Goal: Task Accomplishment & Management: Complete application form

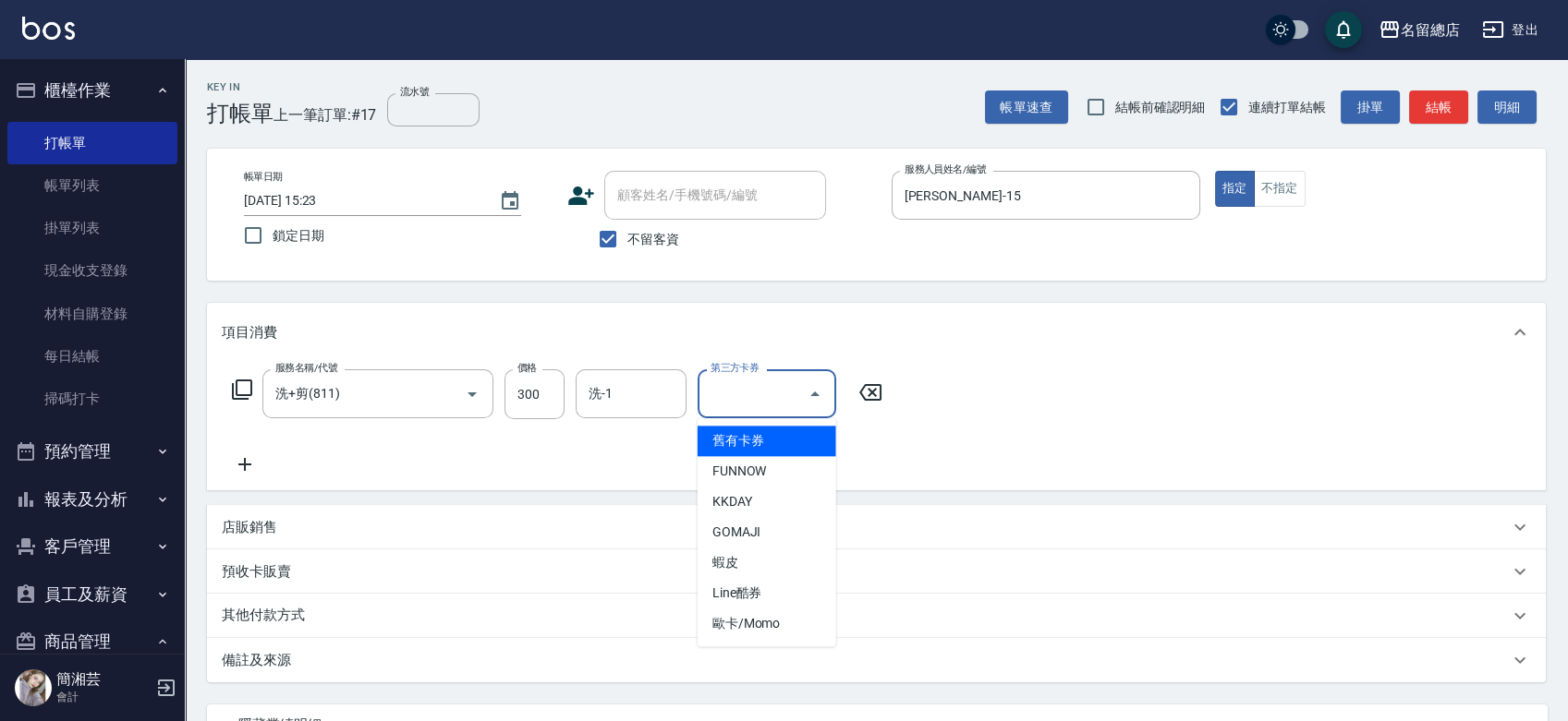
scroll to position [34, 0]
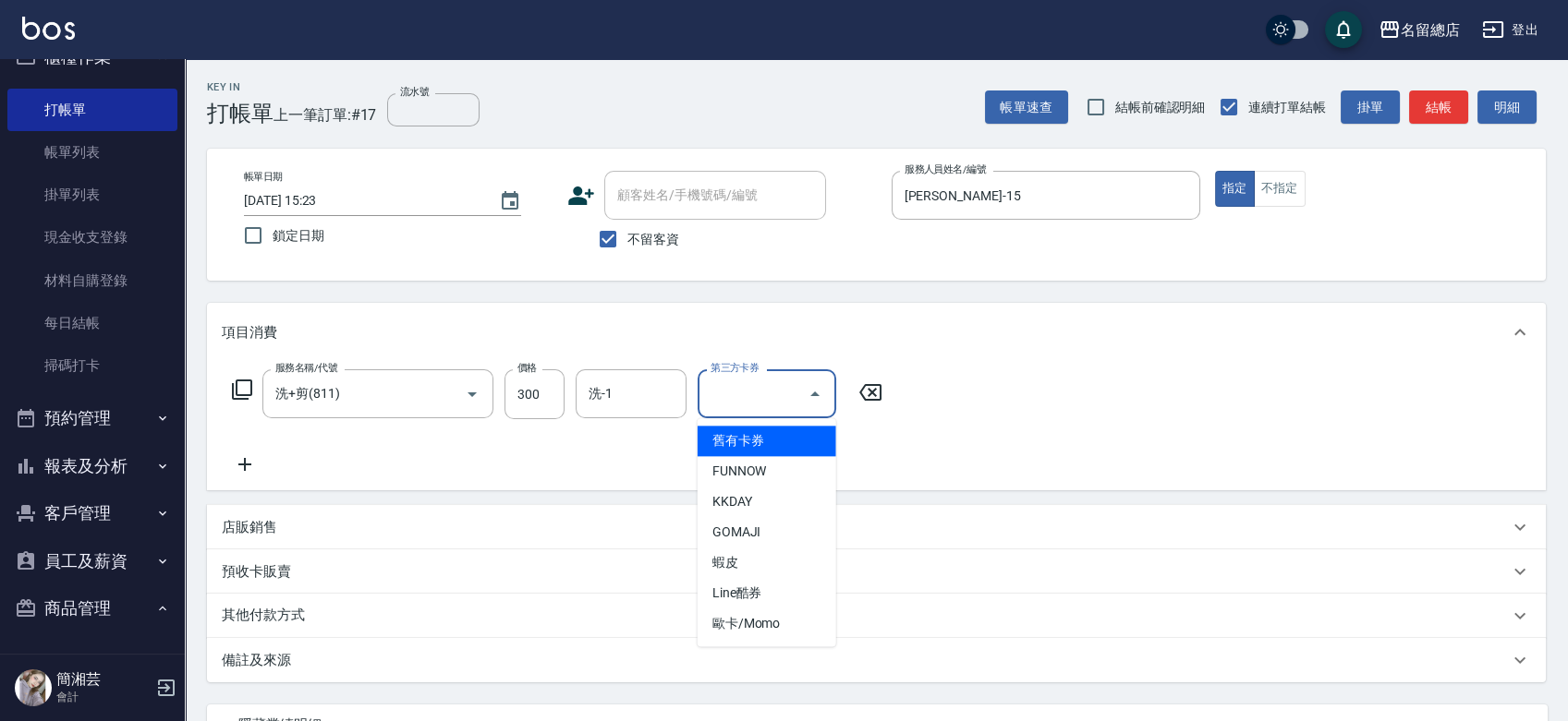
click at [1020, 376] on div "服務名稱/代號 洗+剪(811) 服務名稱/代號 價格 300 價格 洗-1 洗-1 第三方卡券 第三方卡券" at bounding box center [876, 425] width 1339 height 128
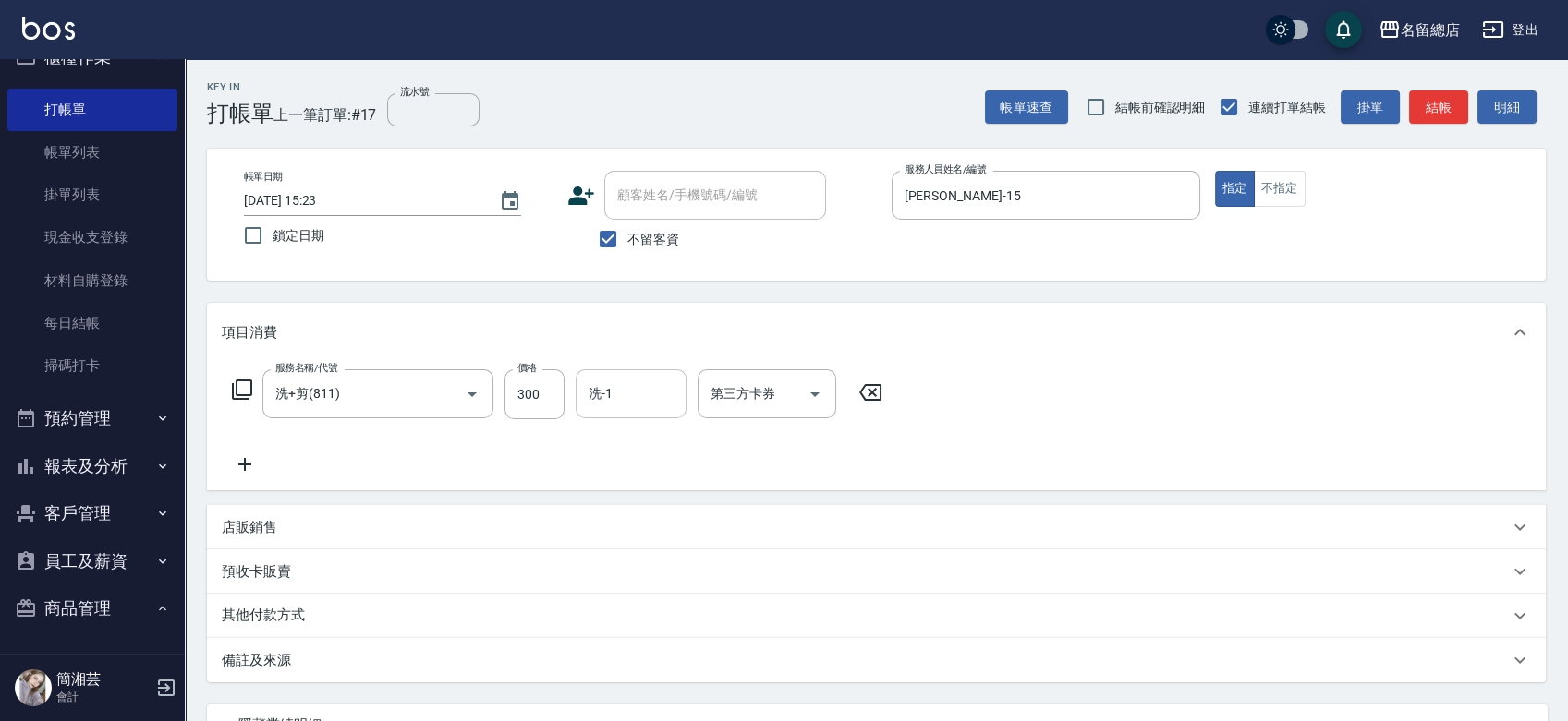
click at [639, 407] on input "洗-1" at bounding box center [631, 394] width 94 height 33
type input "游之語-48"
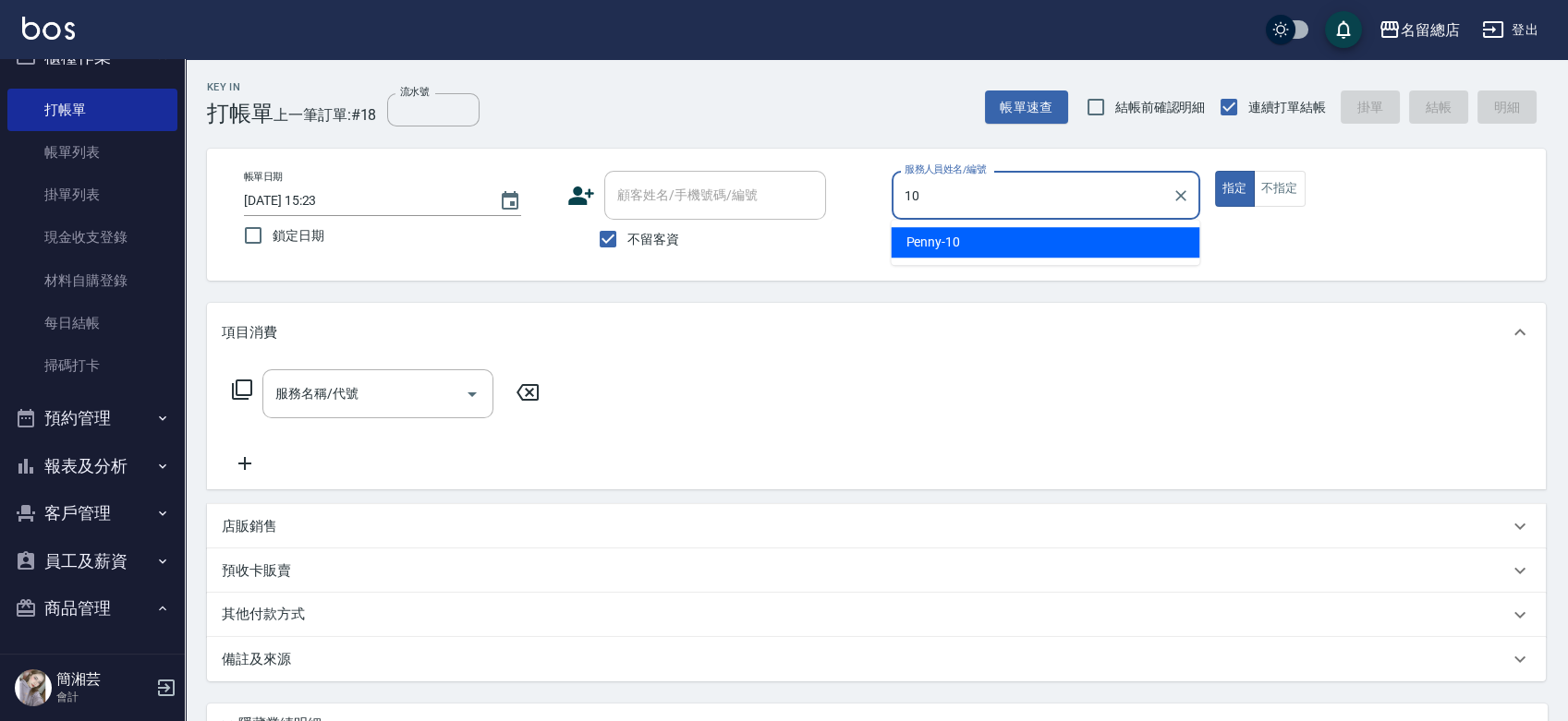
type input "Penny-10"
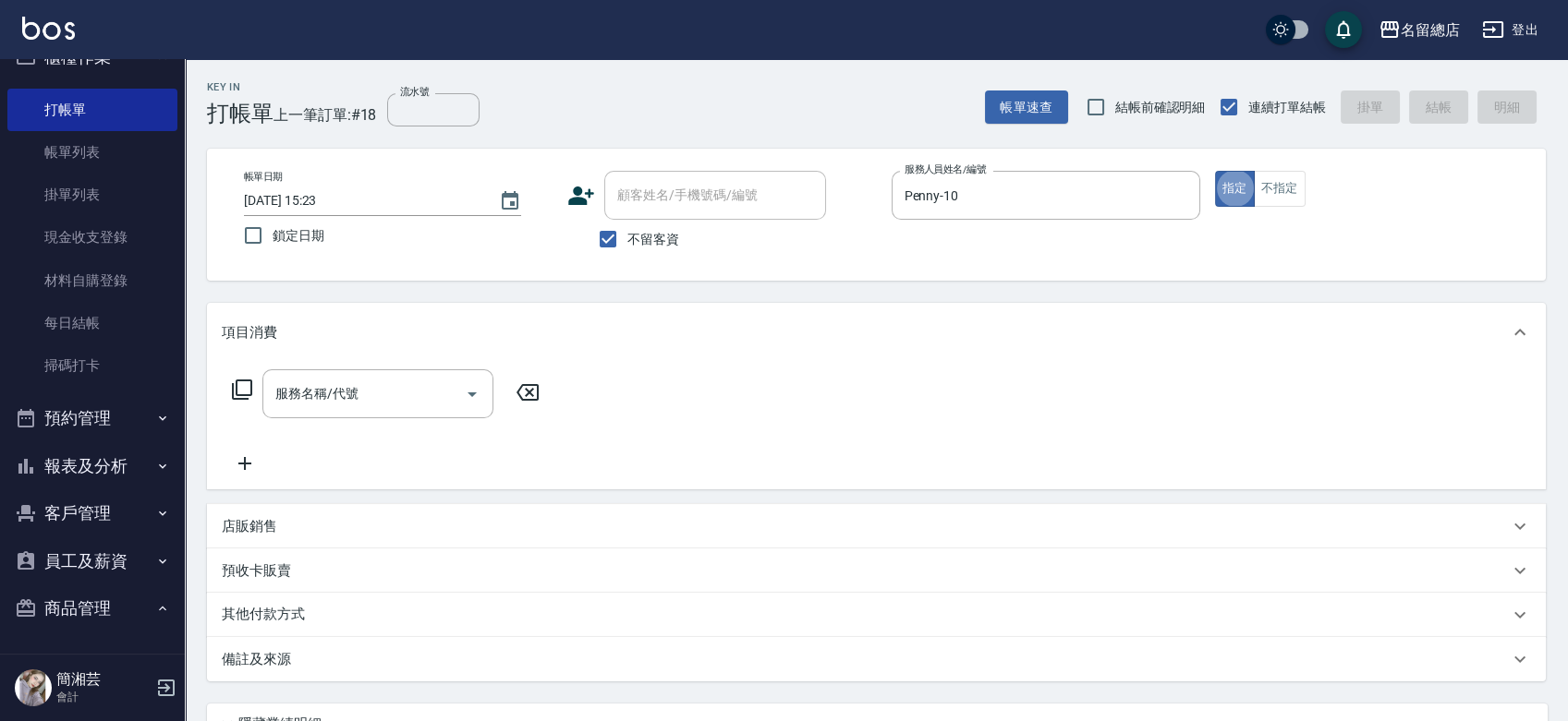
type button "true"
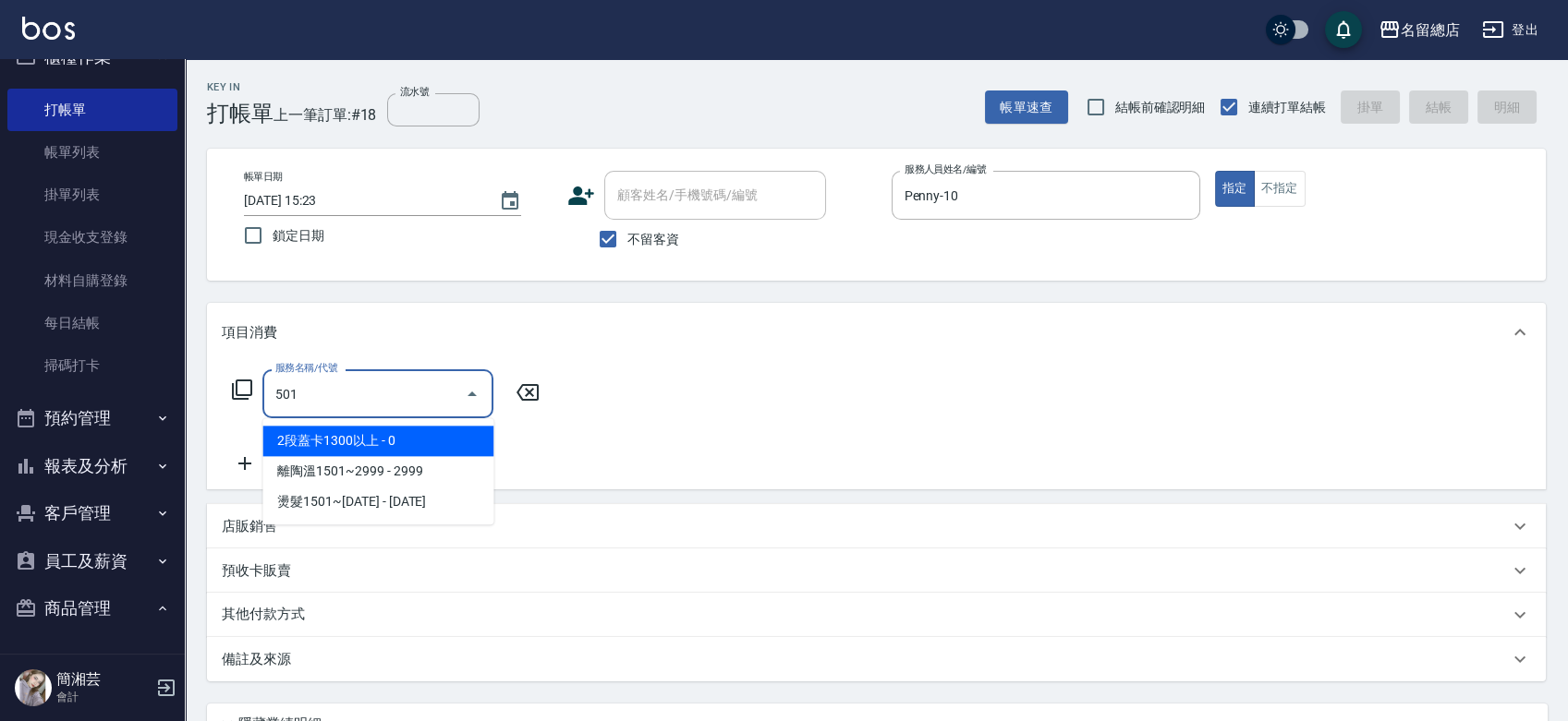
type input "2段蓋卡1300以上(501)"
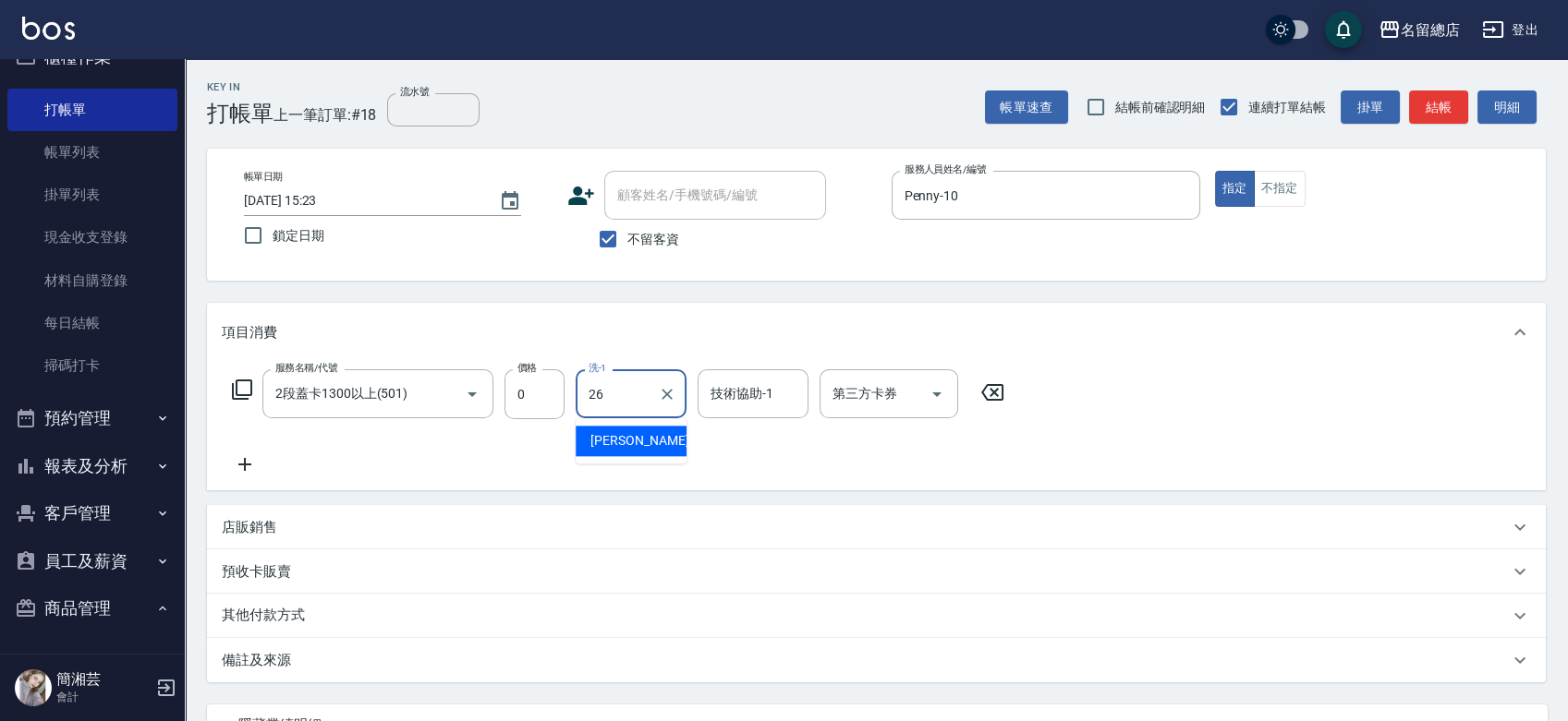
type input "[PERSON_NAME]-26"
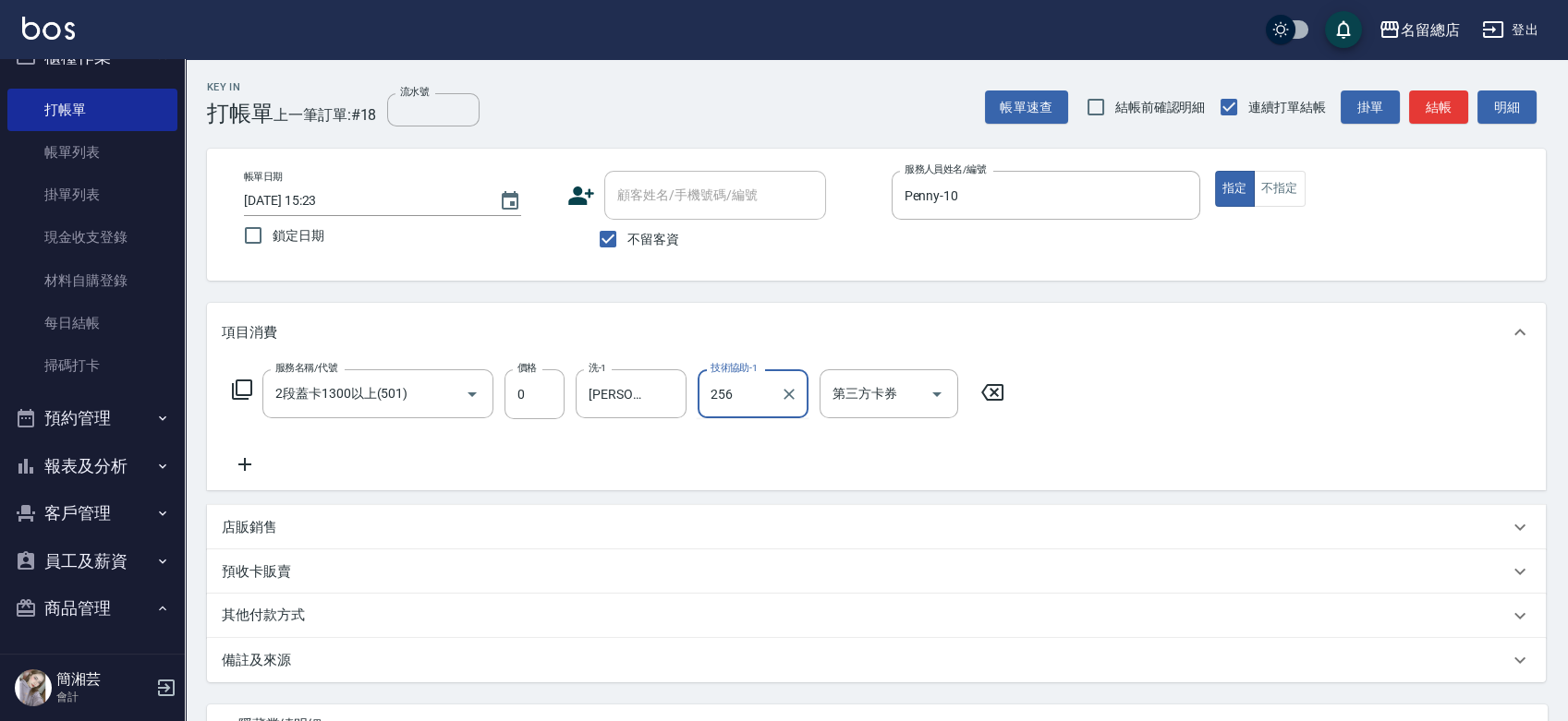
type input "256"
click at [747, 409] on input "技術協助-1" at bounding box center [752, 394] width 94 height 33
type input "[PERSON_NAME]-26"
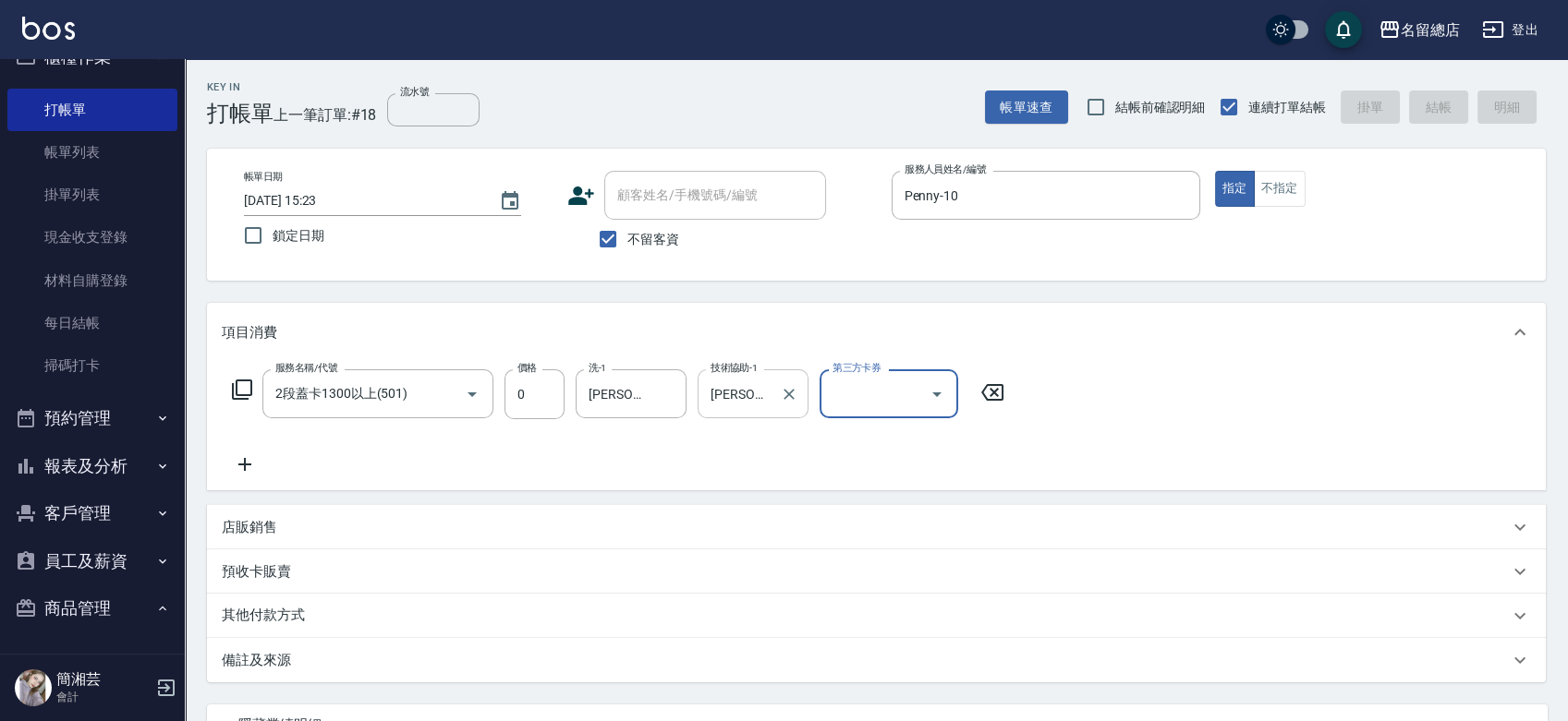
type input "[DATE] 15:42"
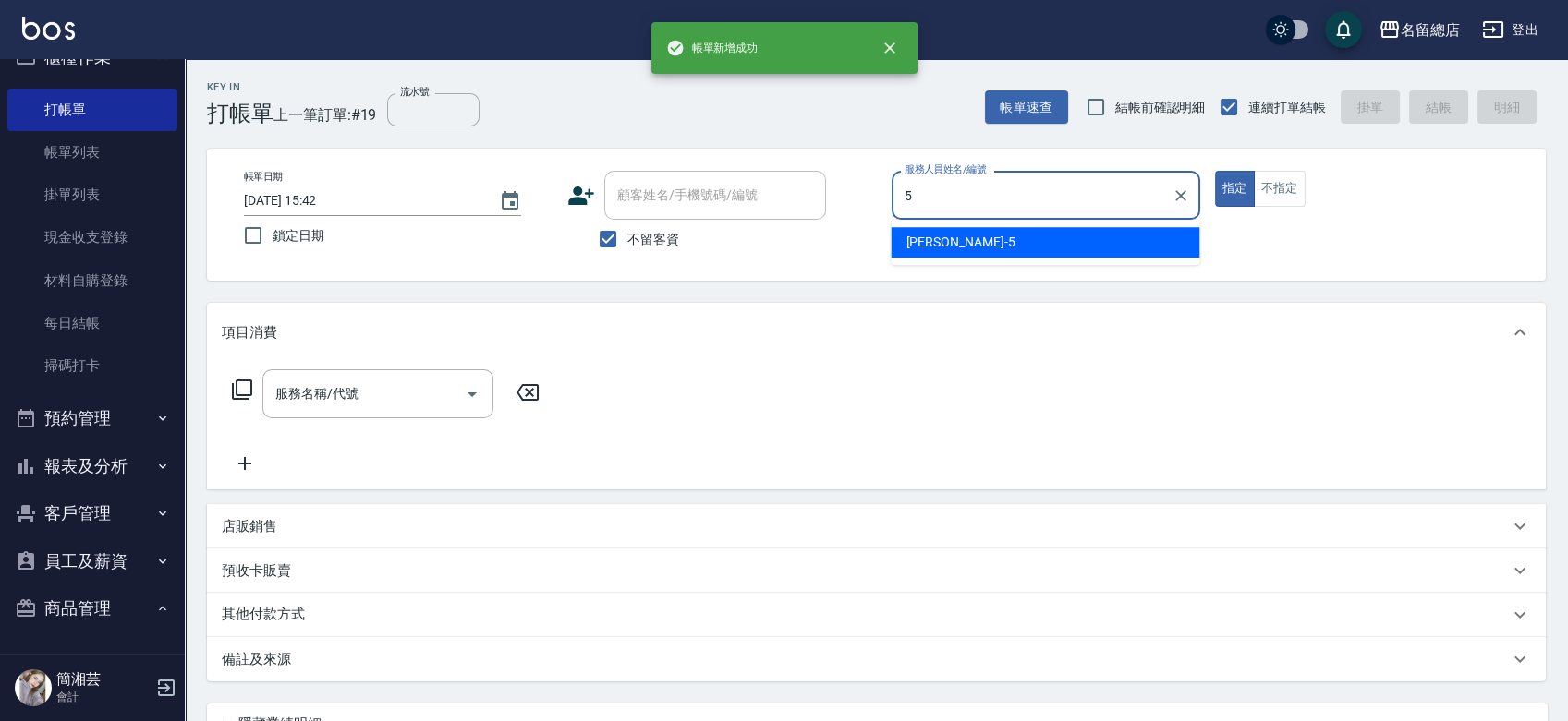
type input "[PERSON_NAME]-5"
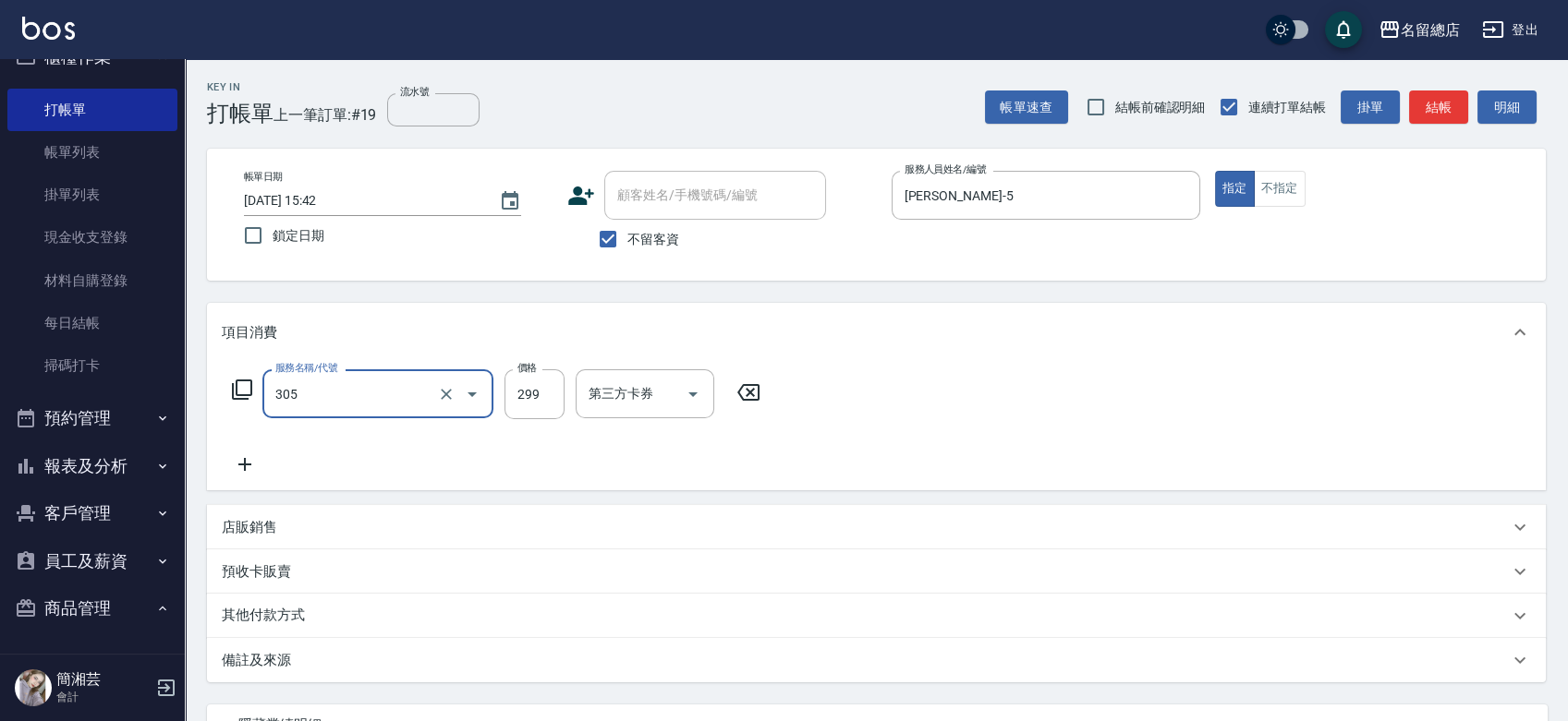
type input "剪髮(305)"
type input "500"
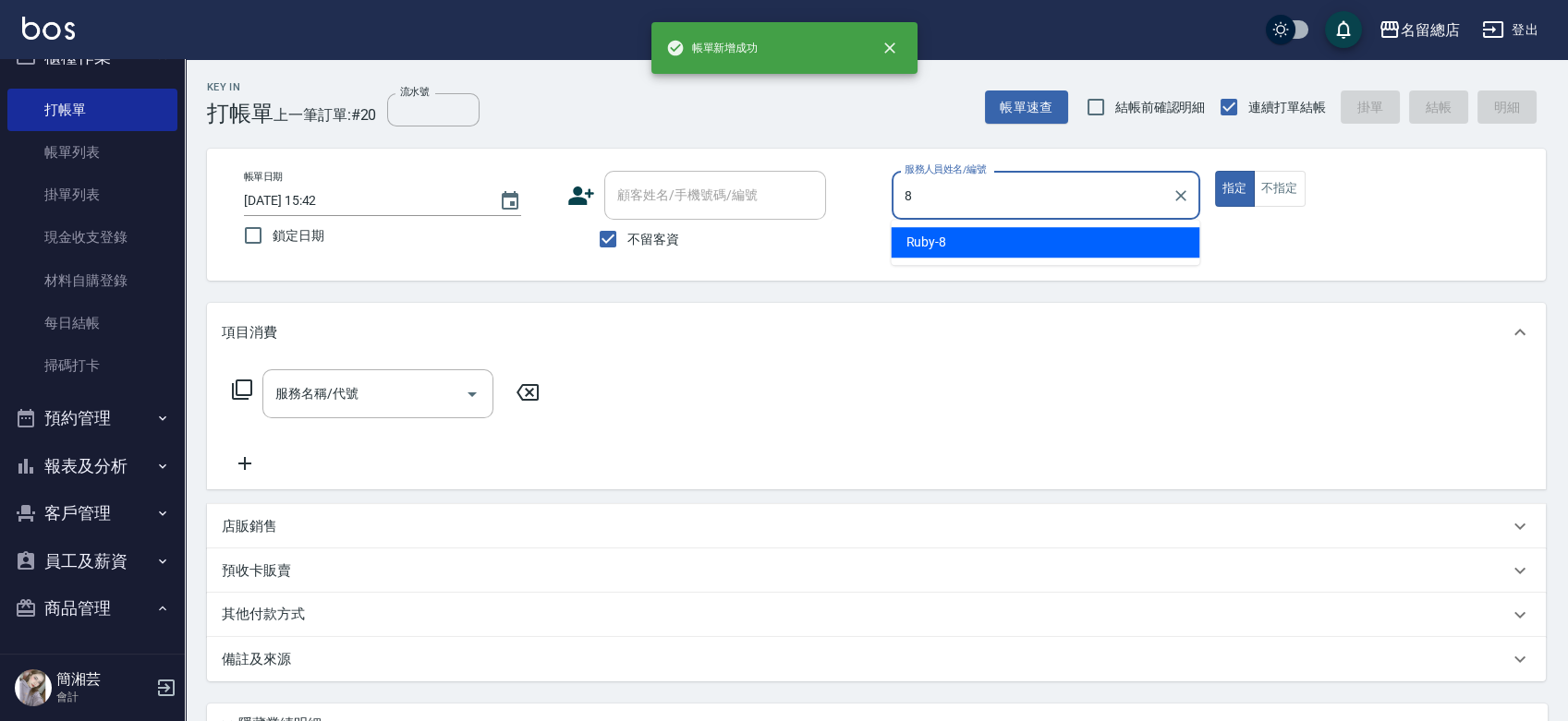
type input "Ruby-8"
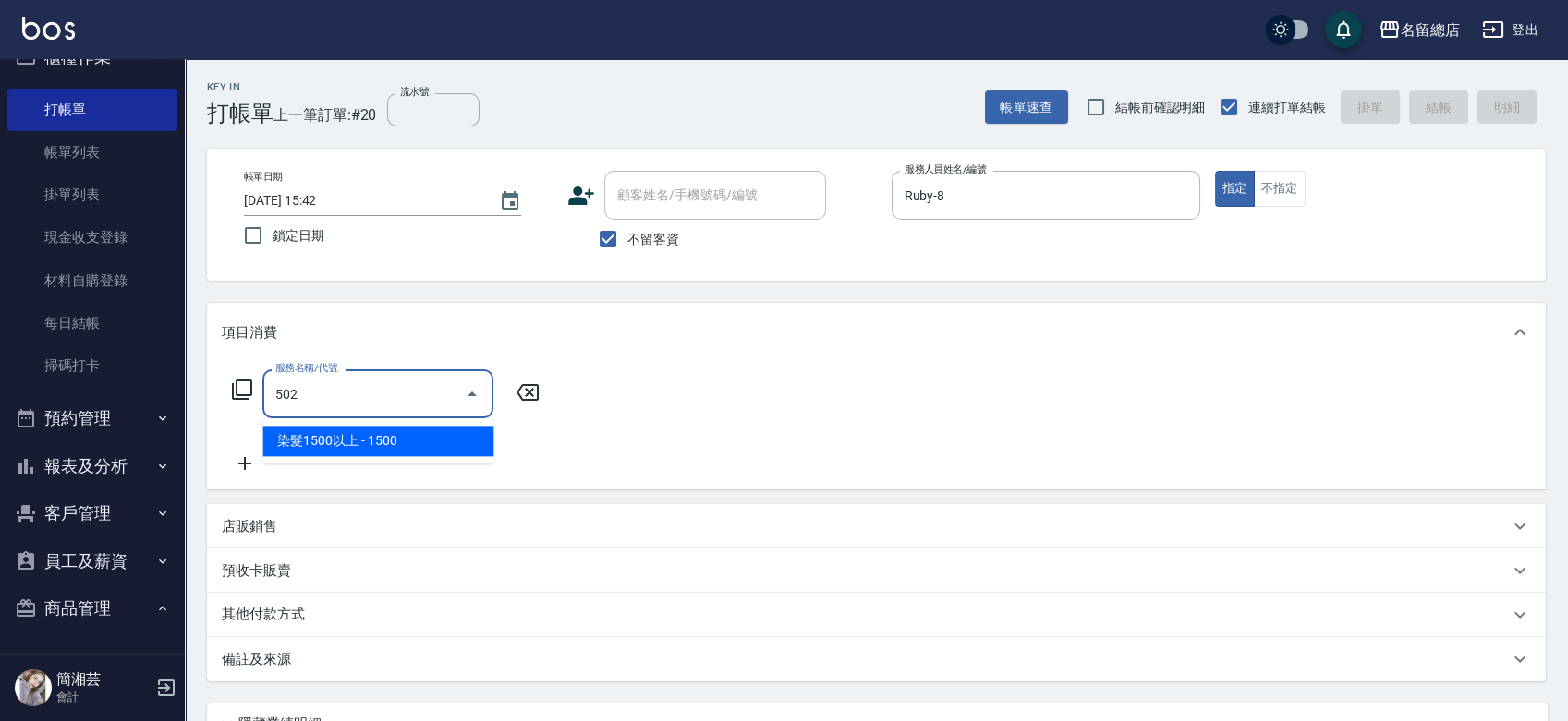
type input "染髮1500以上(502)"
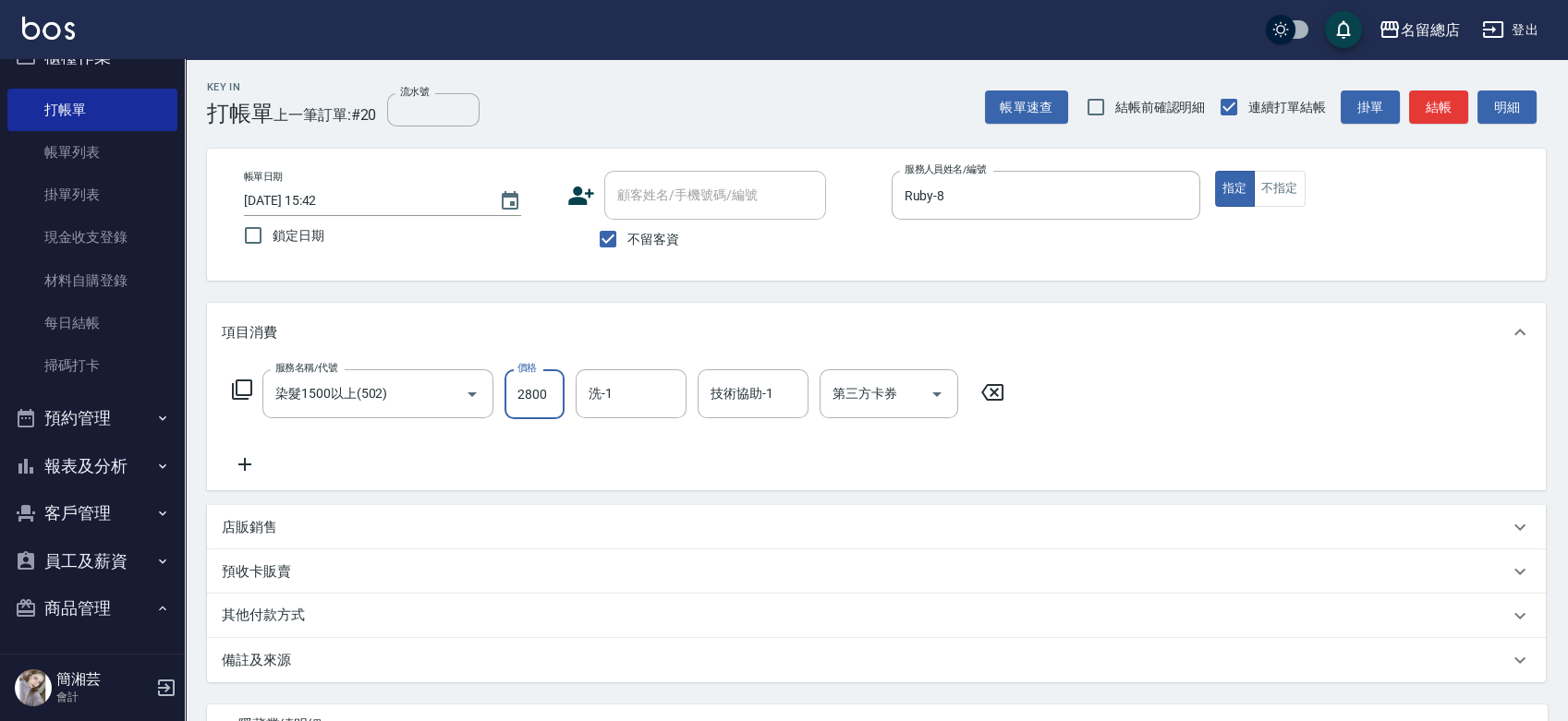
type input "2800"
type input "陳予歆-28"
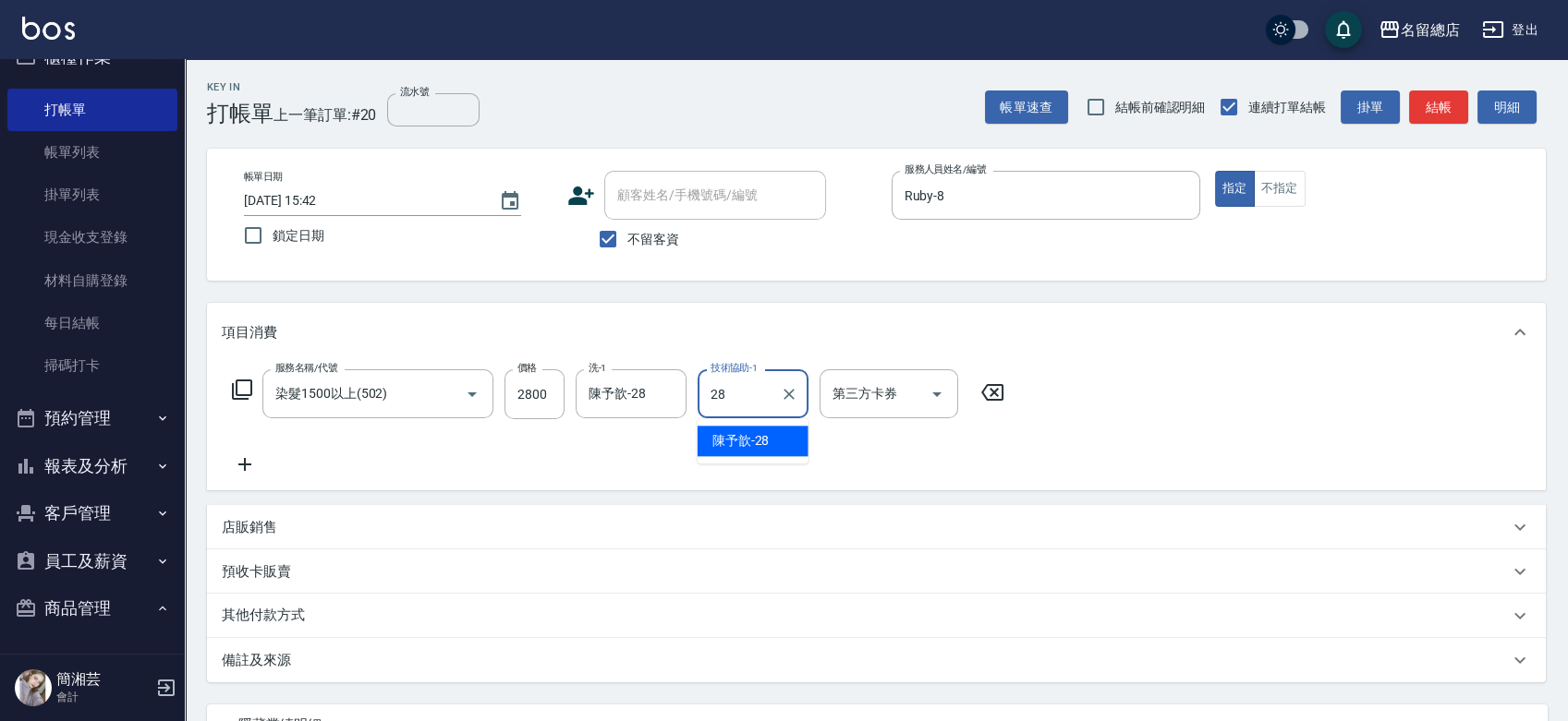
type input "陳予歆-28"
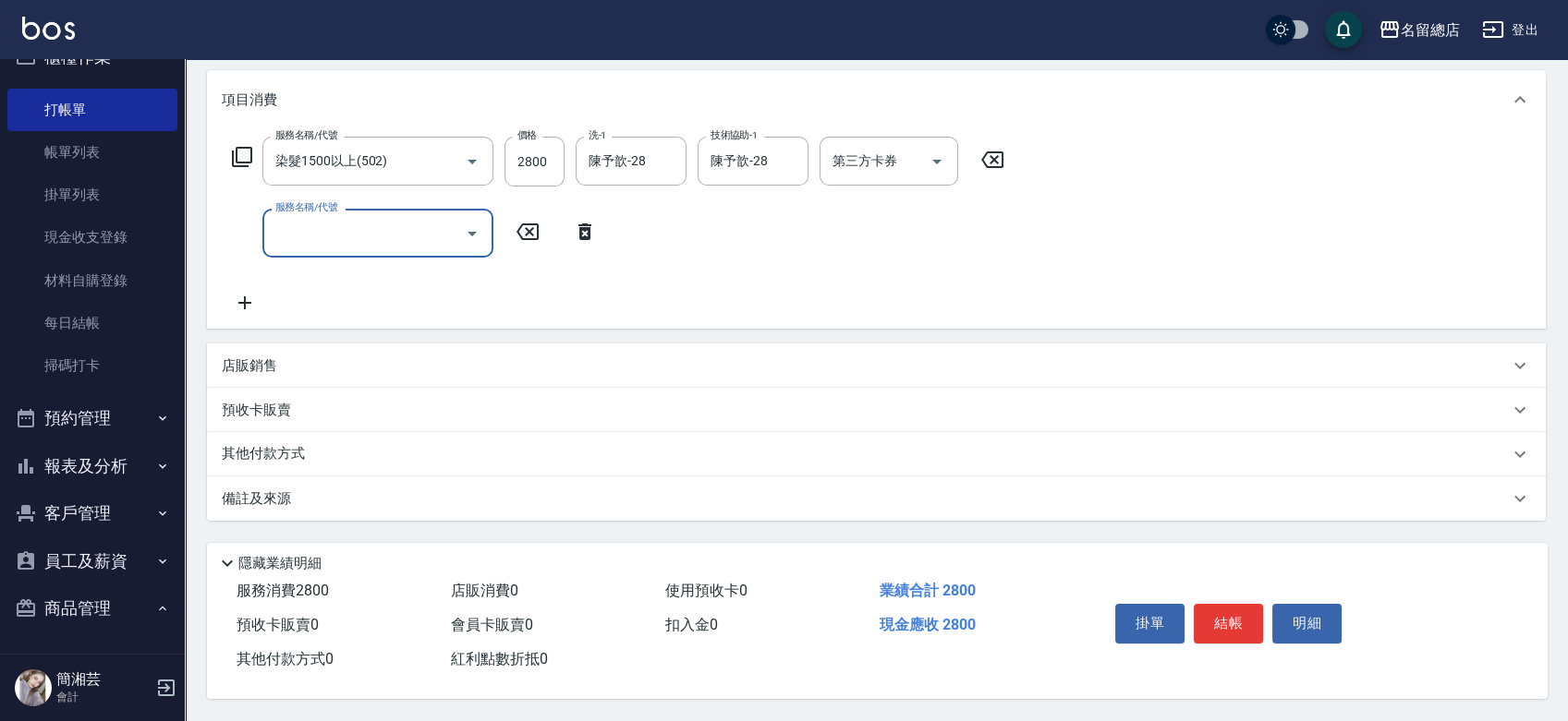
scroll to position [238, 0]
click at [303, 445] on p "其他付款方式" at bounding box center [268, 454] width 93 height 21
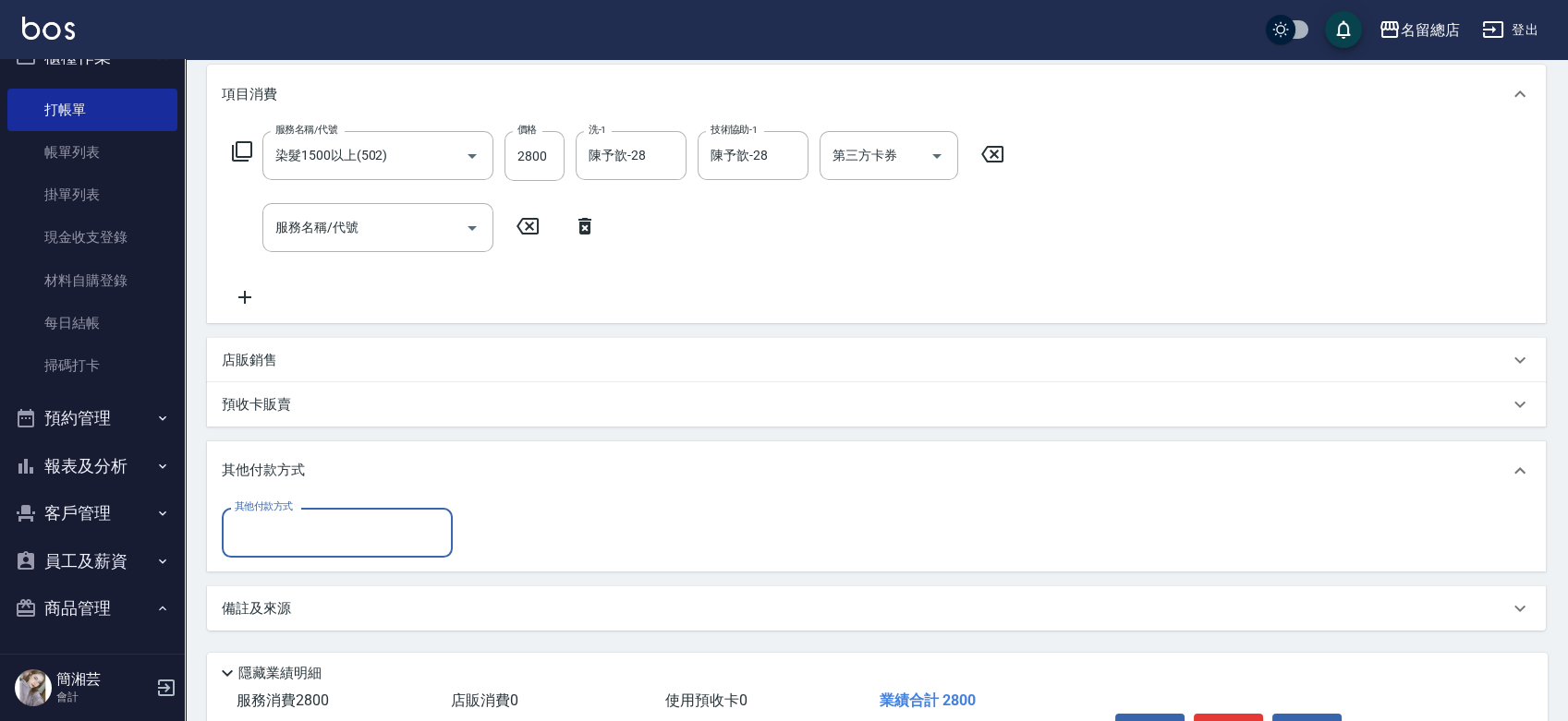
scroll to position [0, 0]
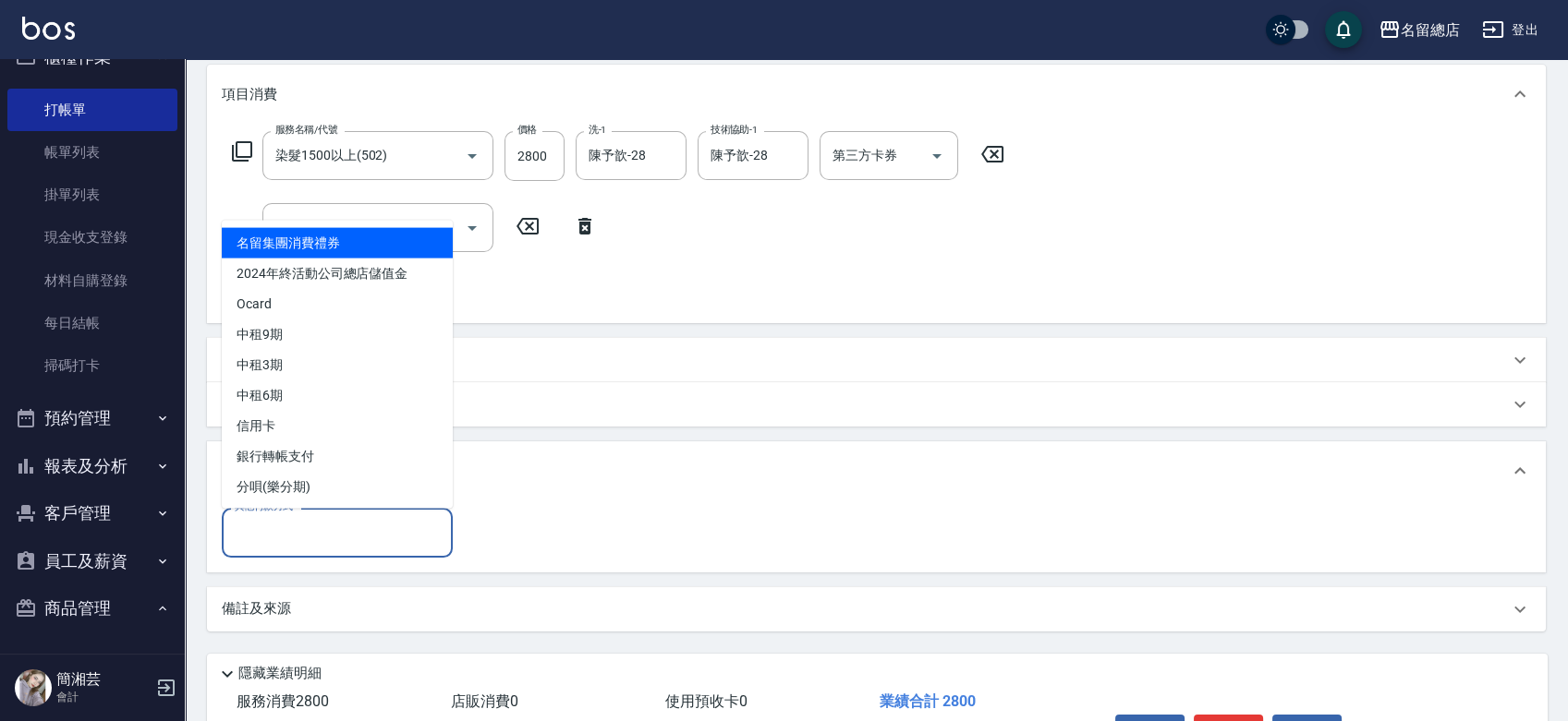
click at [320, 533] on input "其他付款方式" at bounding box center [337, 532] width 214 height 33
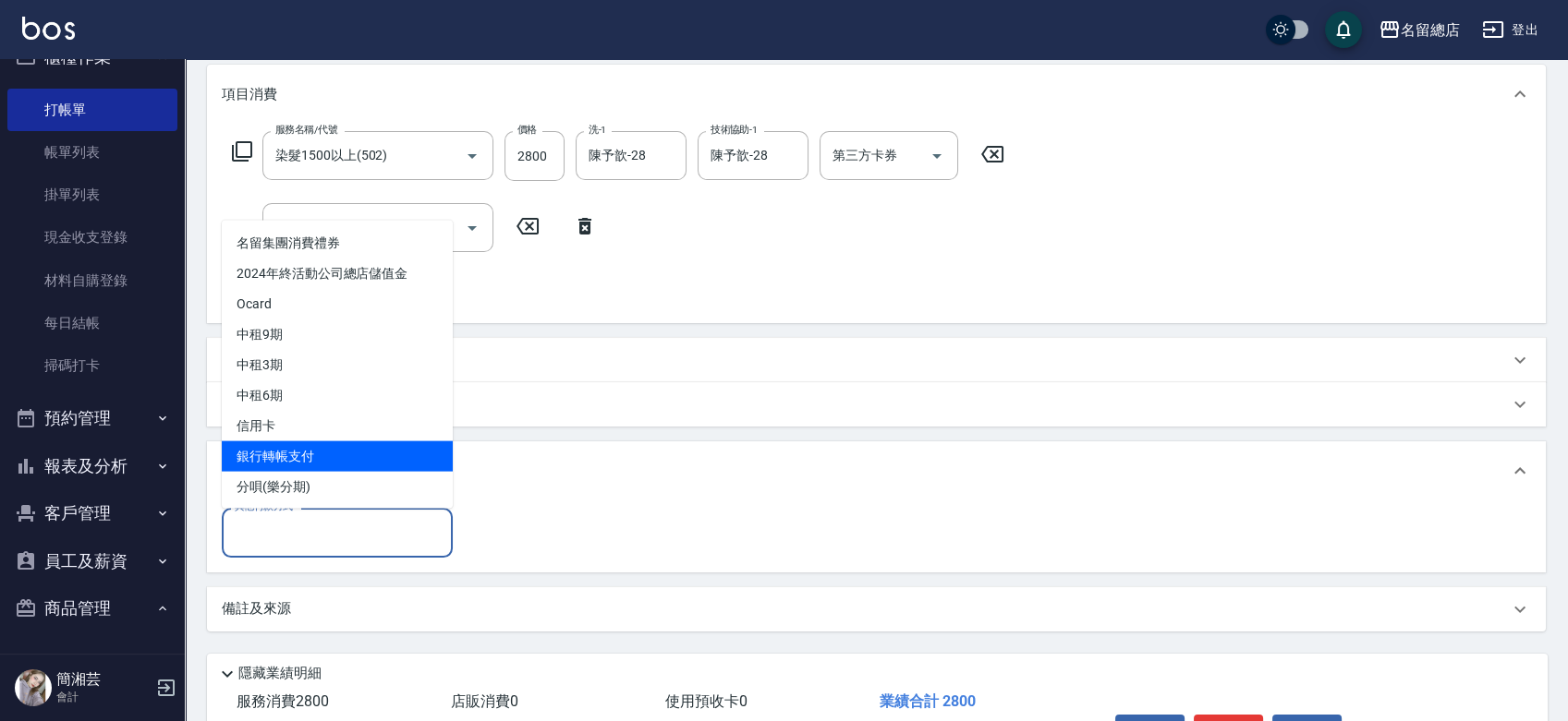
click at [299, 441] on span "銀行轉帳支付" at bounding box center [337, 455] width 231 height 31
type input "銀行轉帳支付"
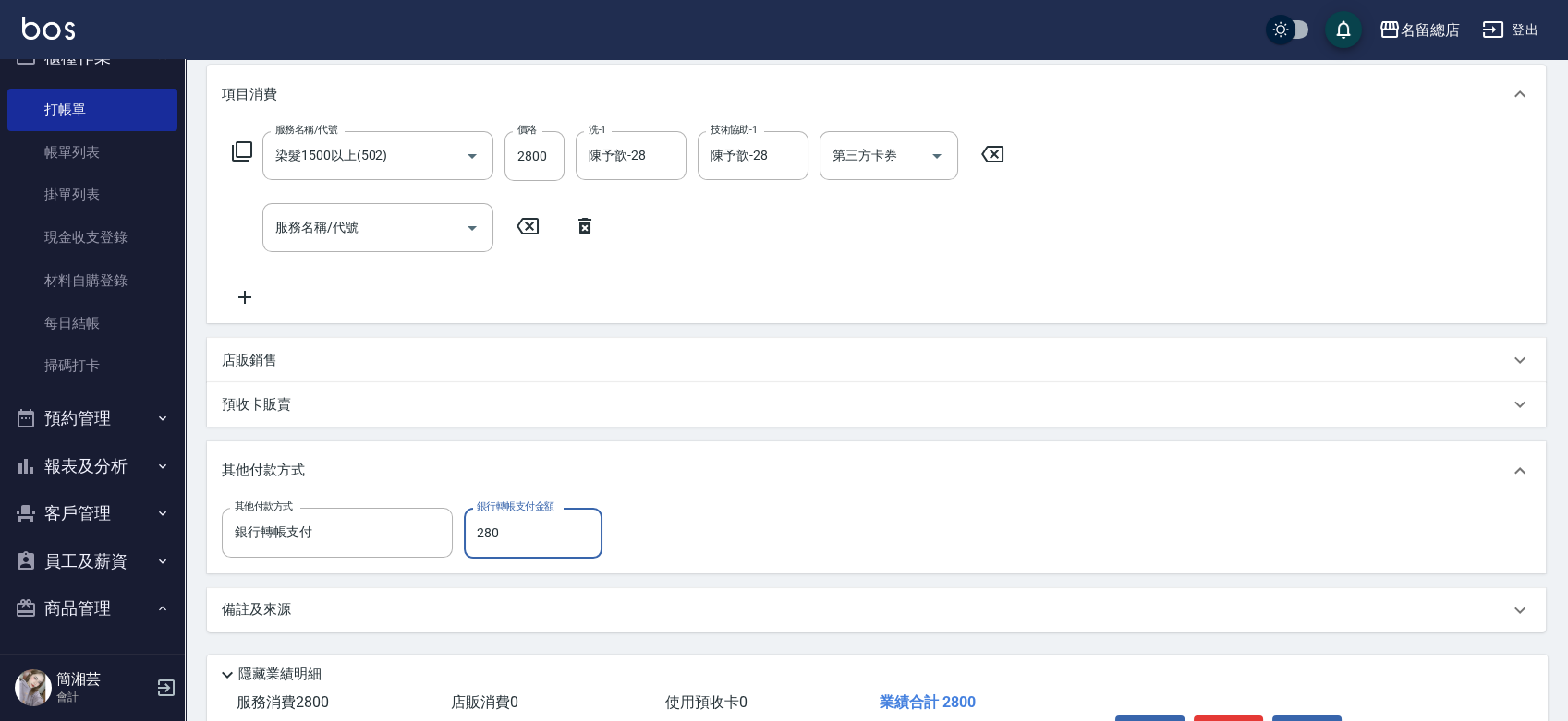
type input "2800"
type input "[DATE] 15:43"
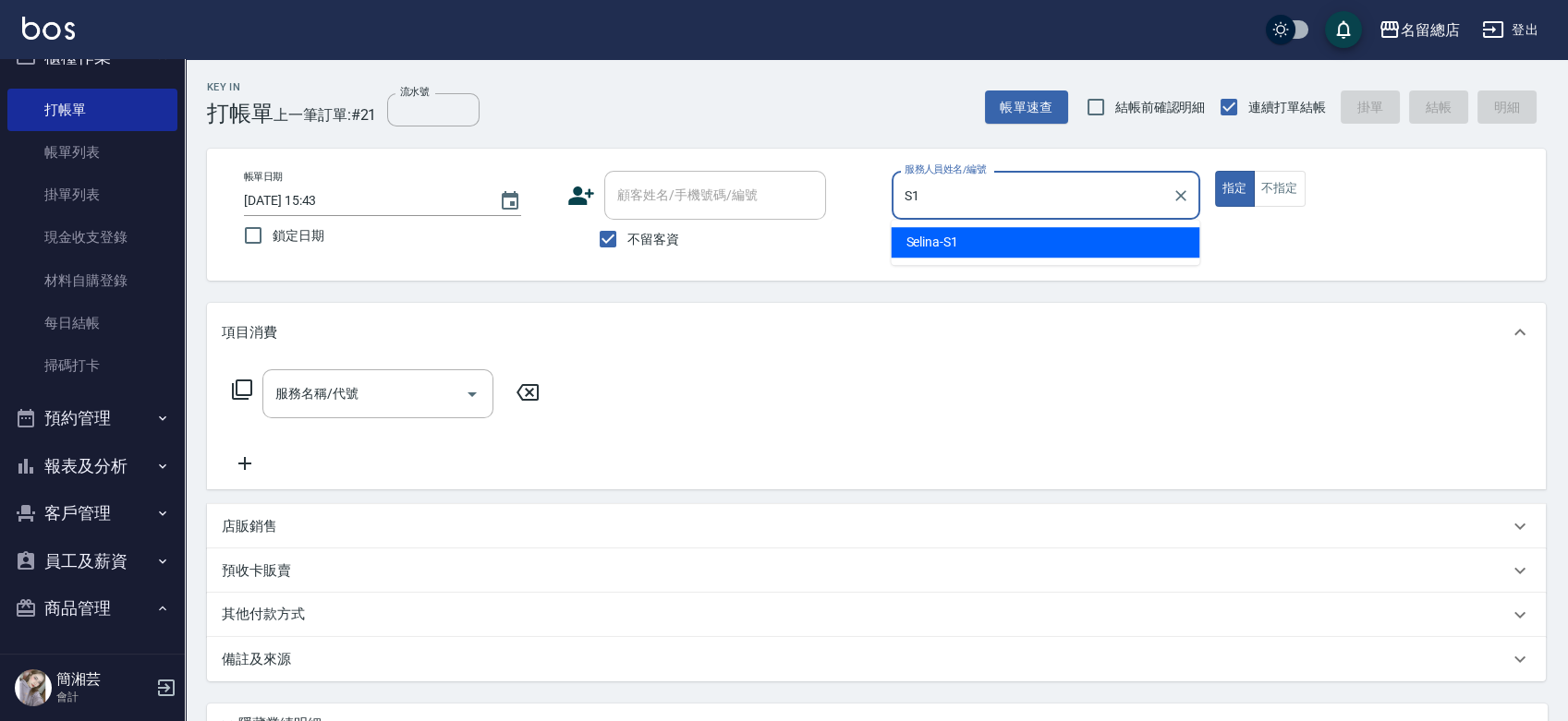
type input "Selina-S1"
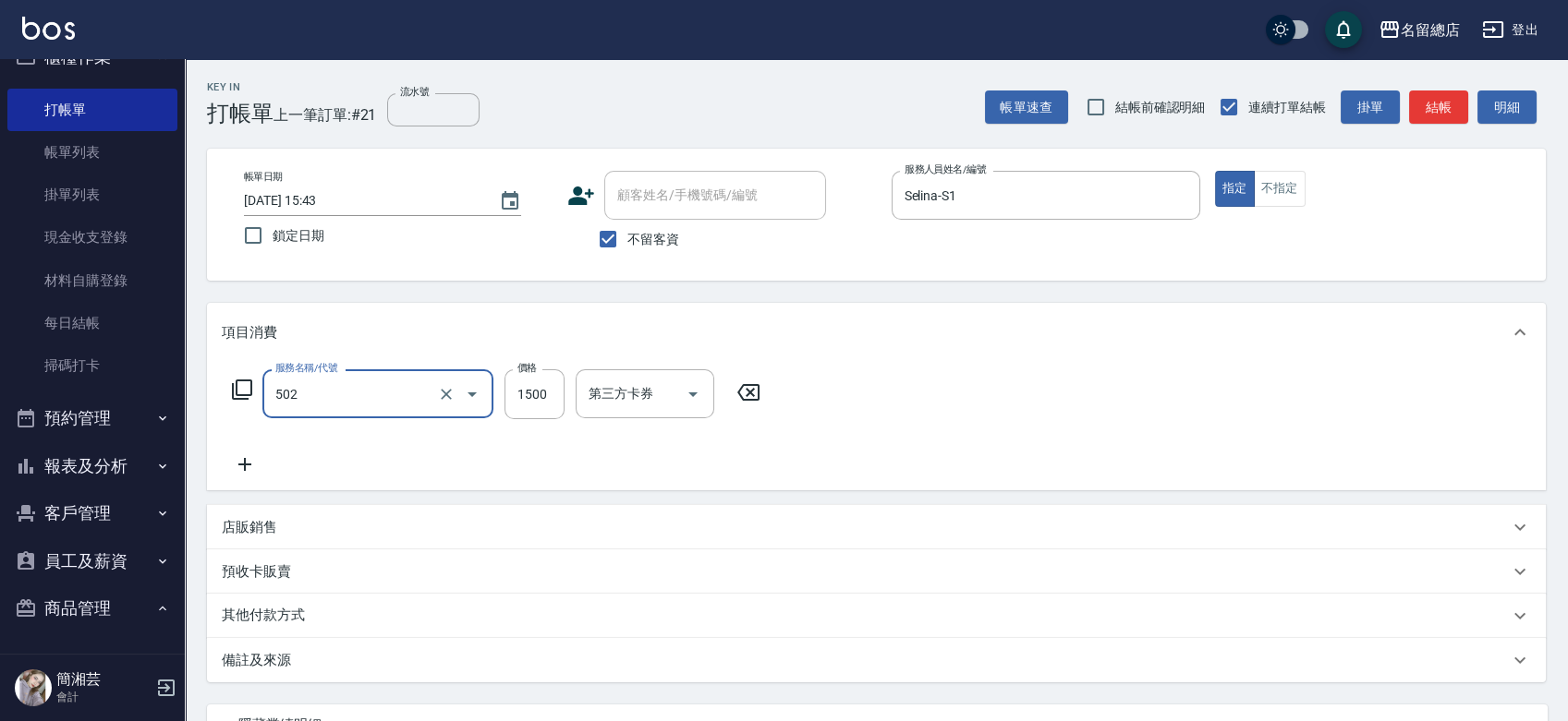
type input "染髮1500以上(502)"
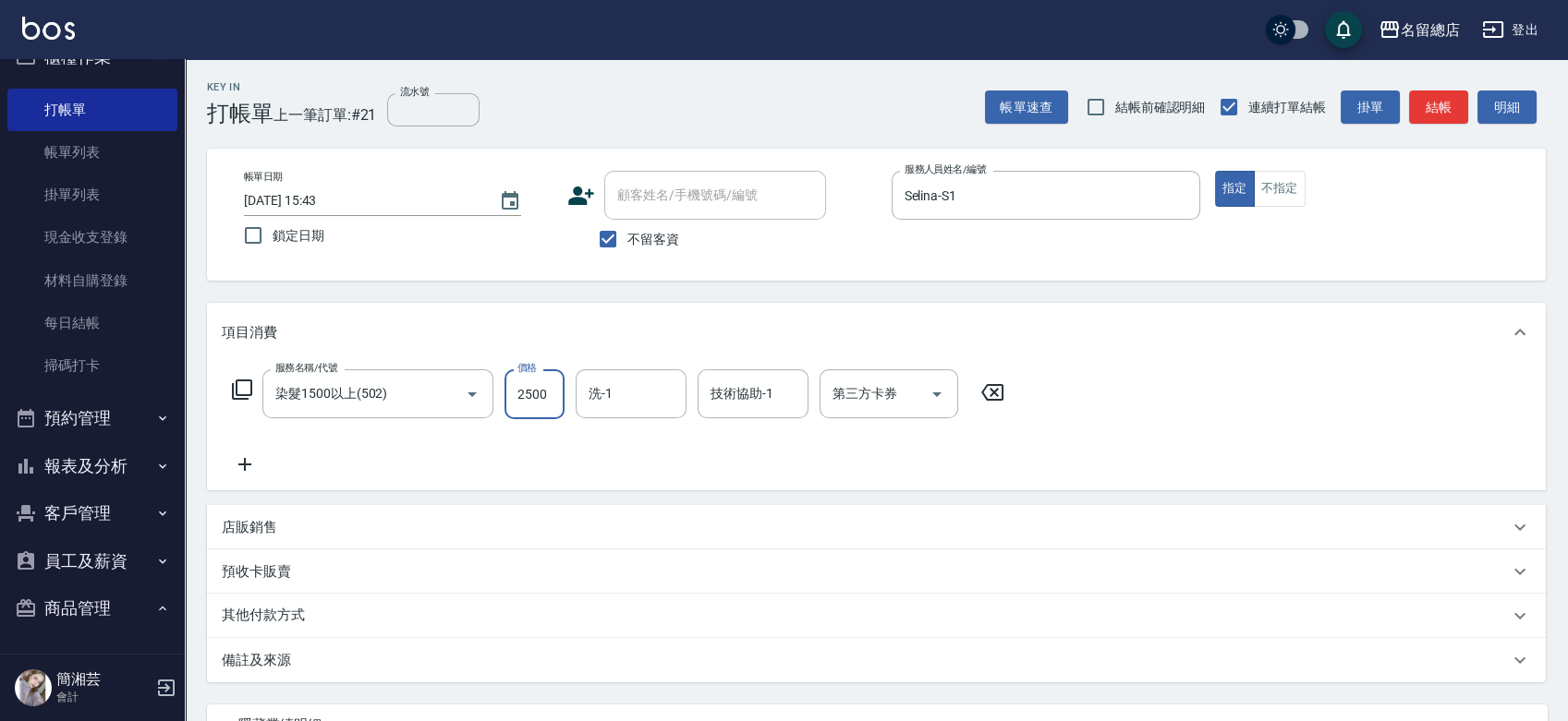
type input "2500"
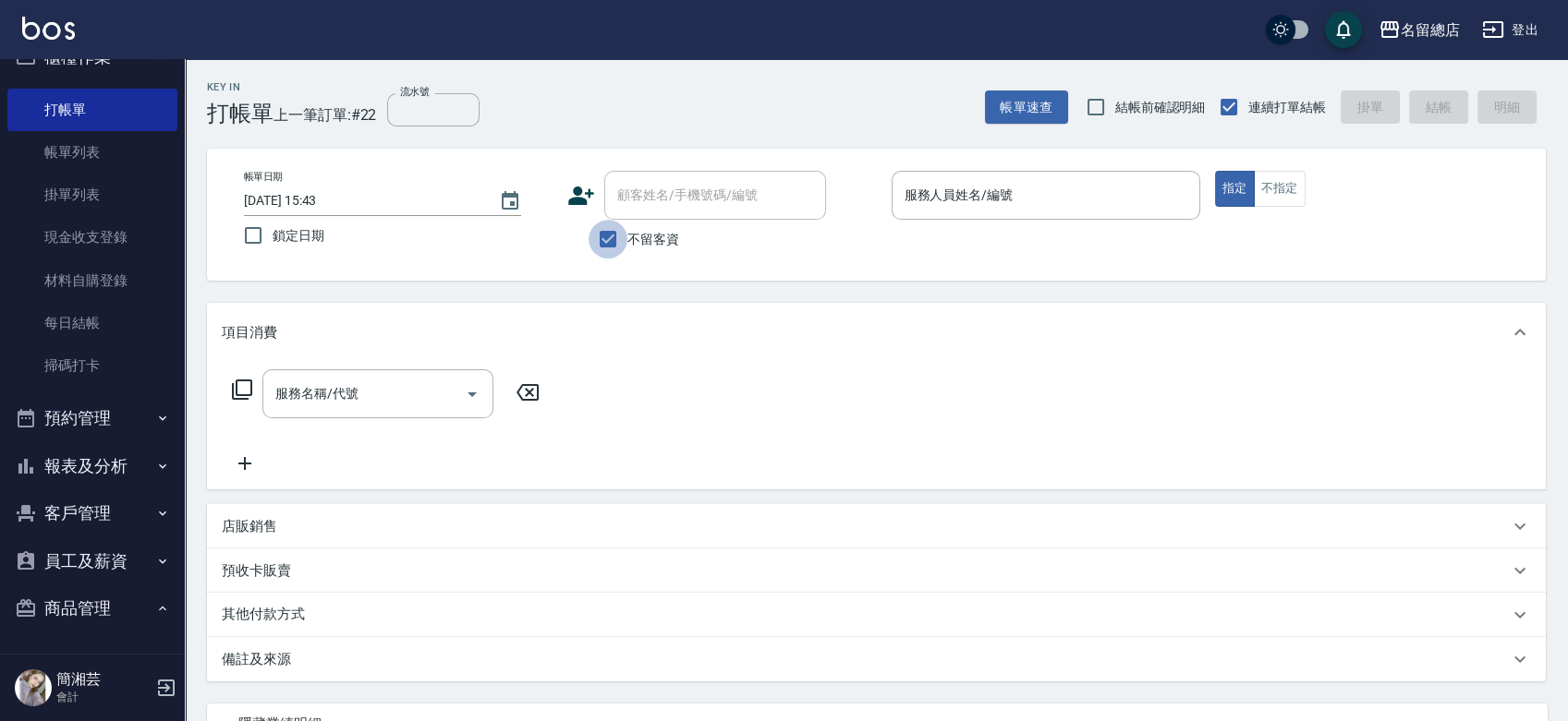
click at [609, 231] on input "不留客資" at bounding box center [607, 238] width 38 height 38
checkbox input "false"
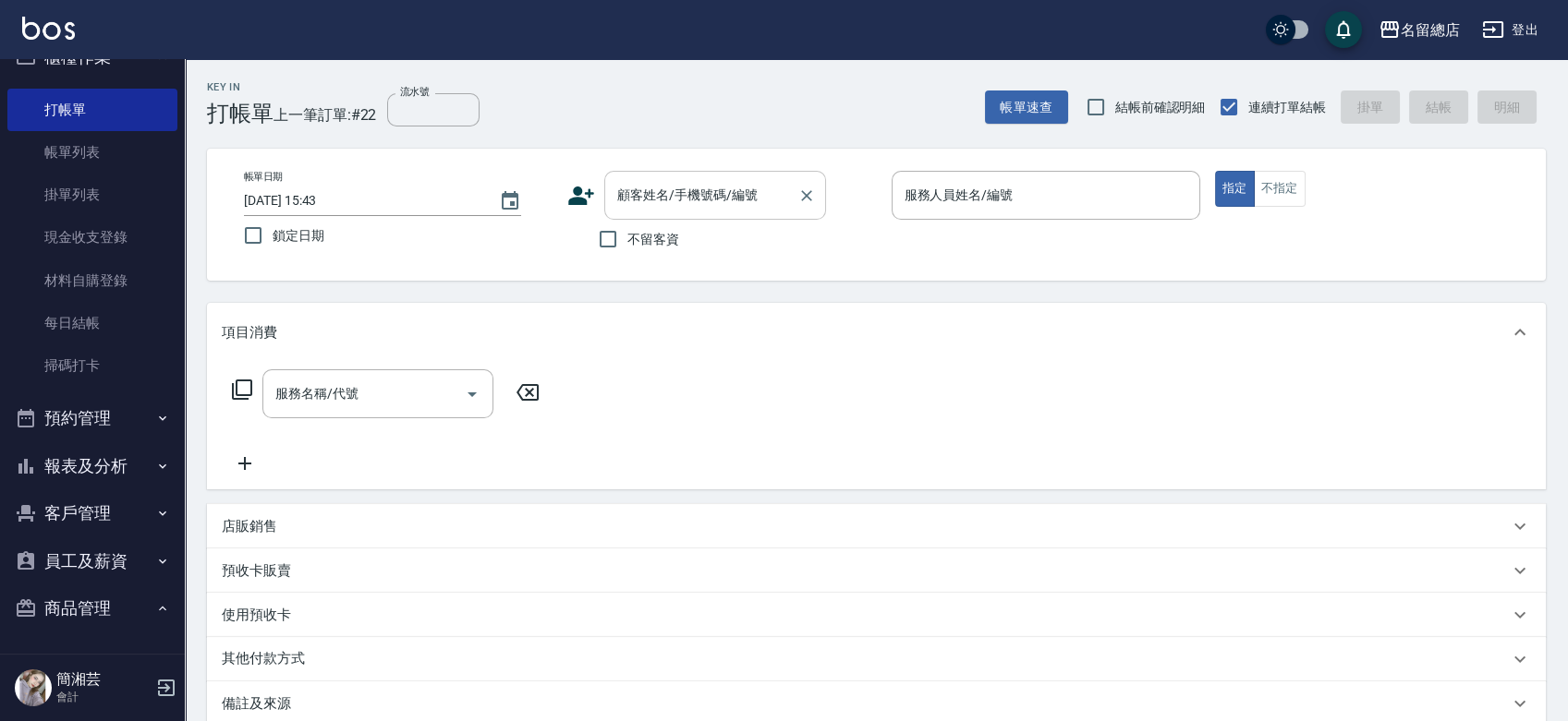
click at [623, 201] on input "顧客姓名/手機號碼/編號" at bounding box center [702, 195] width 178 height 33
type input "[PERSON_NAME]/0921618050/null"
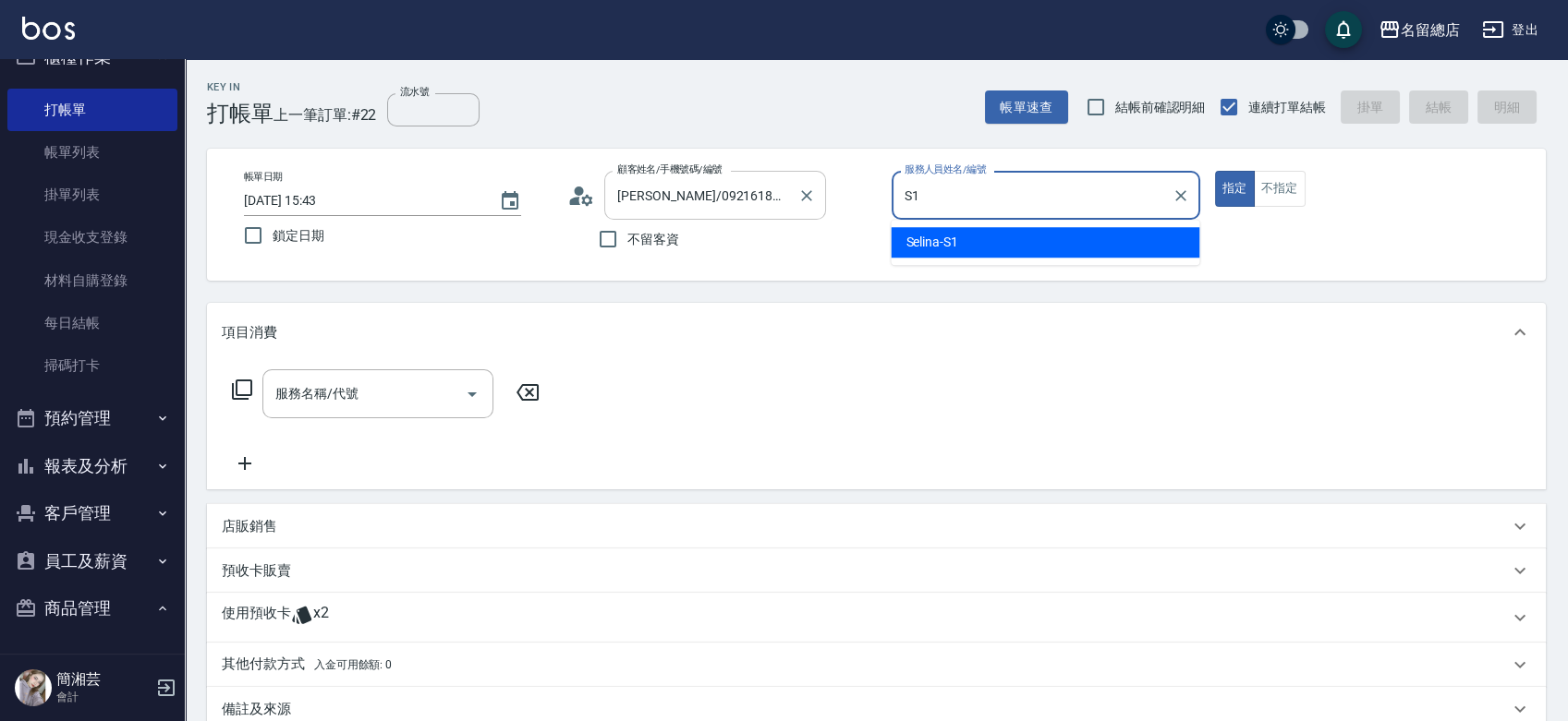
type input "Selina-S1"
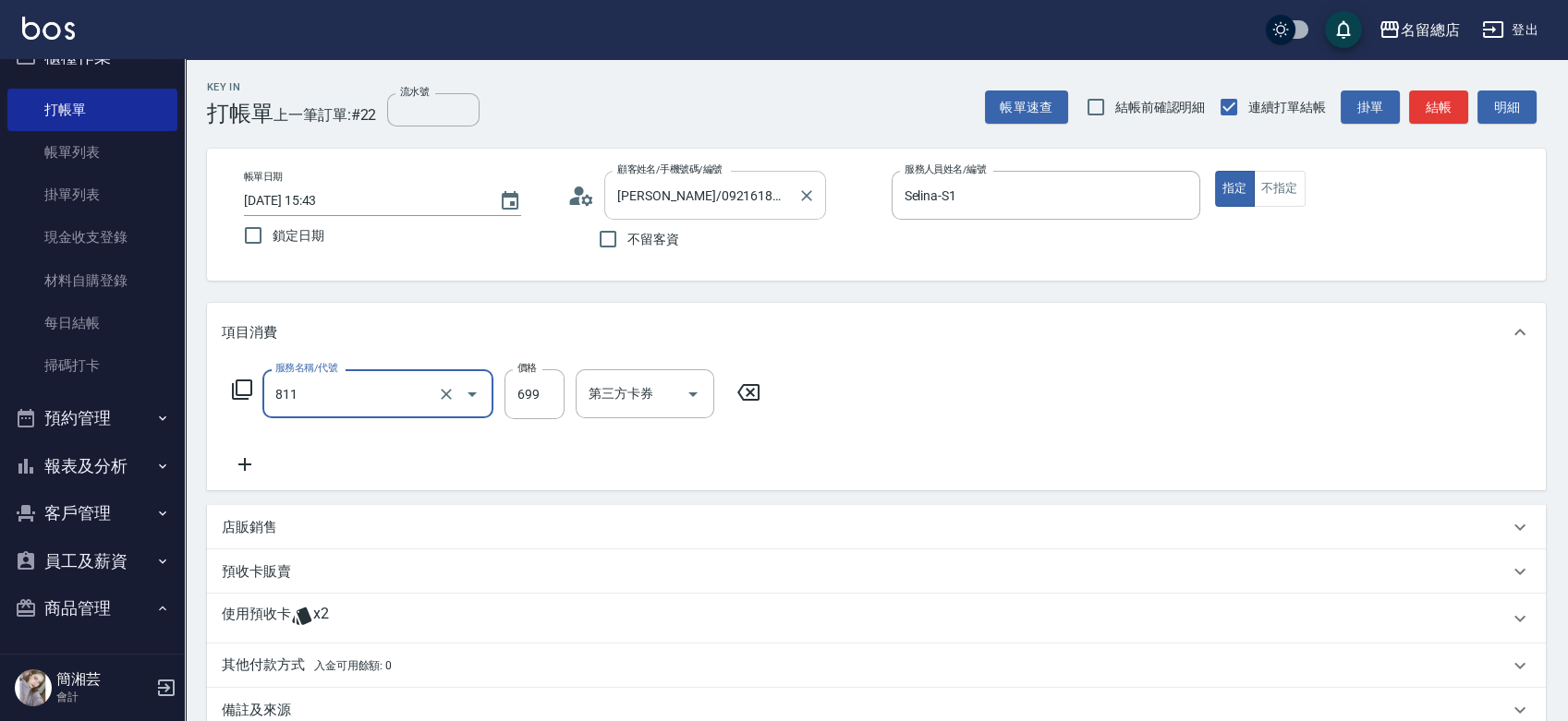
type input "洗+剪(811)"
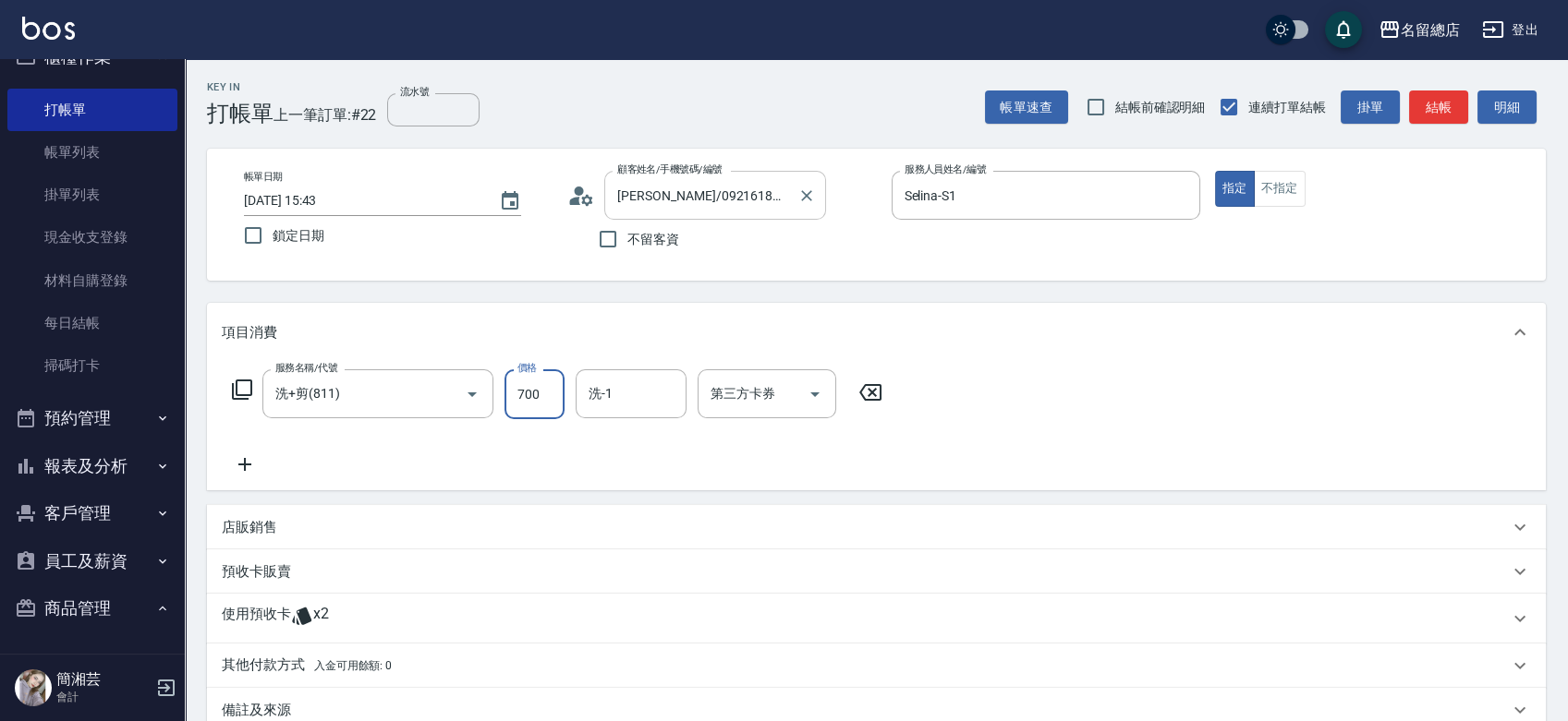
type input "700"
type input "[PERSON_NAME]-36"
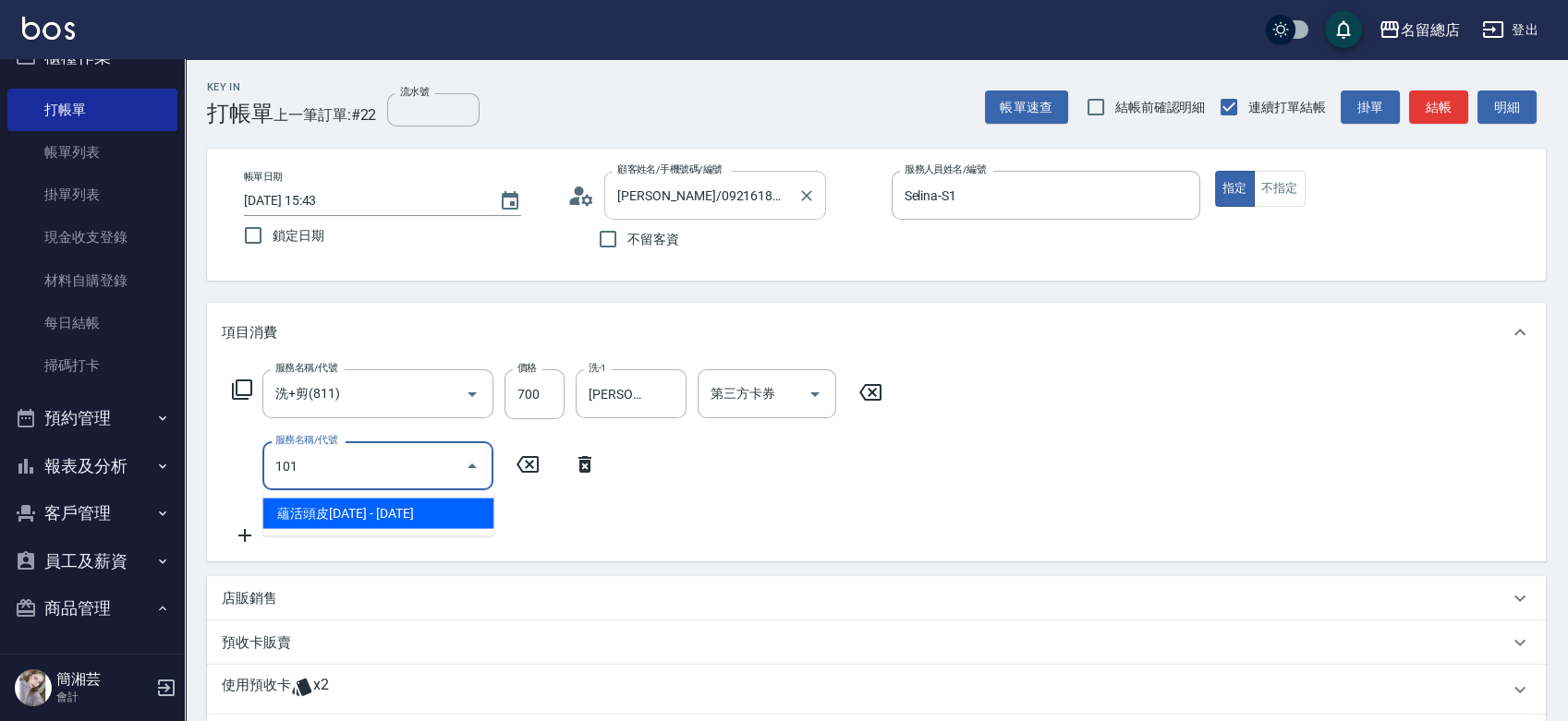
type input "蘊活頭皮1099(101)"
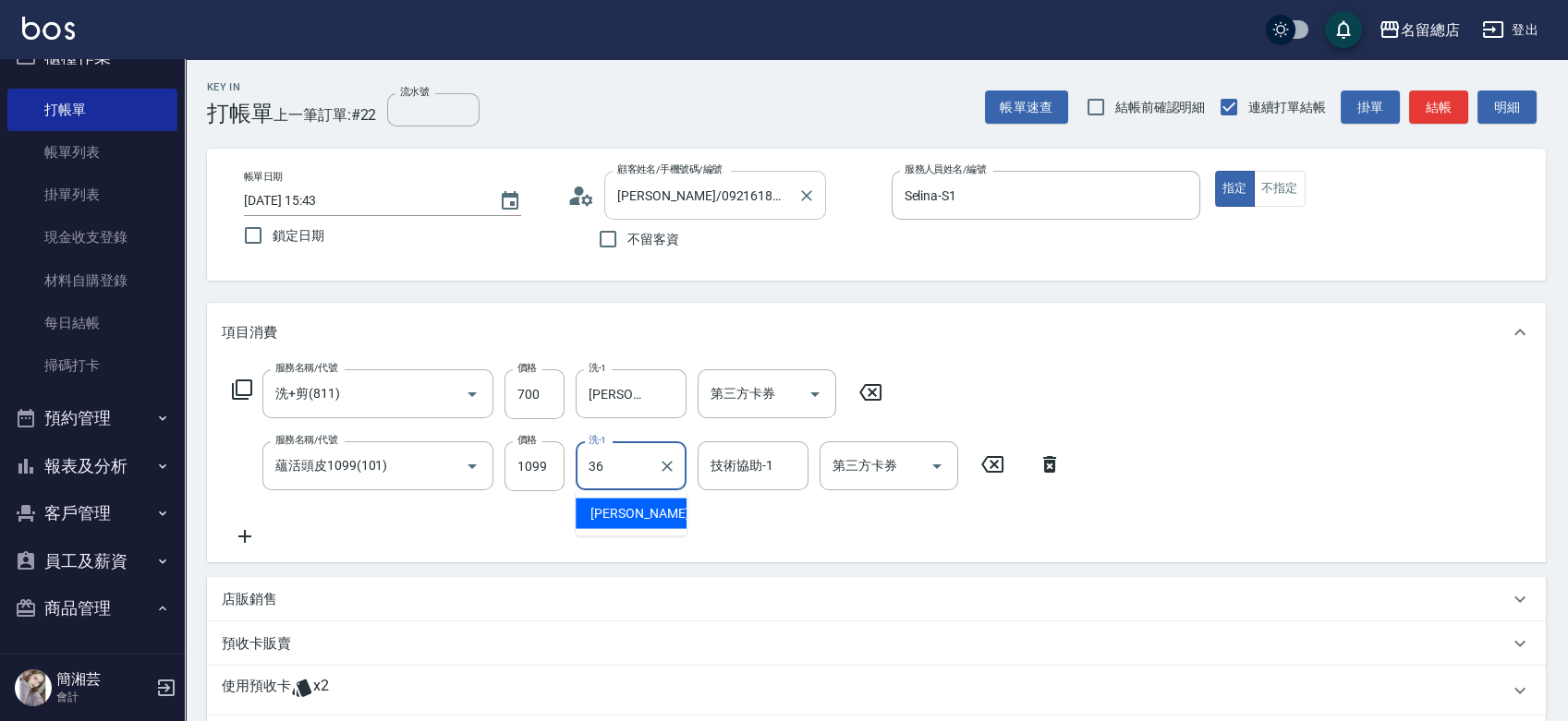
type input "[PERSON_NAME]-36"
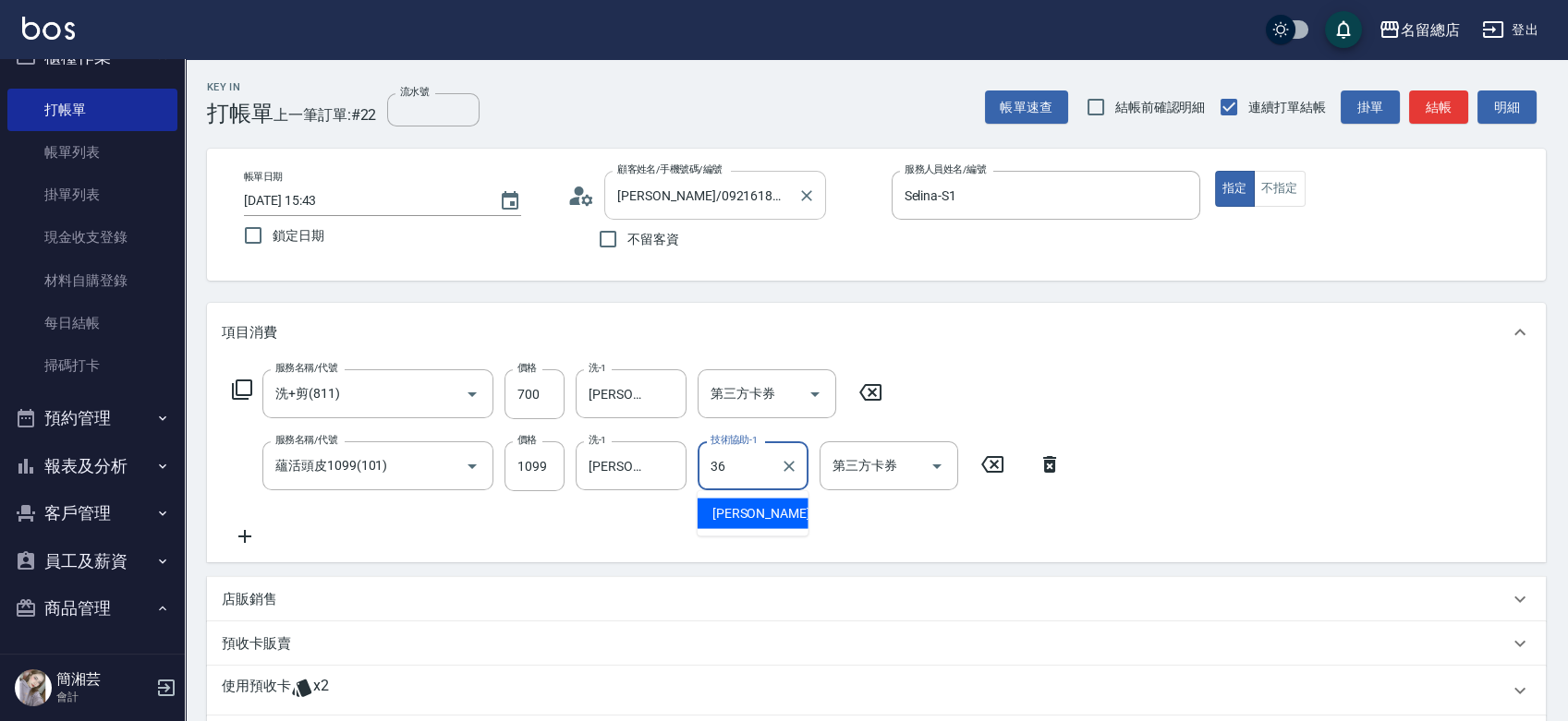
type input "[PERSON_NAME]-36"
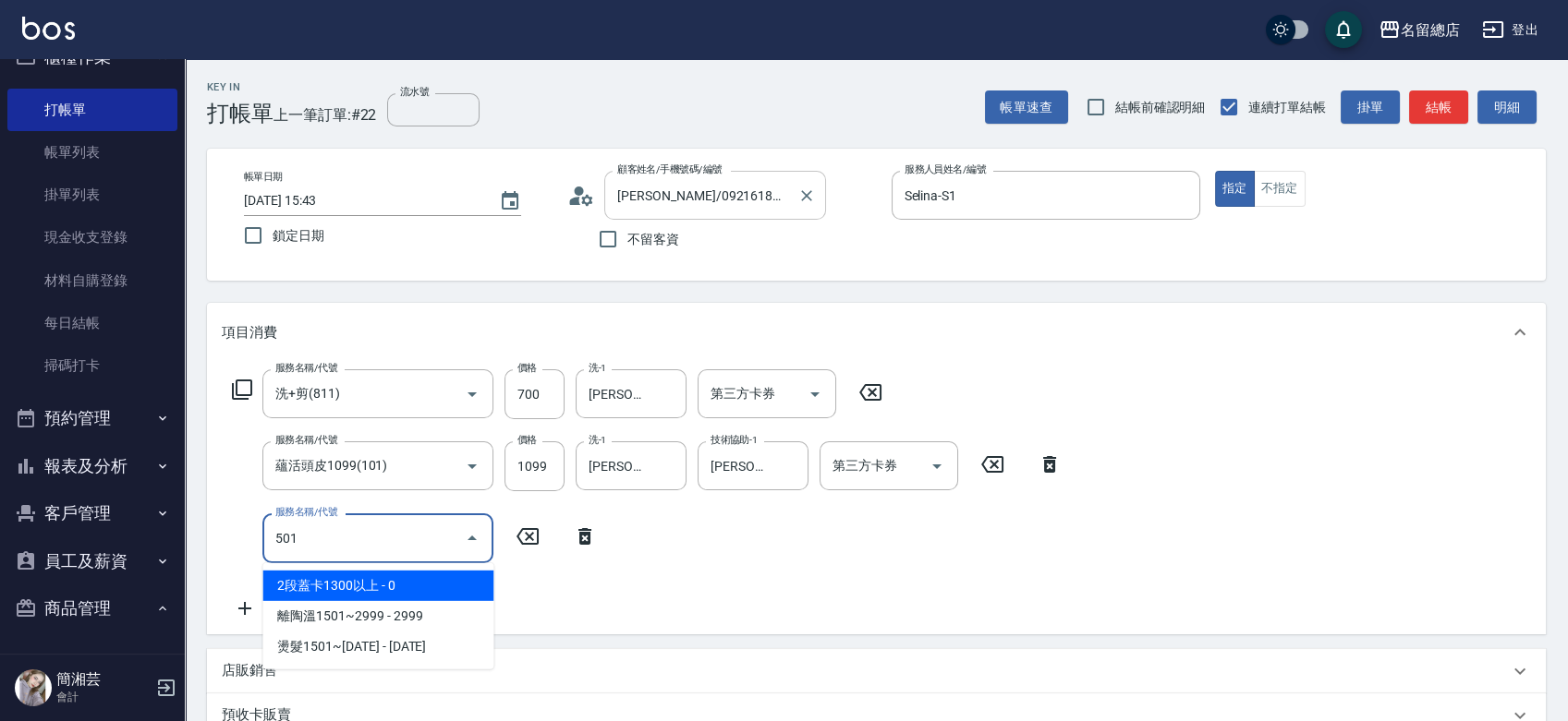
type input "2段蓋卡1300以上(501)"
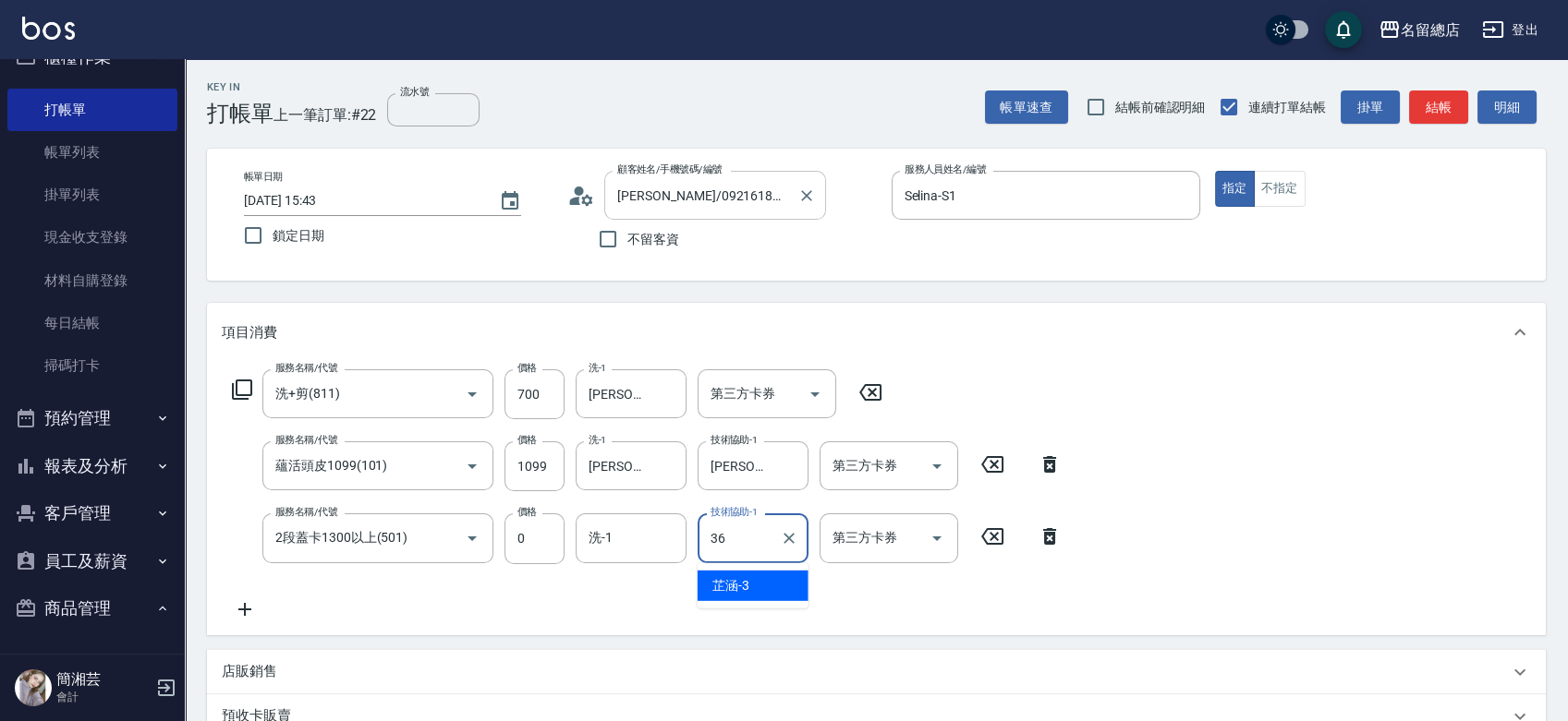
type input "[PERSON_NAME]-36"
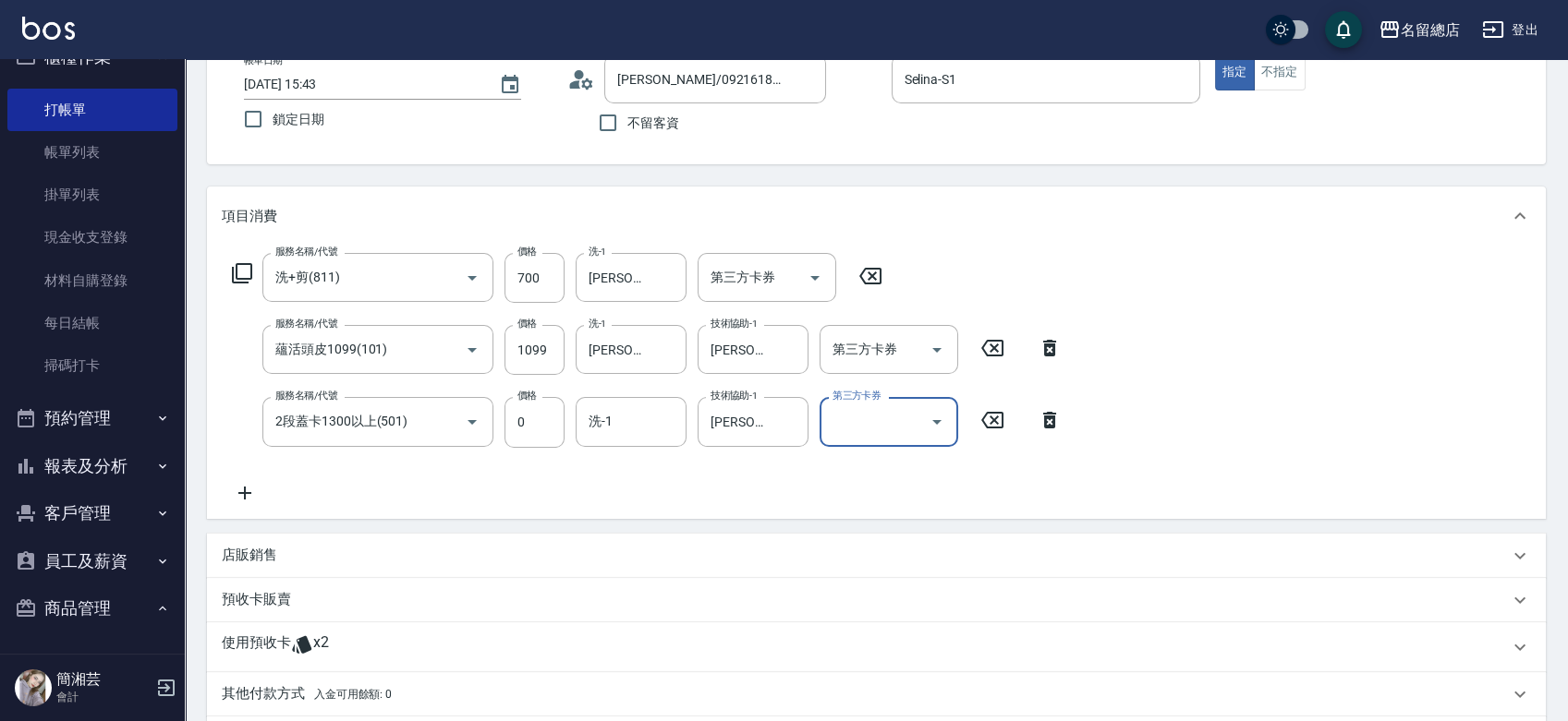
scroll to position [205, 0]
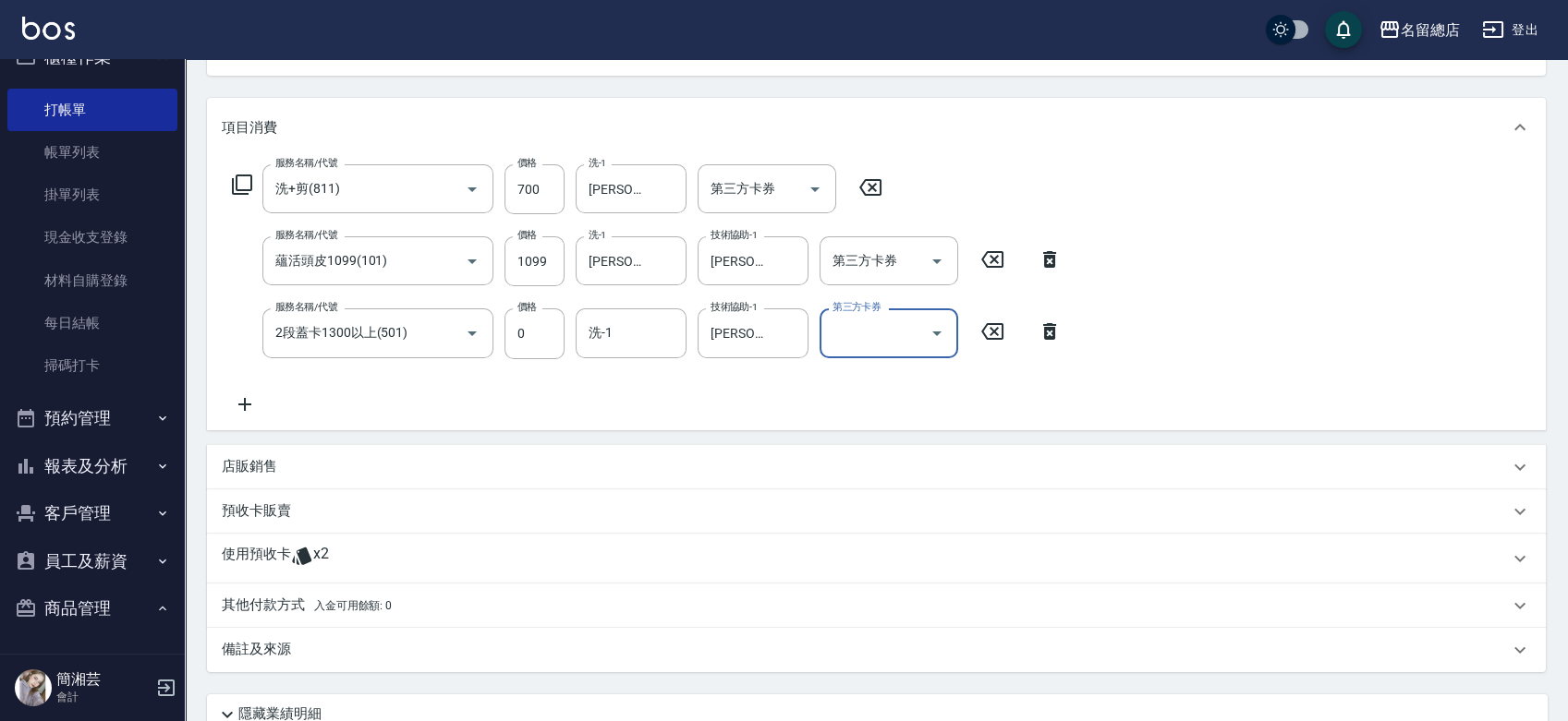
click at [331, 559] on div "使用預收卡 x2" at bounding box center [865, 559] width 1287 height 28
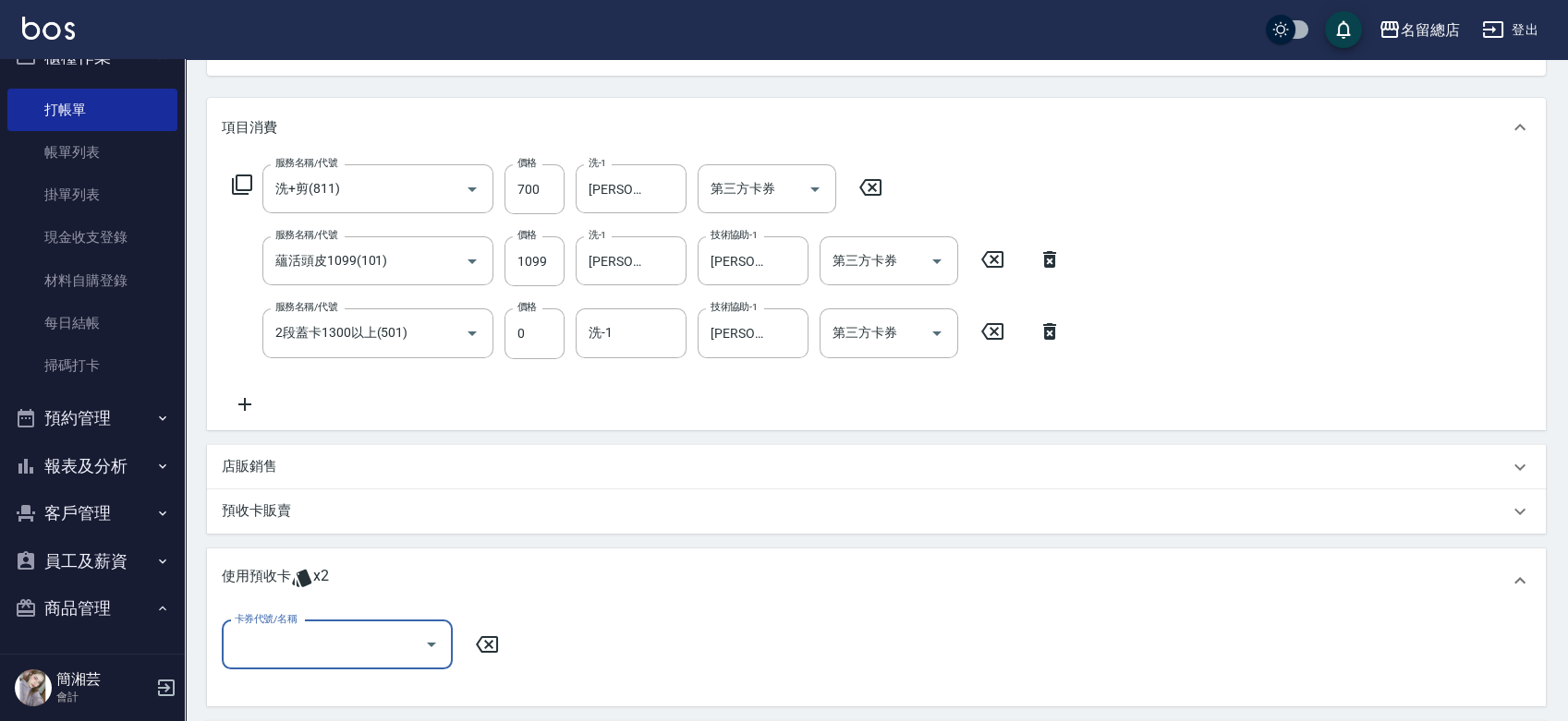
scroll to position [0, 0]
click at [377, 662] on div "卡券代號/名稱" at bounding box center [337, 645] width 231 height 49
click at [399, 700] on div "二段自備卡 剩餘2張 9047" at bounding box center [337, 692] width 231 height 31
type input "二段自備卡 9047"
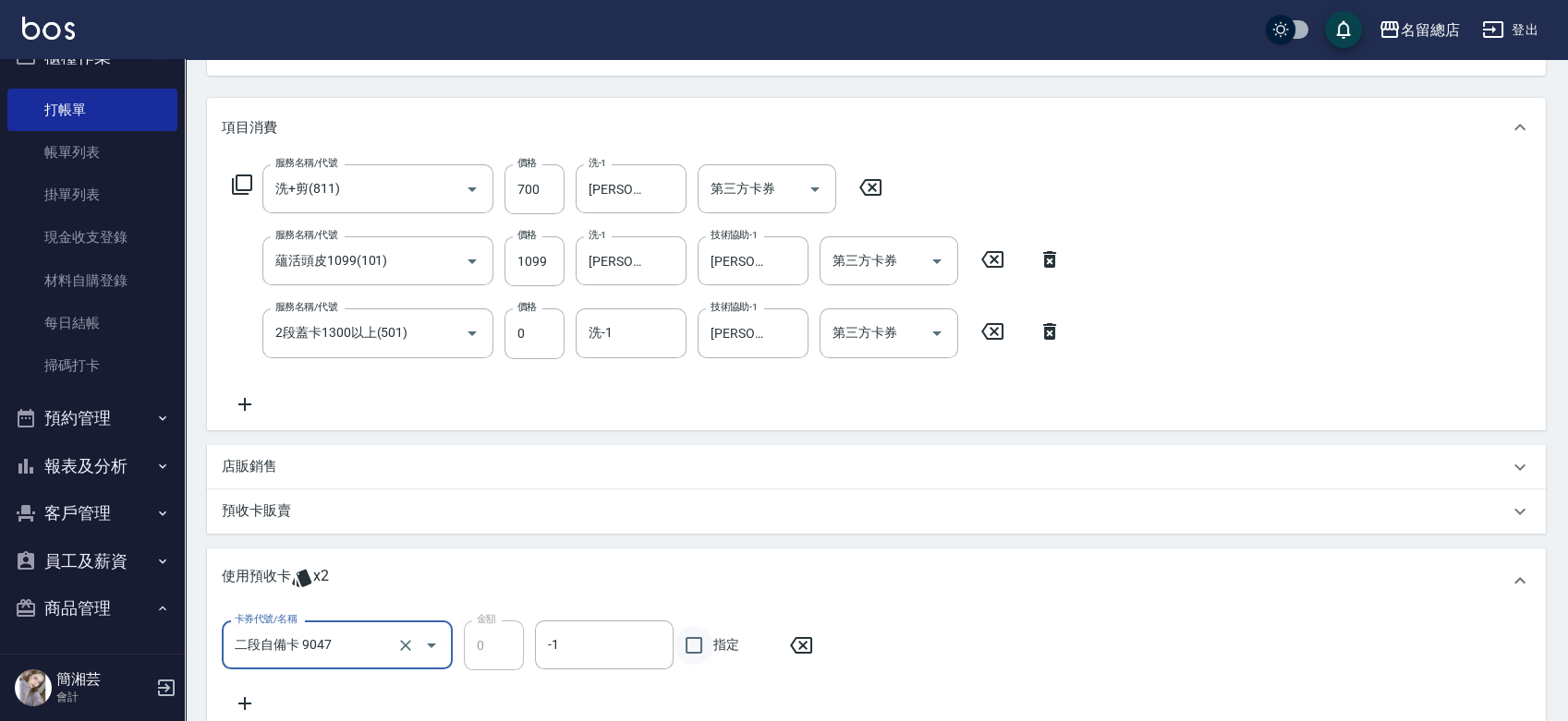
drag, startPoint x: 707, startPoint y: 643, endPoint x: 724, endPoint y: 637, distance: 18.0
click at [707, 644] on input "指定" at bounding box center [693, 645] width 38 height 38
checkbox input "true"
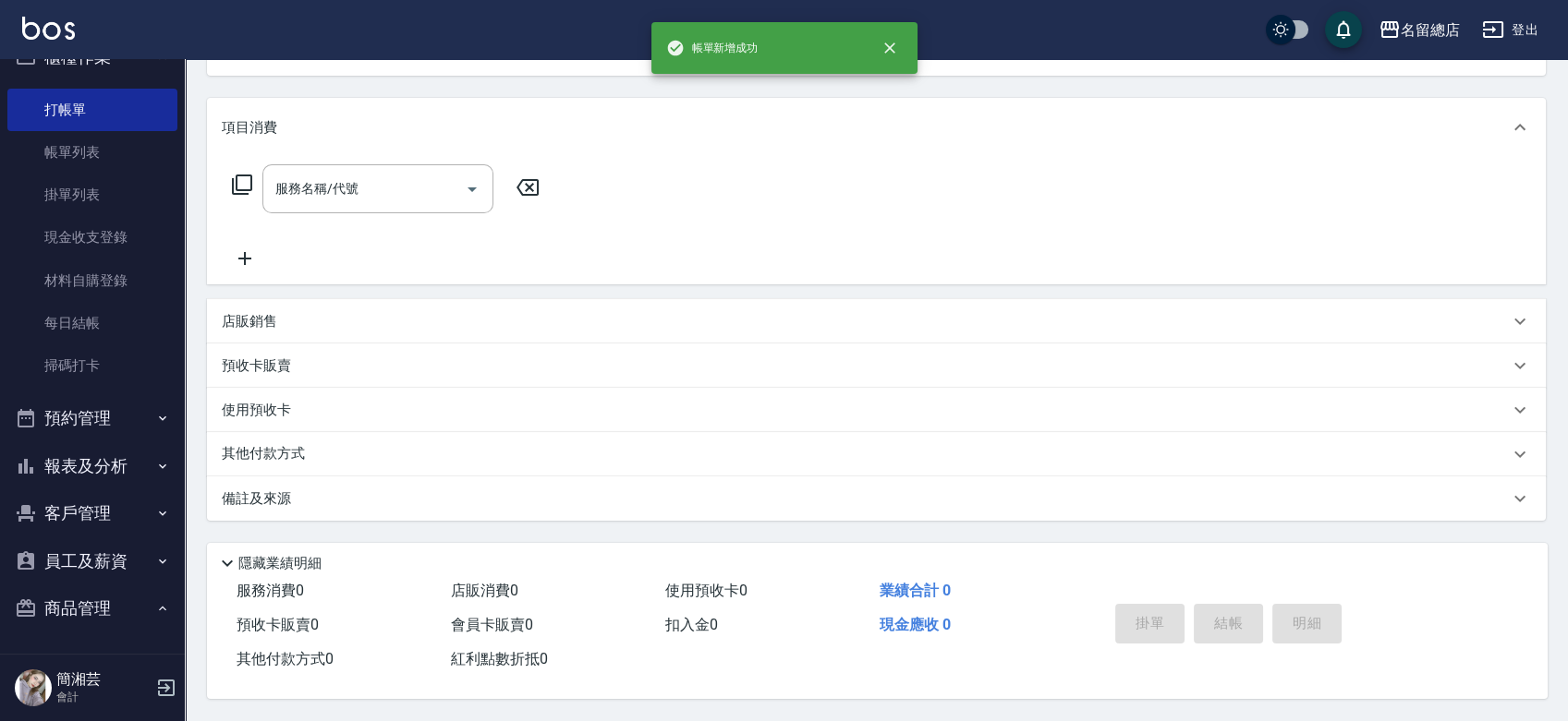
scroll to position [179, 0]
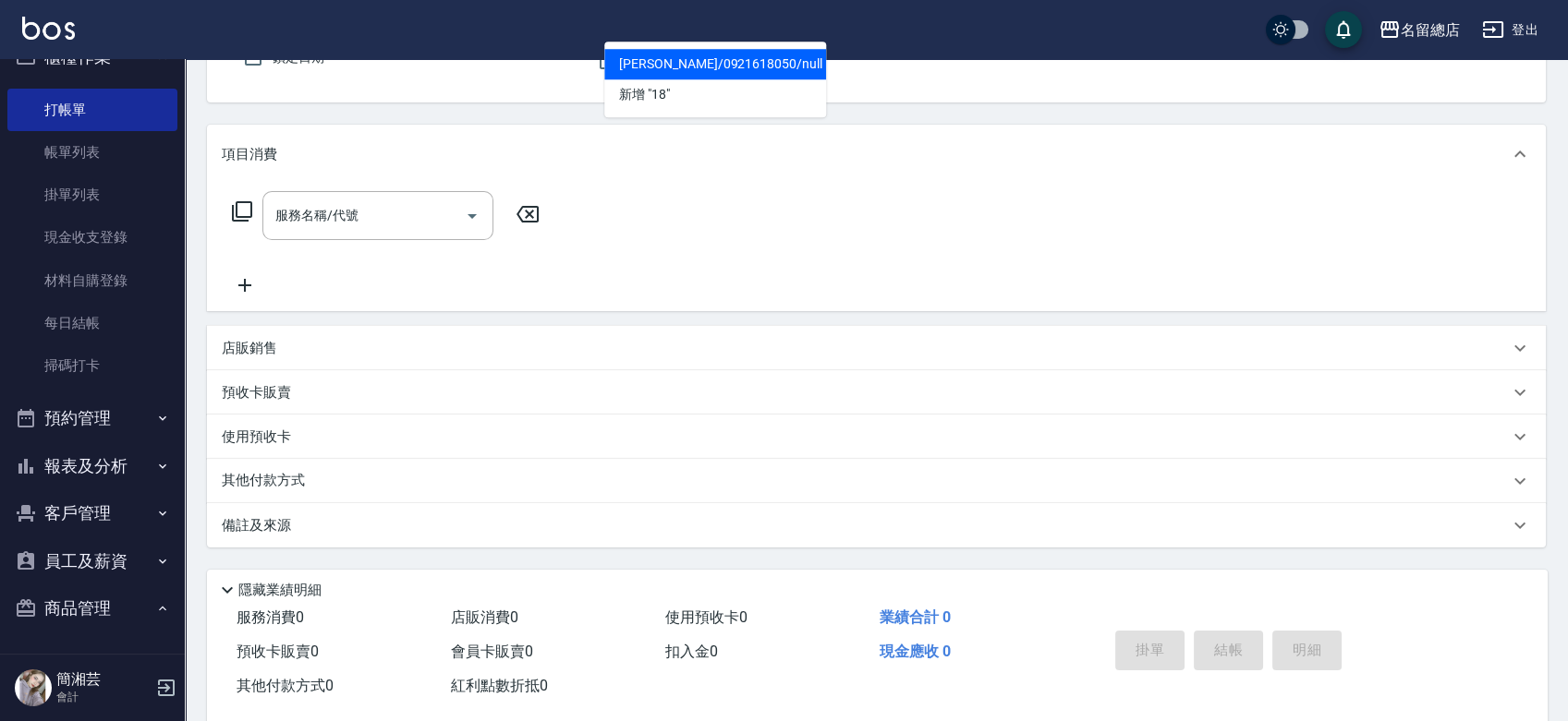
type input "[PERSON_NAME]/0921618050/null"
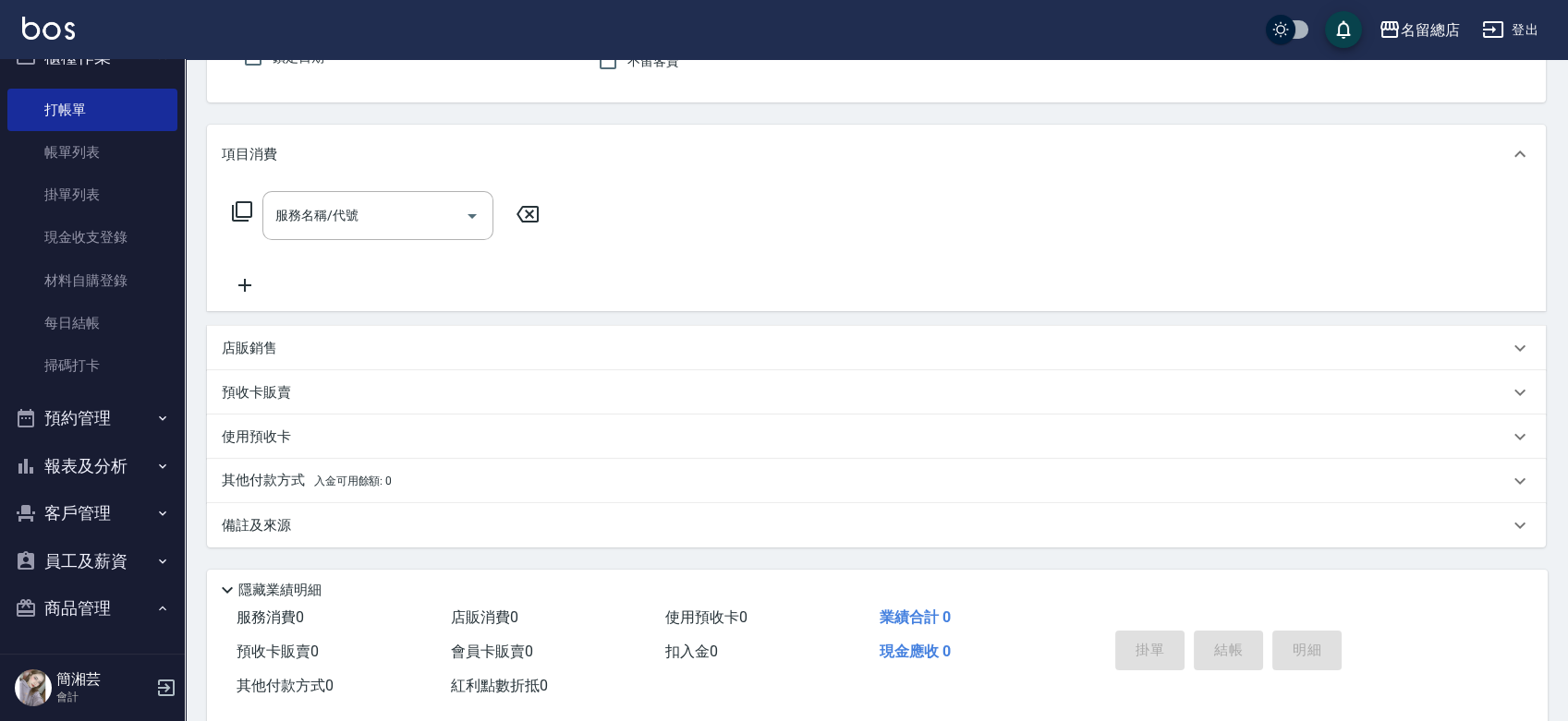
click at [1215, 0] on button "指定" at bounding box center [1235, 10] width 39 height 36
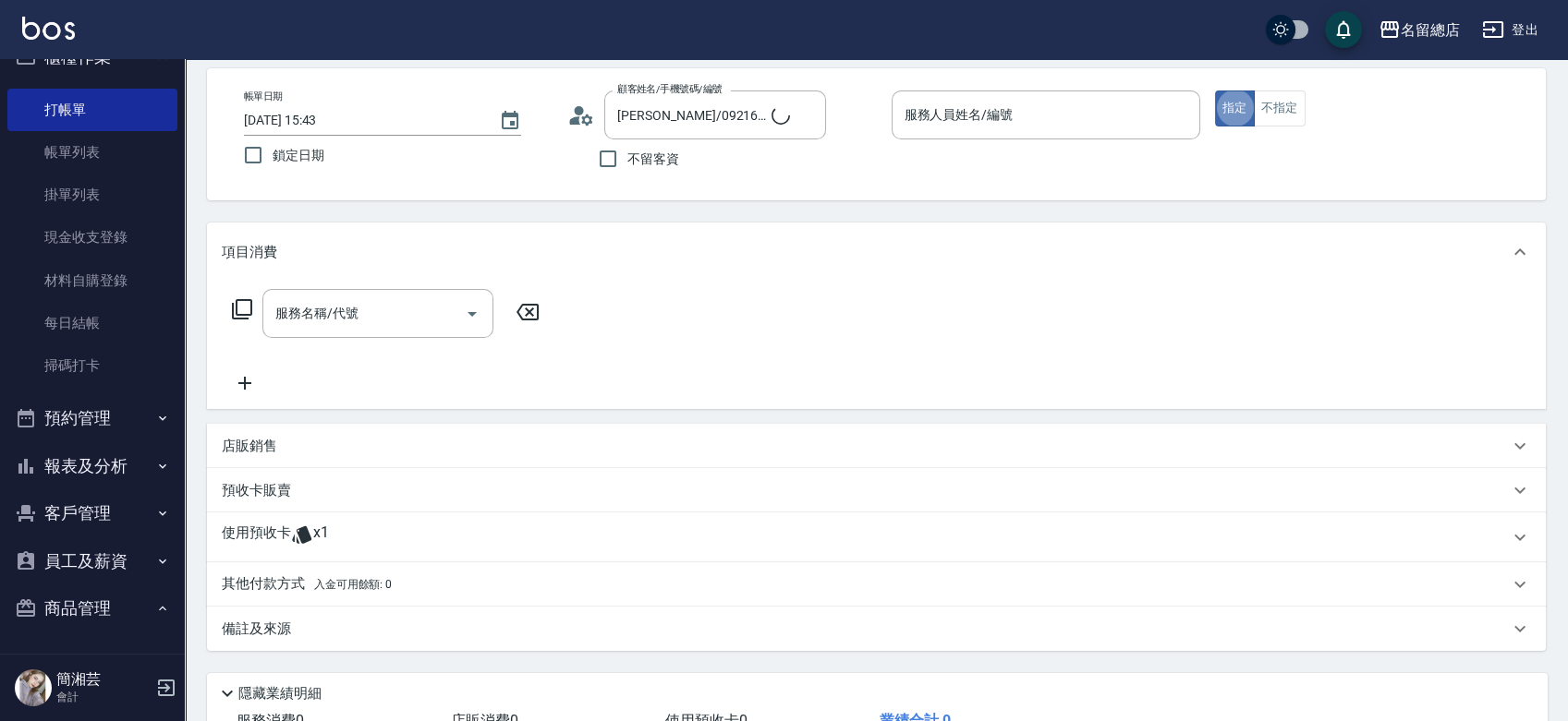
scroll to position [0, 0]
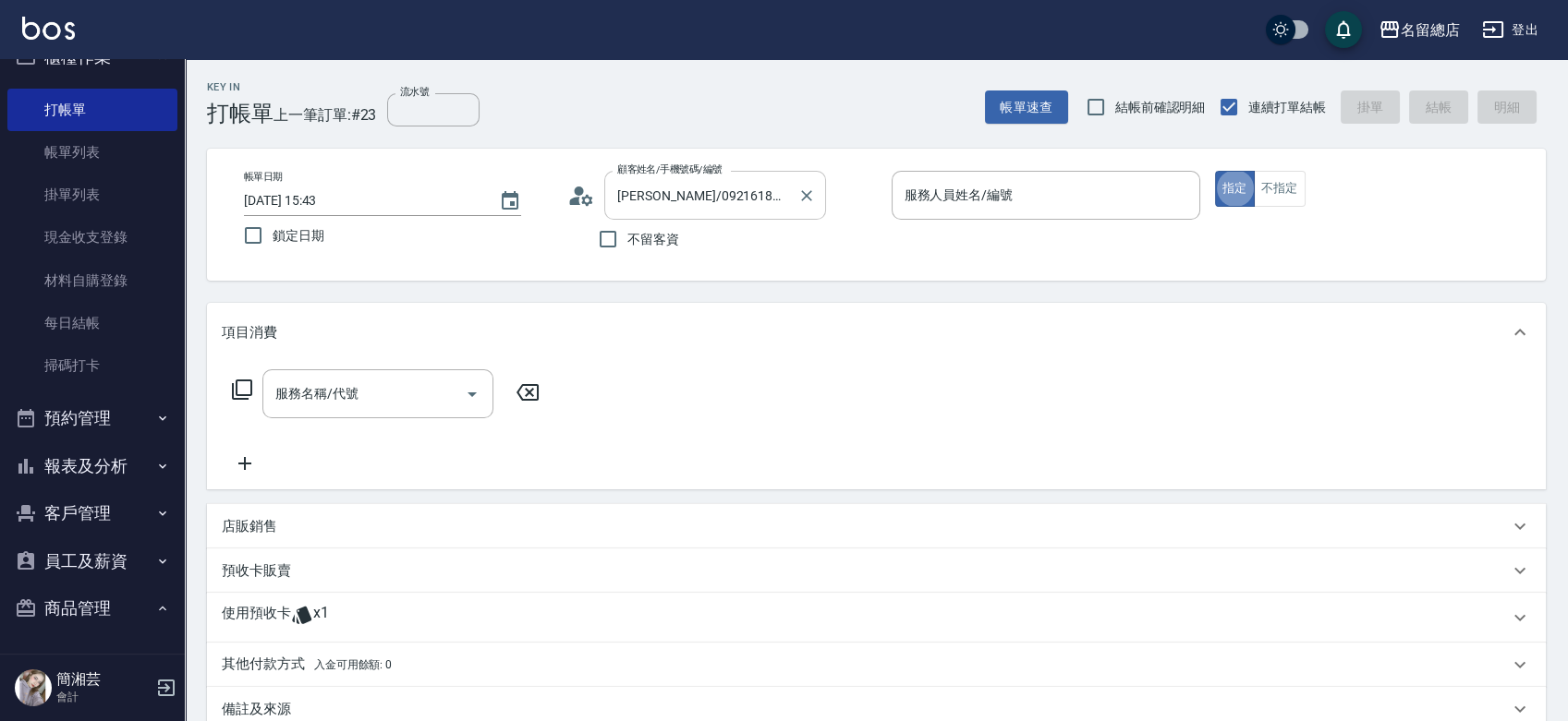
click at [791, 189] on div "[PERSON_NAME]/0921618050/null 顧客姓名/手機號碼/編號" at bounding box center [715, 195] width 222 height 49
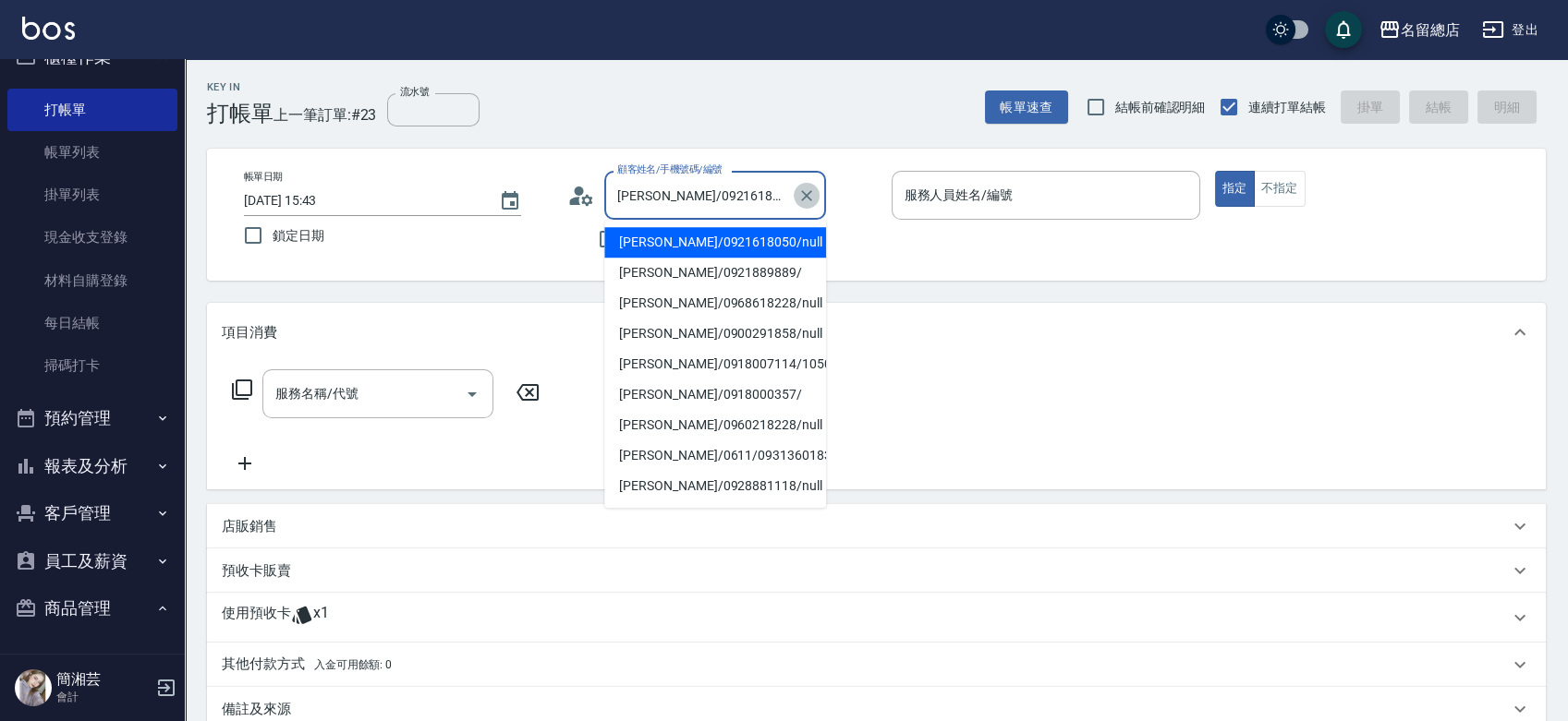
click at [806, 194] on icon "Clear" at bounding box center [806, 195] width 11 height 11
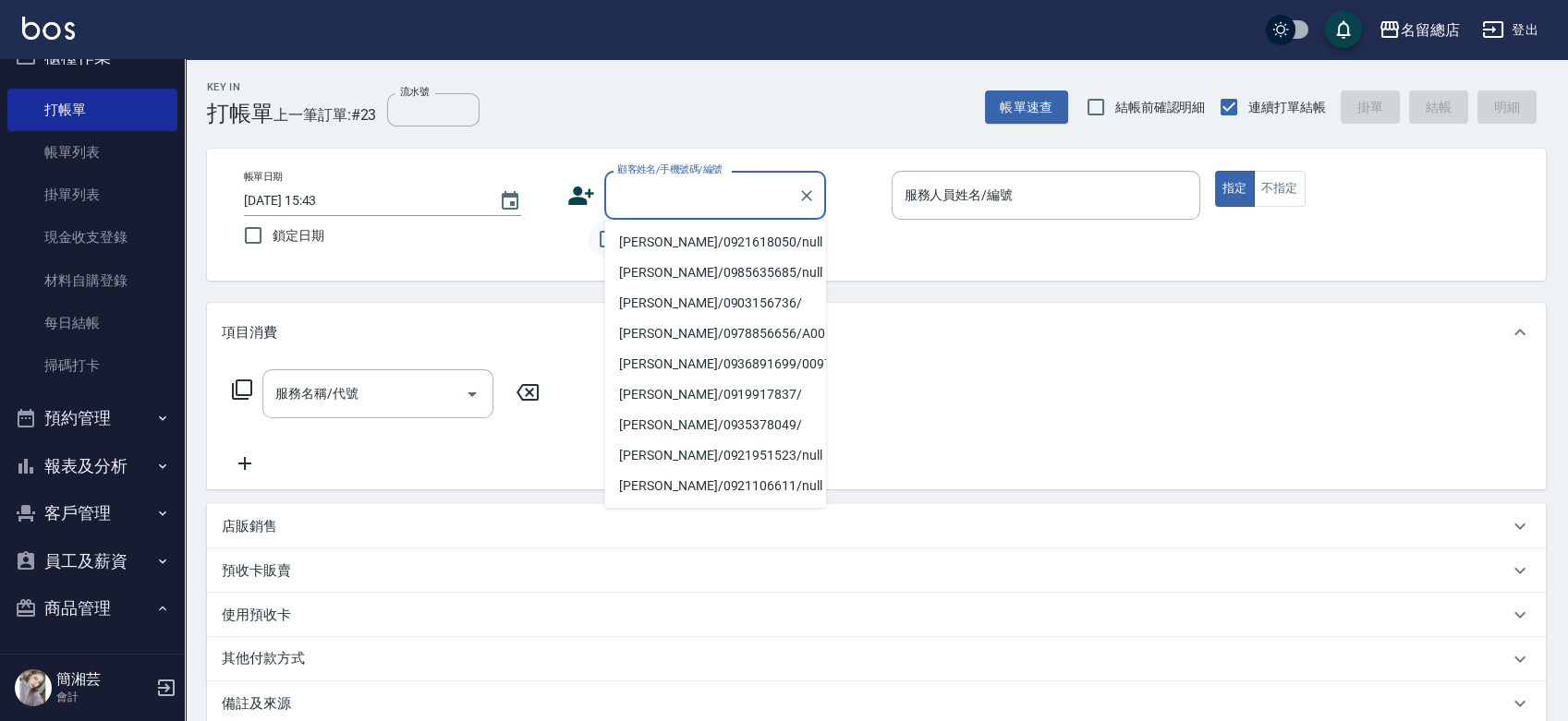
click at [599, 241] on input "不留客資" at bounding box center [607, 238] width 38 height 38
checkbox input "true"
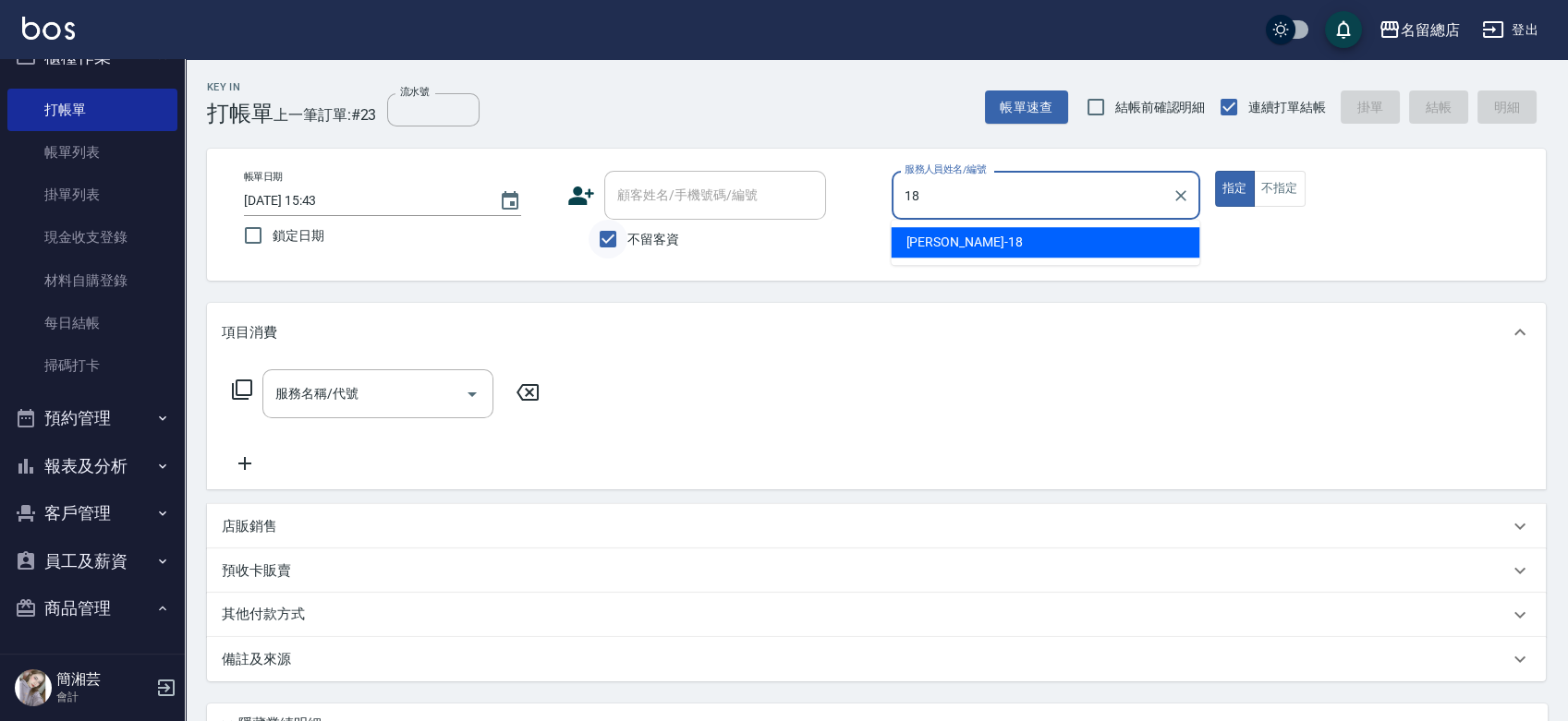
type input "[PERSON_NAME]-18"
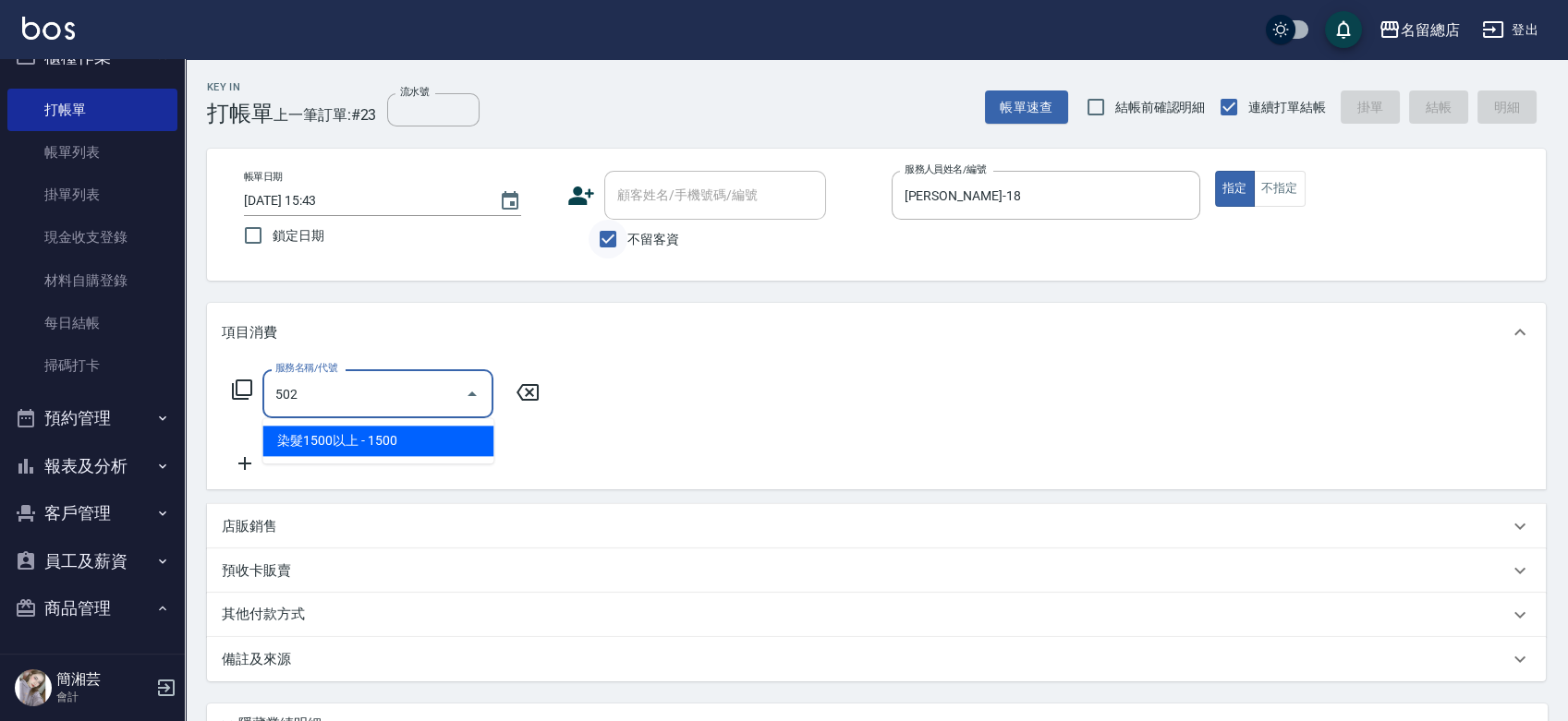
type input "染髮1500以上(502)"
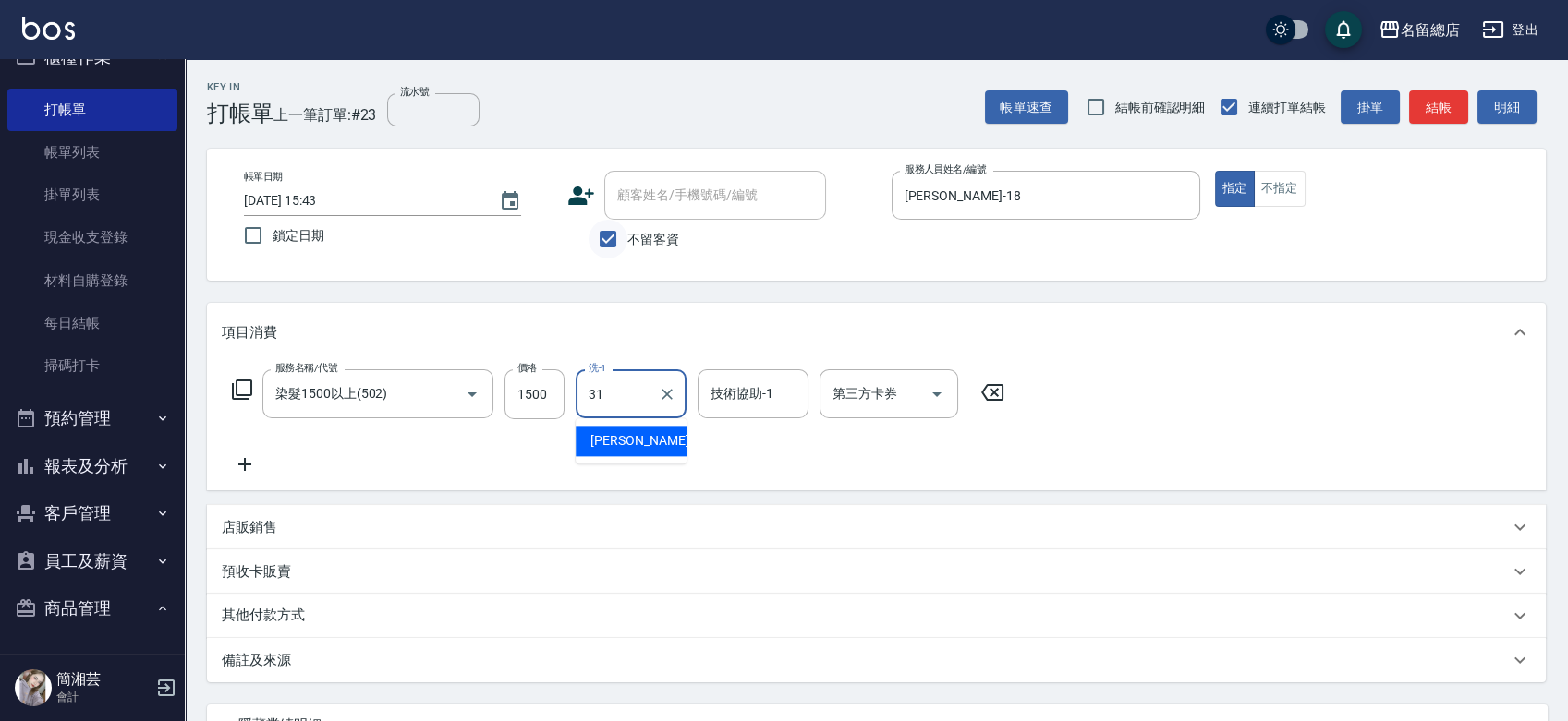
type input "[PERSON_NAME]-31"
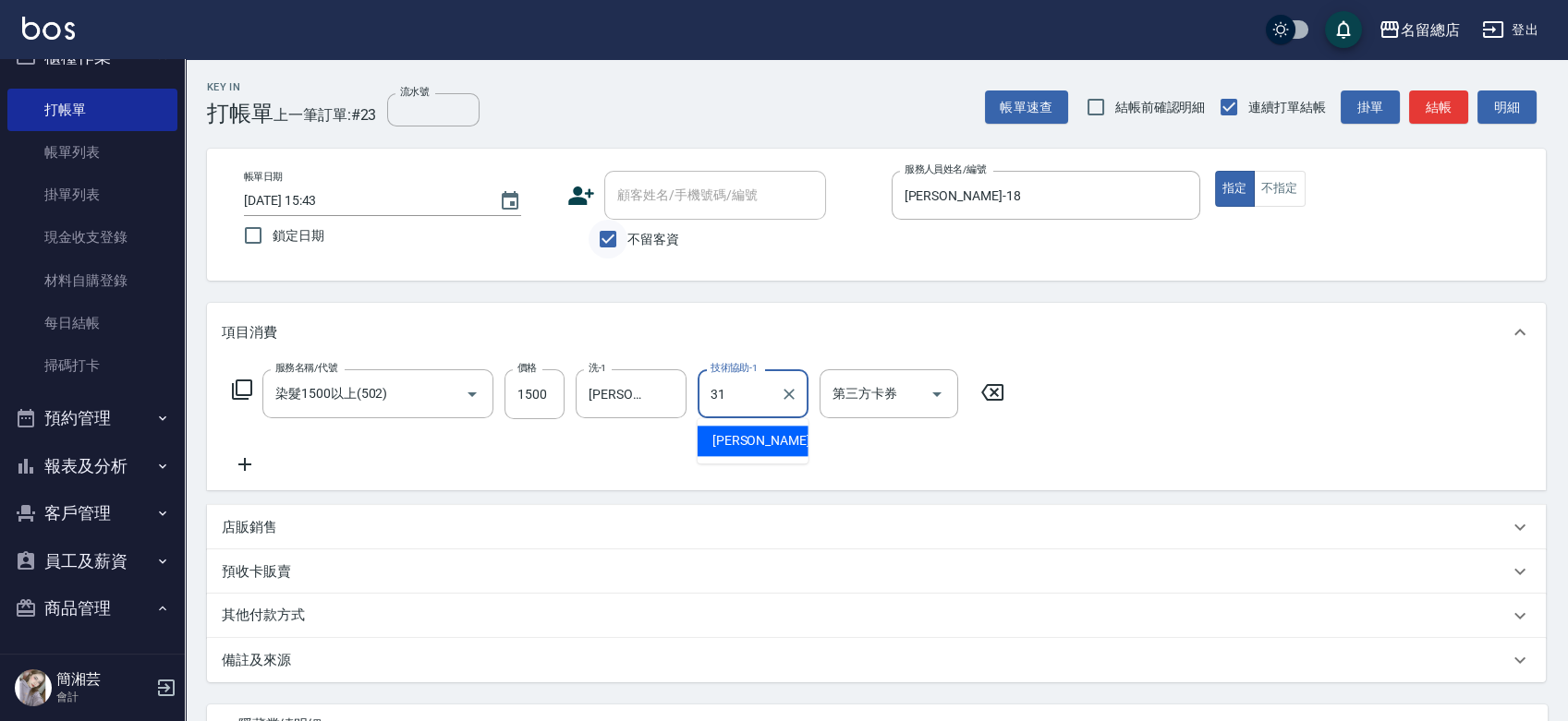
type input "[PERSON_NAME]-31"
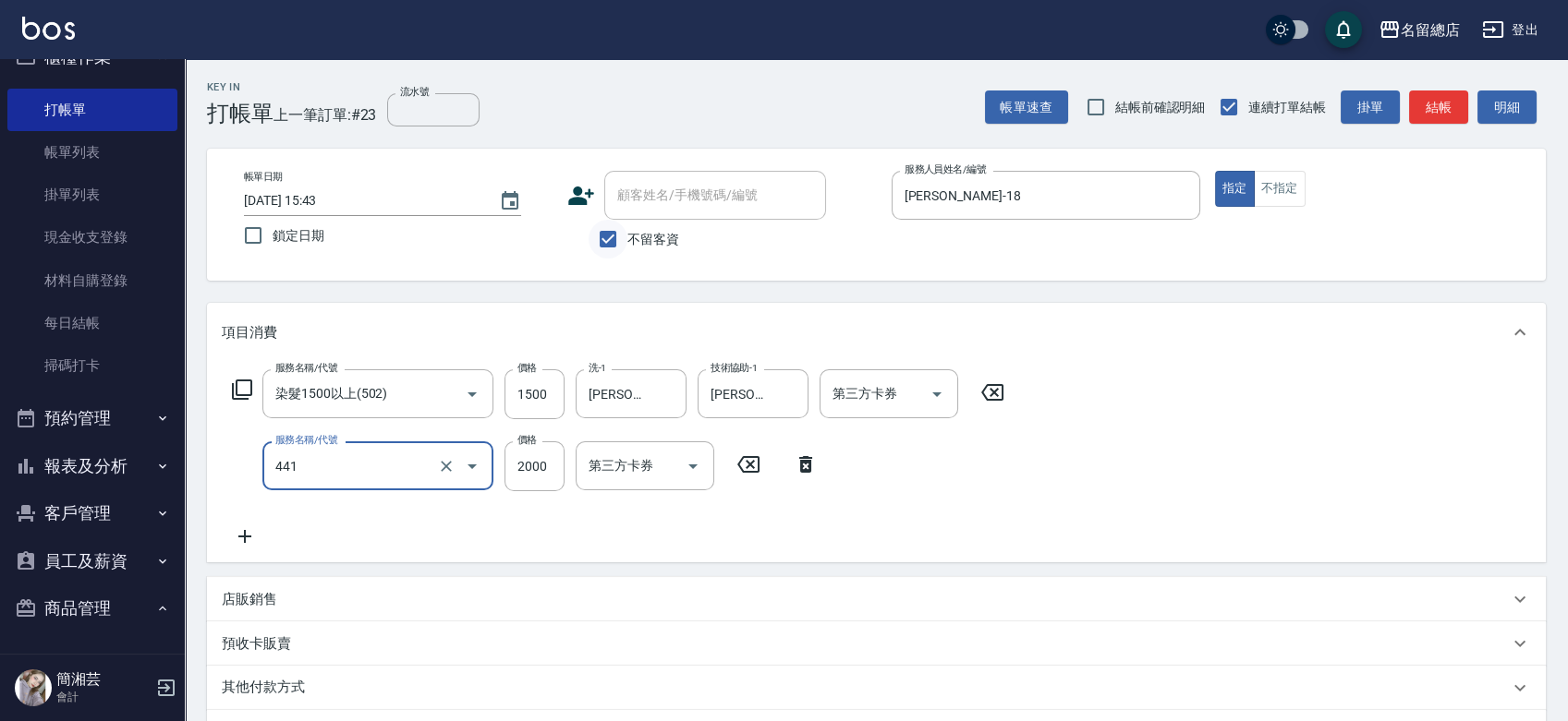
type input "2段自單次1300以上(441)"
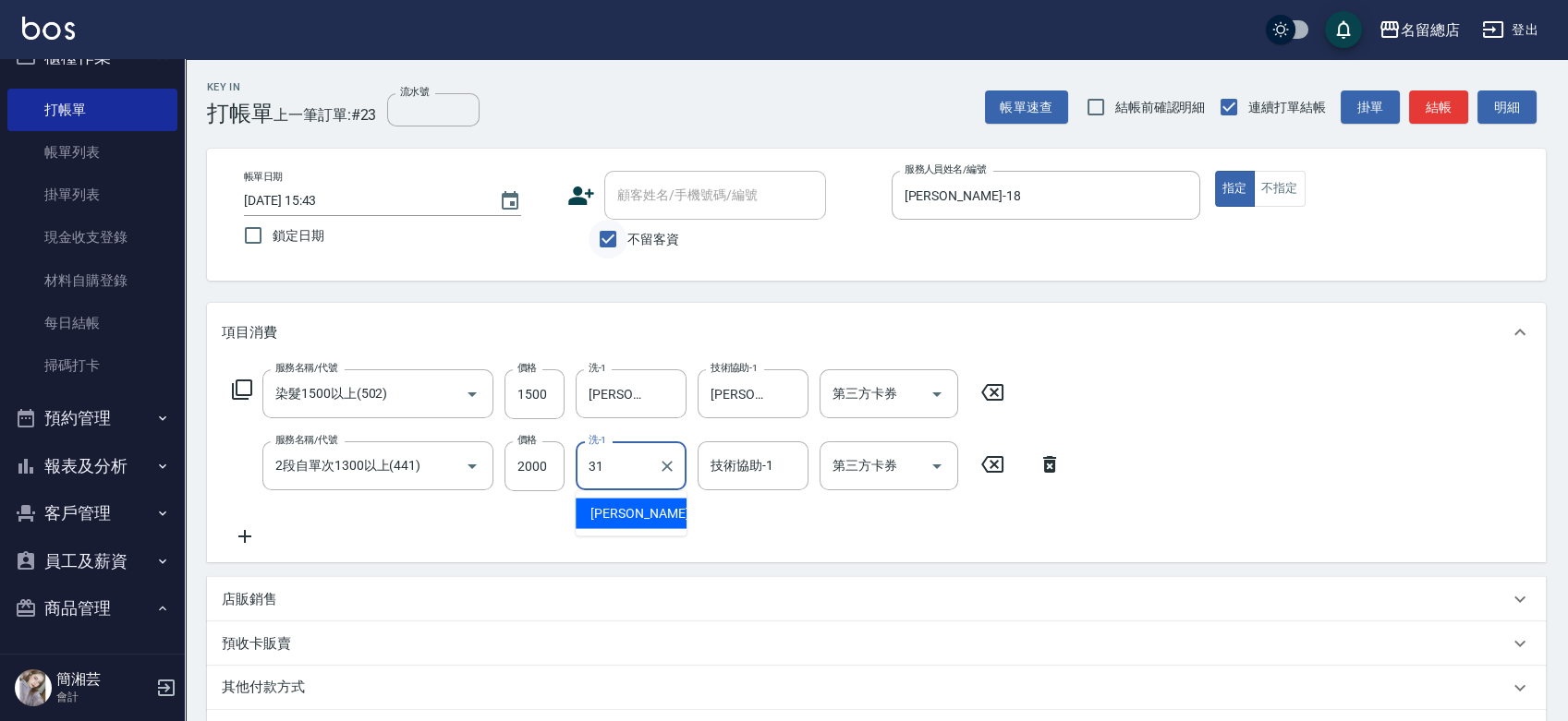
type input "[PERSON_NAME]-31"
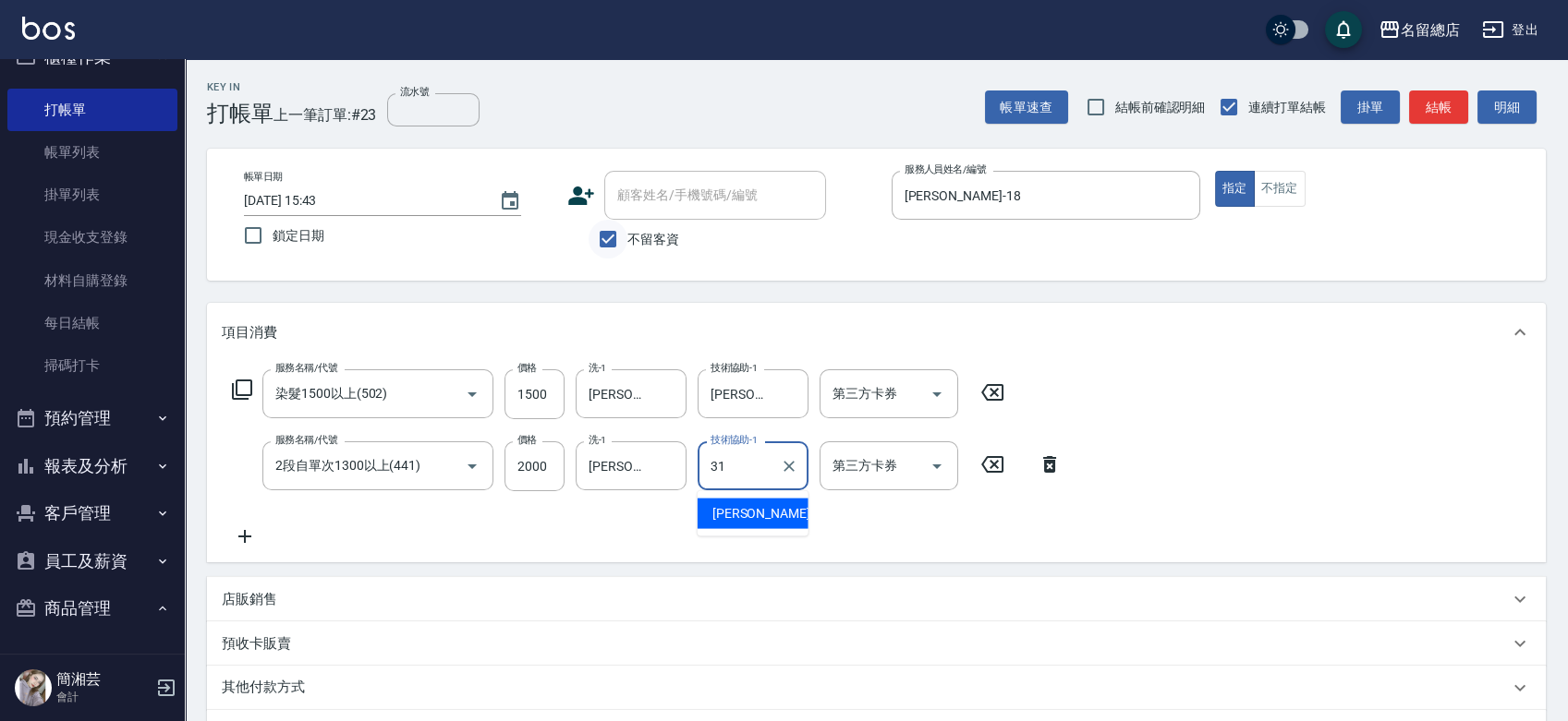
type input "[PERSON_NAME]-31"
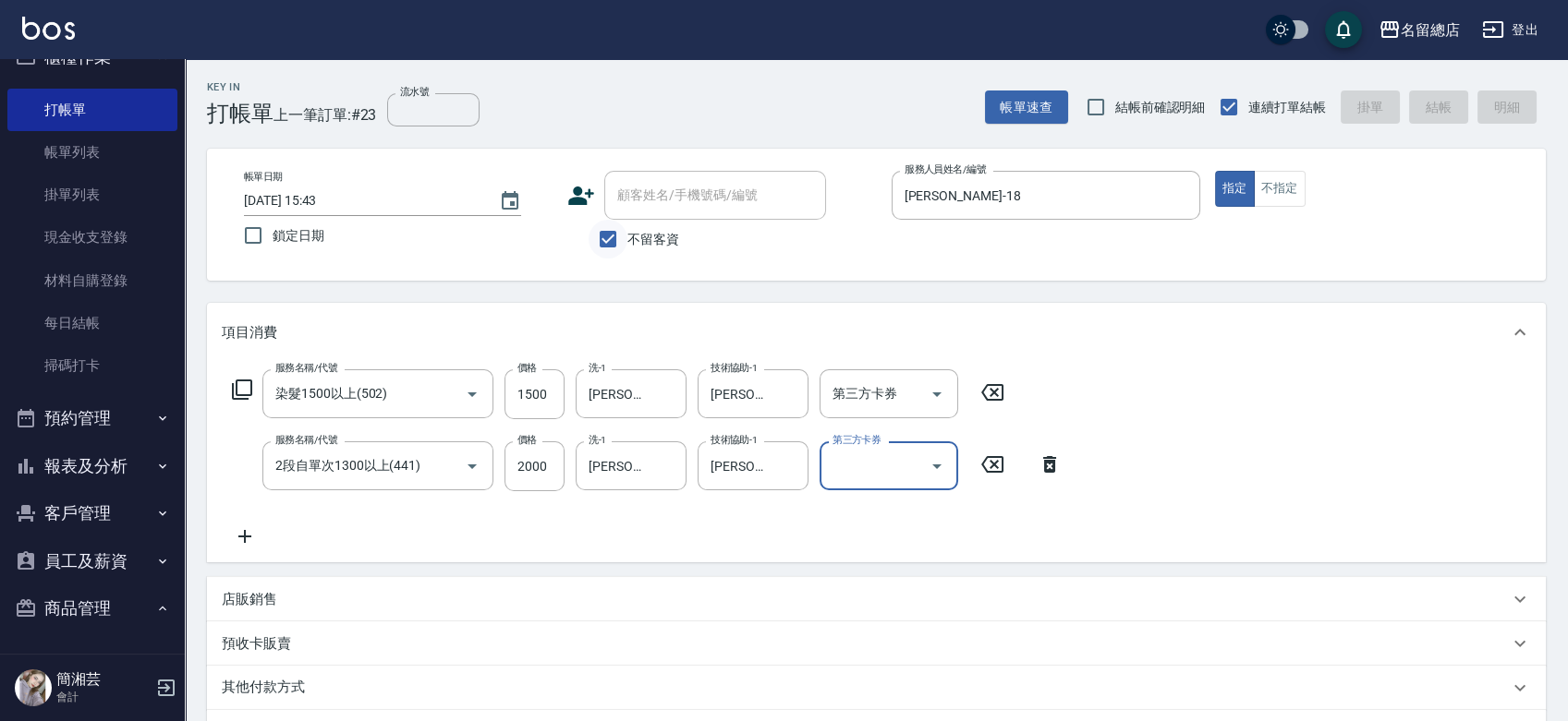
type input "[DATE] 15:44"
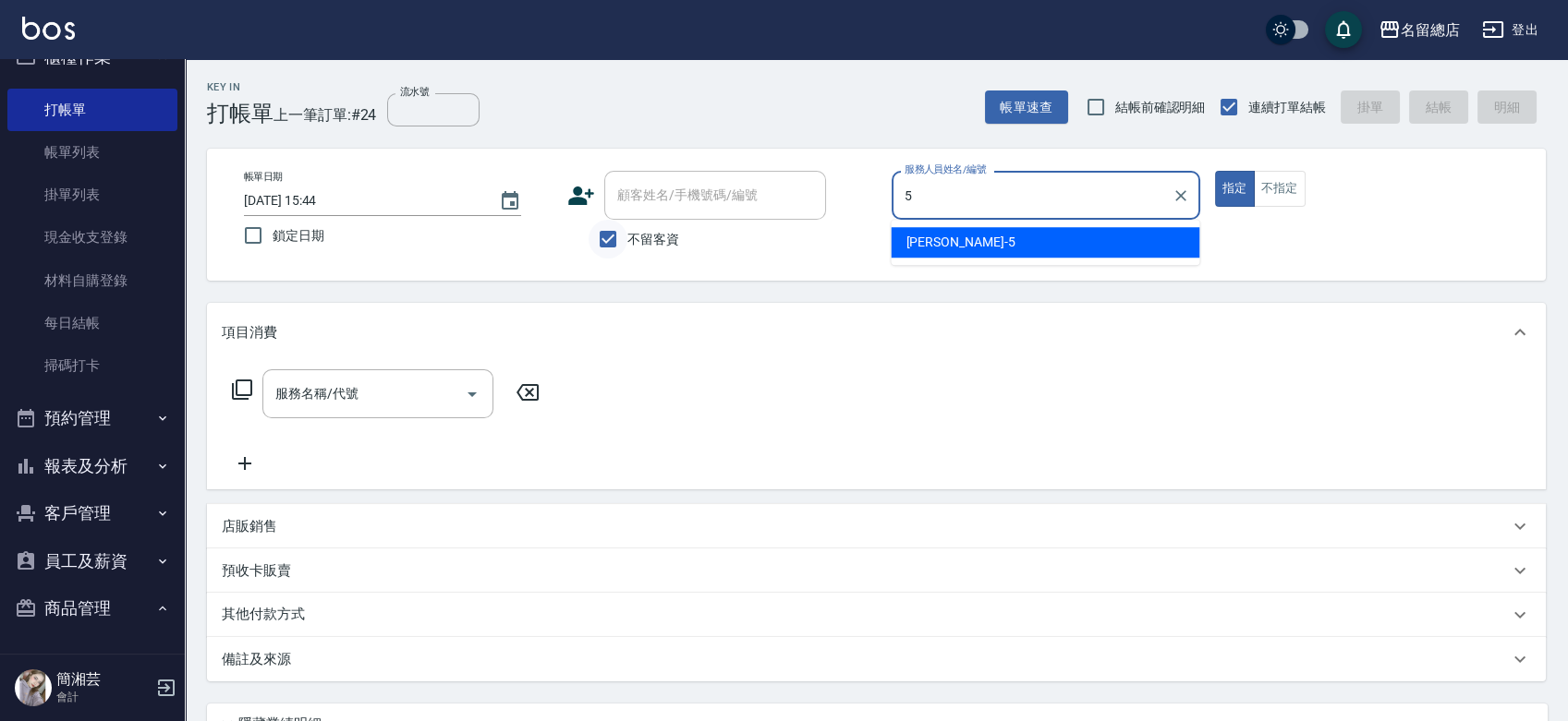
type input "[PERSON_NAME]-5"
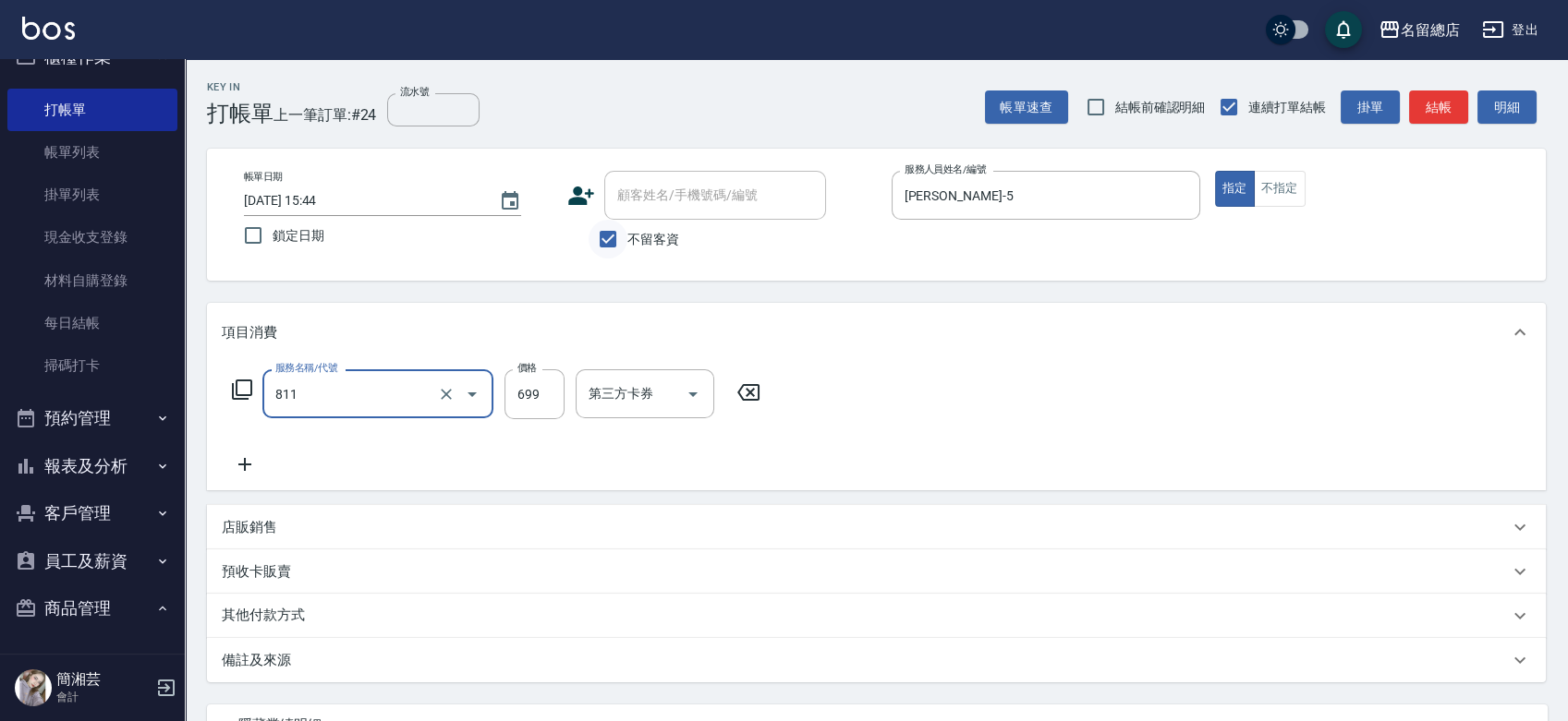
type input "洗+剪(811)"
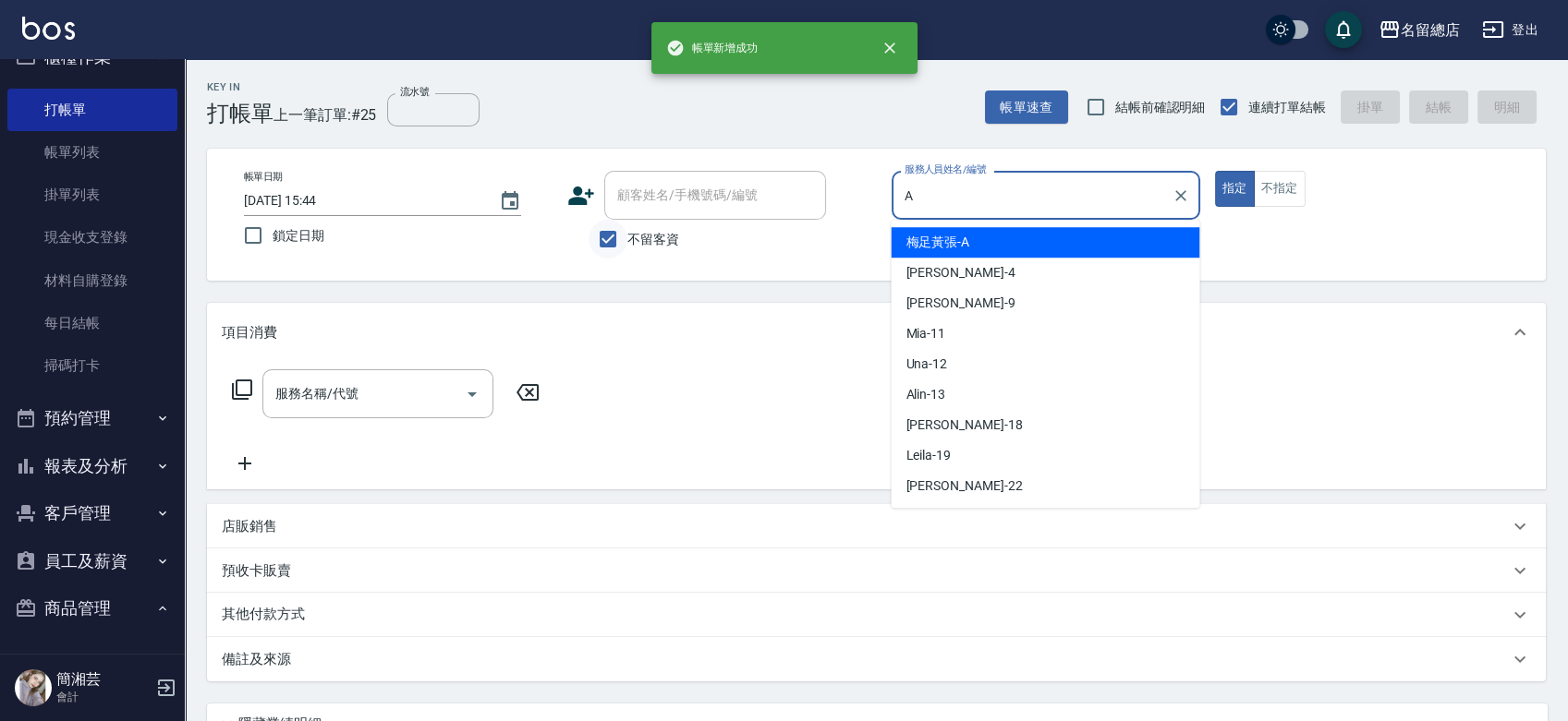
type input "梅足黃張-A"
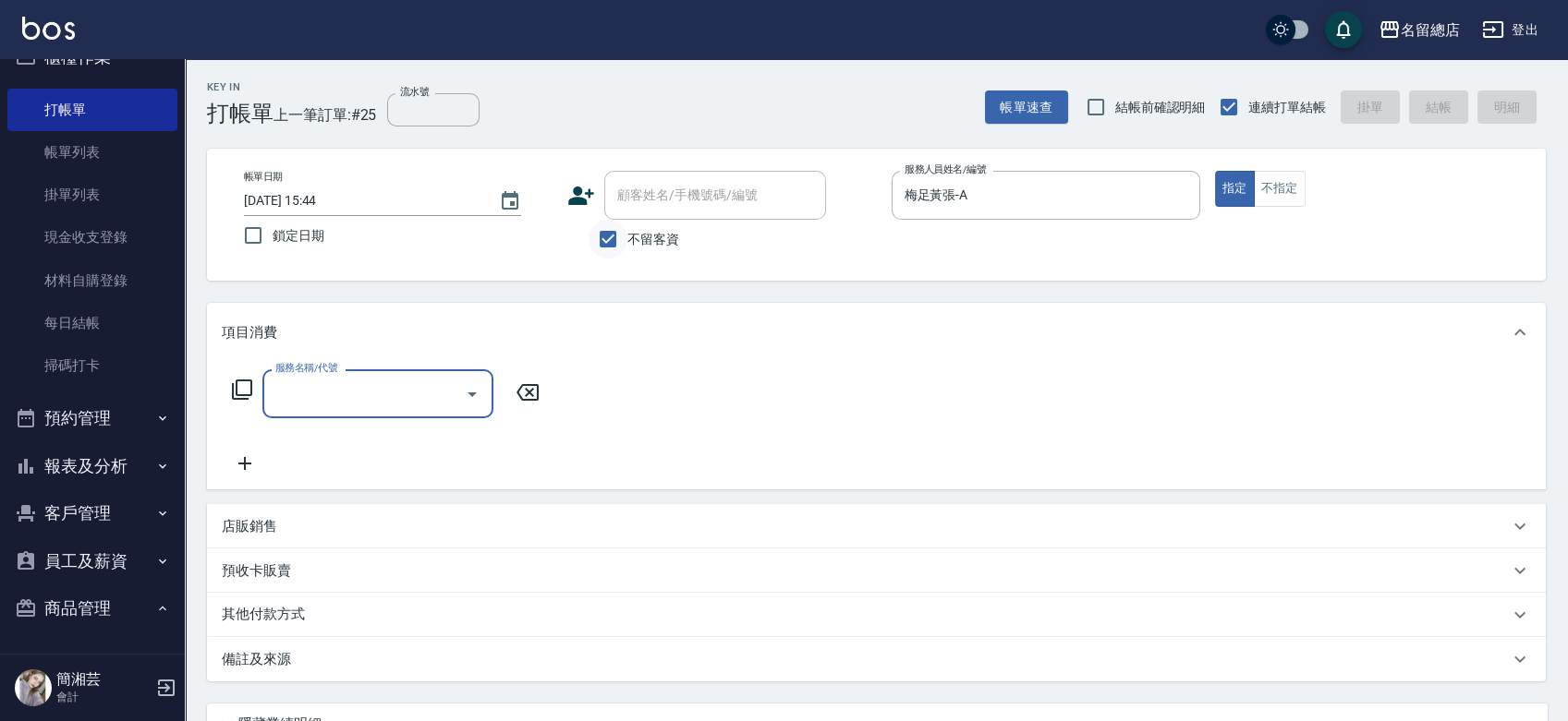
type input "5"
type input "手指甲女(901)"
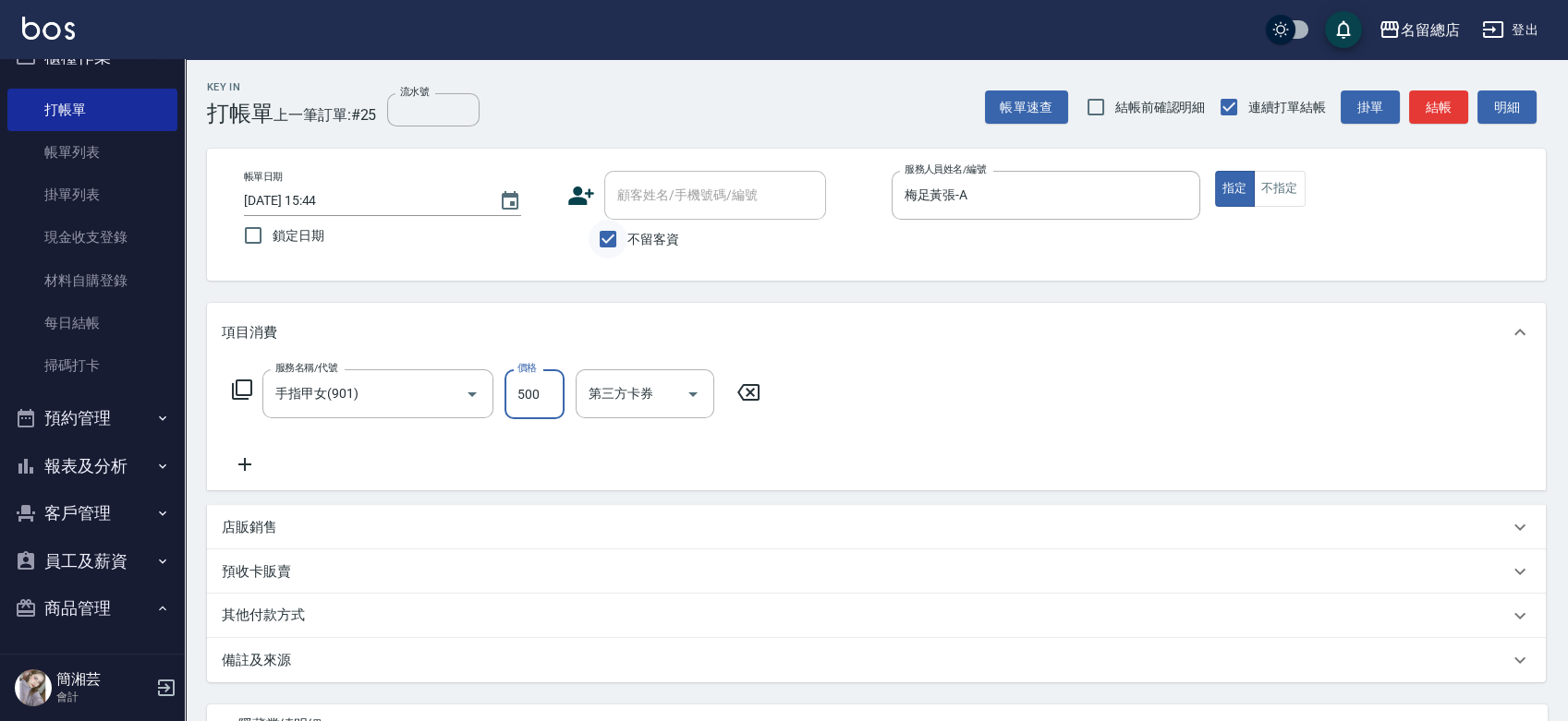
type input "500"
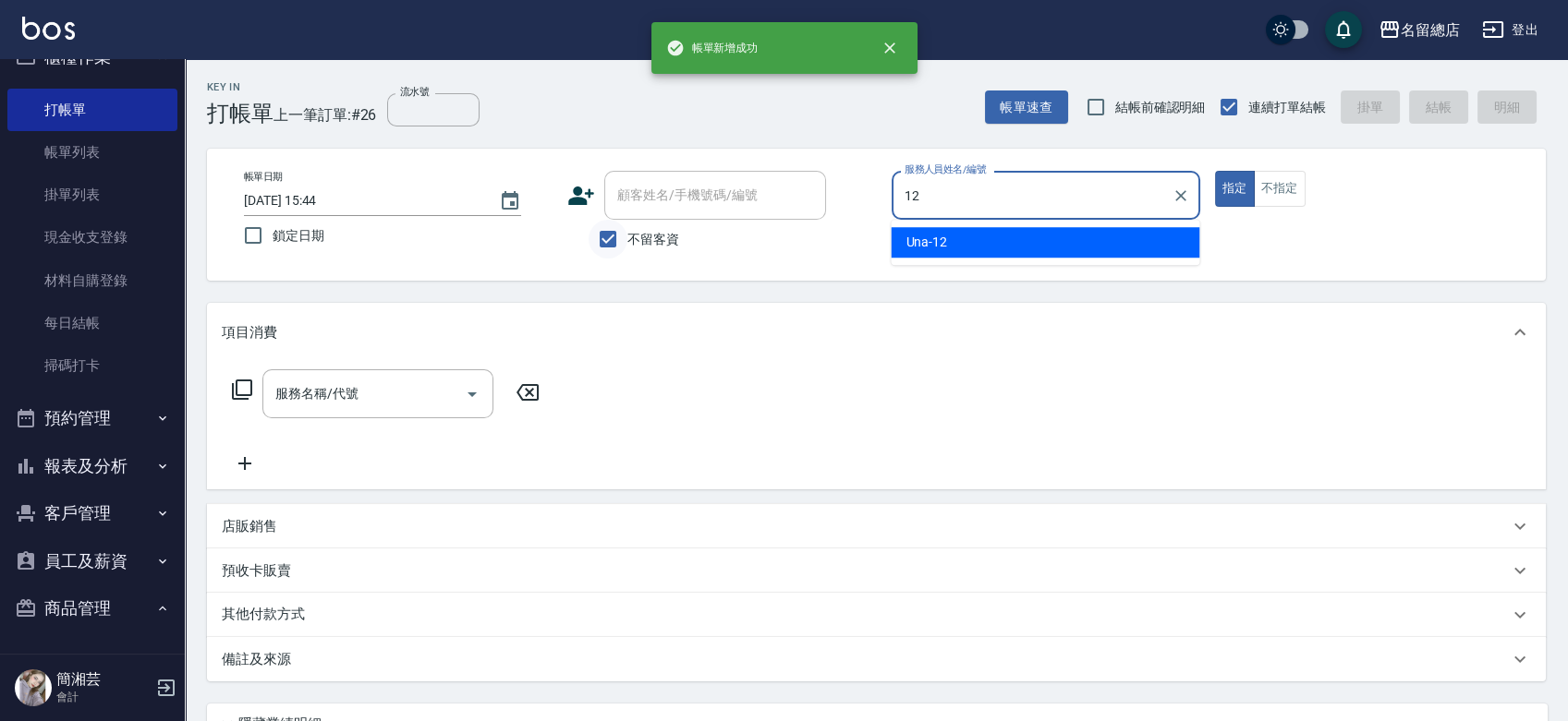
type input "Una-12"
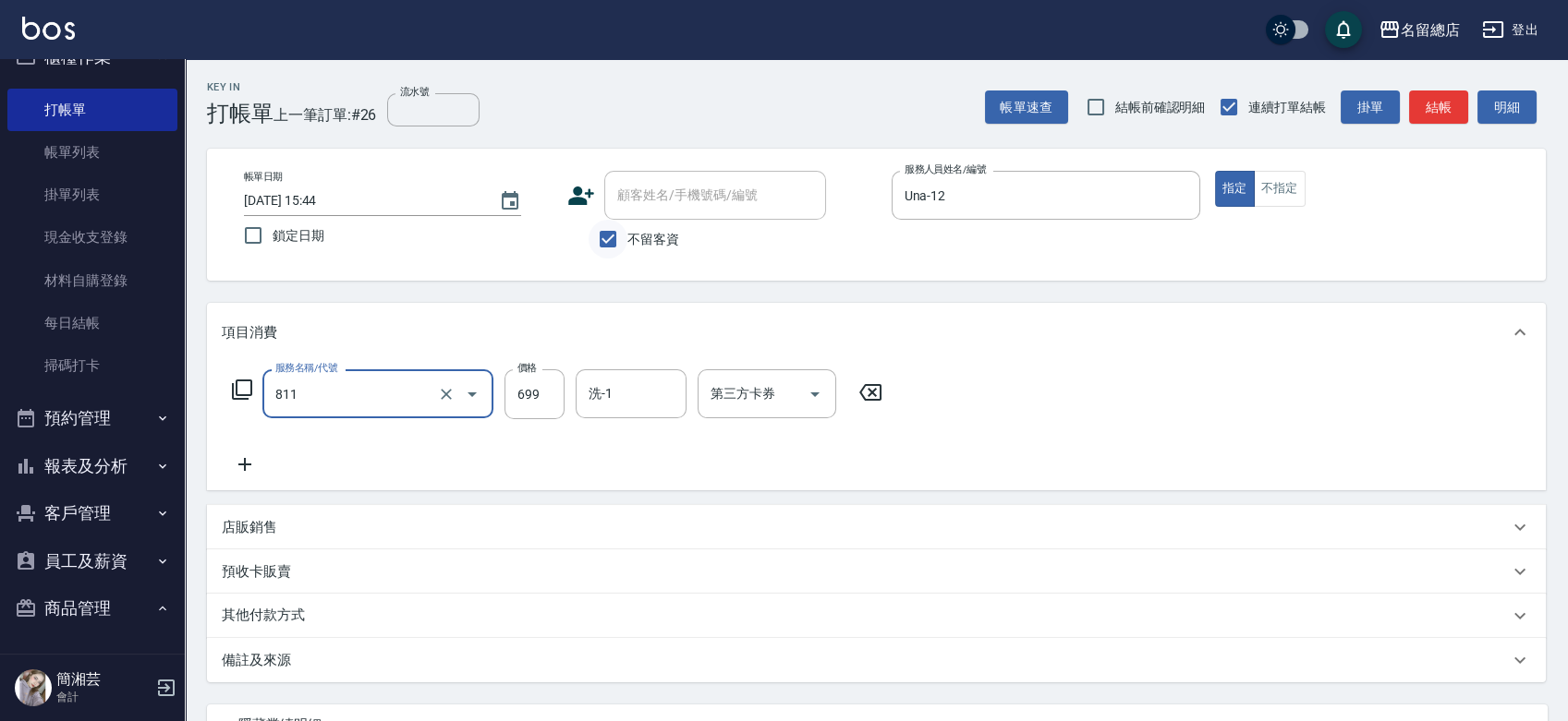
type input "洗+剪(811)"
type input "650"
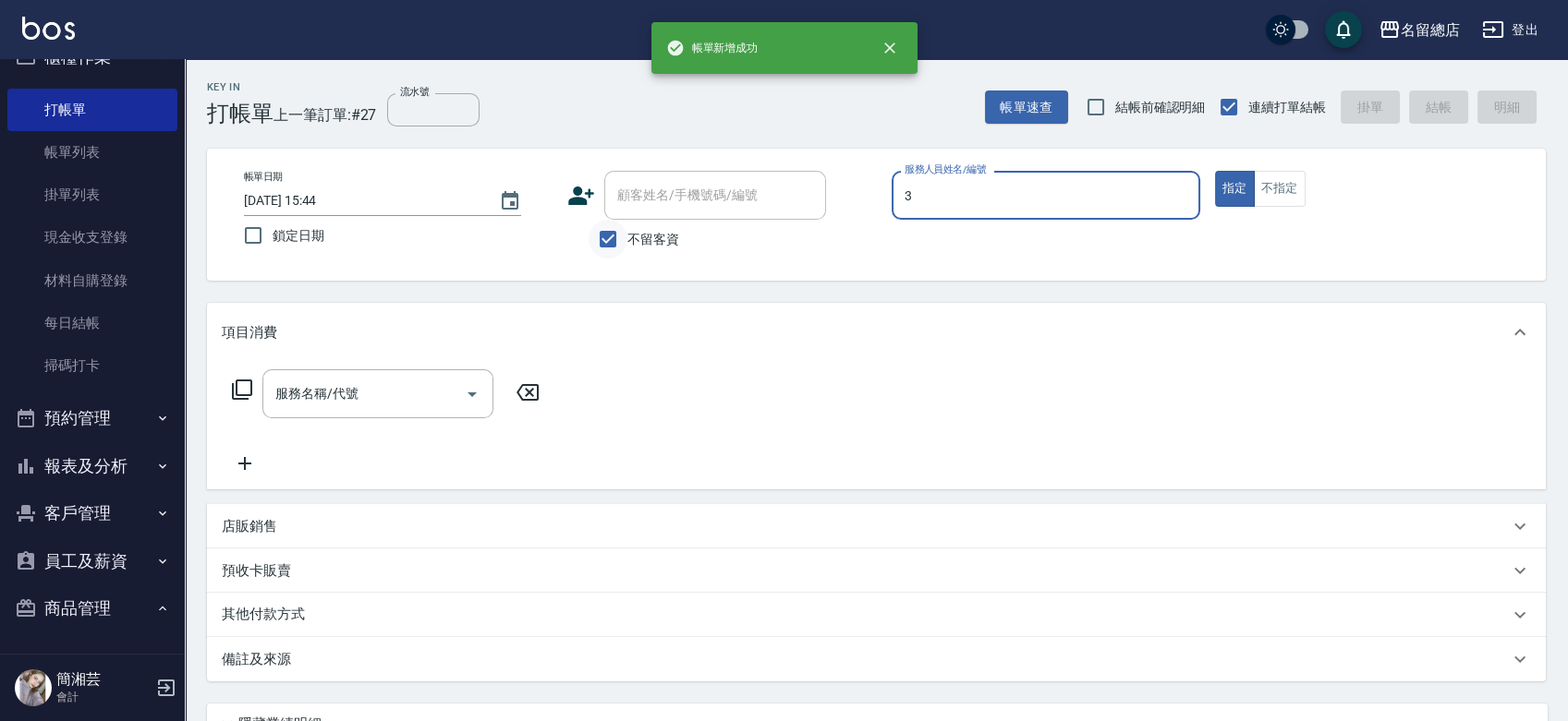
type input "芷涵-3"
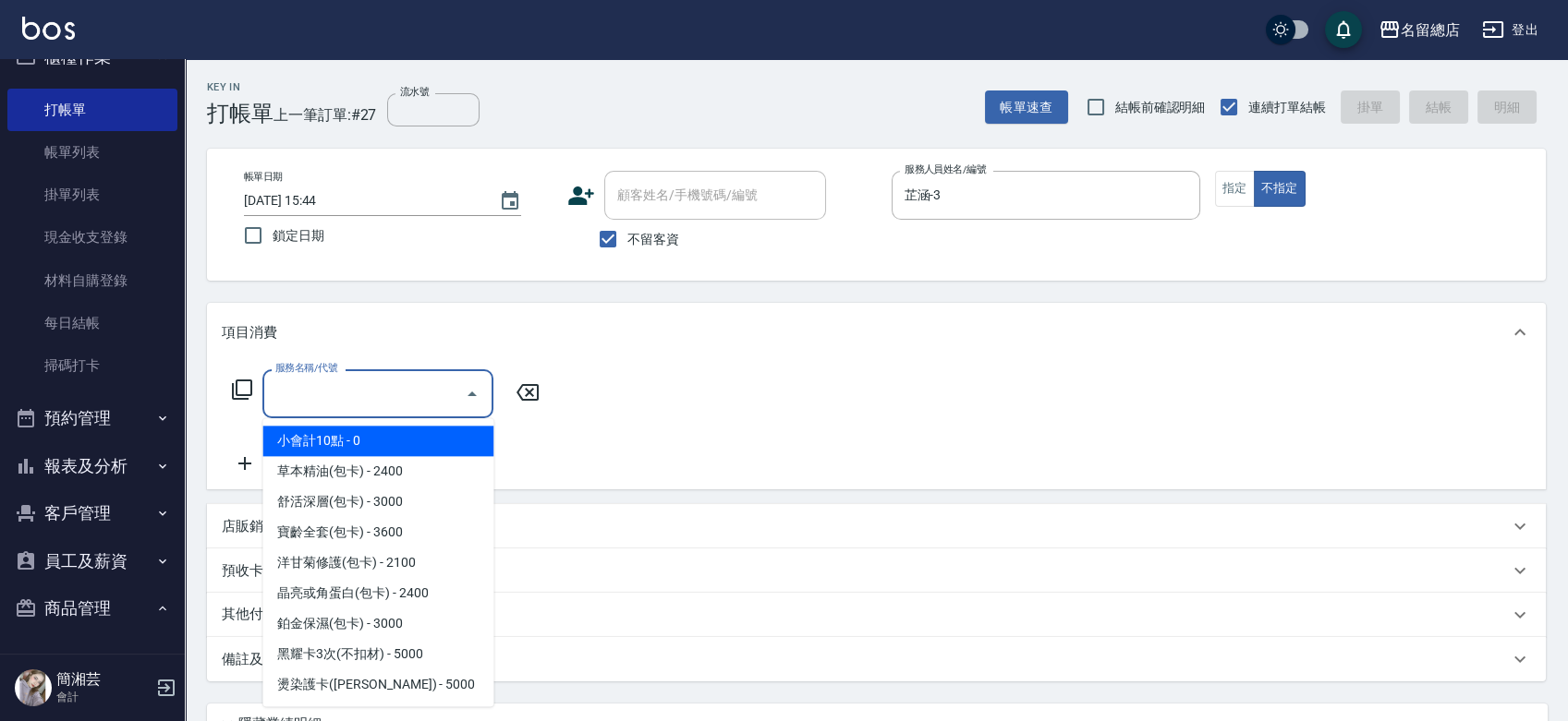
click at [369, 400] on input "服務名稱/代號" at bounding box center [363, 394] width 186 height 33
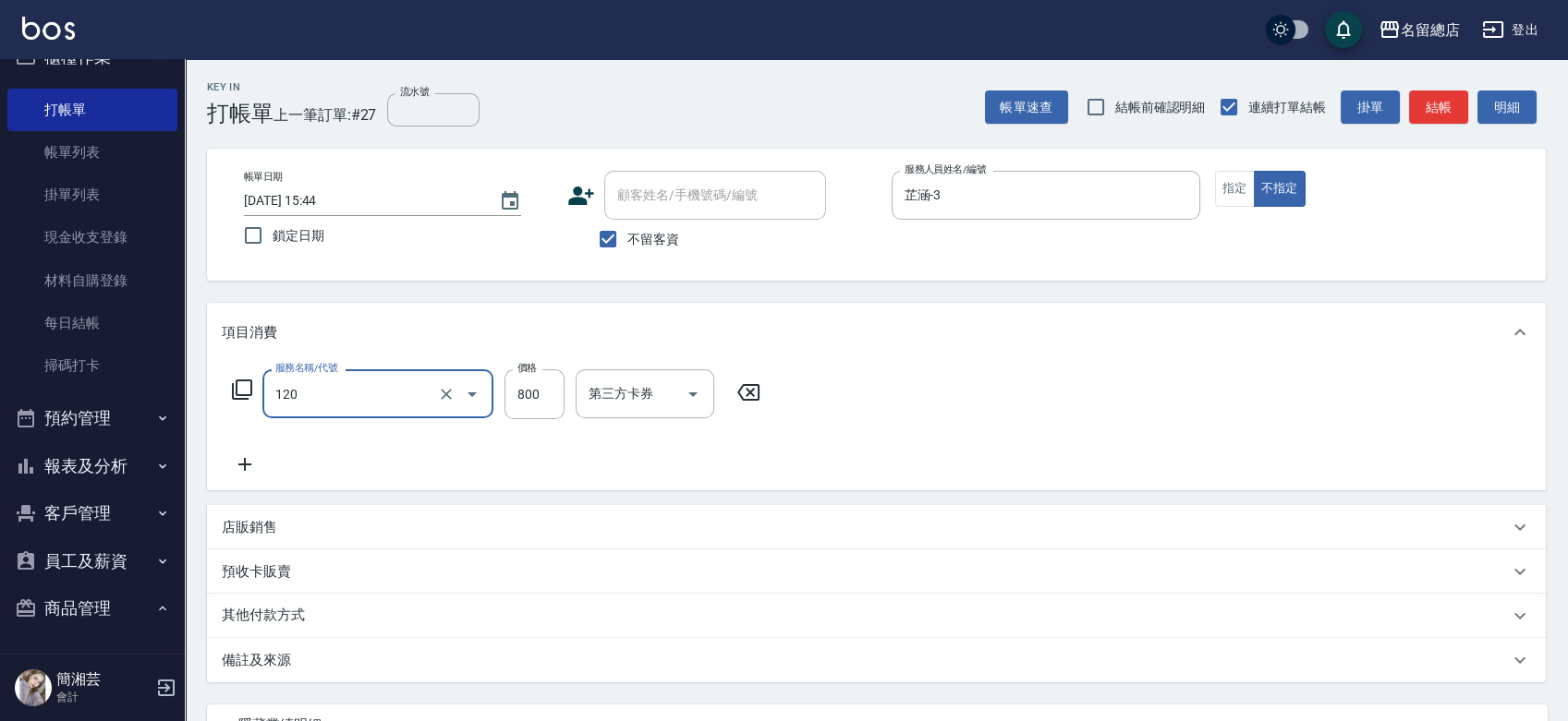
type input "自備頭皮(120)"
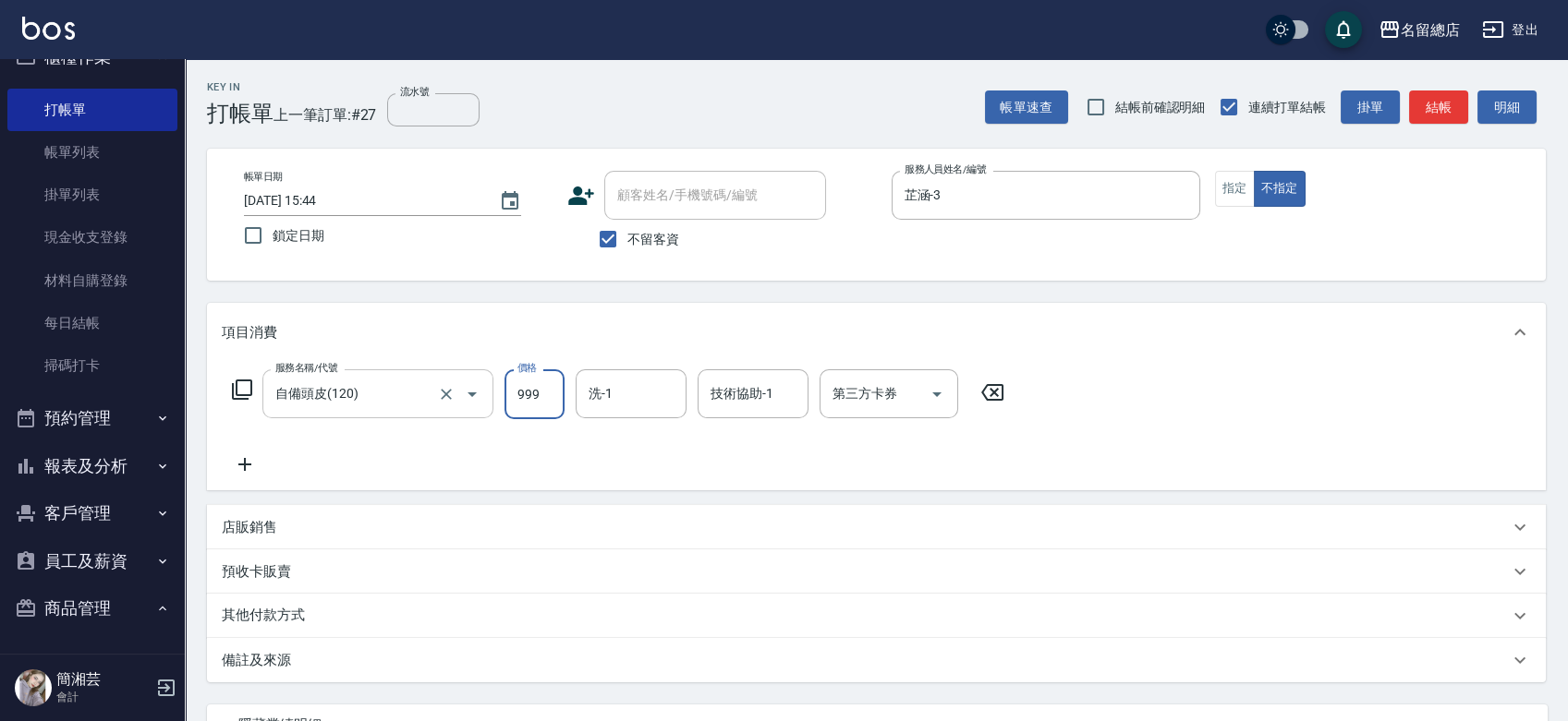
type input "999"
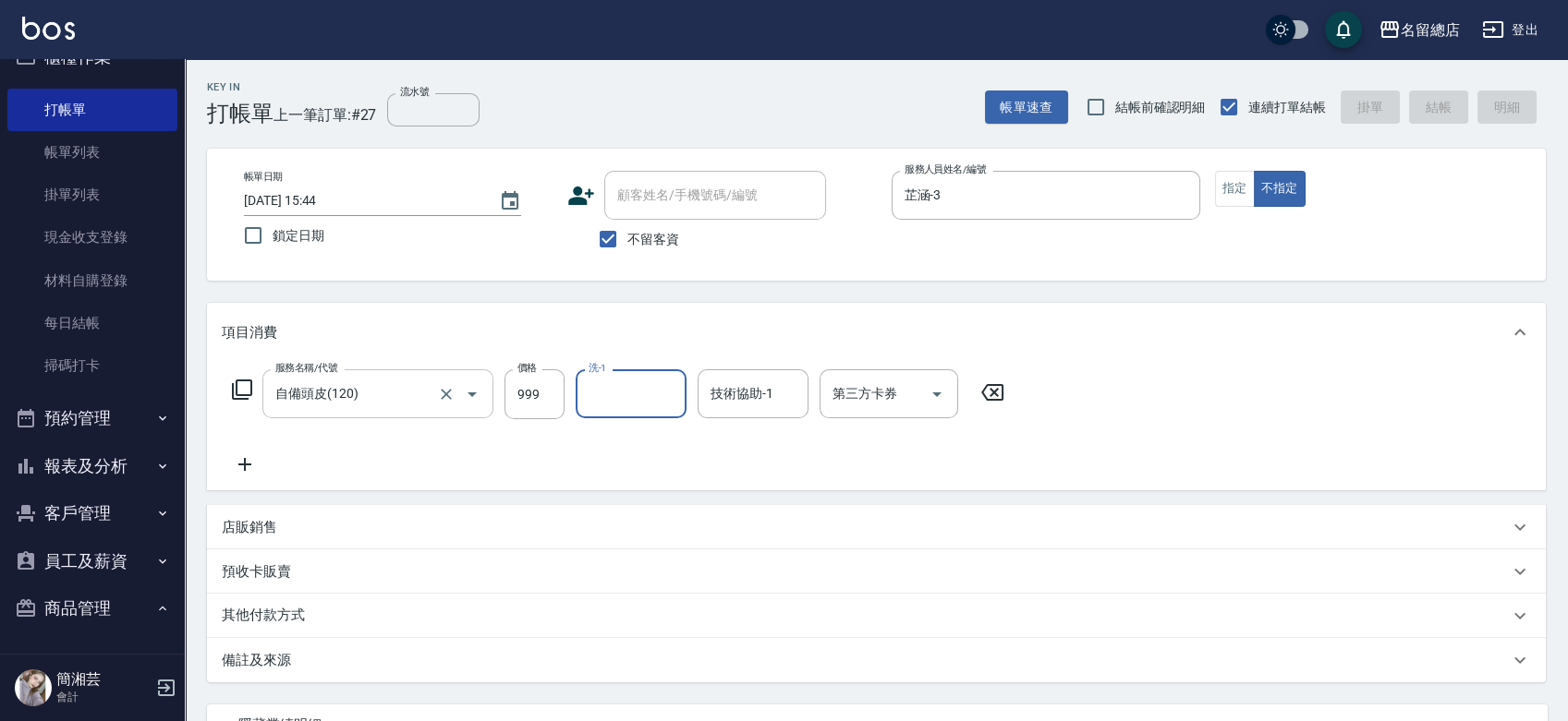
type input "[DATE] 15:45"
type input "[PERSON_NAME]"
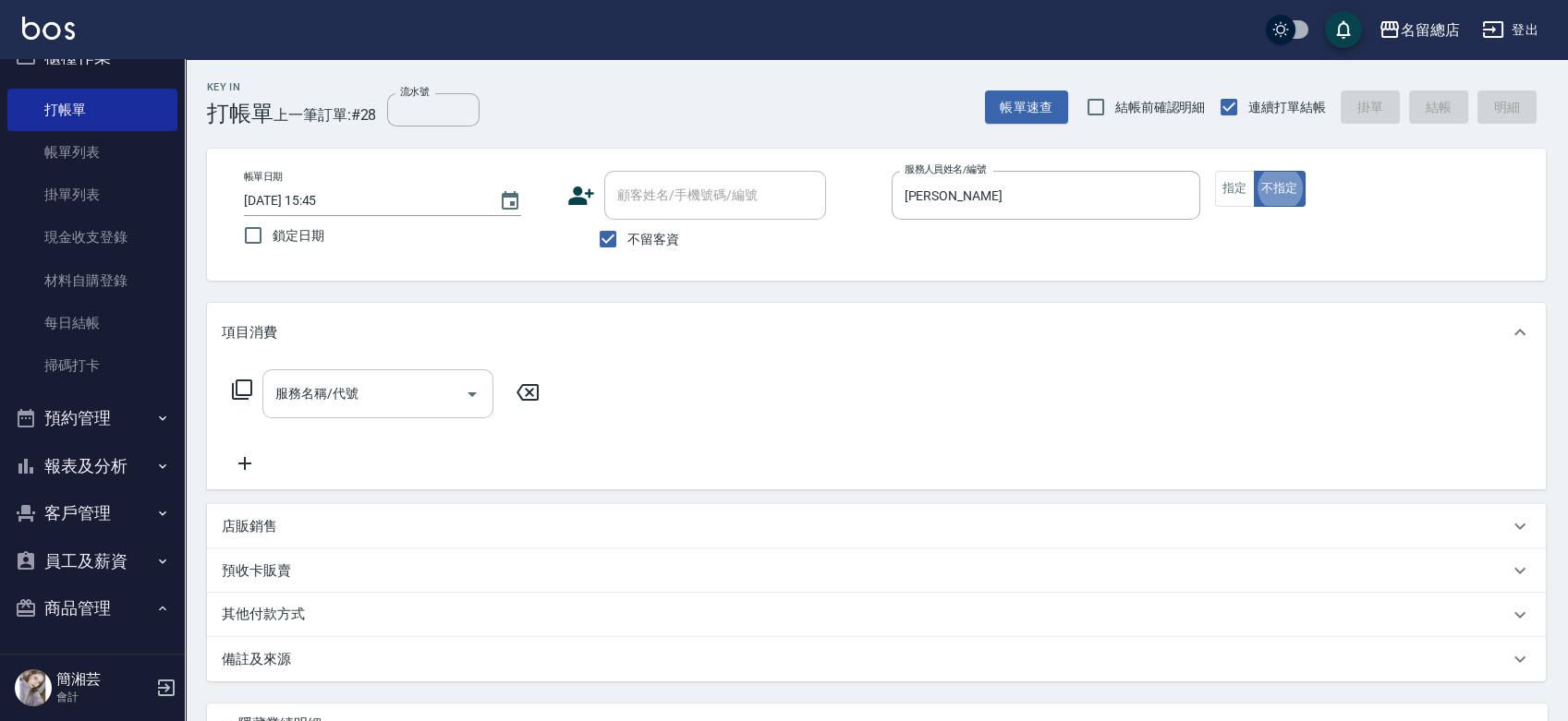
type button "false"
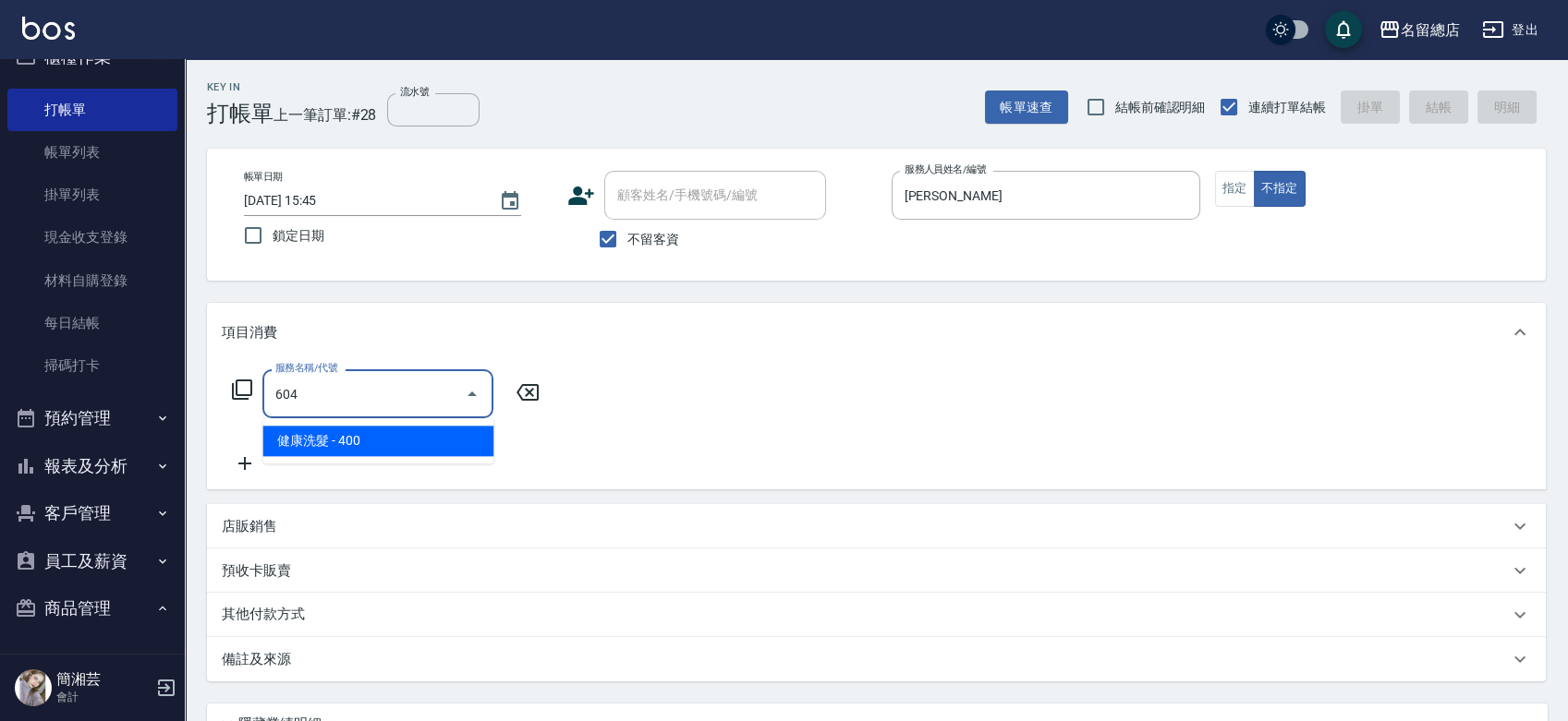
type input "健康洗髮(604)"
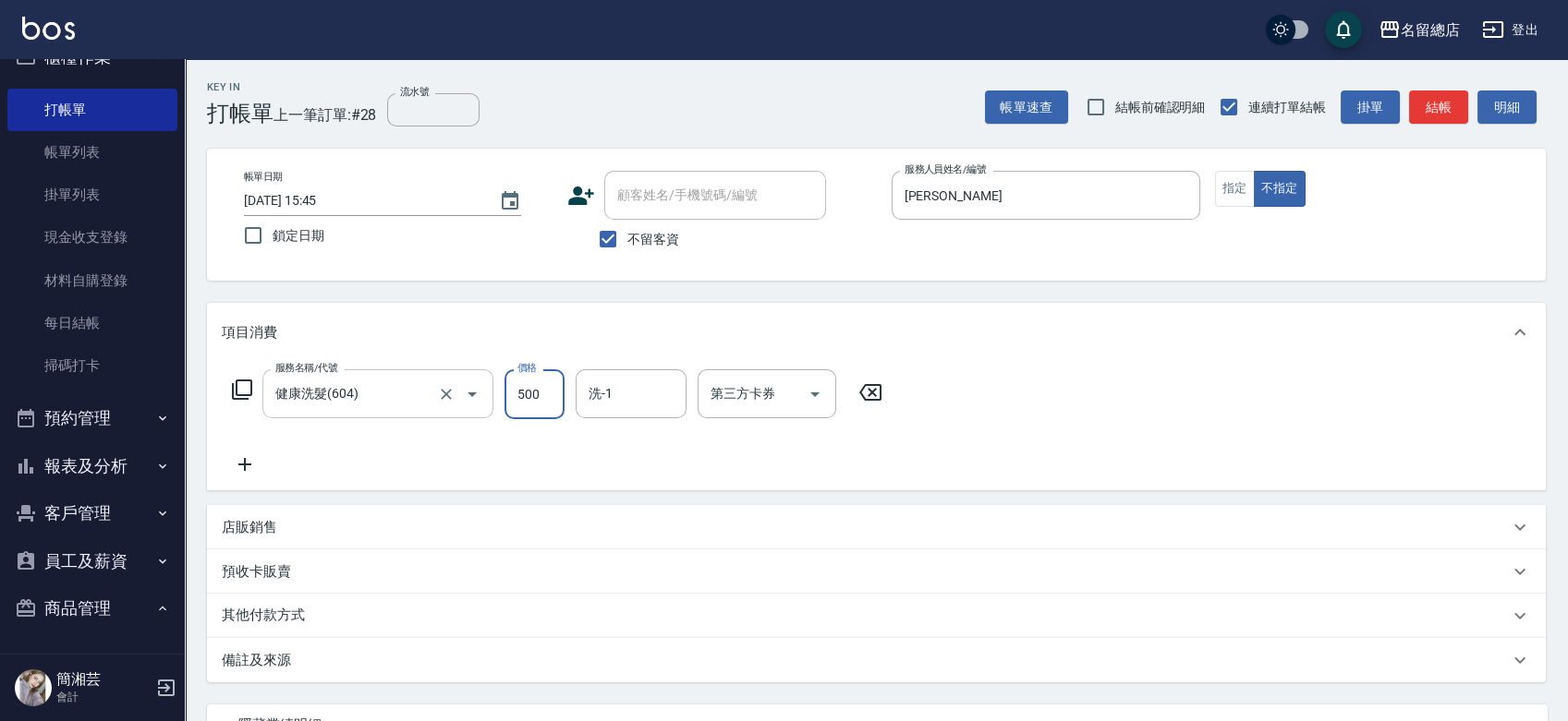
type input "500"
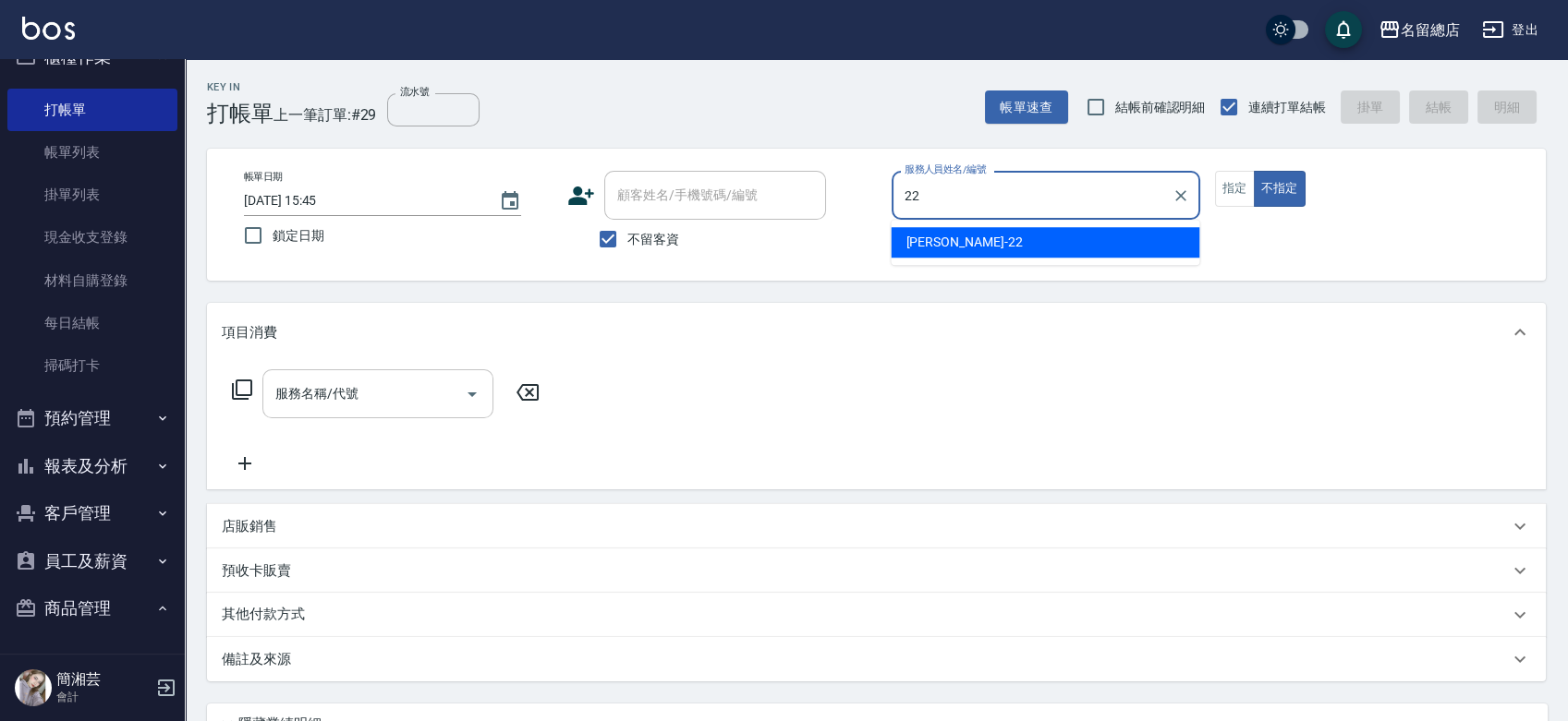
type input "Lydia-22"
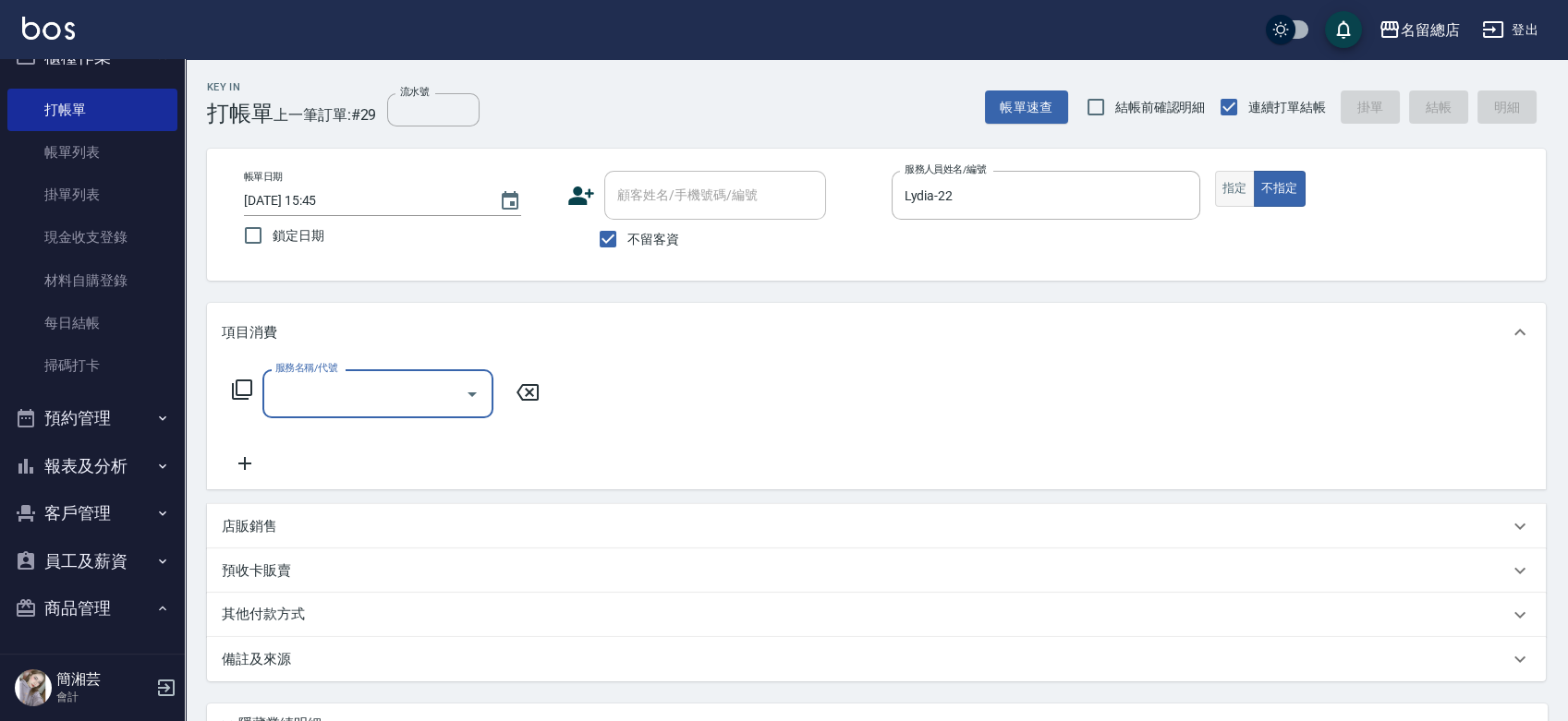
click at [1248, 194] on button "指定" at bounding box center [1235, 189] width 39 height 36
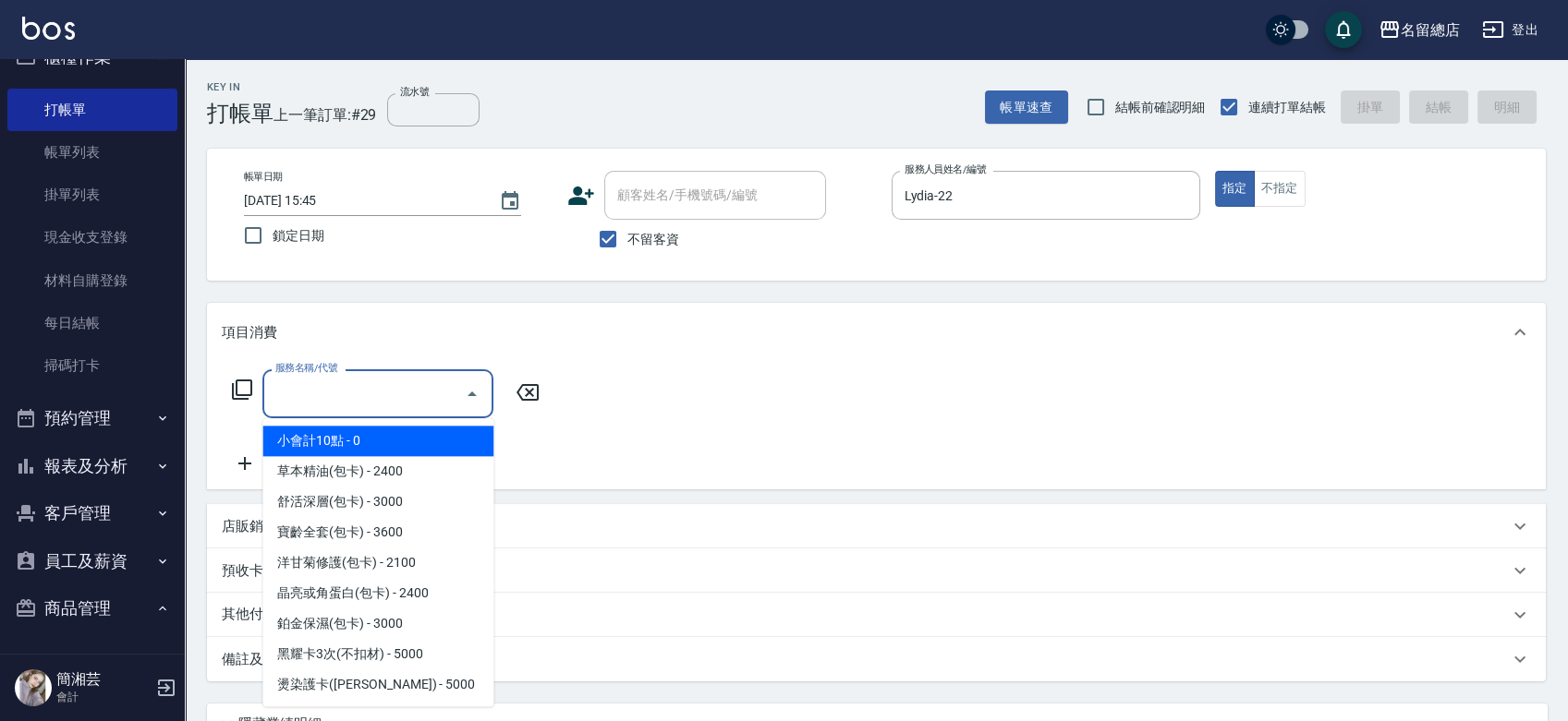
click at [431, 395] on input "服務名稱/代號" at bounding box center [363, 394] width 186 height 33
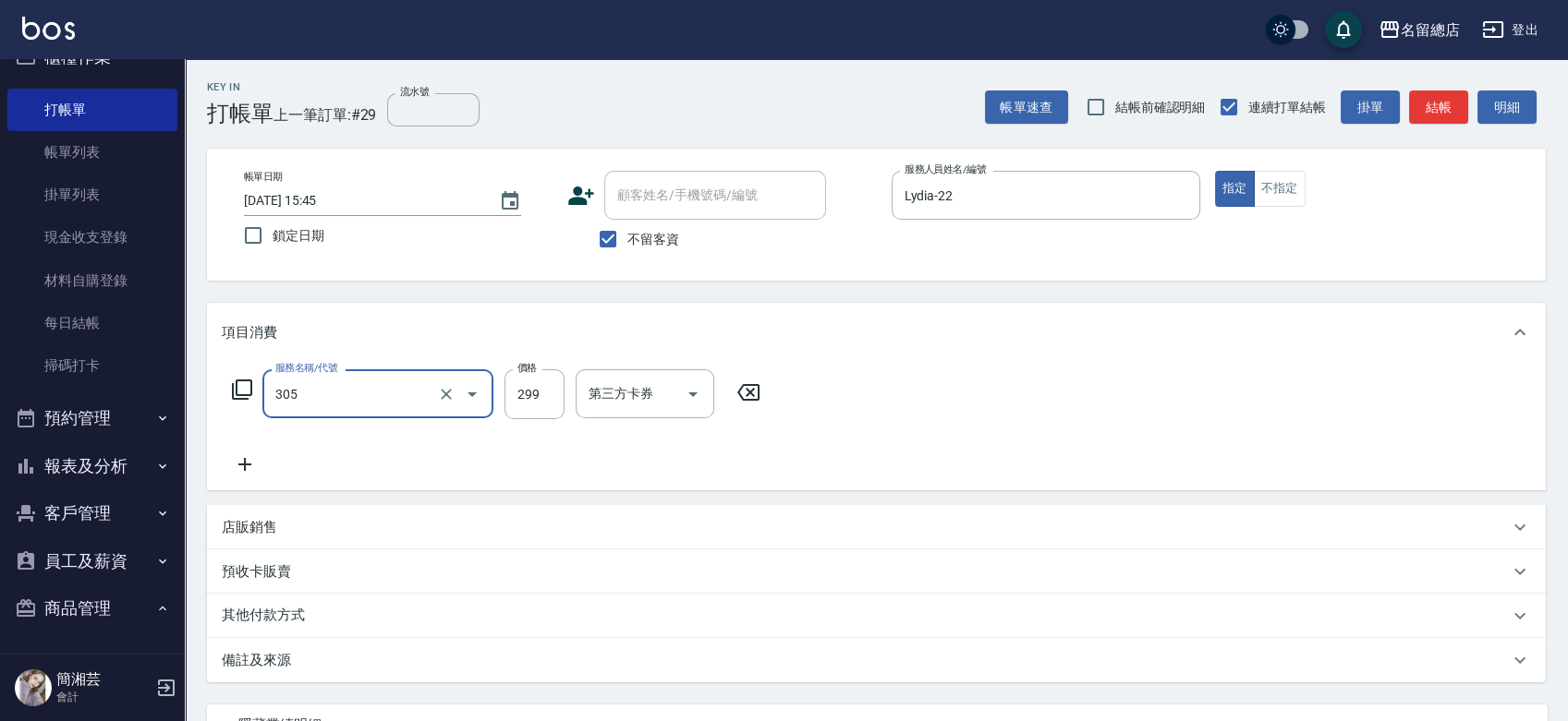
type input "剪髮(305)"
type input "400"
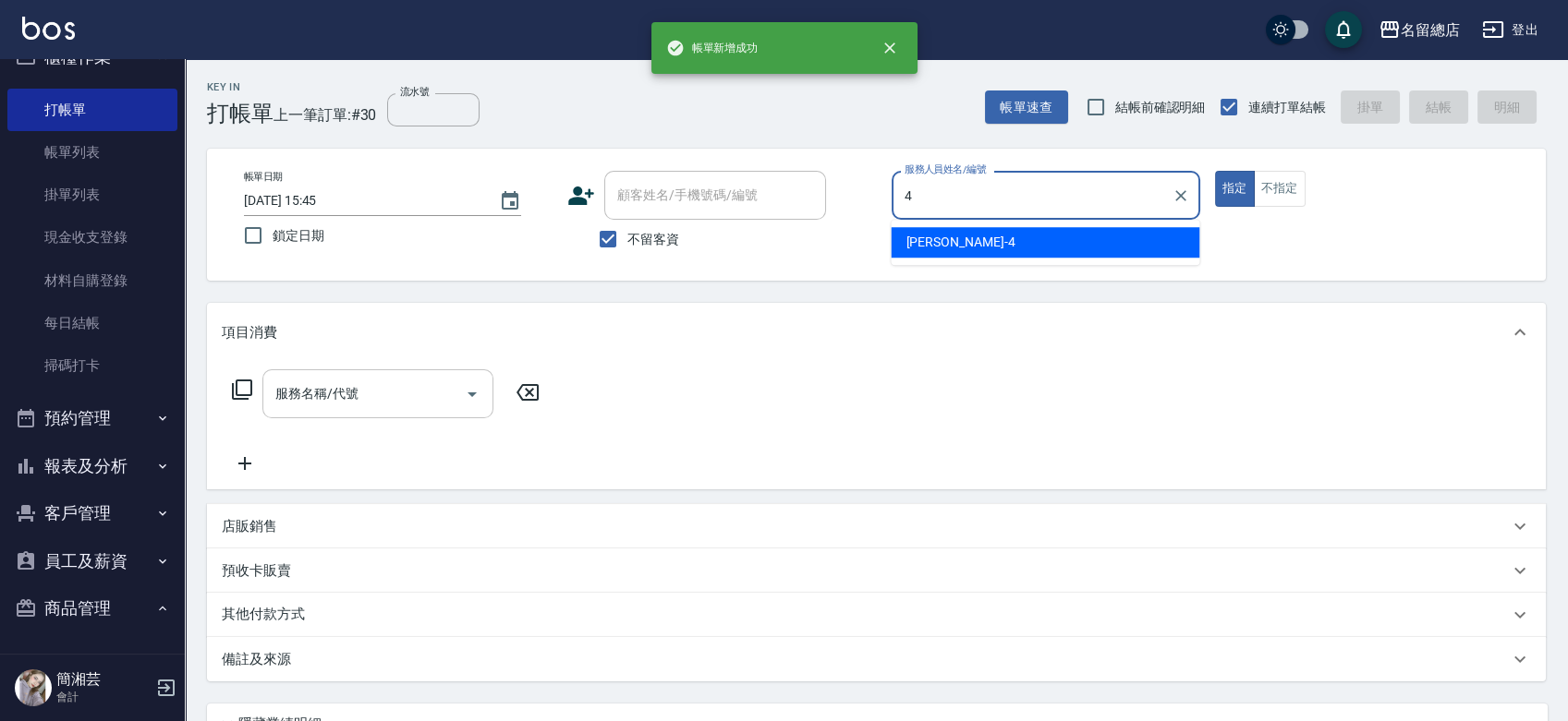
type input "[PERSON_NAME]-4"
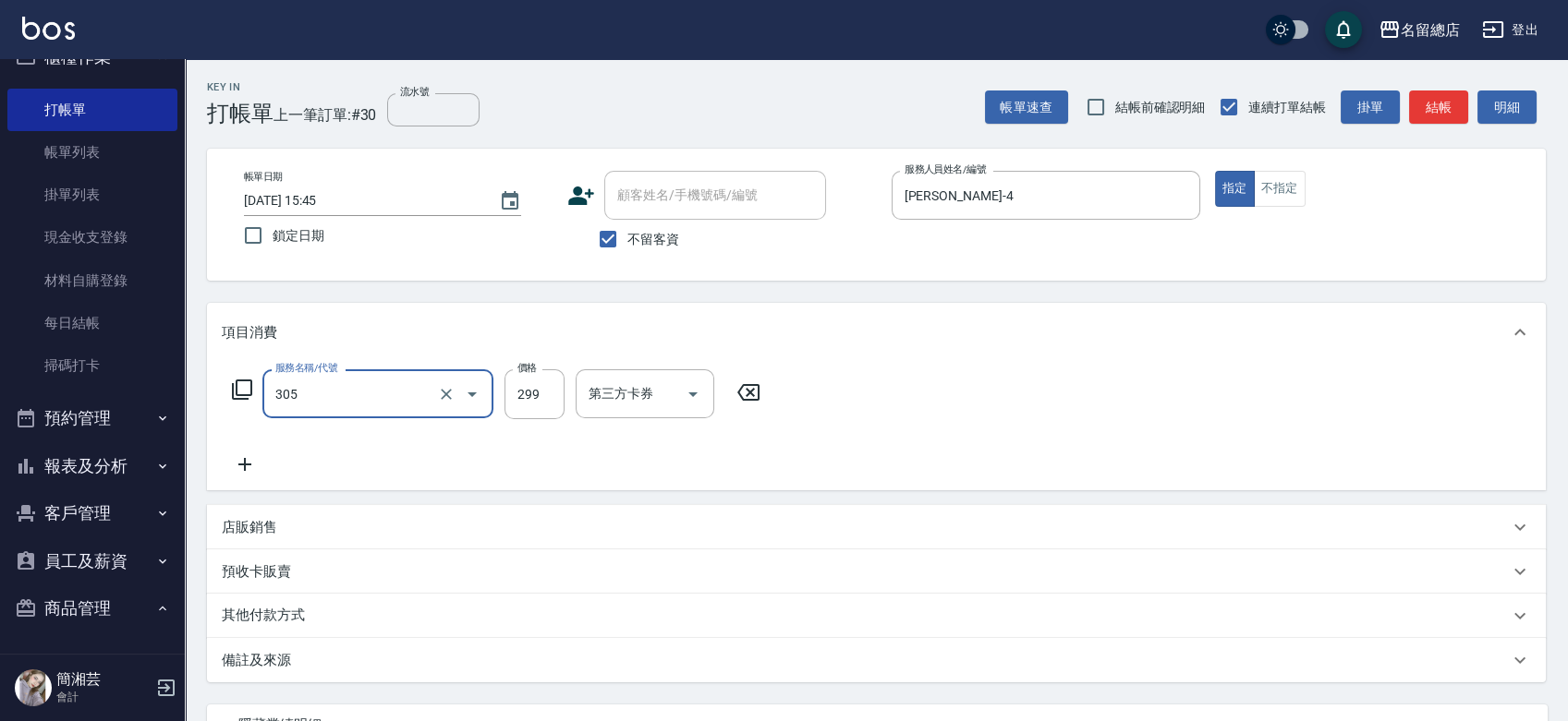
type input "剪髮(305)"
type input "500"
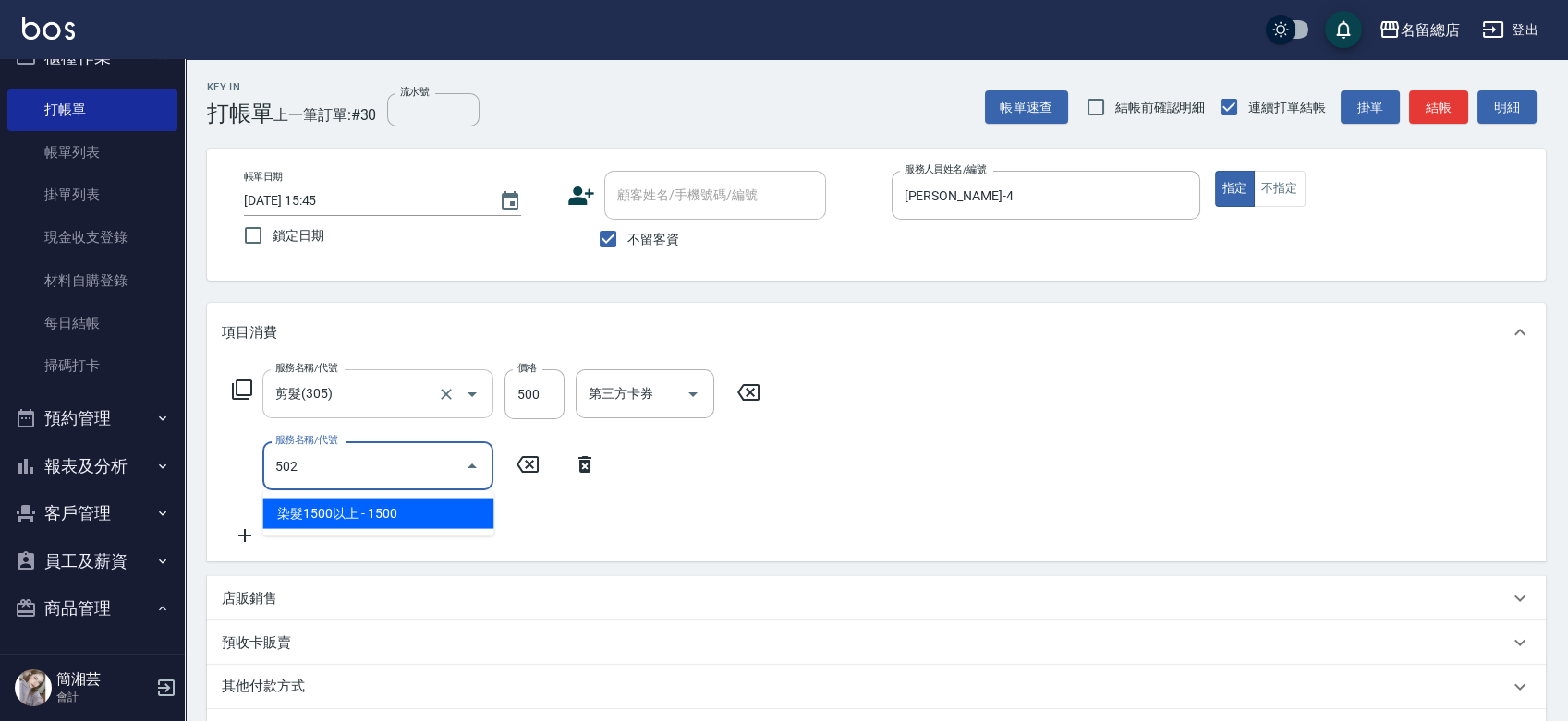
type input "染髮1500以上(502)"
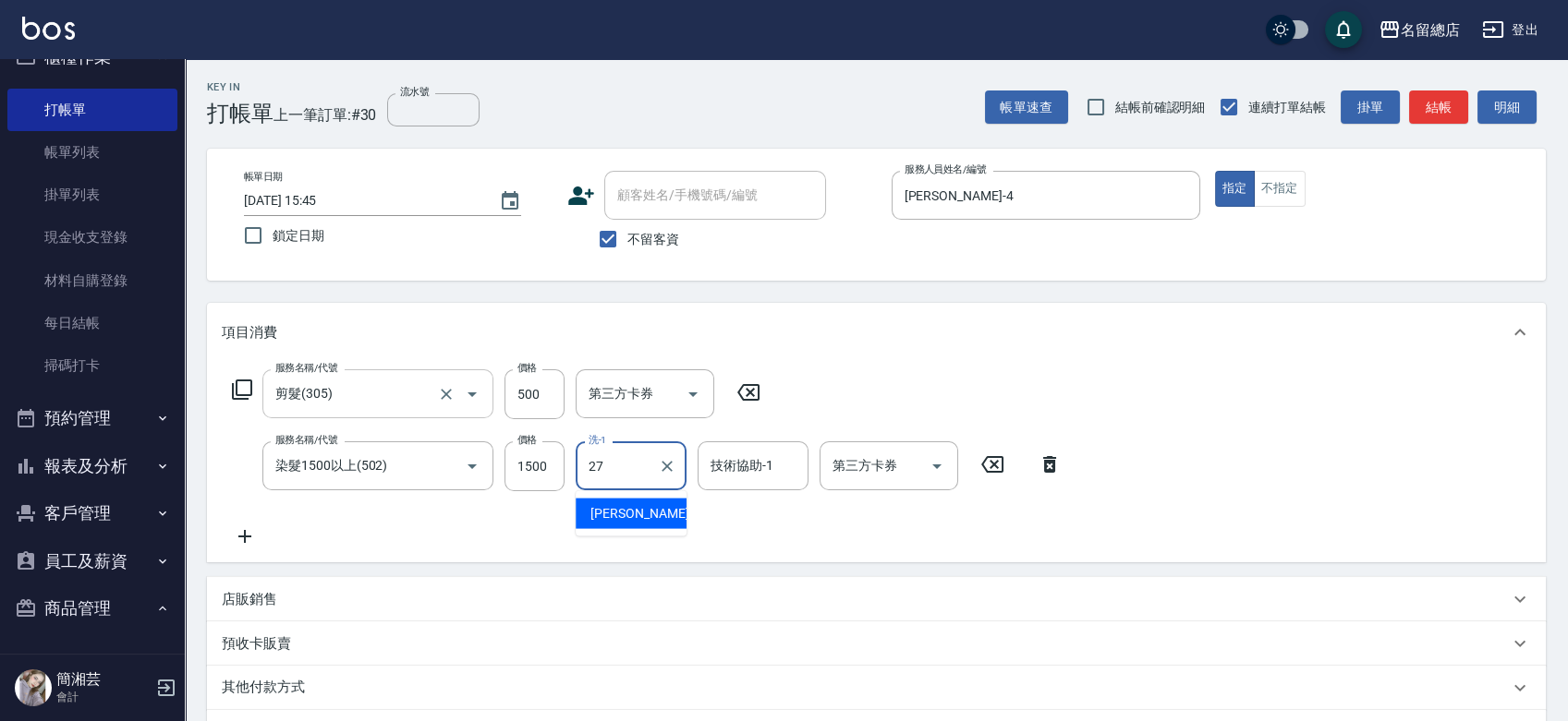
type input "[PERSON_NAME]-27"
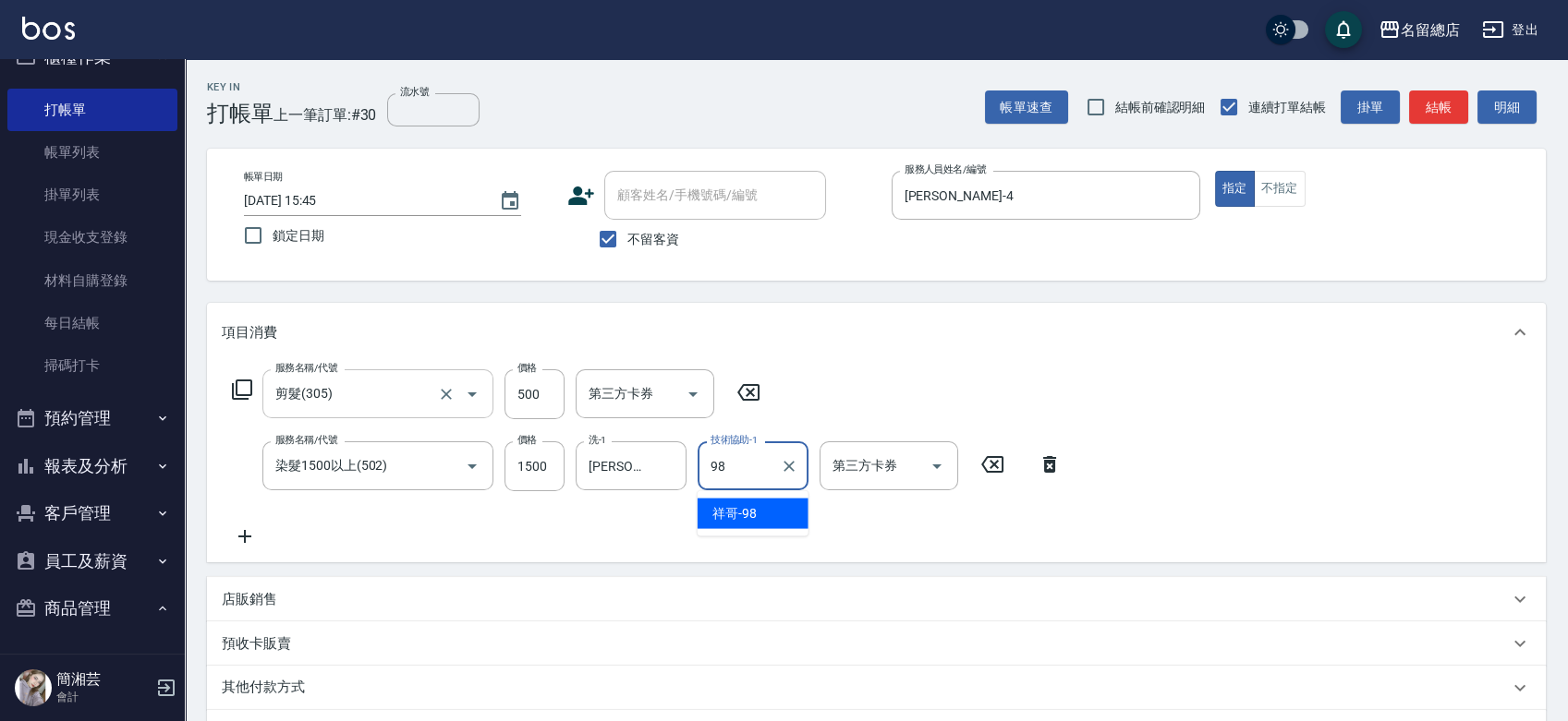
type input "祥哥-98"
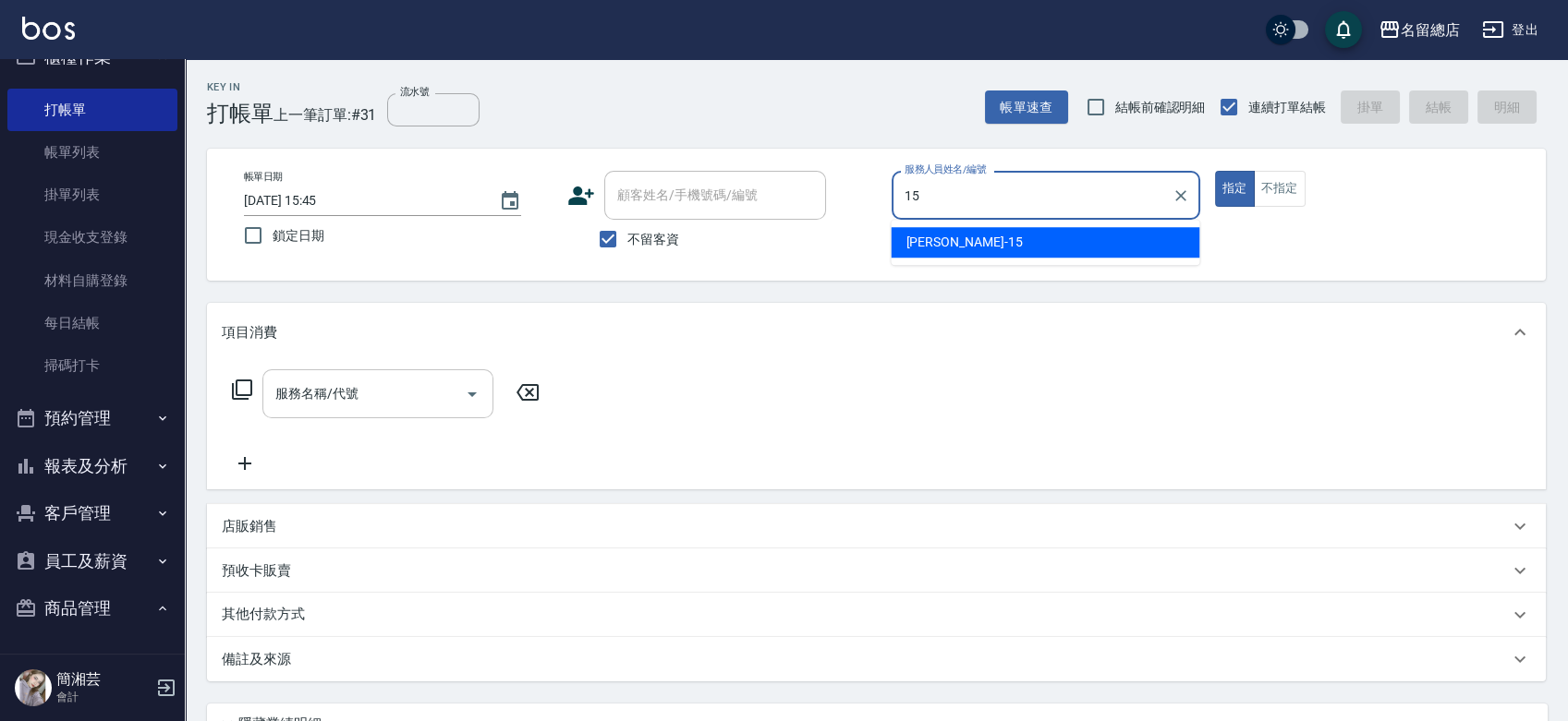
type input "[PERSON_NAME]-15"
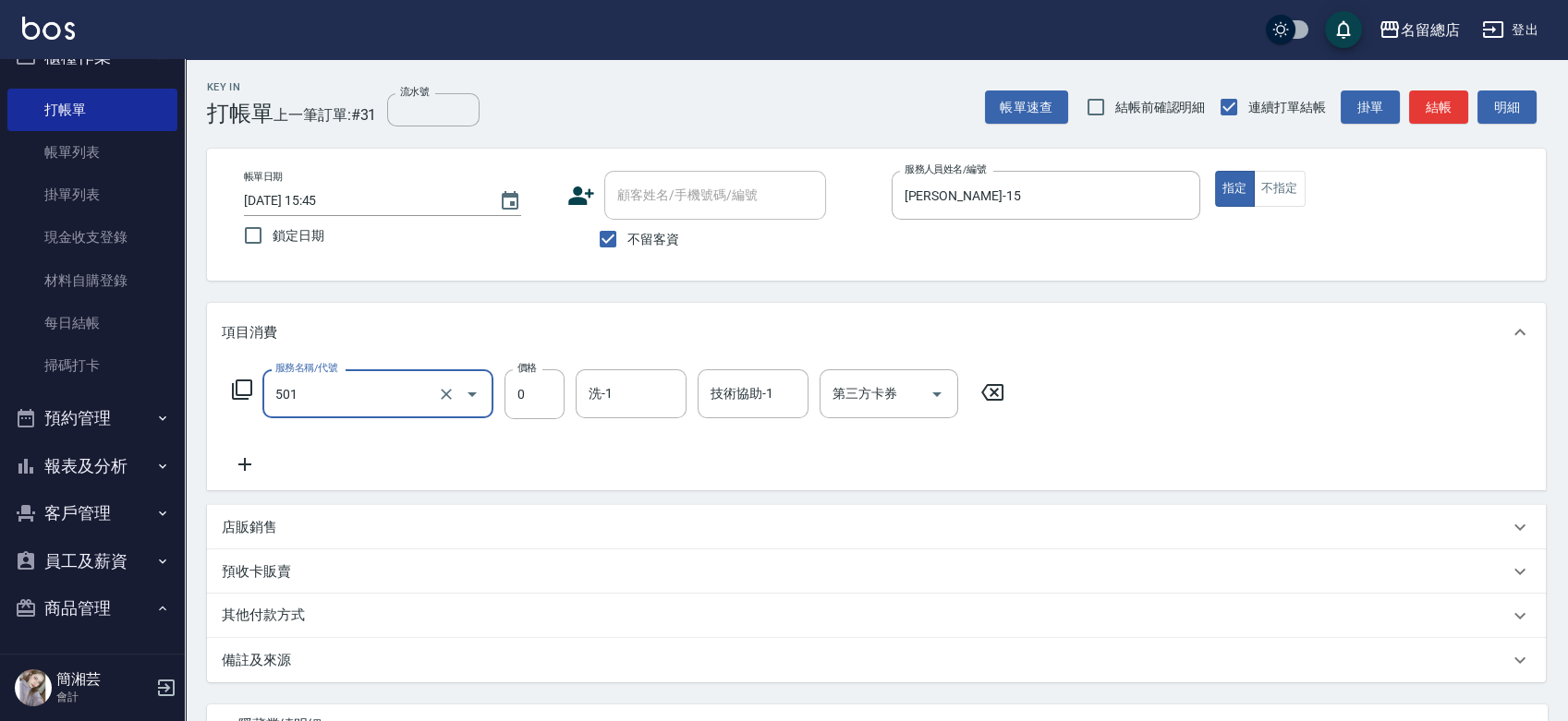
type input "2段蓋卡1300以上(501)"
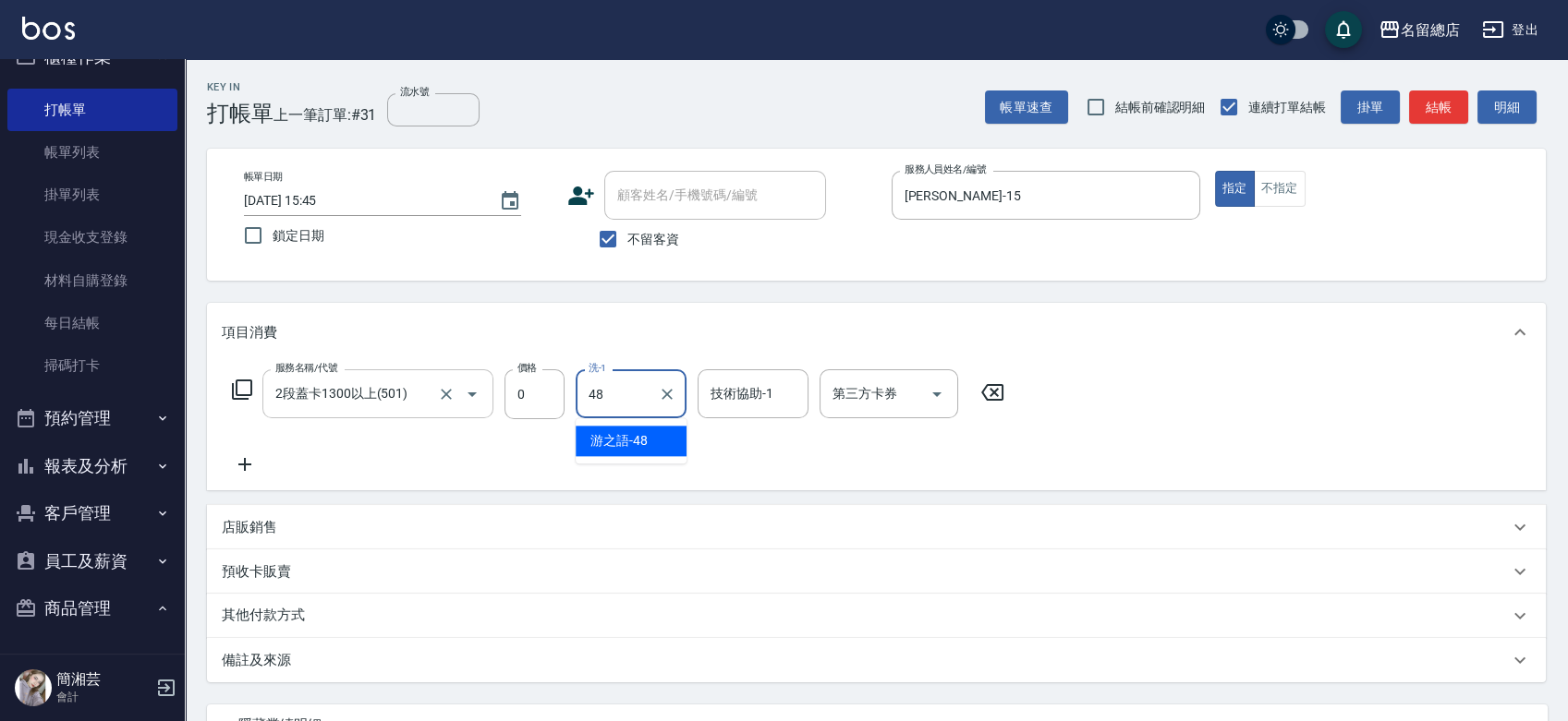
type input "游之語-48"
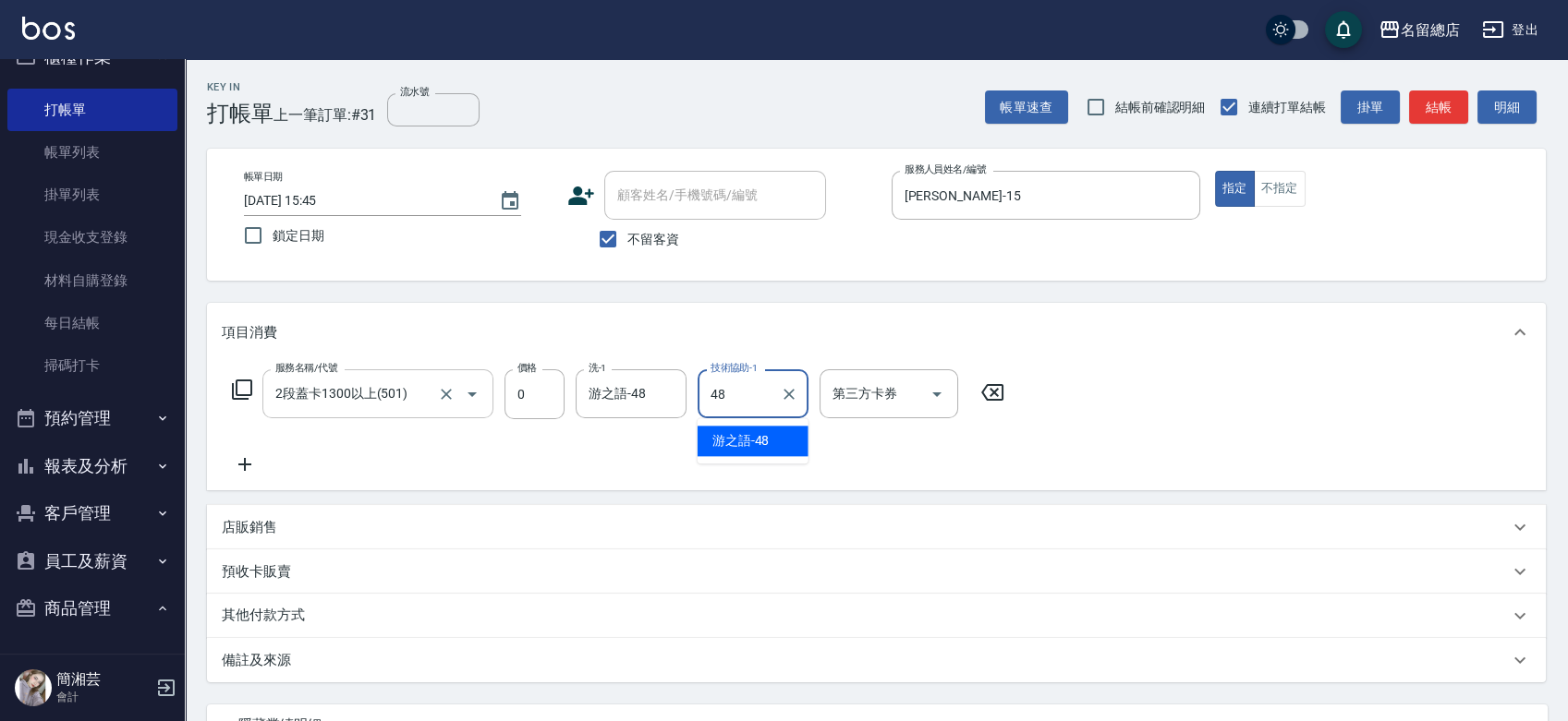
type input "游之語-48"
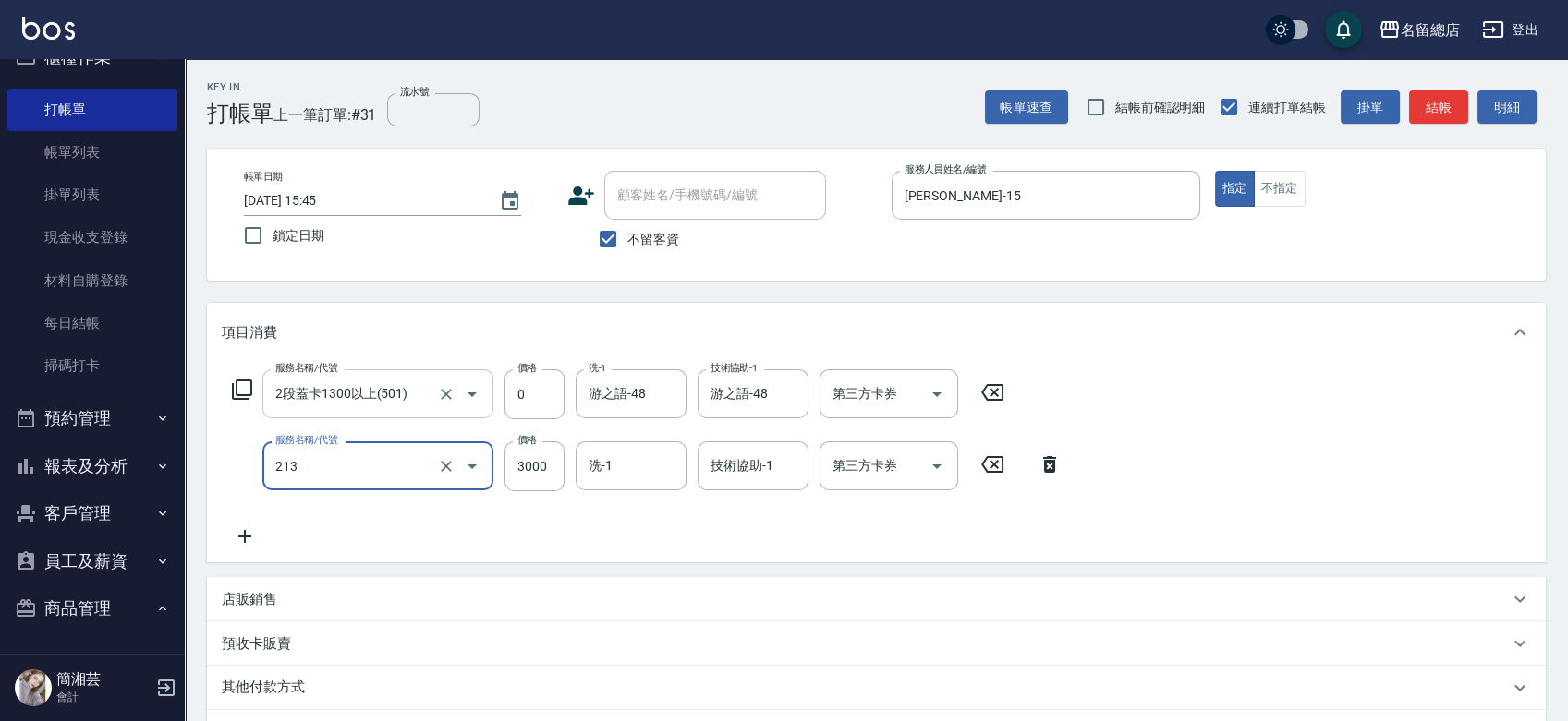
type input "陶溫3000以上(213)"
type input "3600"
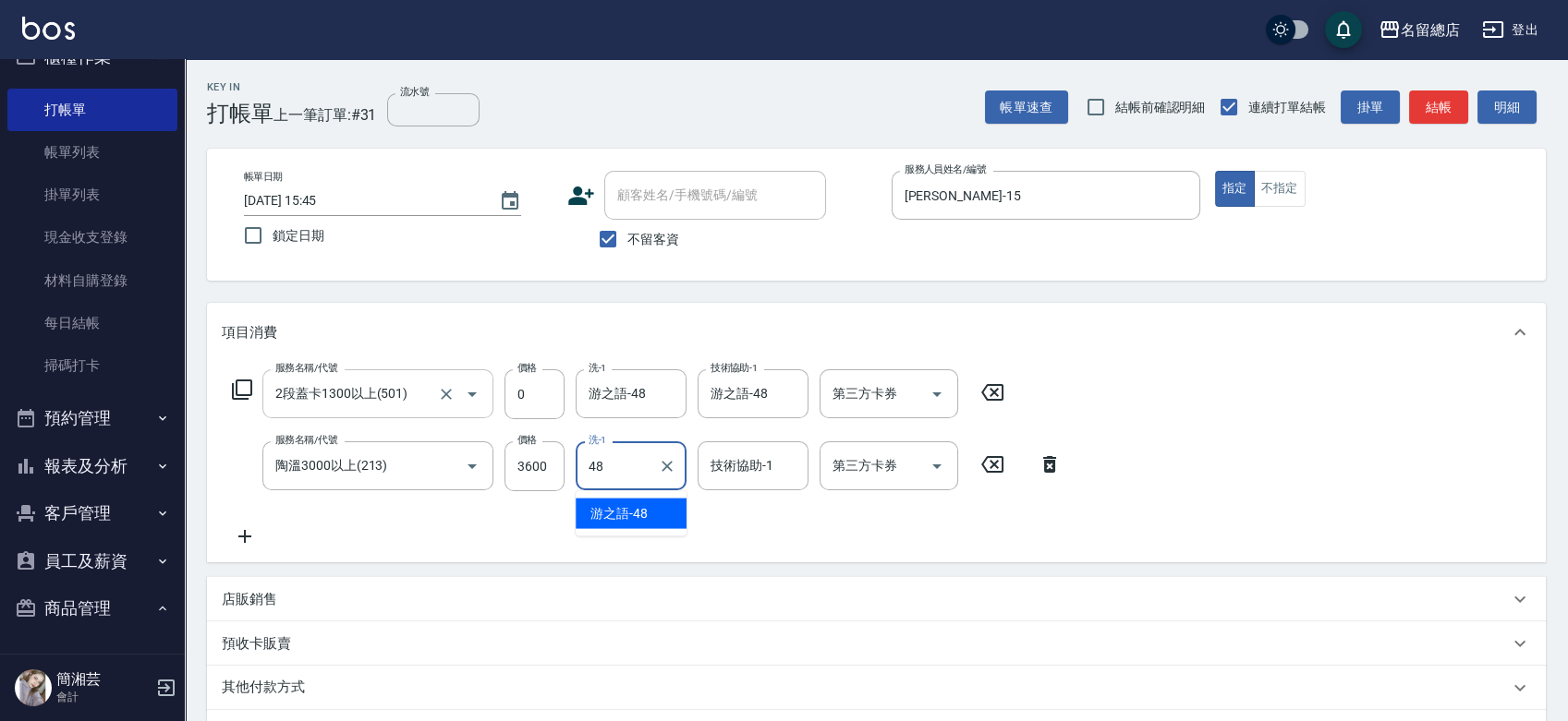
type input "游之語-48"
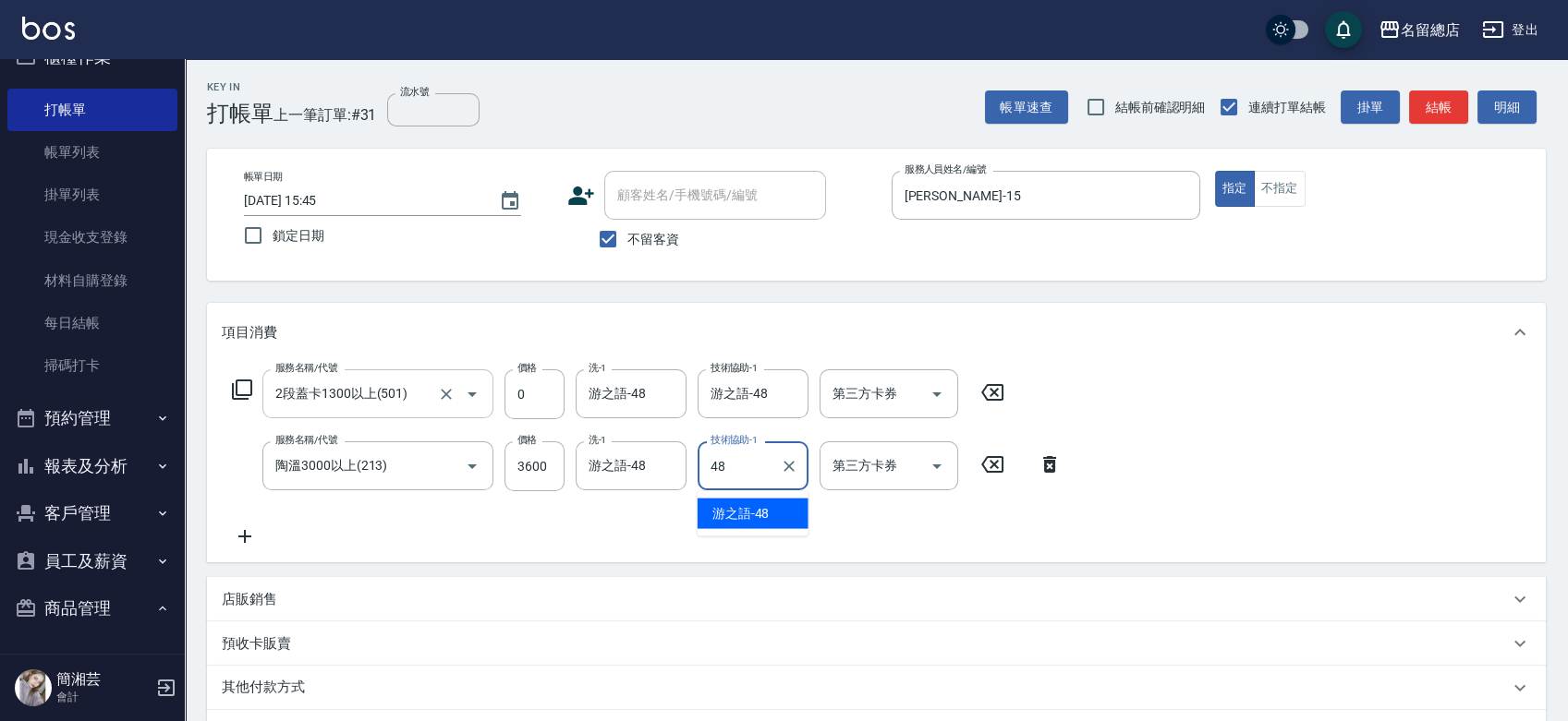
type input "游之語-48"
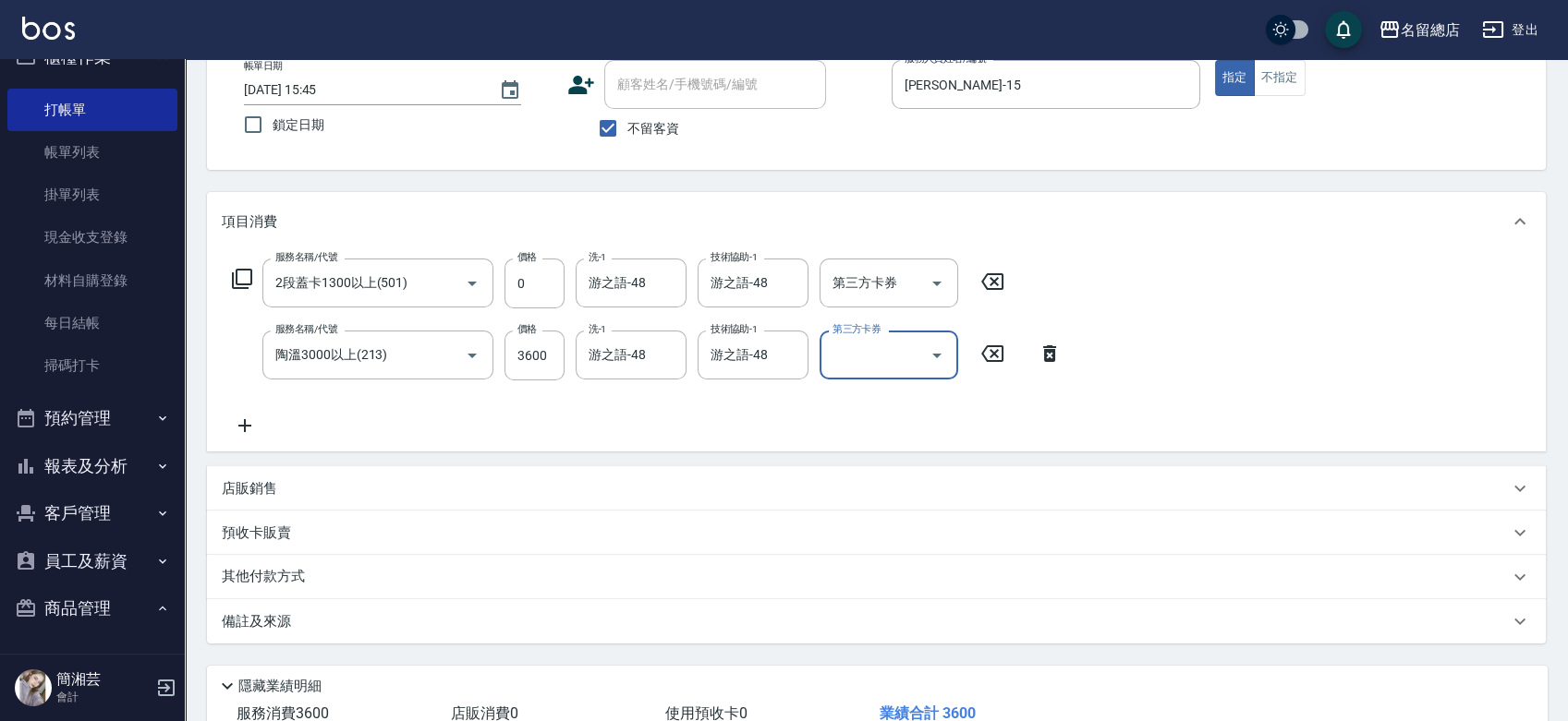
scroll to position [239, 0]
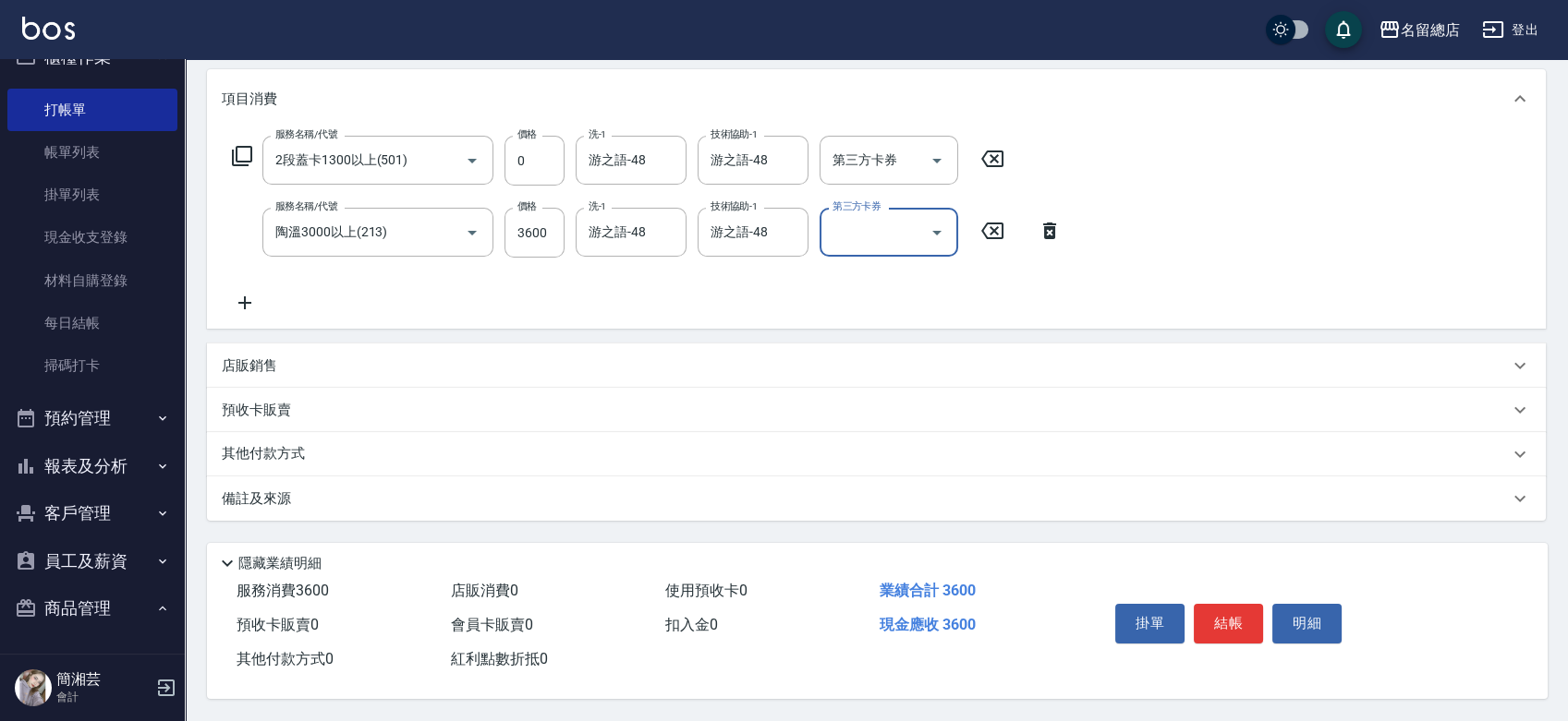
click at [303, 360] on div "店販銷售" at bounding box center [865, 366] width 1287 height 20
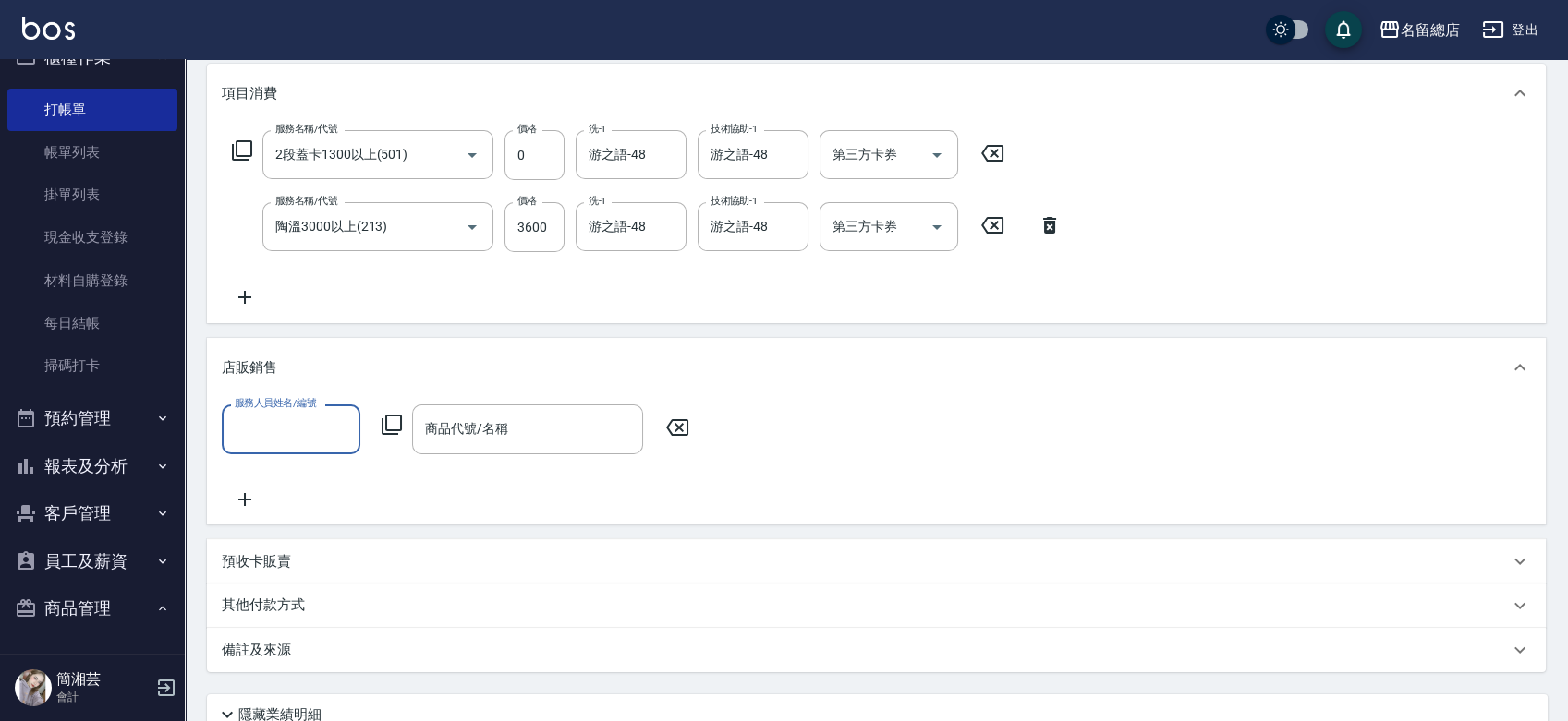
scroll to position [0, 0]
type input "[PERSON_NAME]-15"
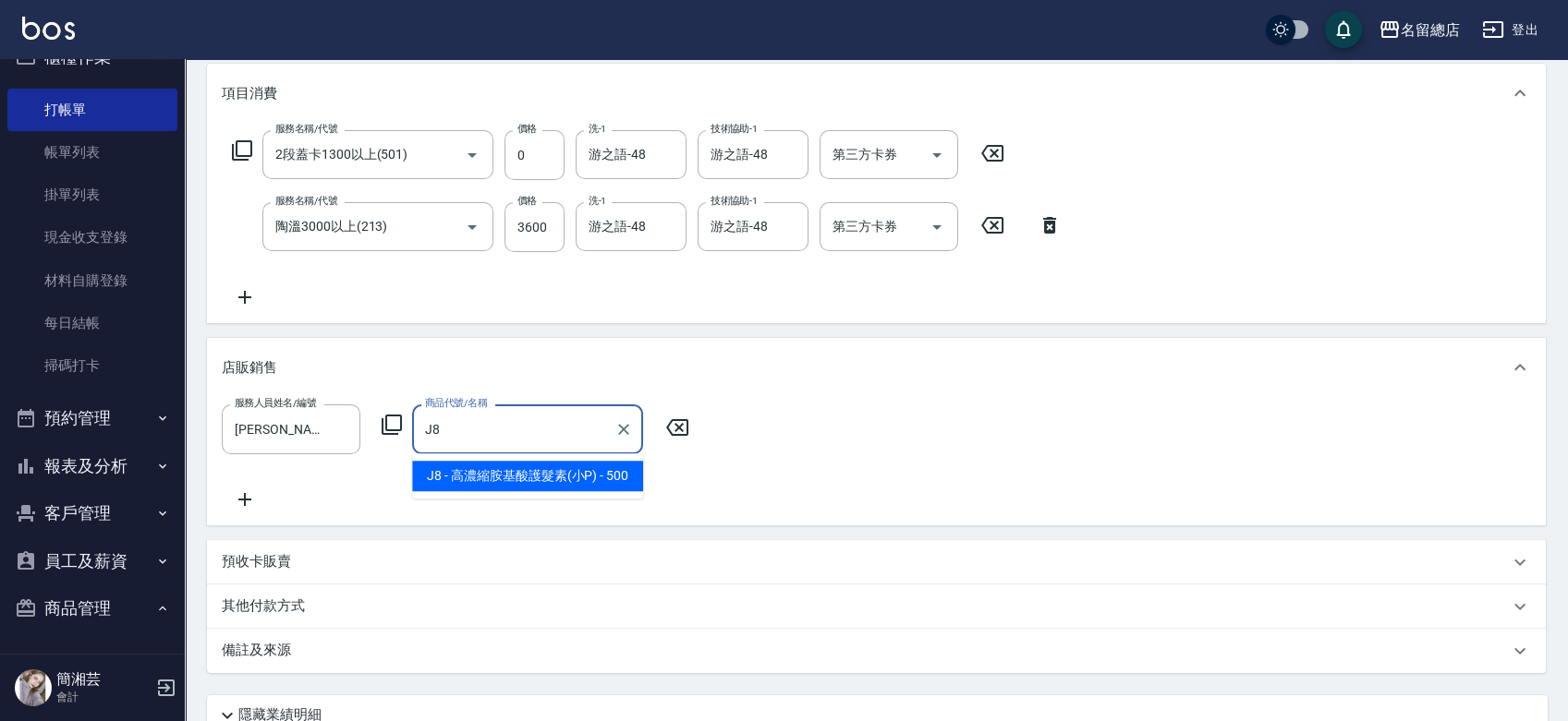
type input "高濃縮胺基酸護髮素(小P)"
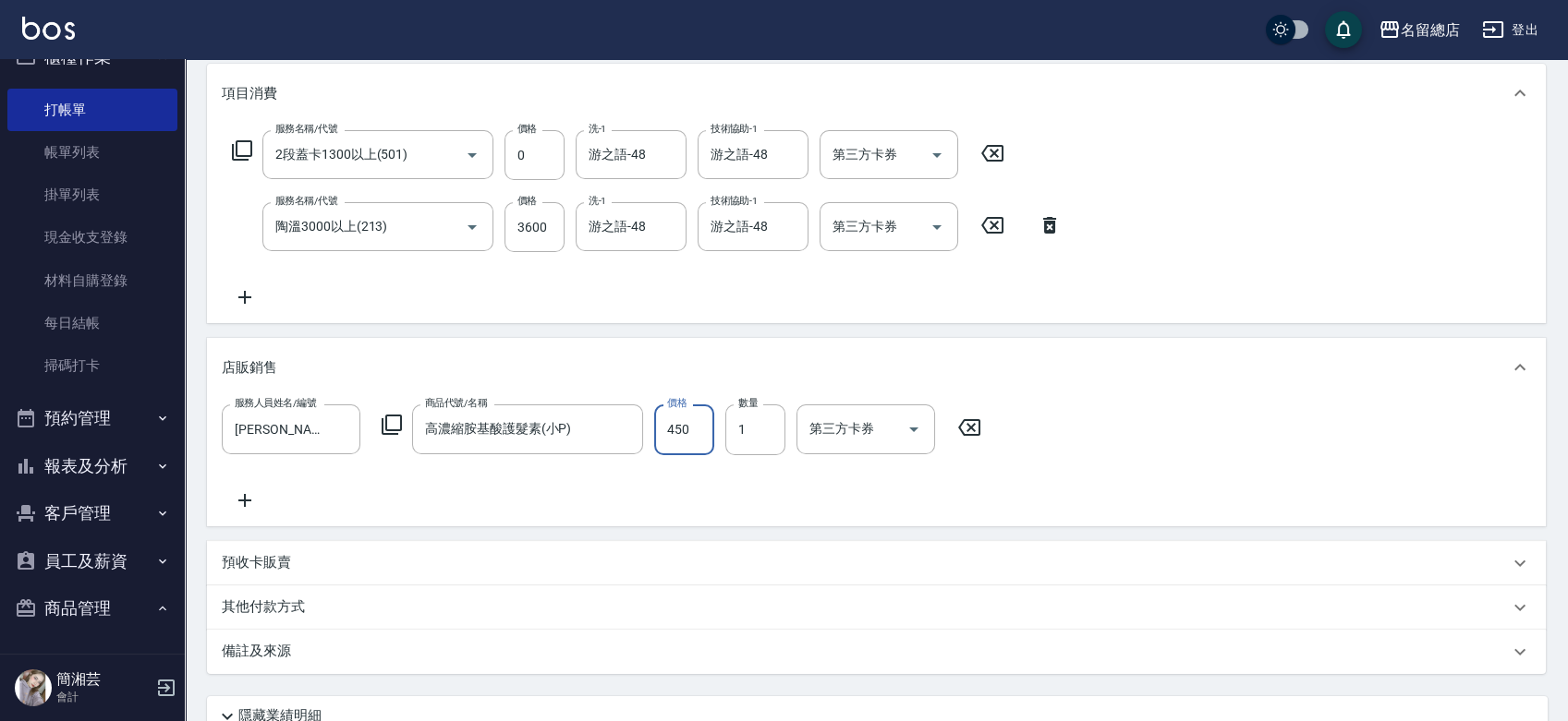
type input "450"
type input "[DATE] 15:46"
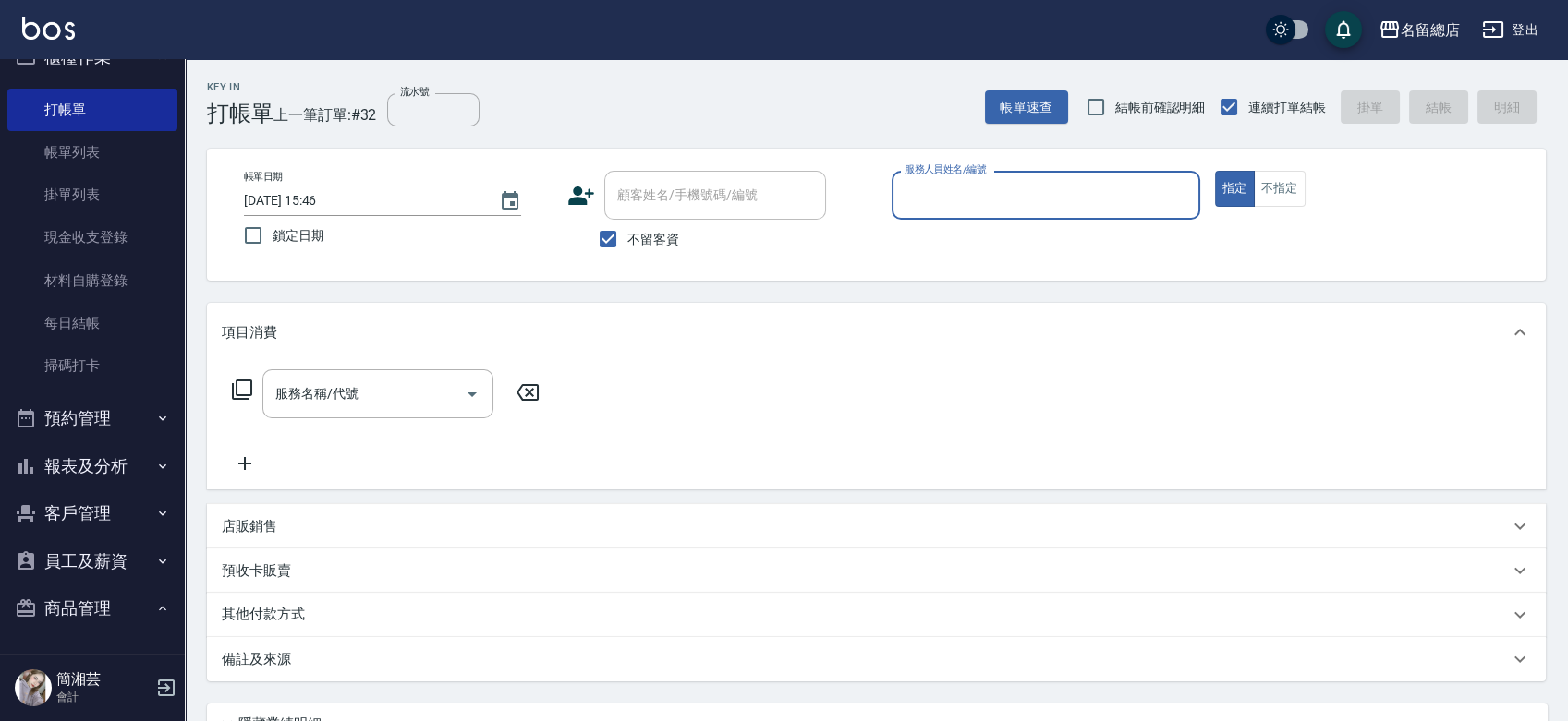
click at [101, 473] on button "報表及分析" at bounding box center [93, 466] width 170 height 48
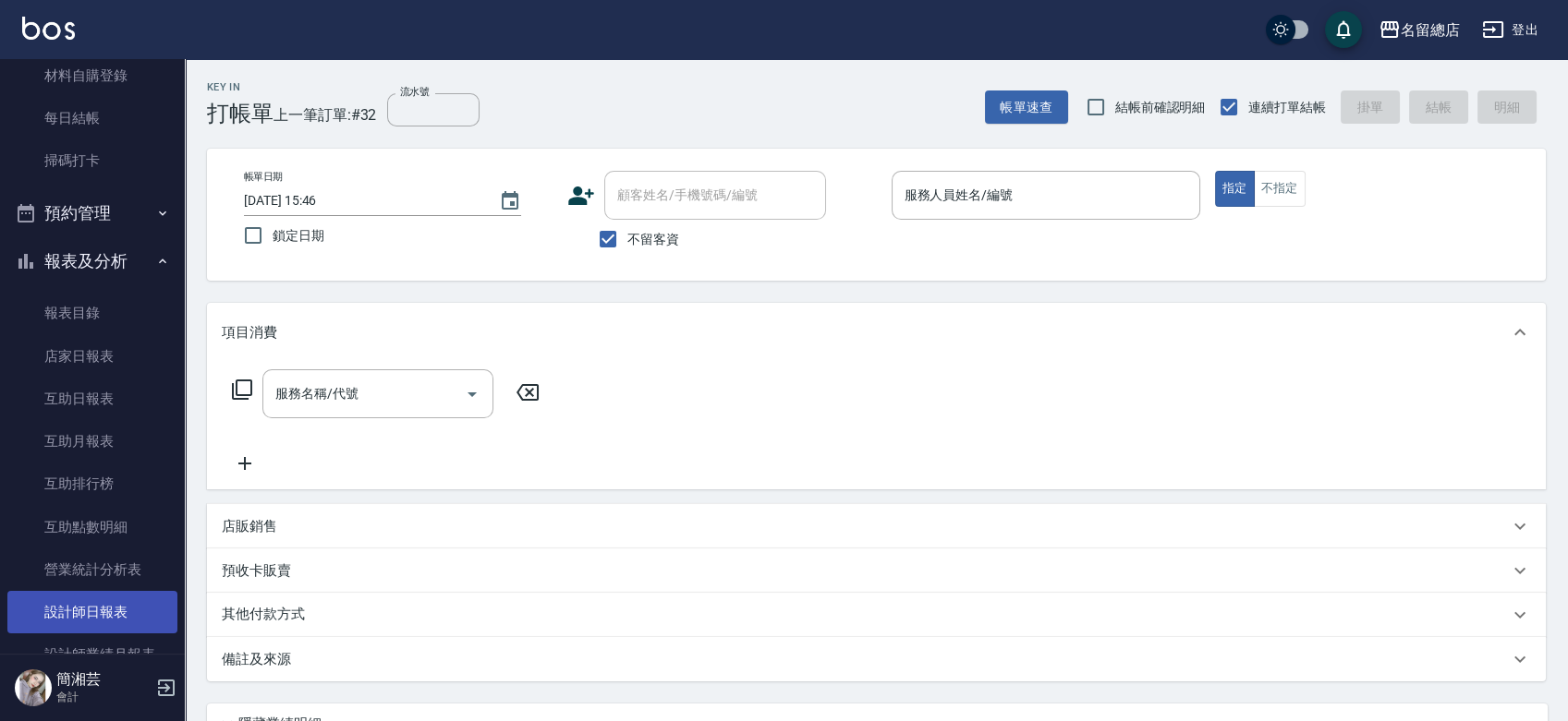
scroll to position [340, 0]
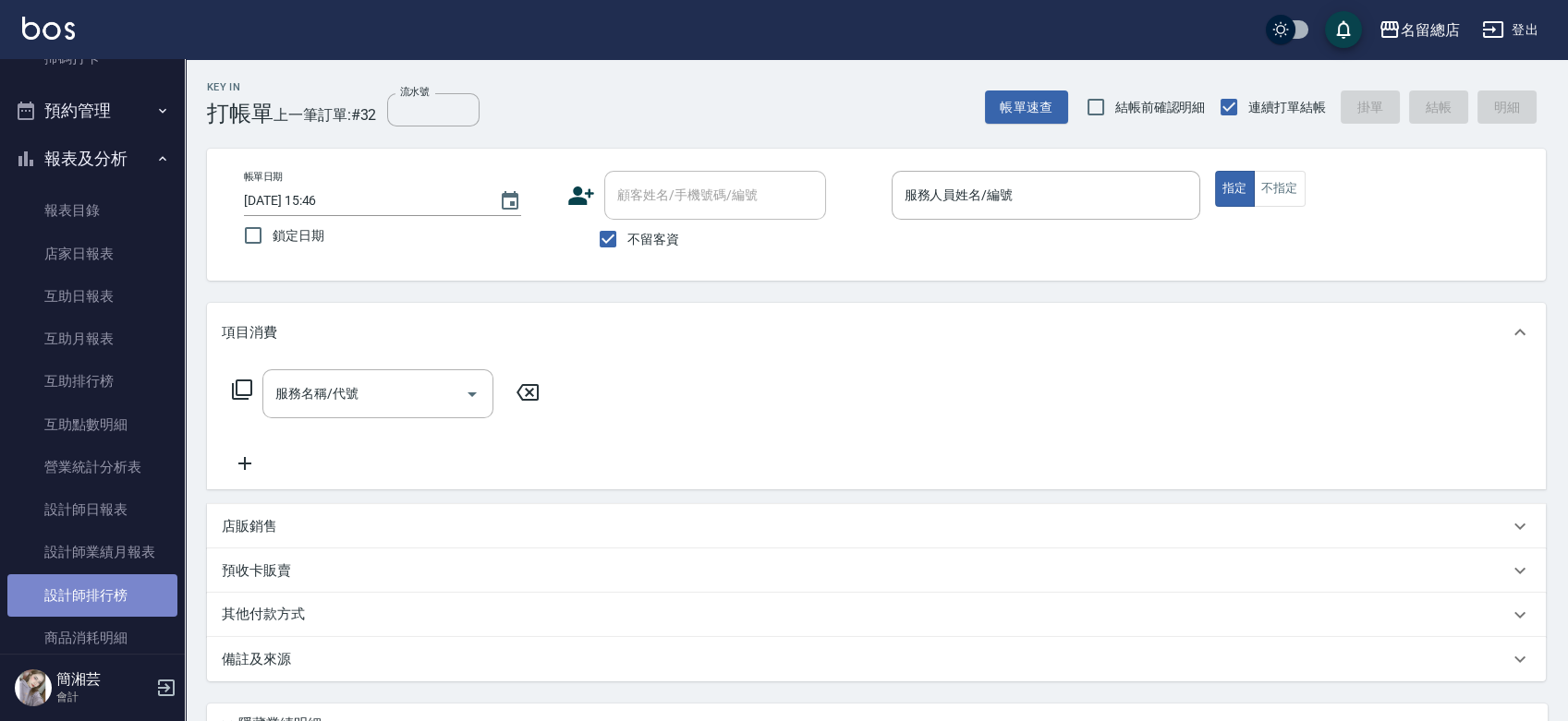
click at [109, 596] on link "設計師排行榜" at bounding box center [93, 595] width 170 height 42
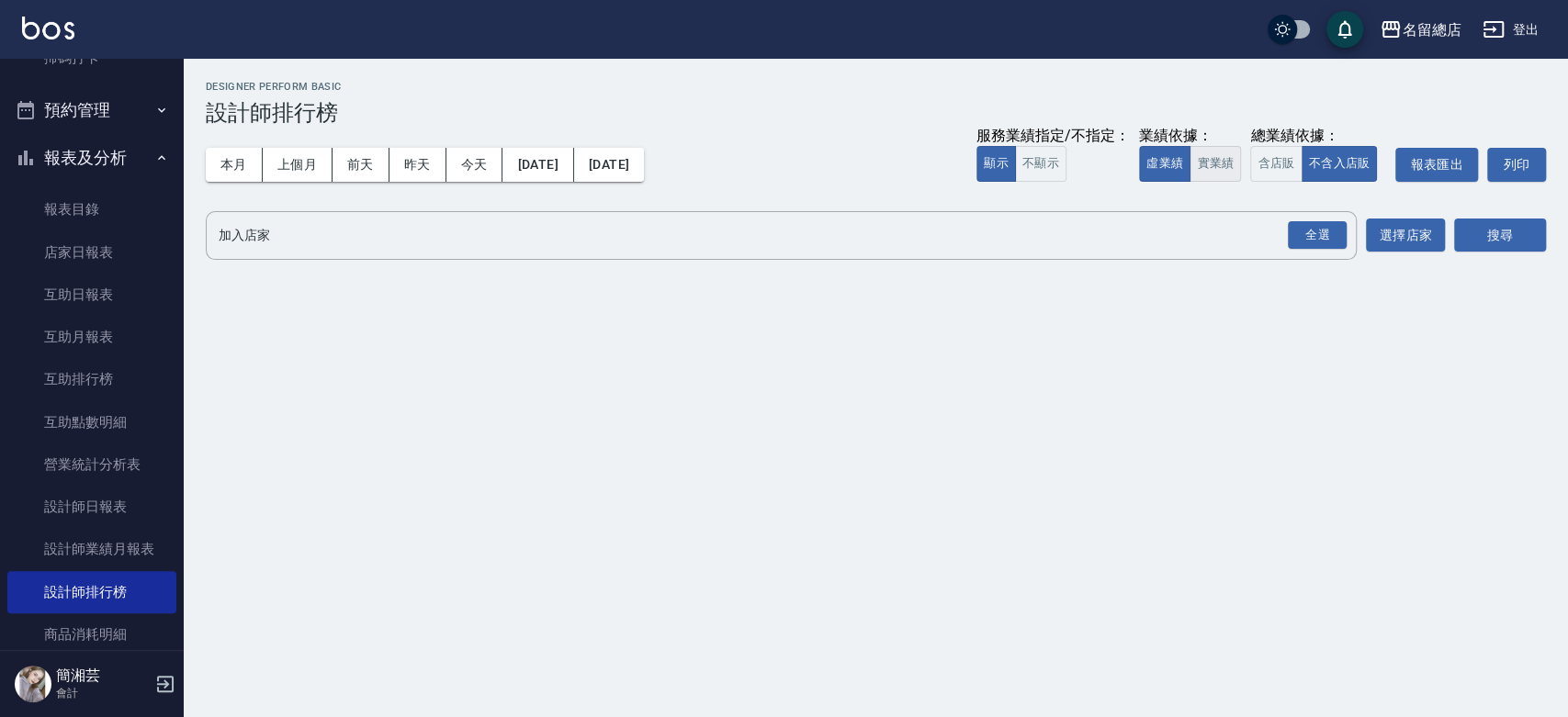
click at [1220, 156] on button "實業績" at bounding box center [1215, 164] width 51 height 36
drag, startPoint x: 1322, startPoint y: 228, endPoint x: 1355, endPoint y: 226, distance: 33.1
click at [1322, 228] on div "全選" at bounding box center [1316, 235] width 59 height 29
drag, startPoint x: 1477, startPoint y: 231, endPoint x: 1462, endPoint y: 244, distance: 19.8
click at [1480, 233] on button "搜尋" at bounding box center [1499, 236] width 92 height 34
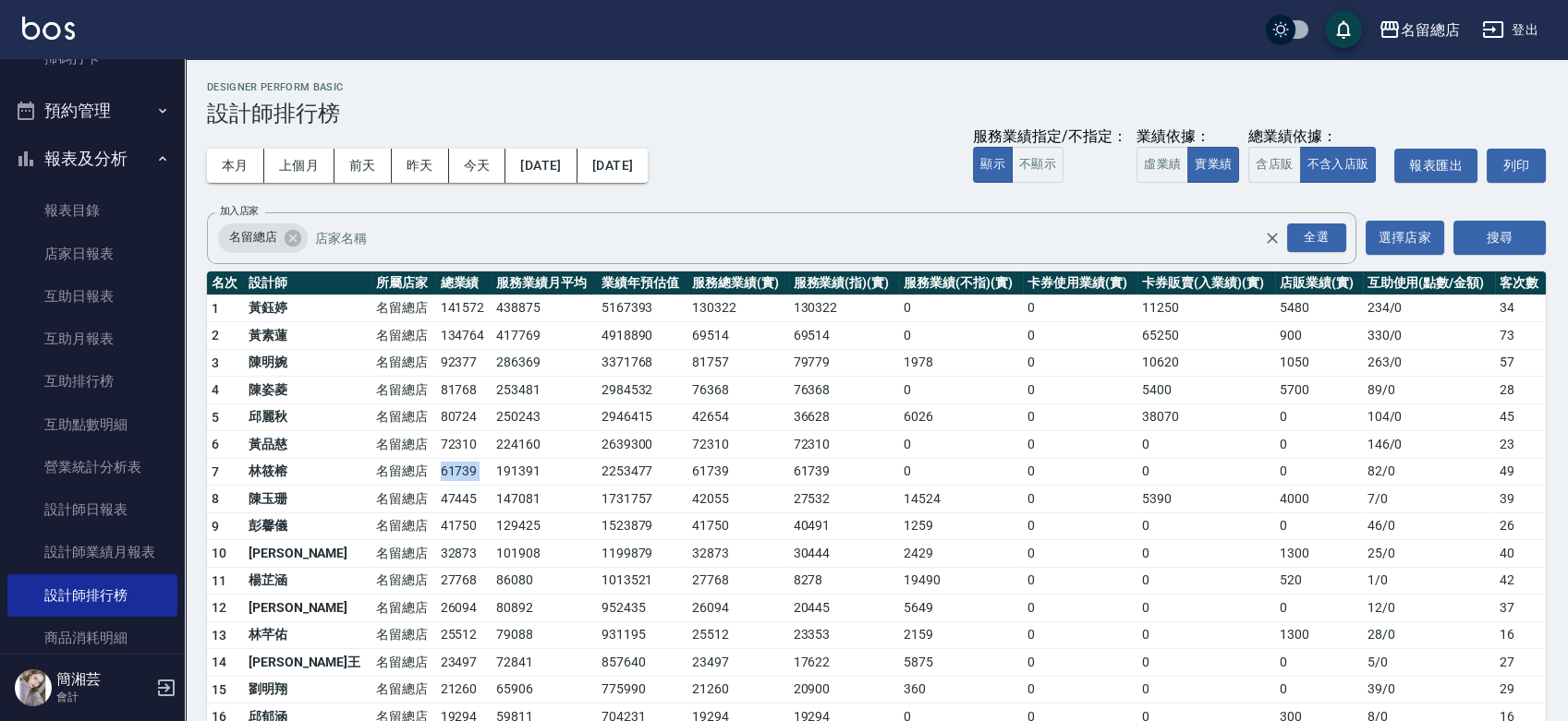
drag, startPoint x: 377, startPoint y: 469, endPoint x: 440, endPoint y: 471, distance: 63.0
click at [440, 471] on tr "7 [PERSON_NAME]留總店 61739 191391 2253477 61739 61739 0 0 0 0 82 / 0 49" at bounding box center [876, 472] width 1339 height 28
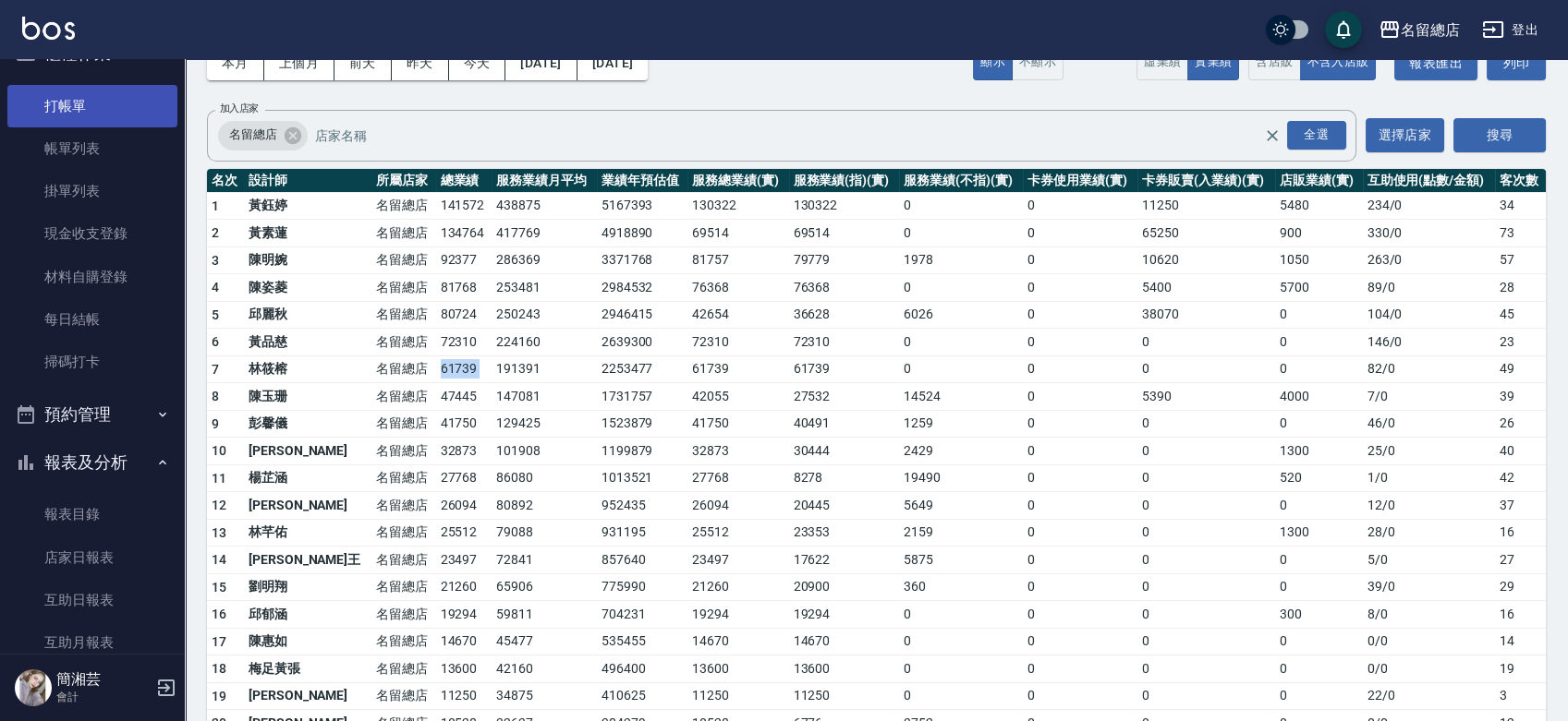
scroll to position [34, 0]
click at [68, 116] on link "打帳單" at bounding box center [93, 109] width 170 height 42
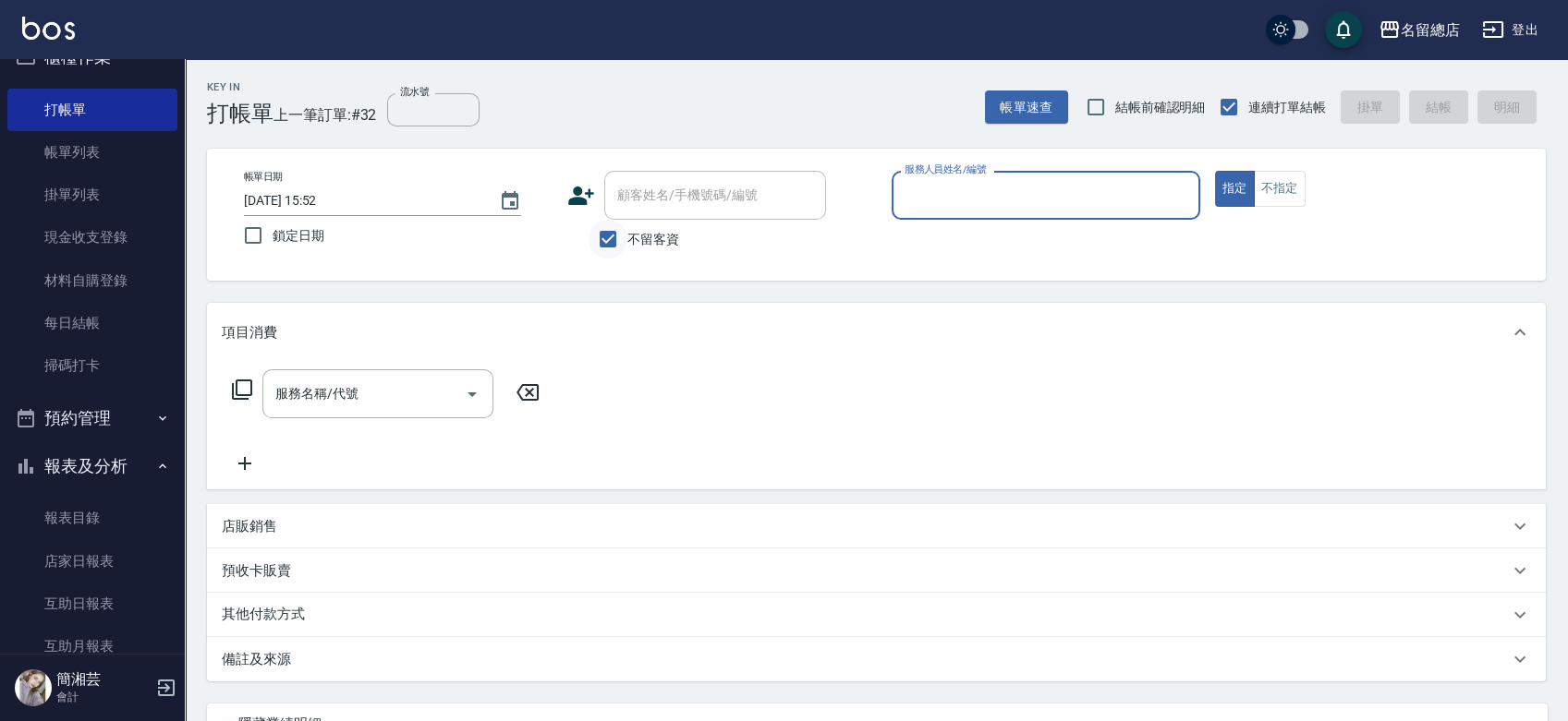
drag, startPoint x: 605, startPoint y: 236, endPoint x: 614, endPoint y: 220, distance: 18.4
click at [606, 236] on input "不留客資" at bounding box center [607, 238] width 38 height 38
checkbox input "false"
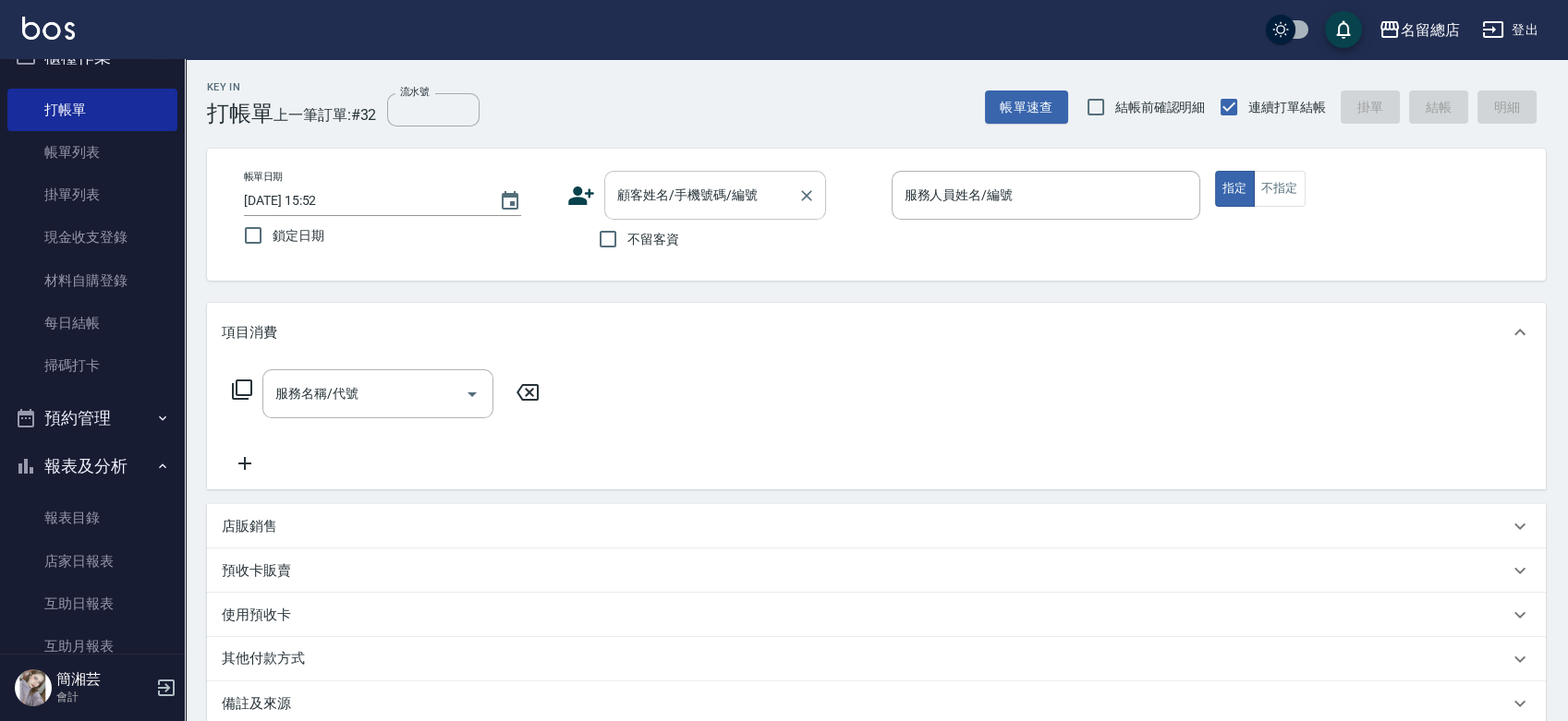
click at [635, 192] on input "顧客姓名/手機號碼/編號" at bounding box center [702, 195] width 178 height 33
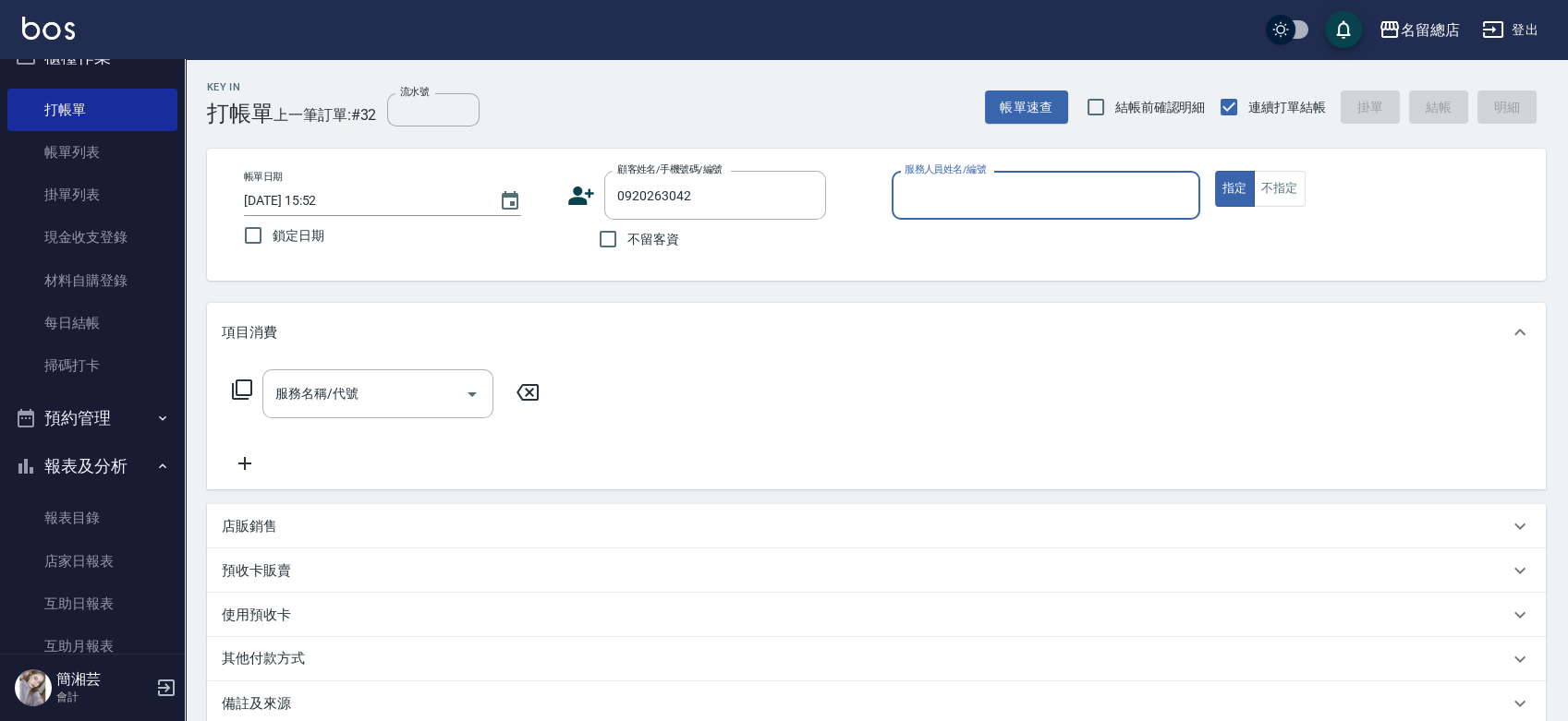
type input "[PERSON_NAME]/0920263042/null"
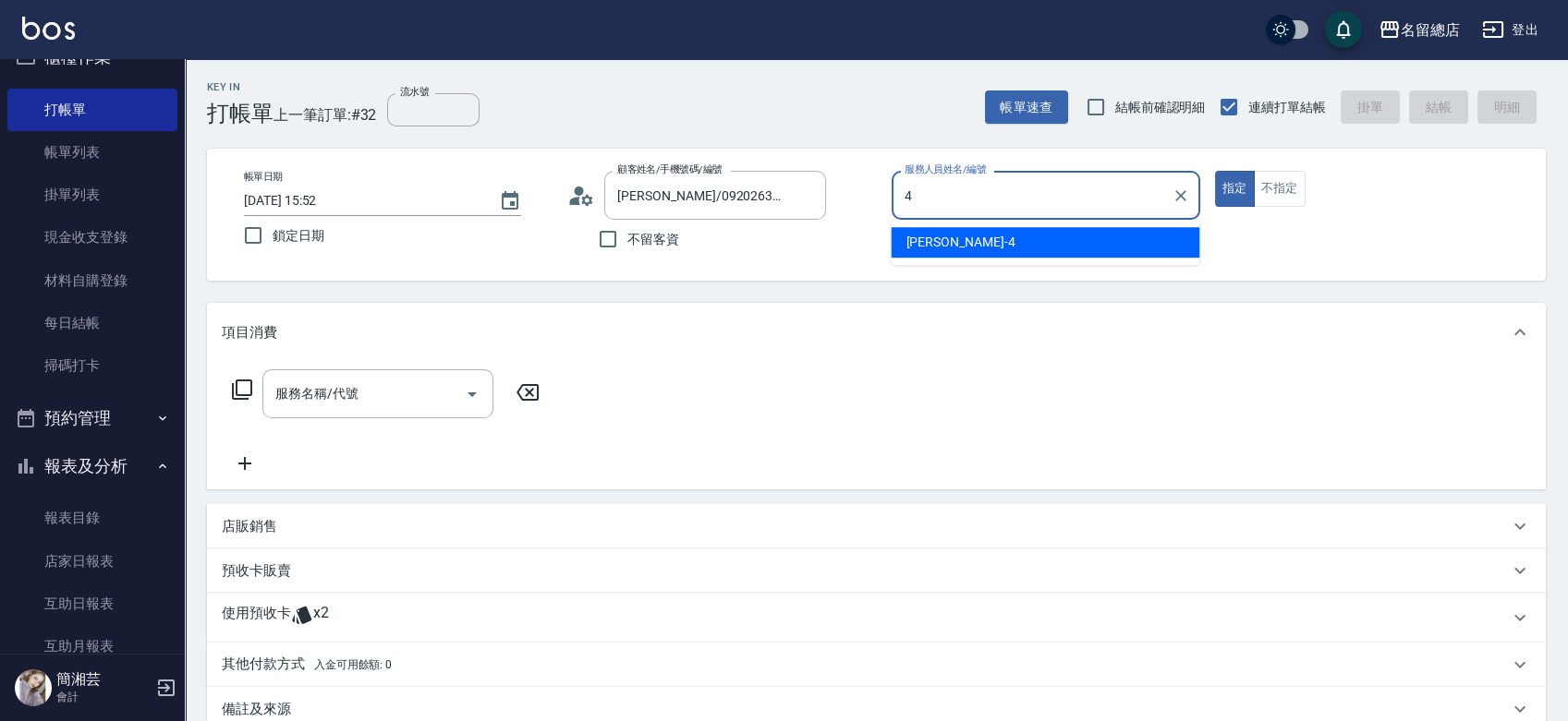
type input "[PERSON_NAME]-4"
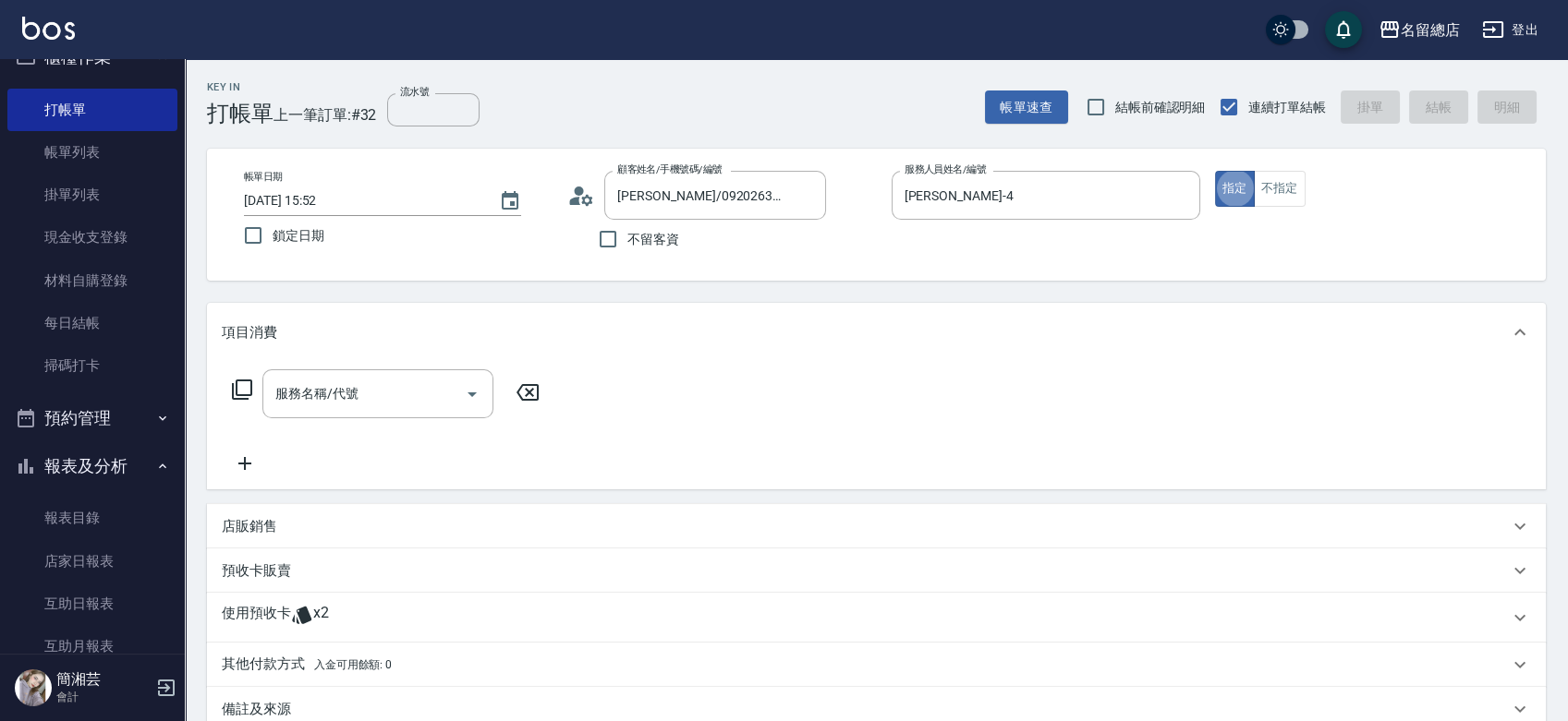
type button "true"
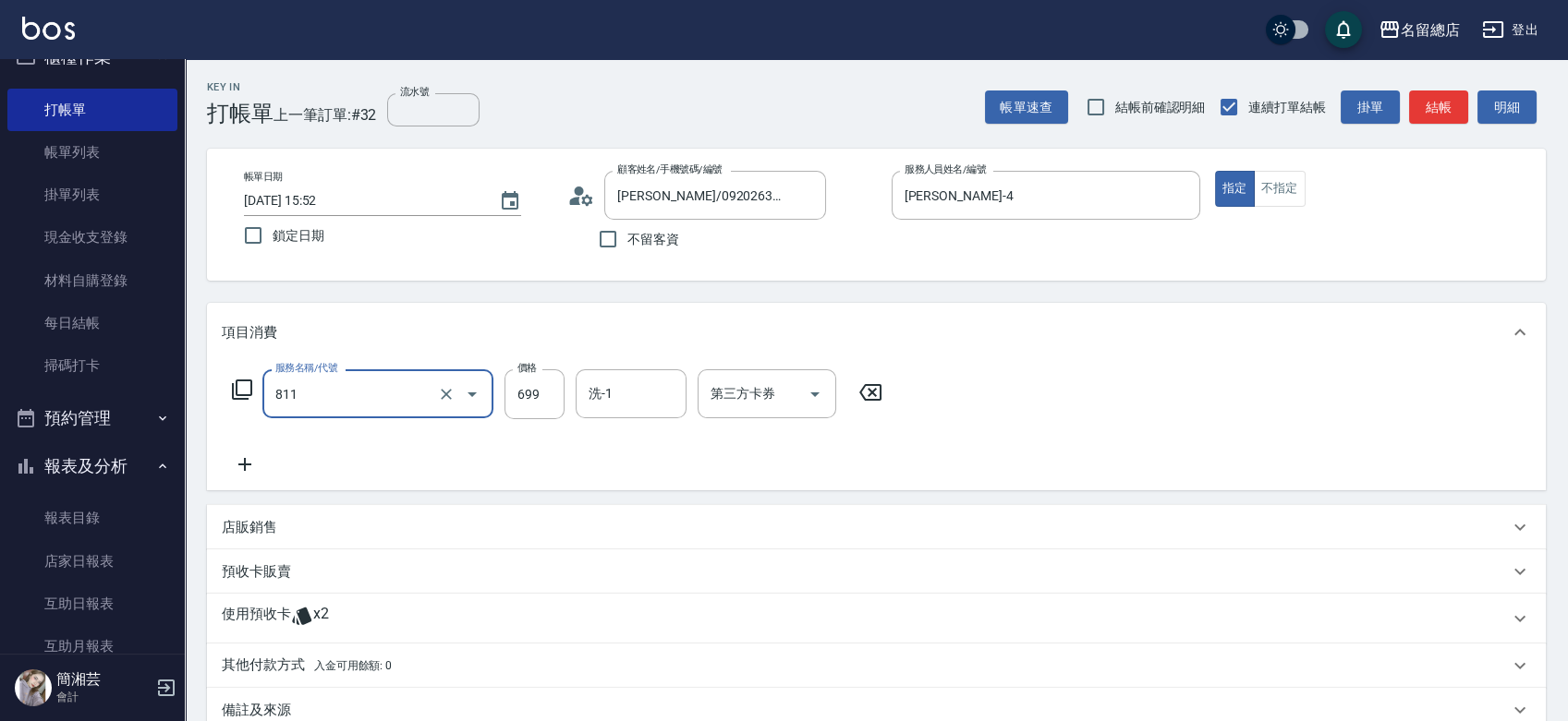
type input "洗+剪(811)"
type input "399"
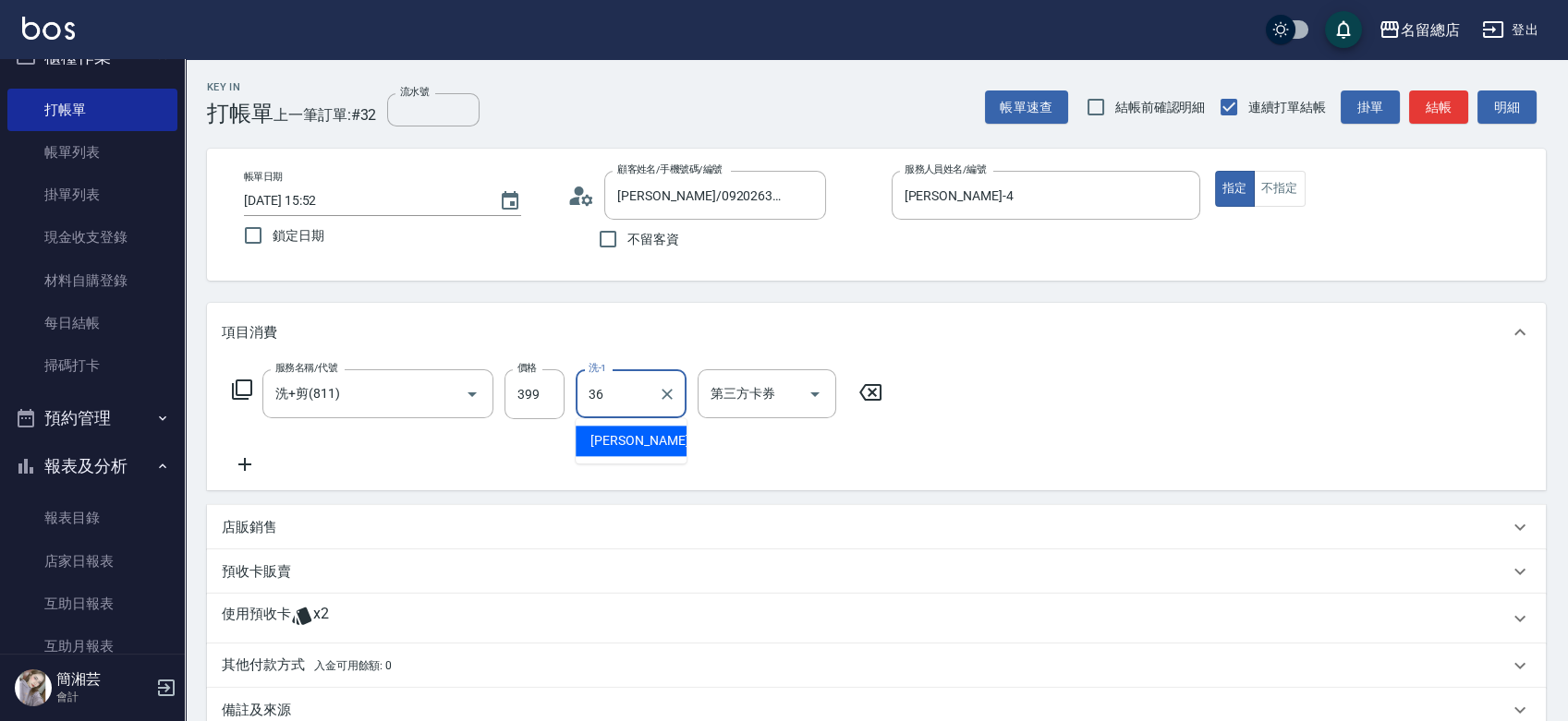
type input "[PERSON_NAME]-36"
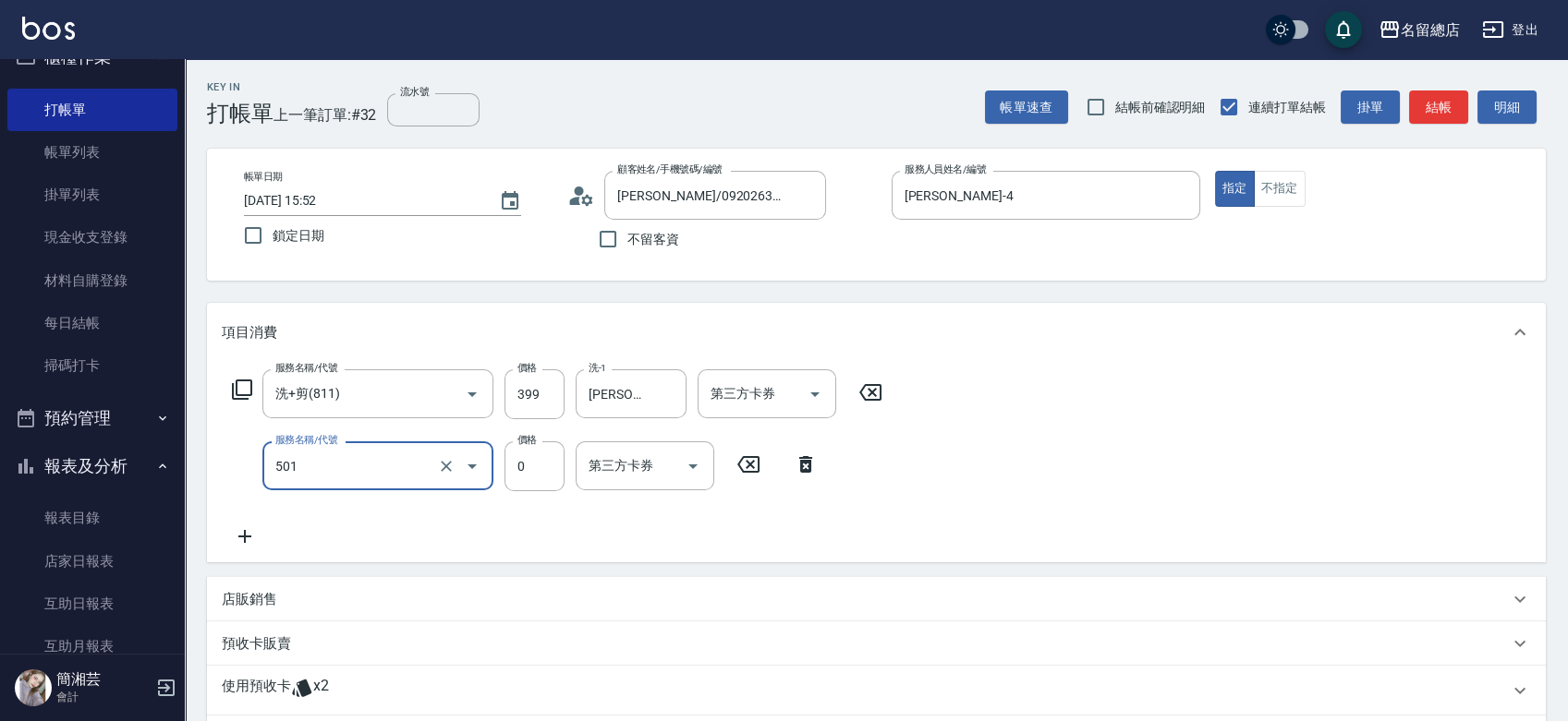
type input "2段蓋卡1300以上(501)"
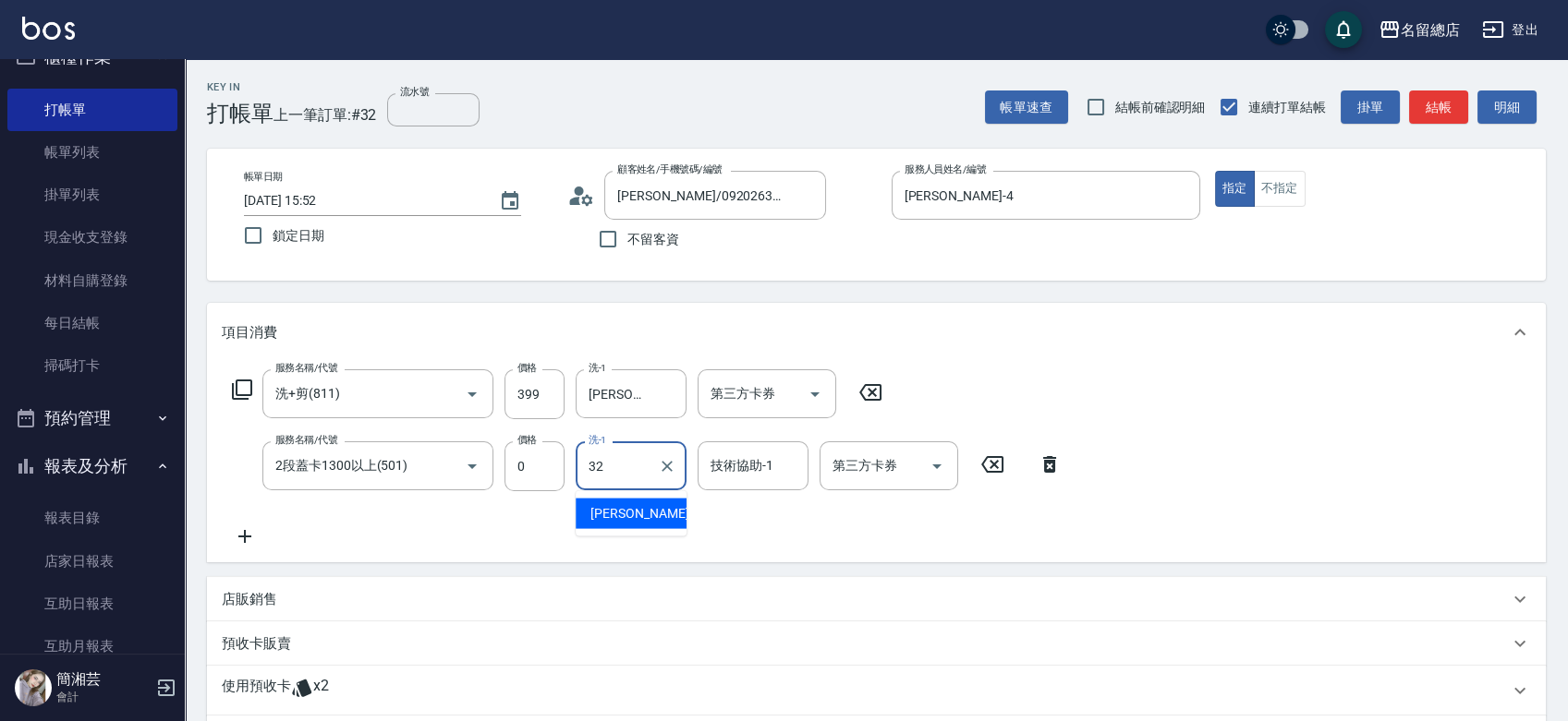
type input "[PERSON_NAME]-32"
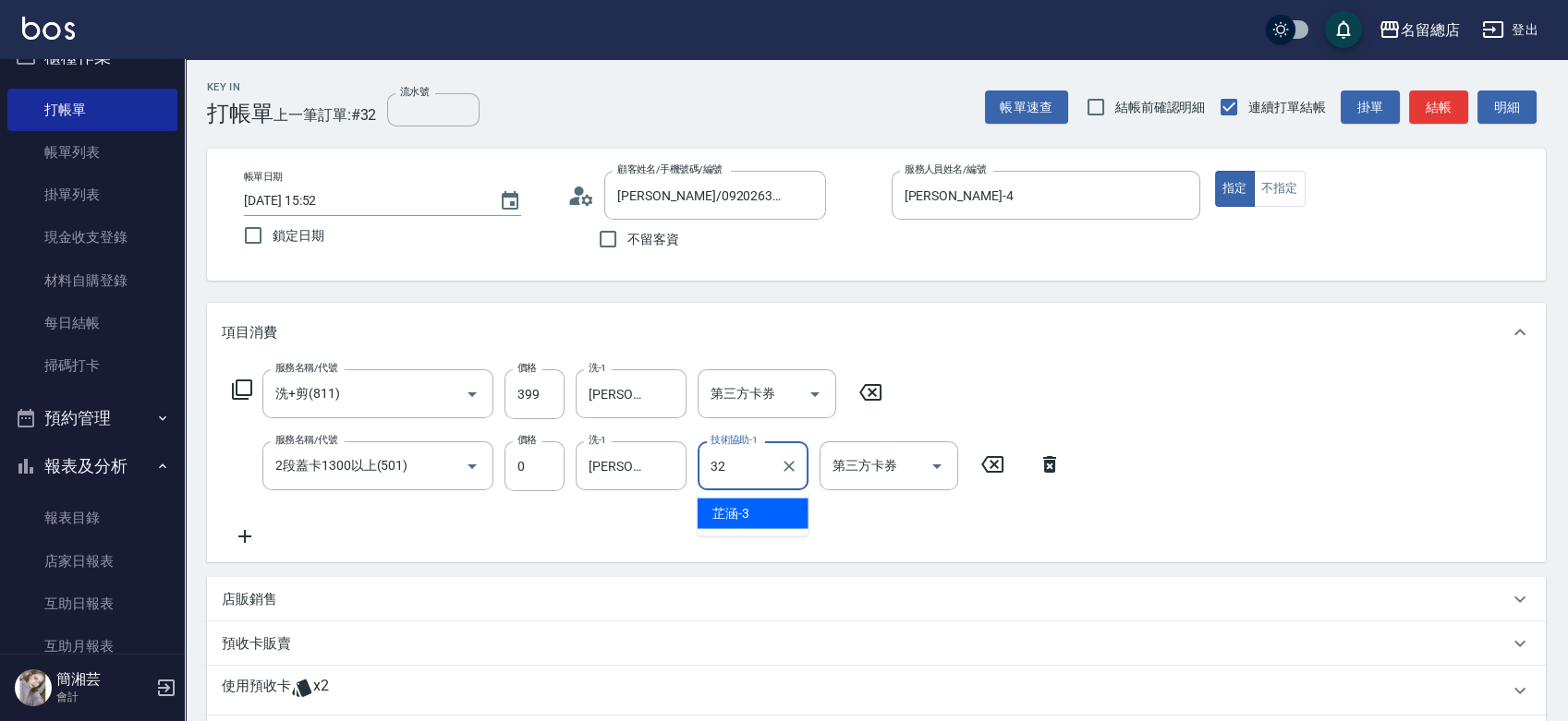
type input "[PERSON_NAME]-32"
click at [347, 695] on div "使用預收卡 x2" at bounding box center [865, 691] width 1287 height 28
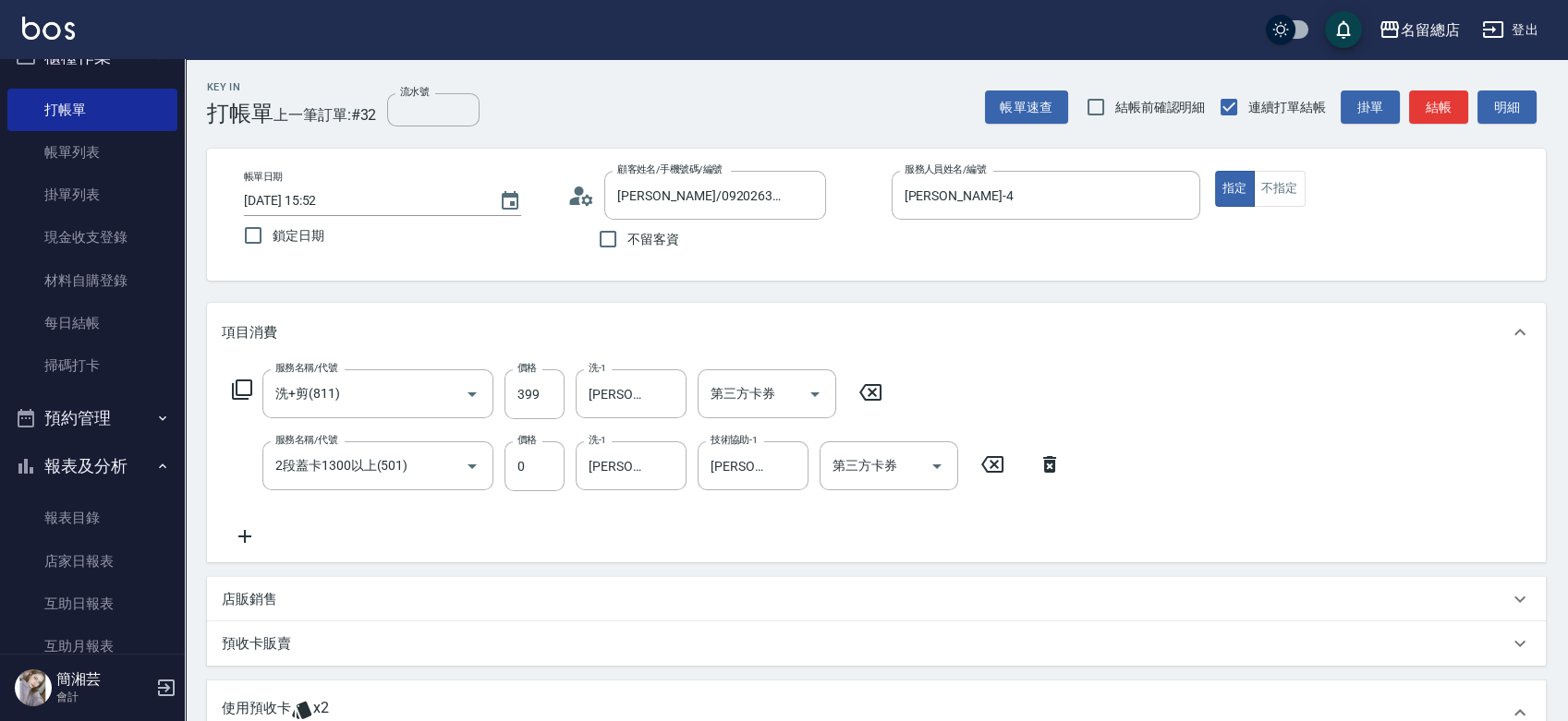
scroll to position [205, 0]
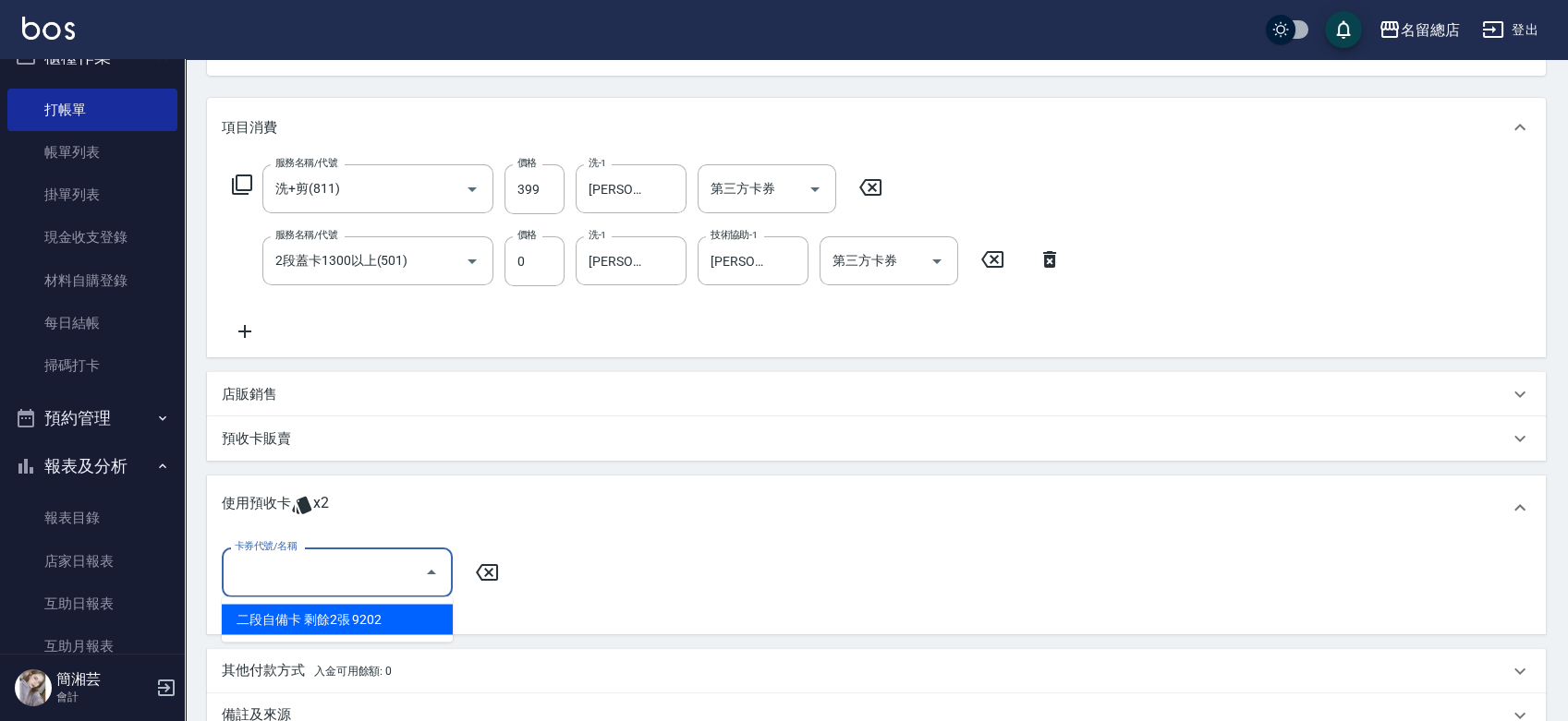
click at [293, 582] on input "卡券代號/名稱" at bounding box center [323, 571] width 186 height 33
click at [317, 619] on div "二段自備卡 剩餘2張 9202" at bounding box center [337, 619] width 231 height 31
type input "二段自備卡 9202"
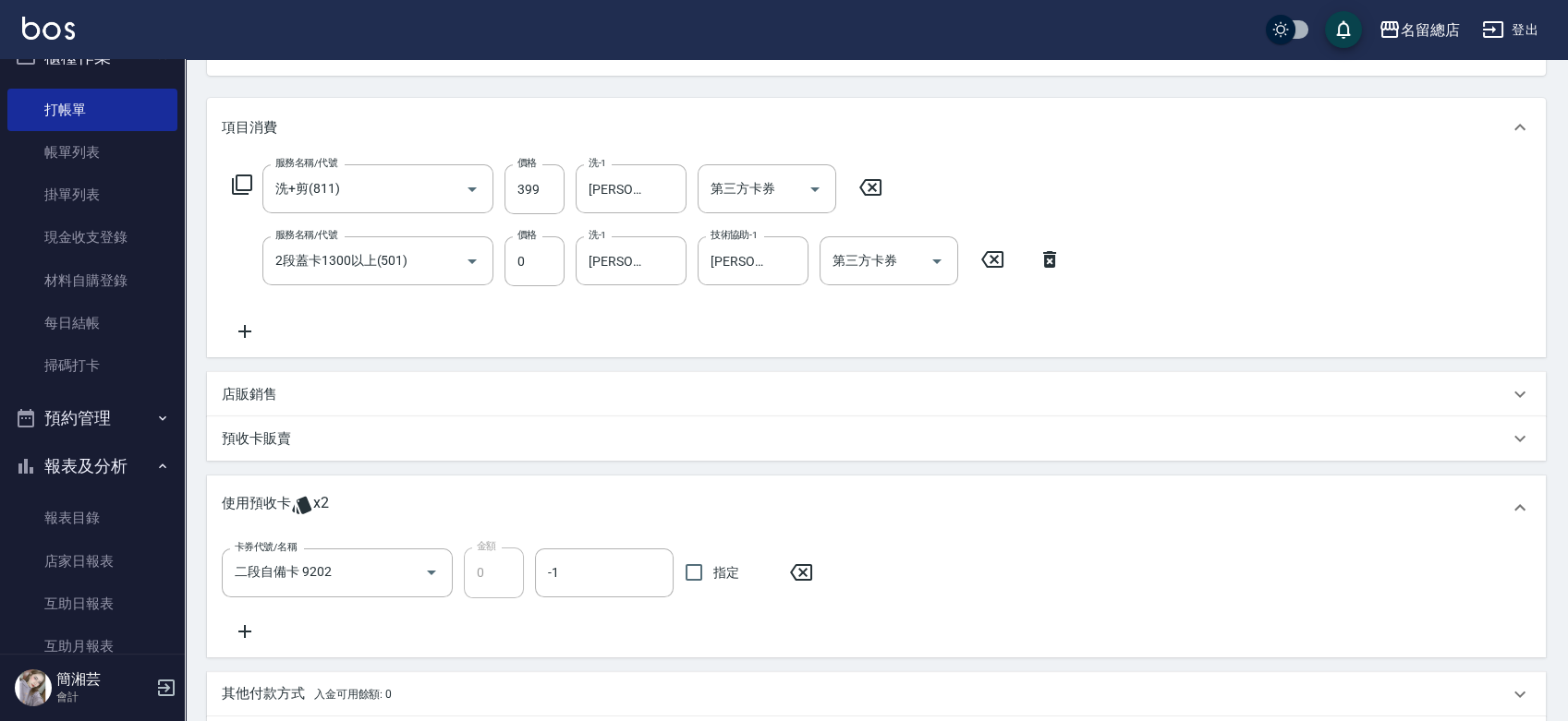
click at [714, 571] on span "指定" at bounding box center [726, 572] width 26 height 20
click at [713, 571] on input "指定" at bounding box center [693, 572] width 38 height 38
checkbox input "true"
type input "[DATE] 16:07"
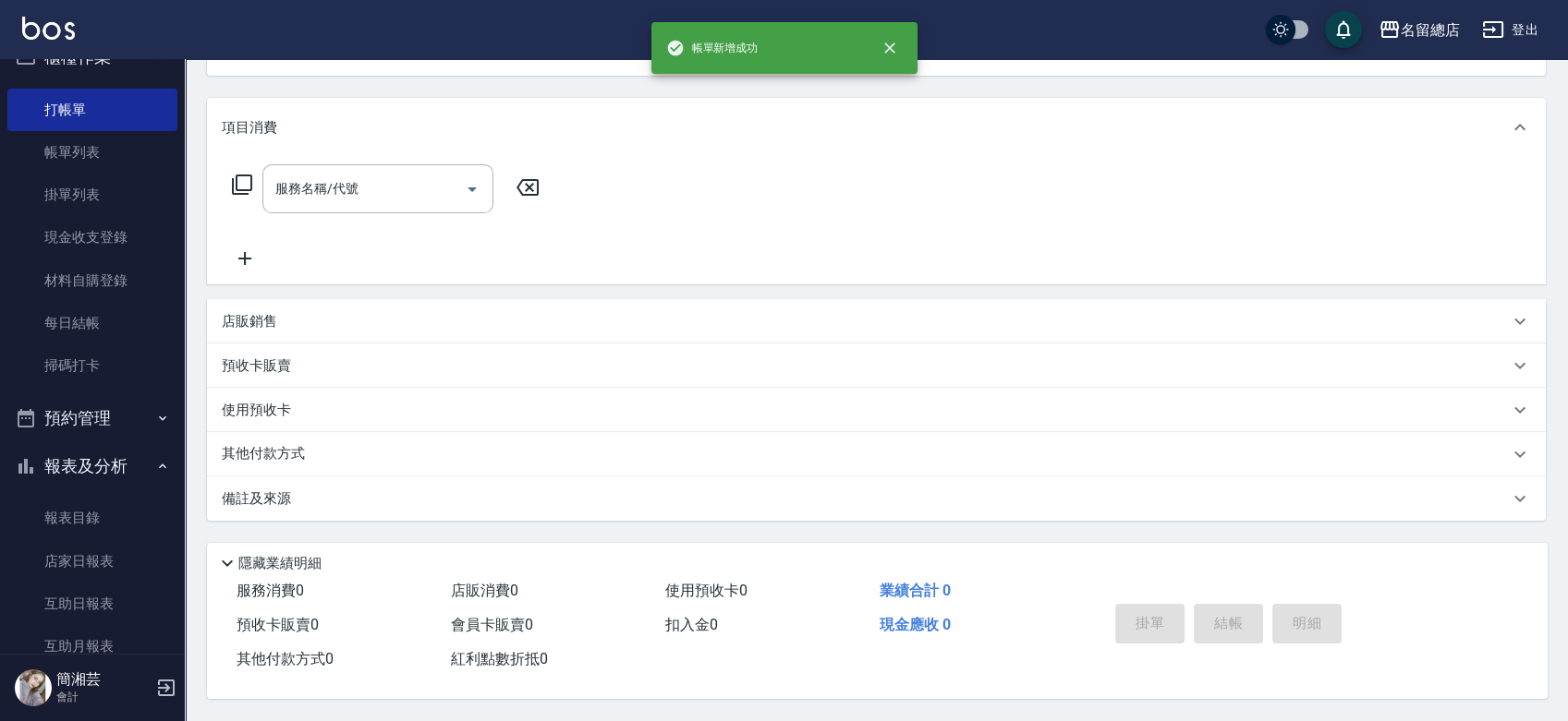
scroll to position [179, 0]
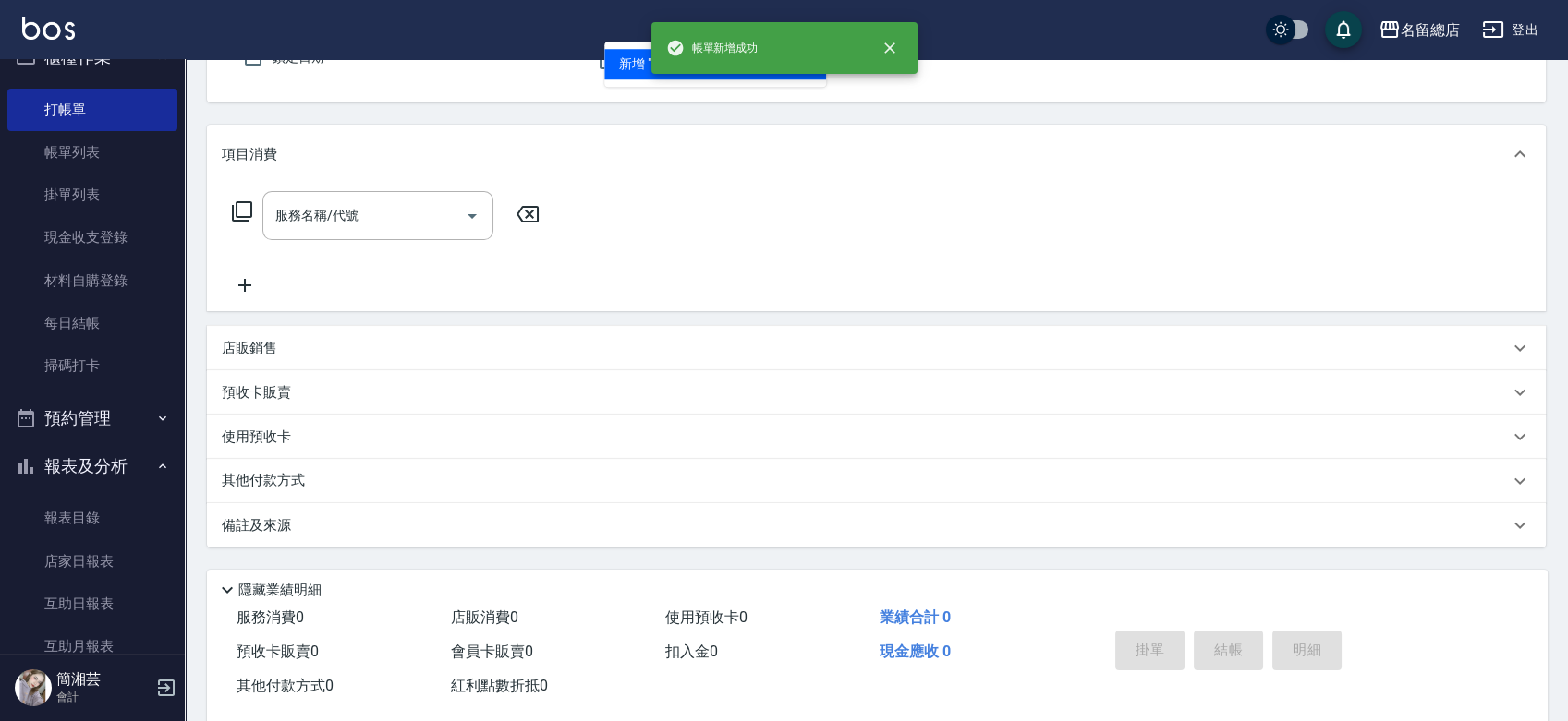
type input "15"
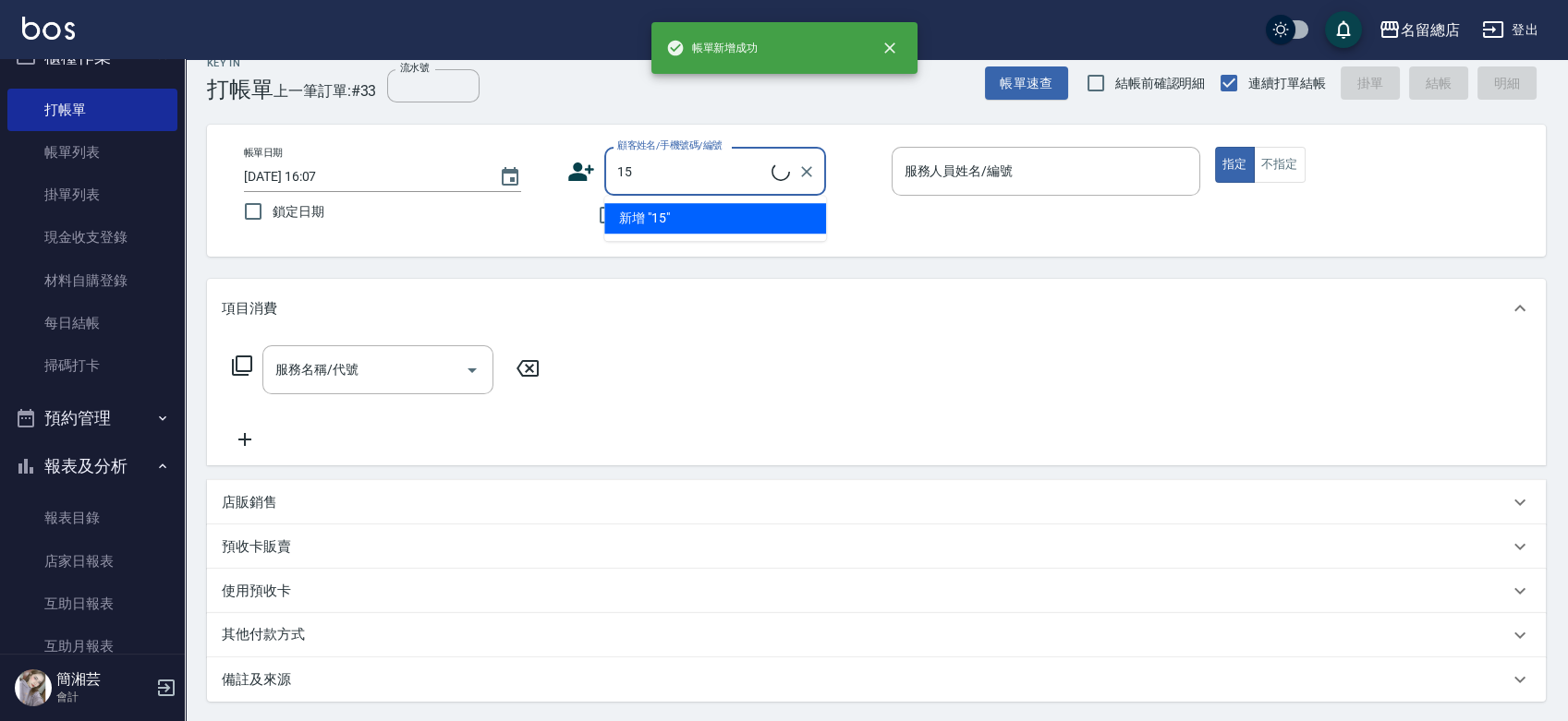
scroll to position [0, 0]
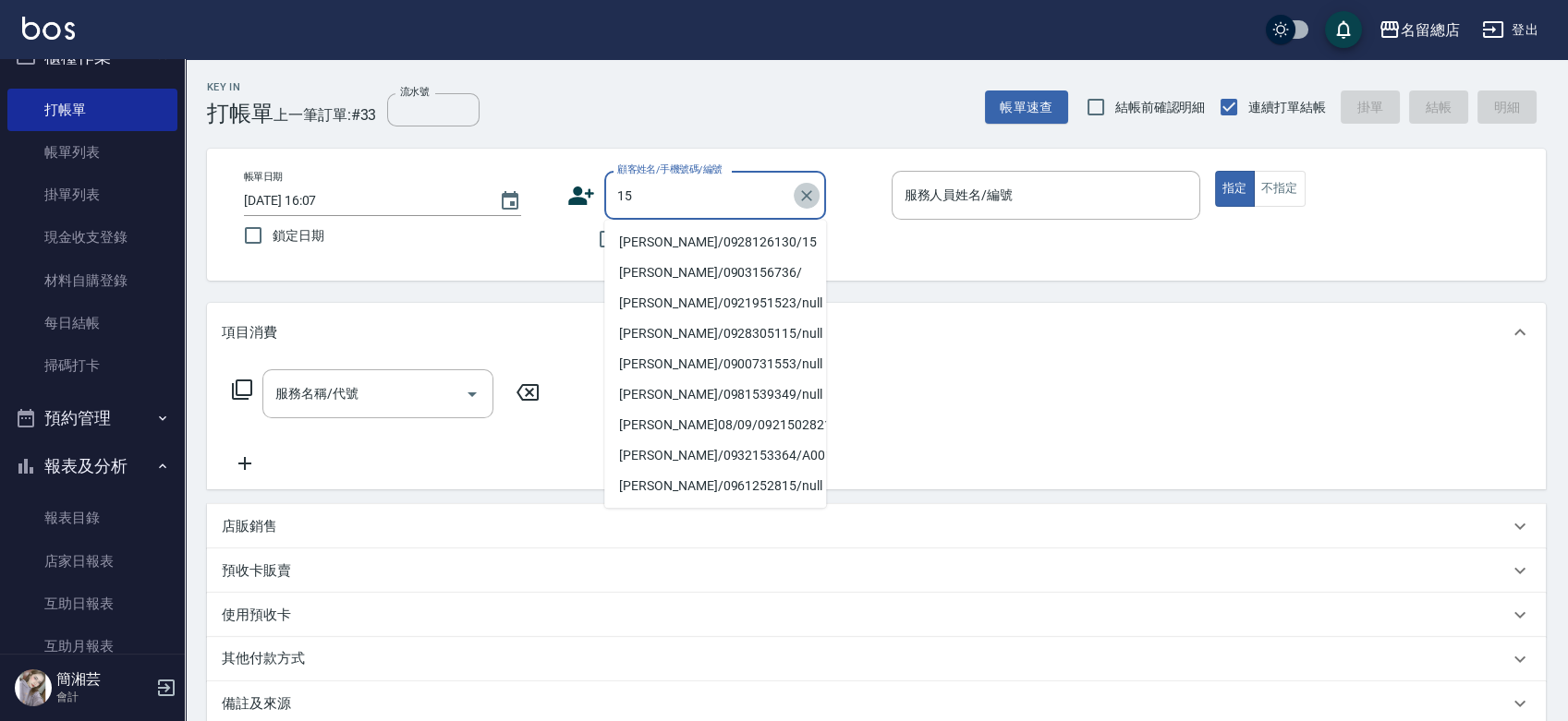
click at [811, 192] on icon "Clear" at bounding box center [806, 195] width 19 height 19
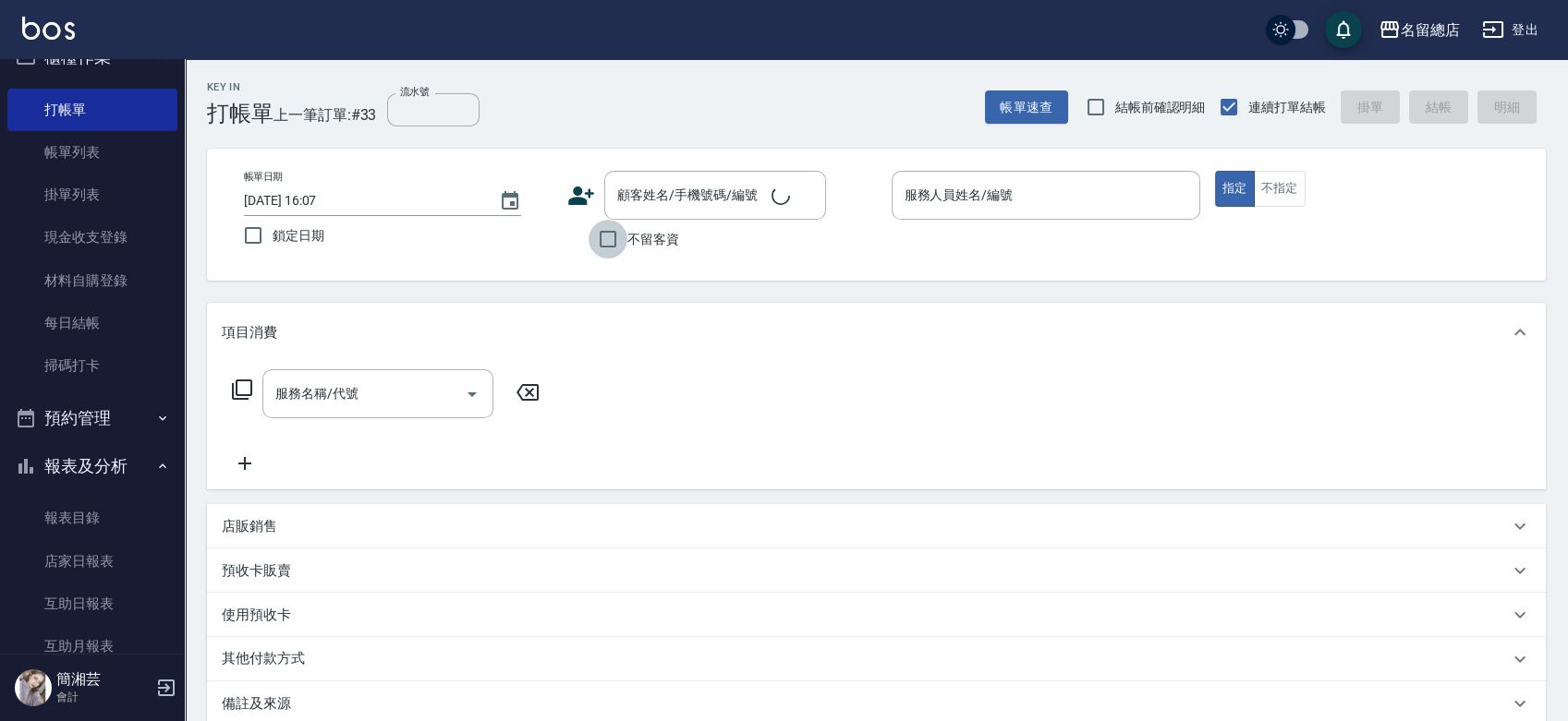
click at [603, 238] on input "不留客資" at bounding box center [607, 238] width 38 height 38
checkbox input "true"
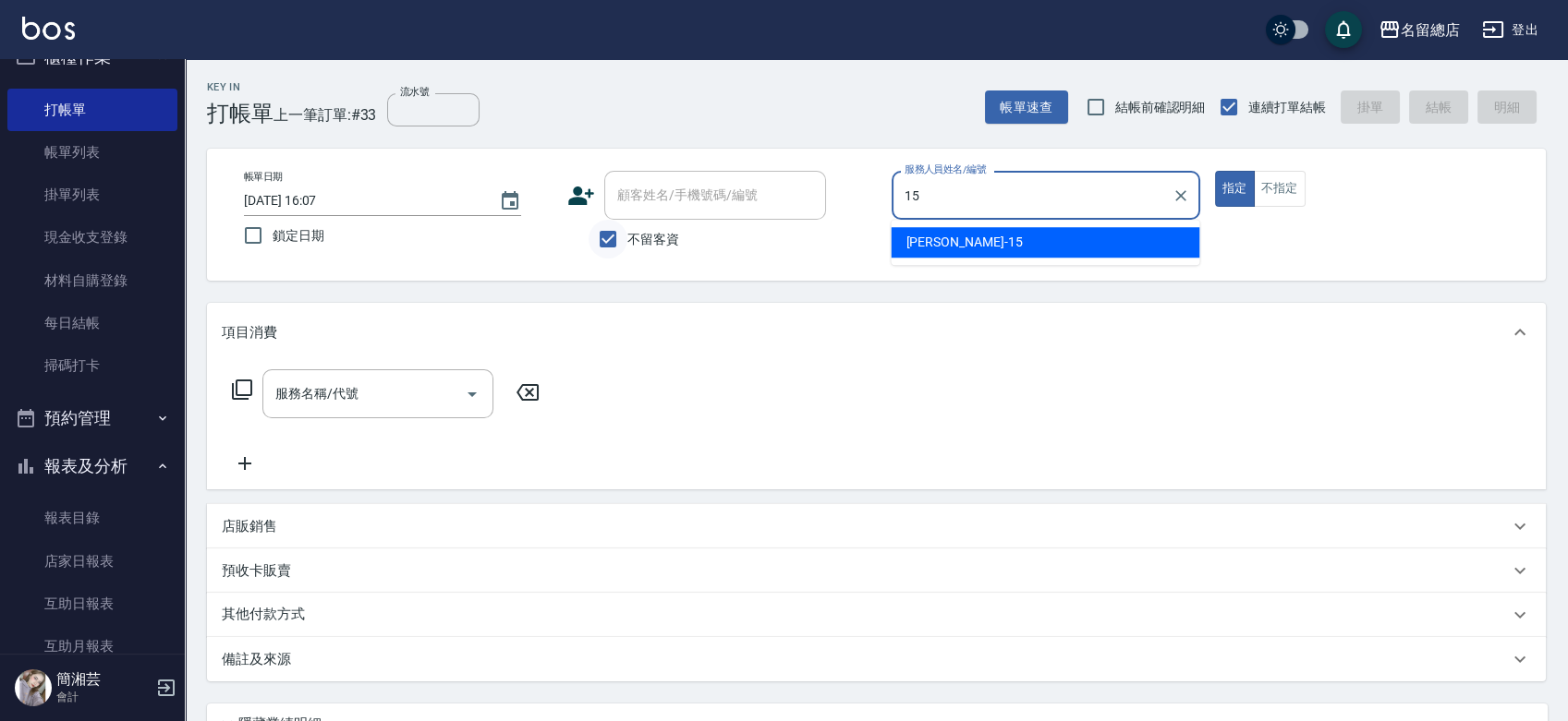
type input "[PERSON_NAME]-15"
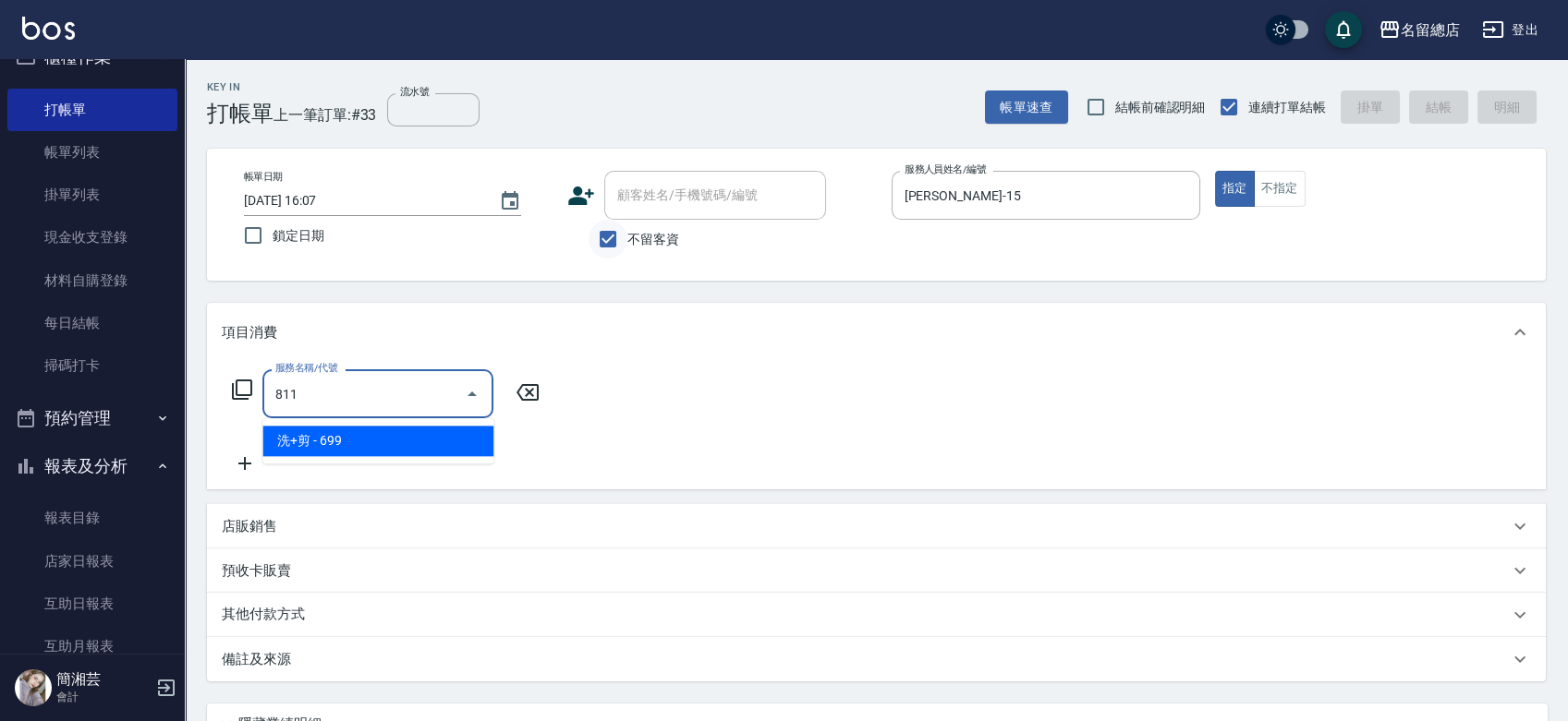
type input "洗+剪(811)"
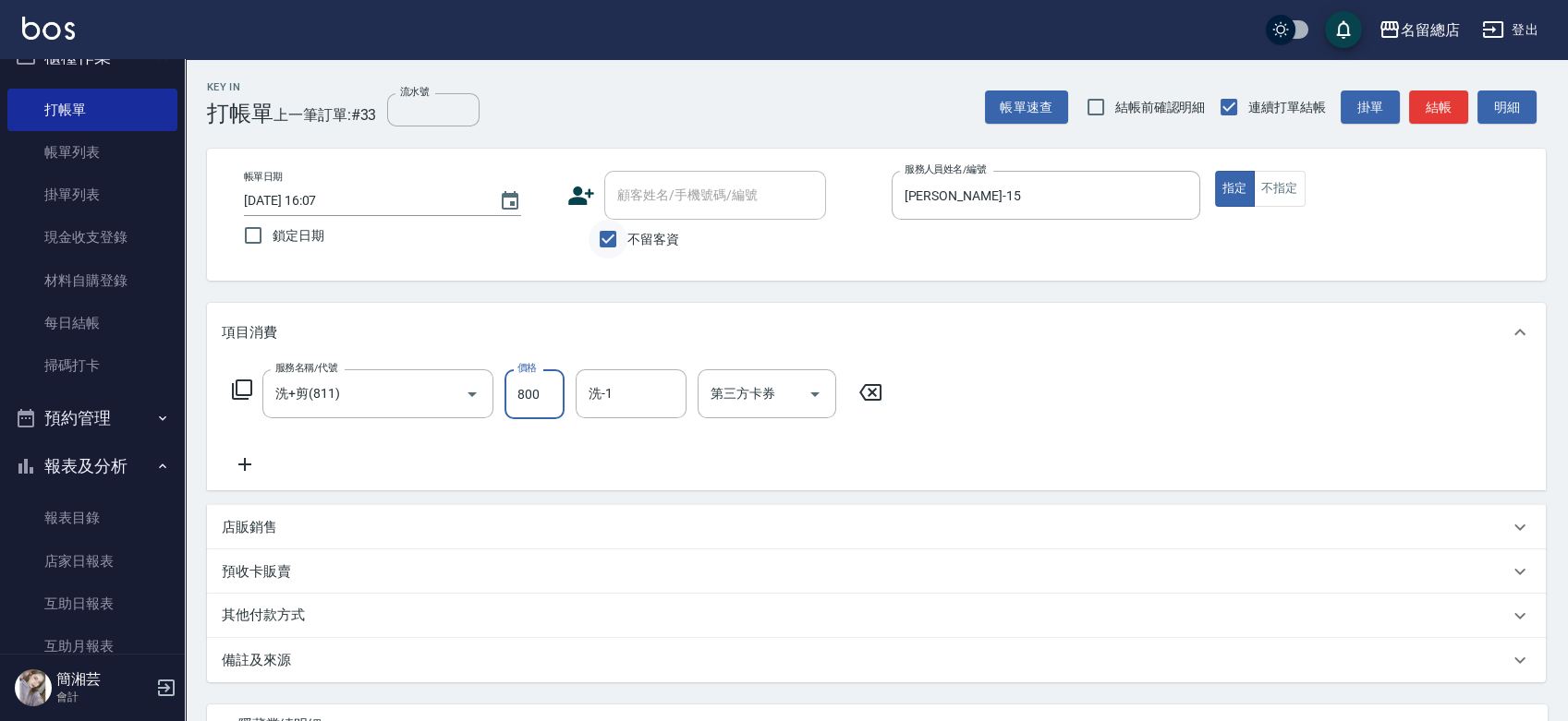
type input "800"
type input "游之語-48"
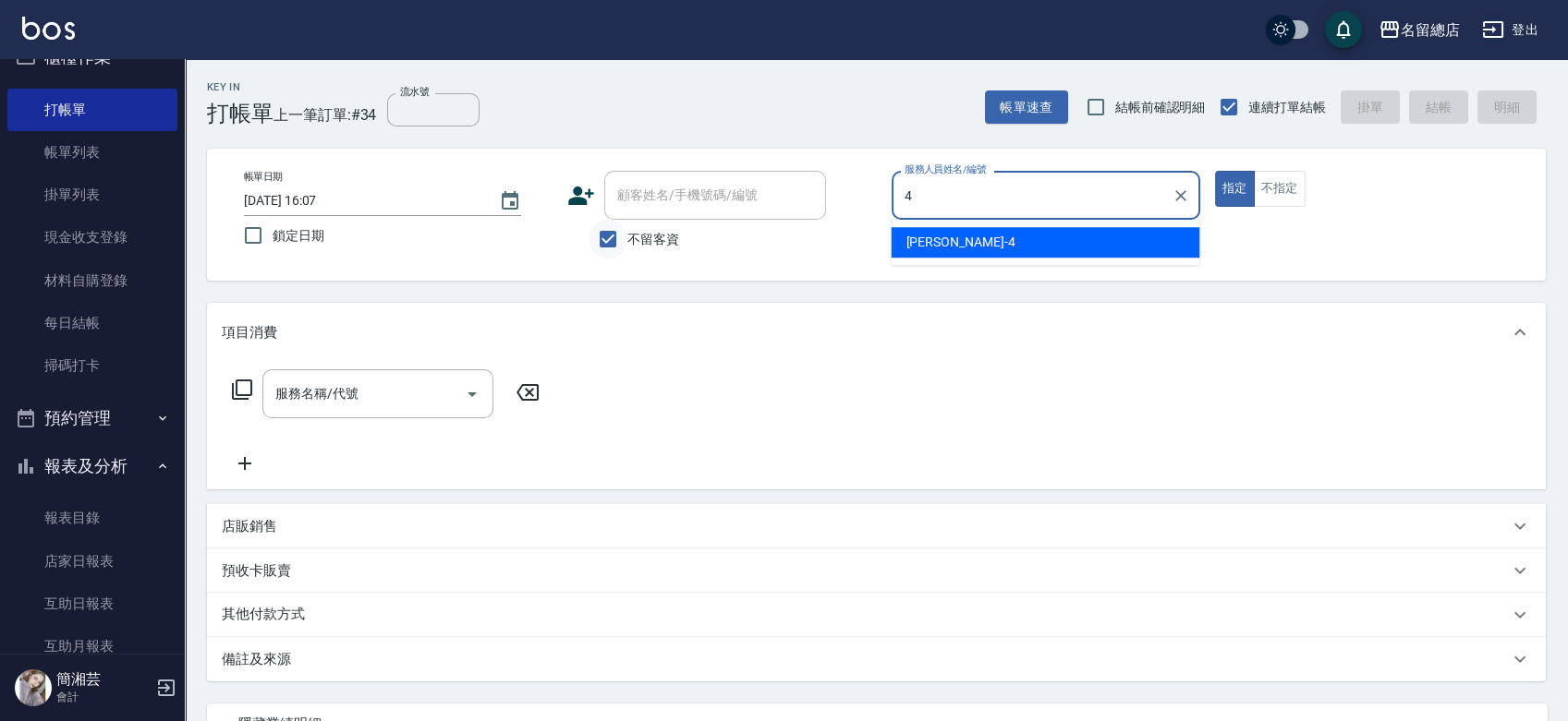
type input "[PERSON_NAME]-4"
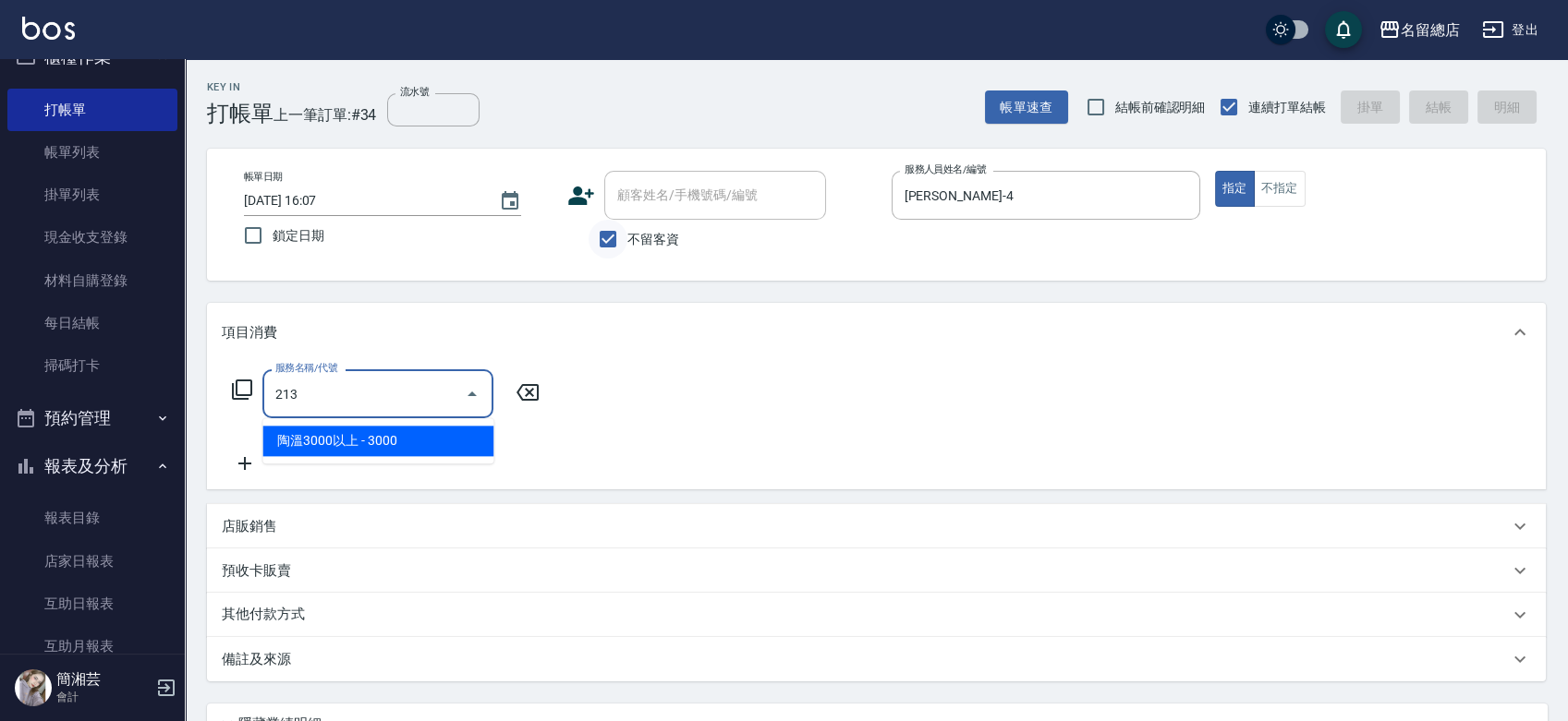
type input "陶溫3000以上(213)"
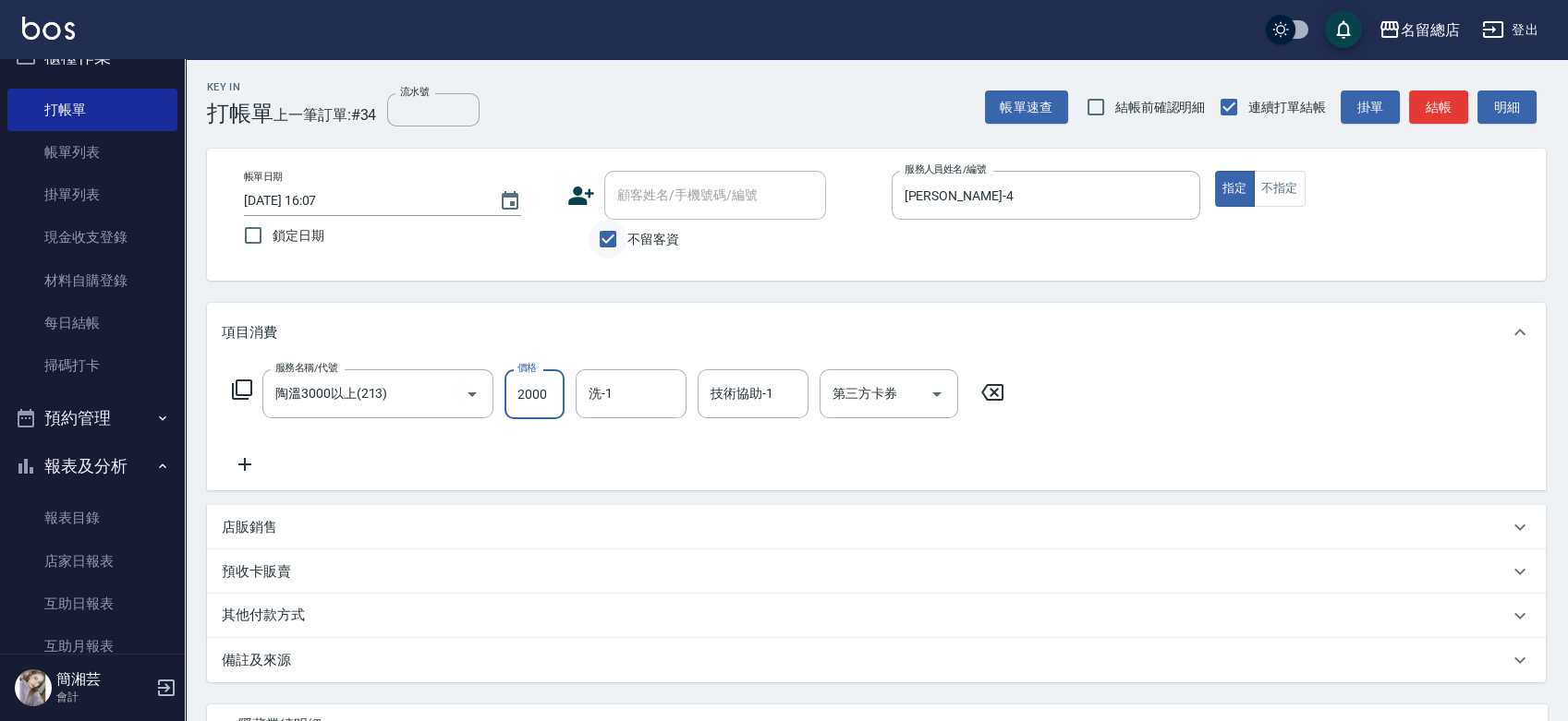
type input "2000"
type input "祥哥-98"
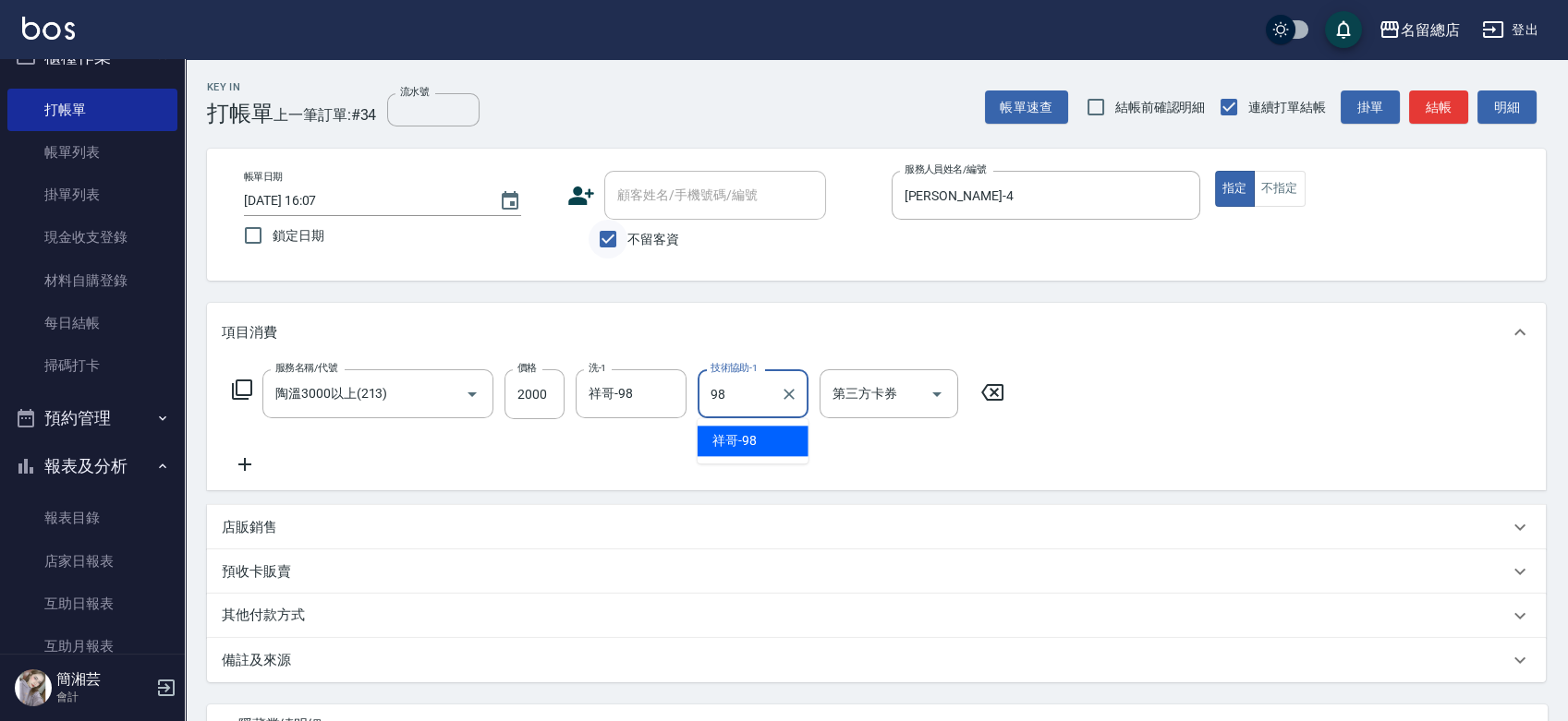
type input "祥哥-98"
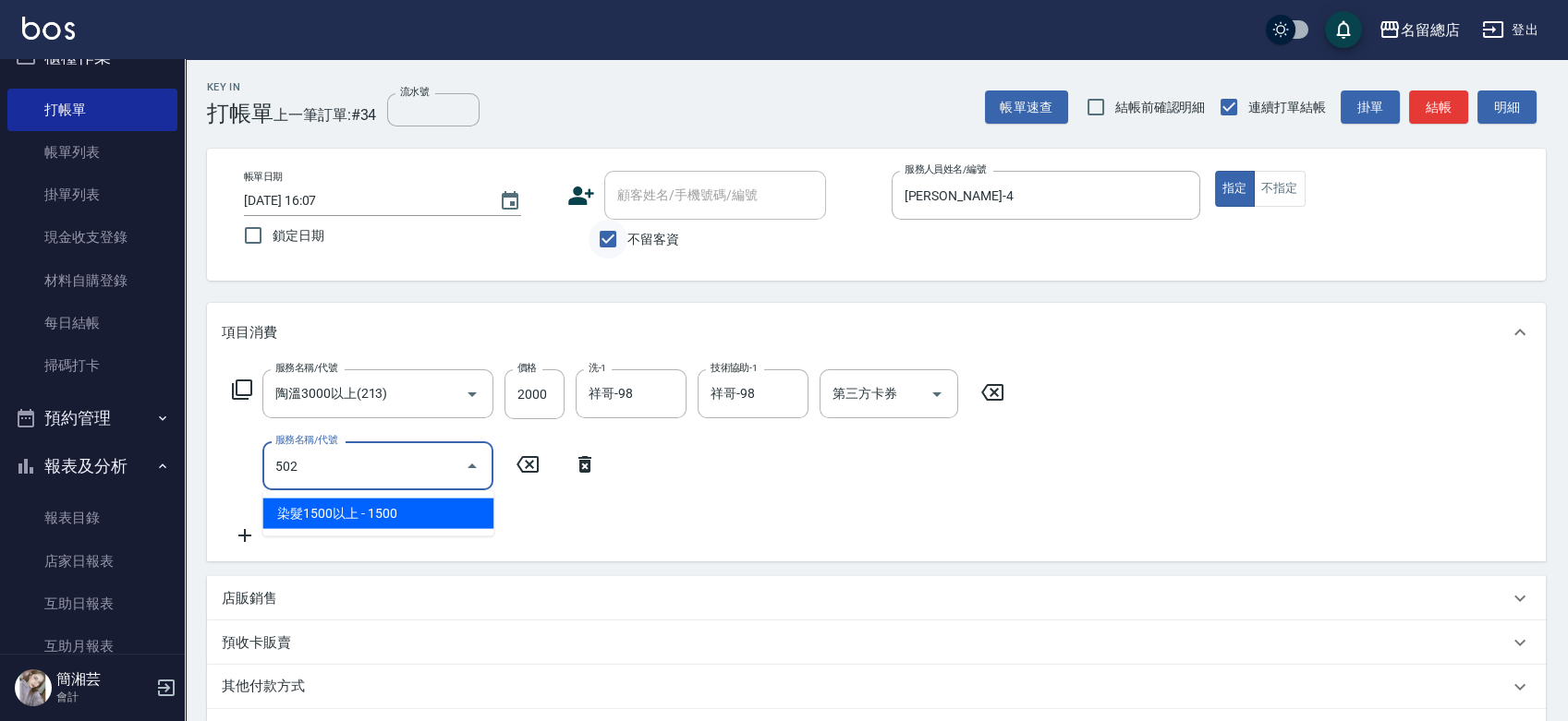
type input "染髮1500以上(502)"
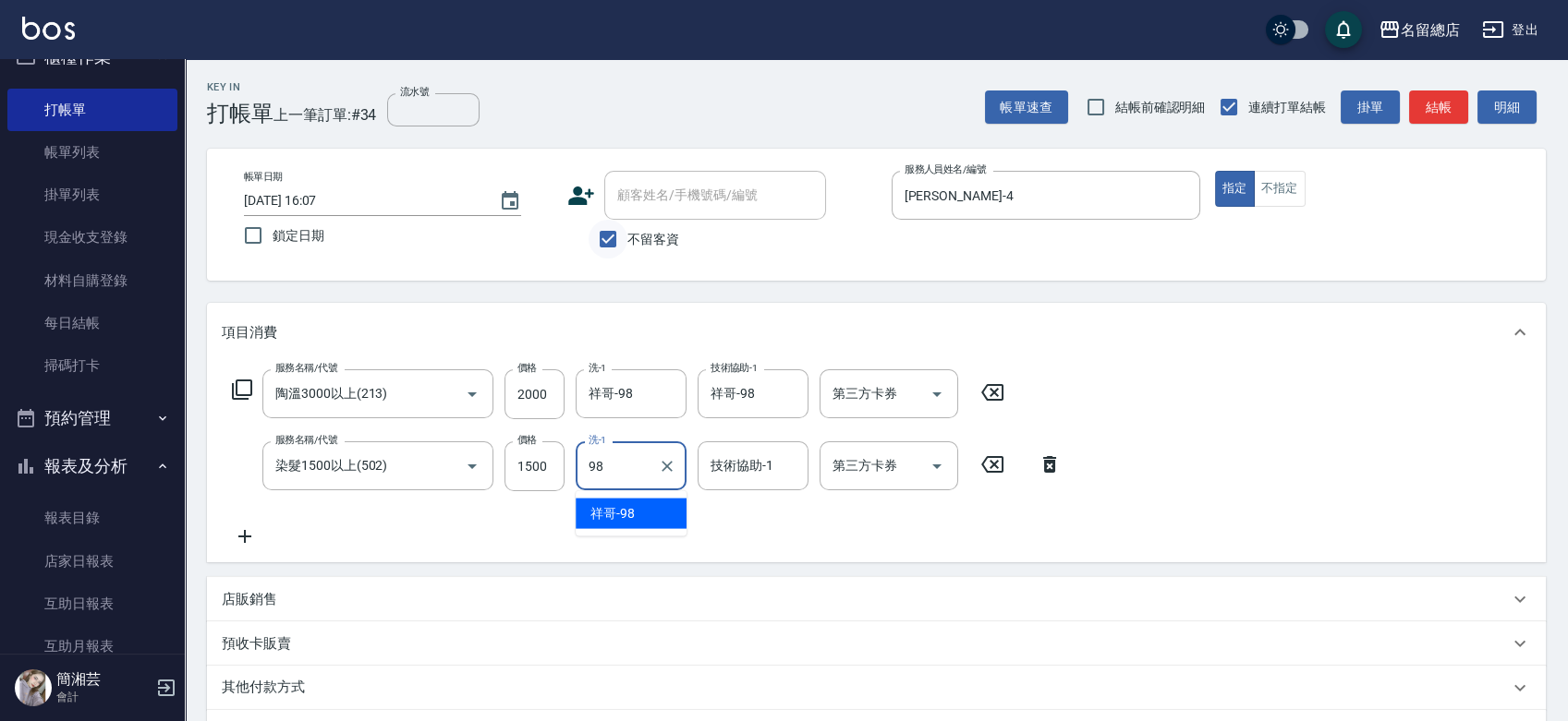
type input "祥哥-98"
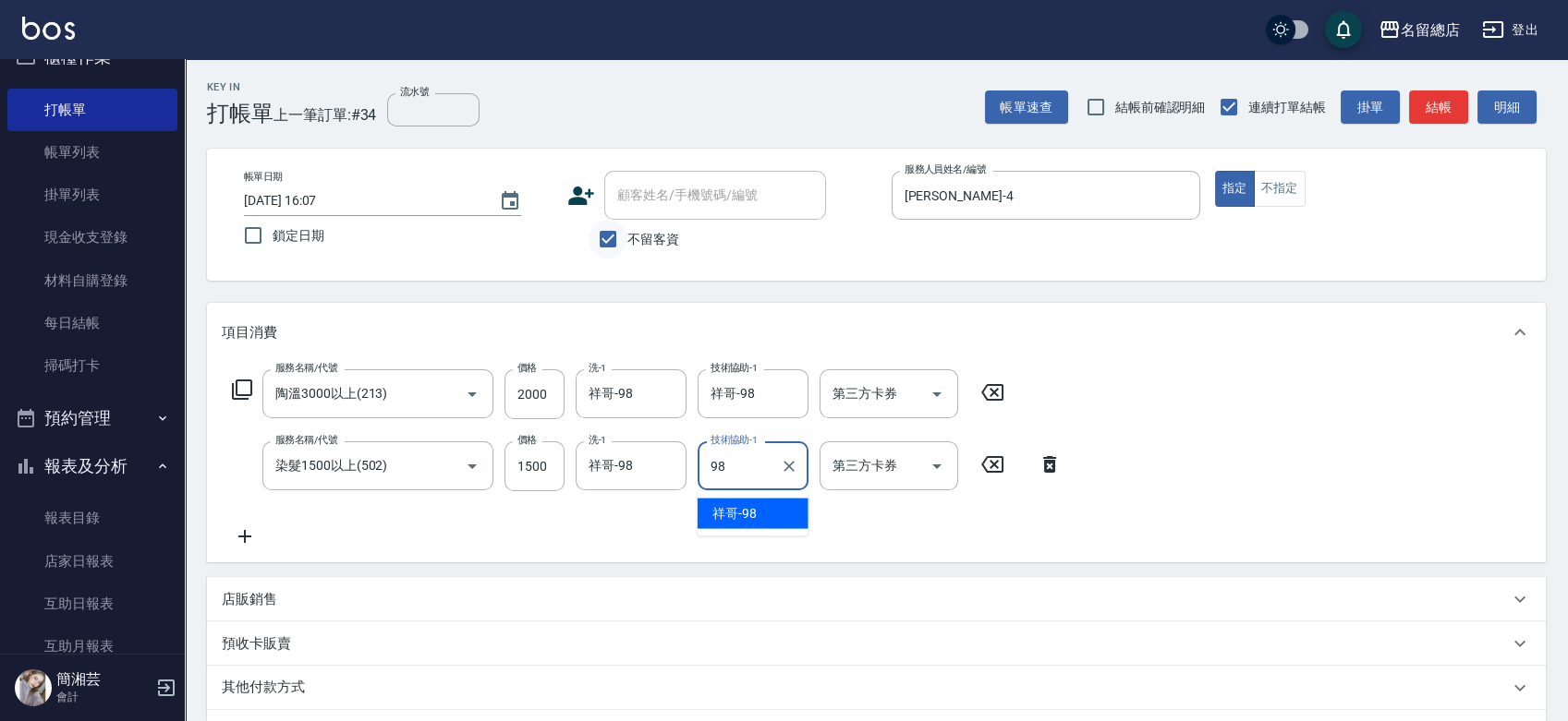
type input "祥哥-98"
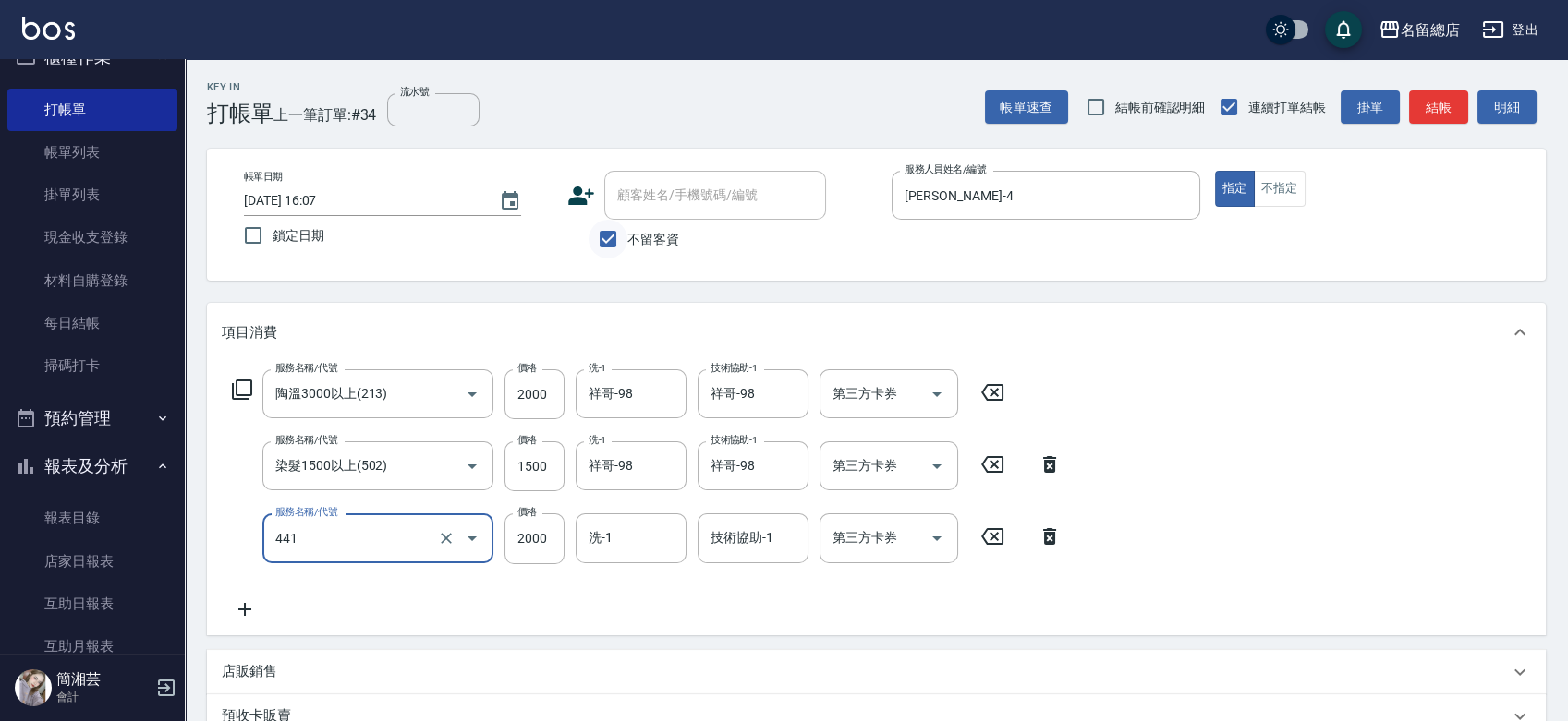
type input "2段自單次1300以上(441)"
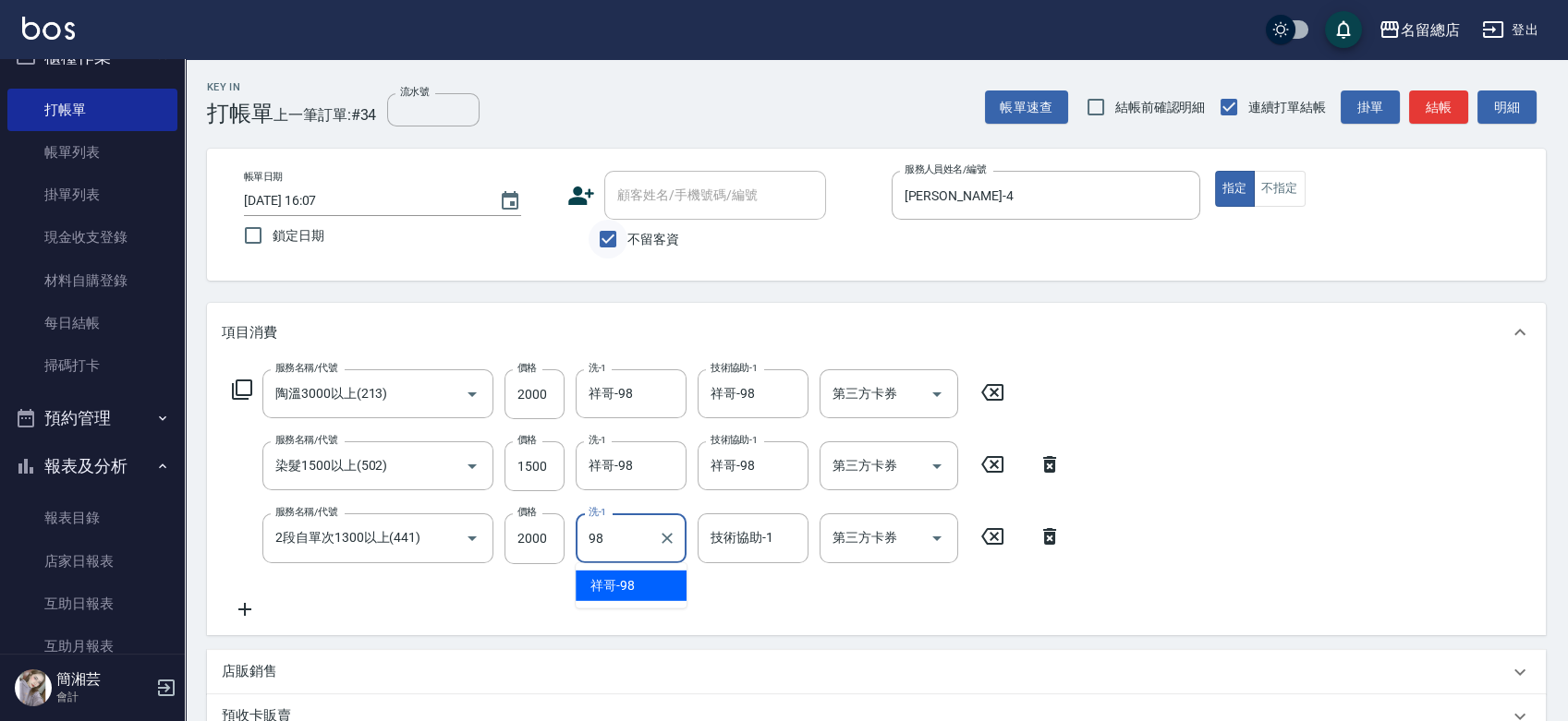
type input "祥哥-98"
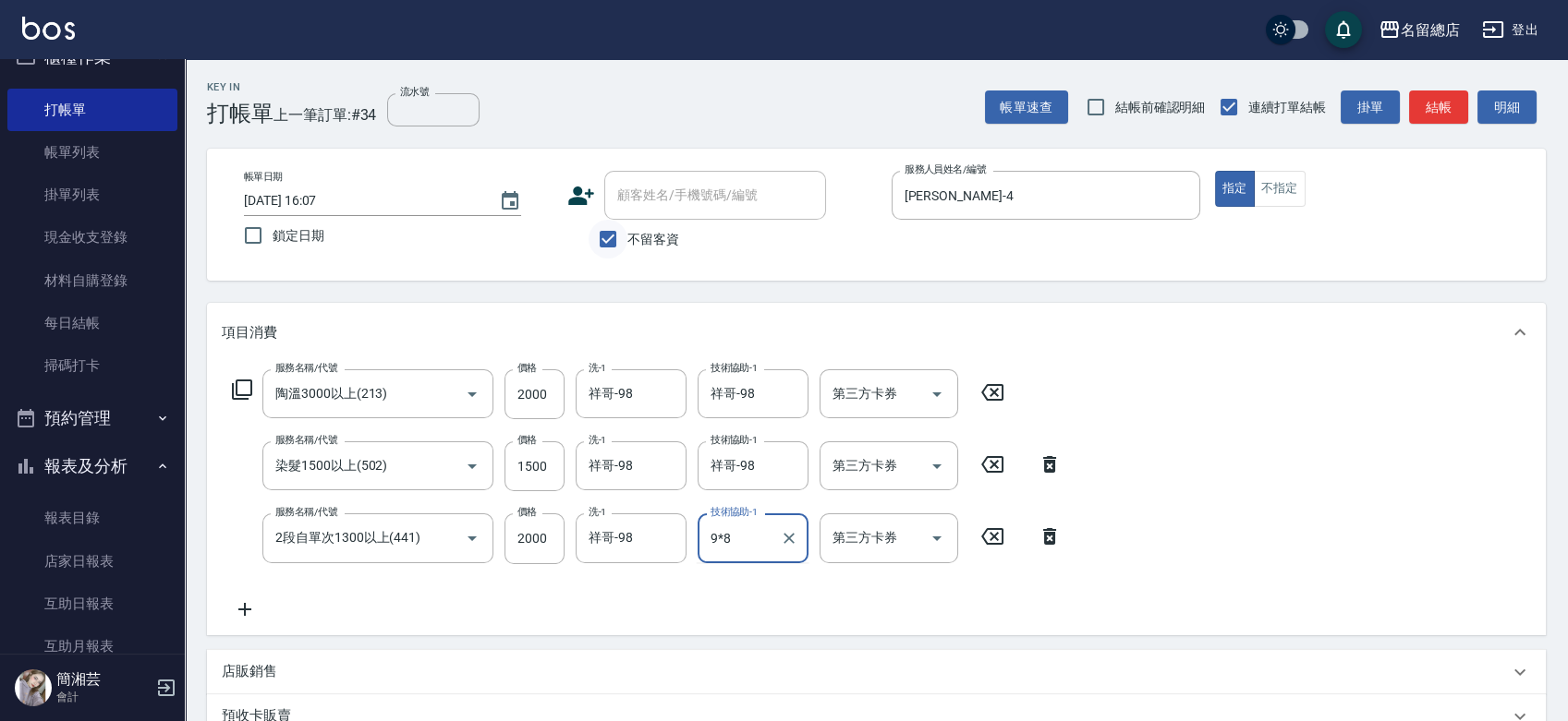
type input "9*8"
click at [691, 518] on form "洗-1 祥哥-98 洗-1" at bounding box center [636, 538] width 122 height 49
click at [711, 521] on div "技術協助-1" at bounding box center [753, 538] width 110 height 49
type input "祥哥-98"
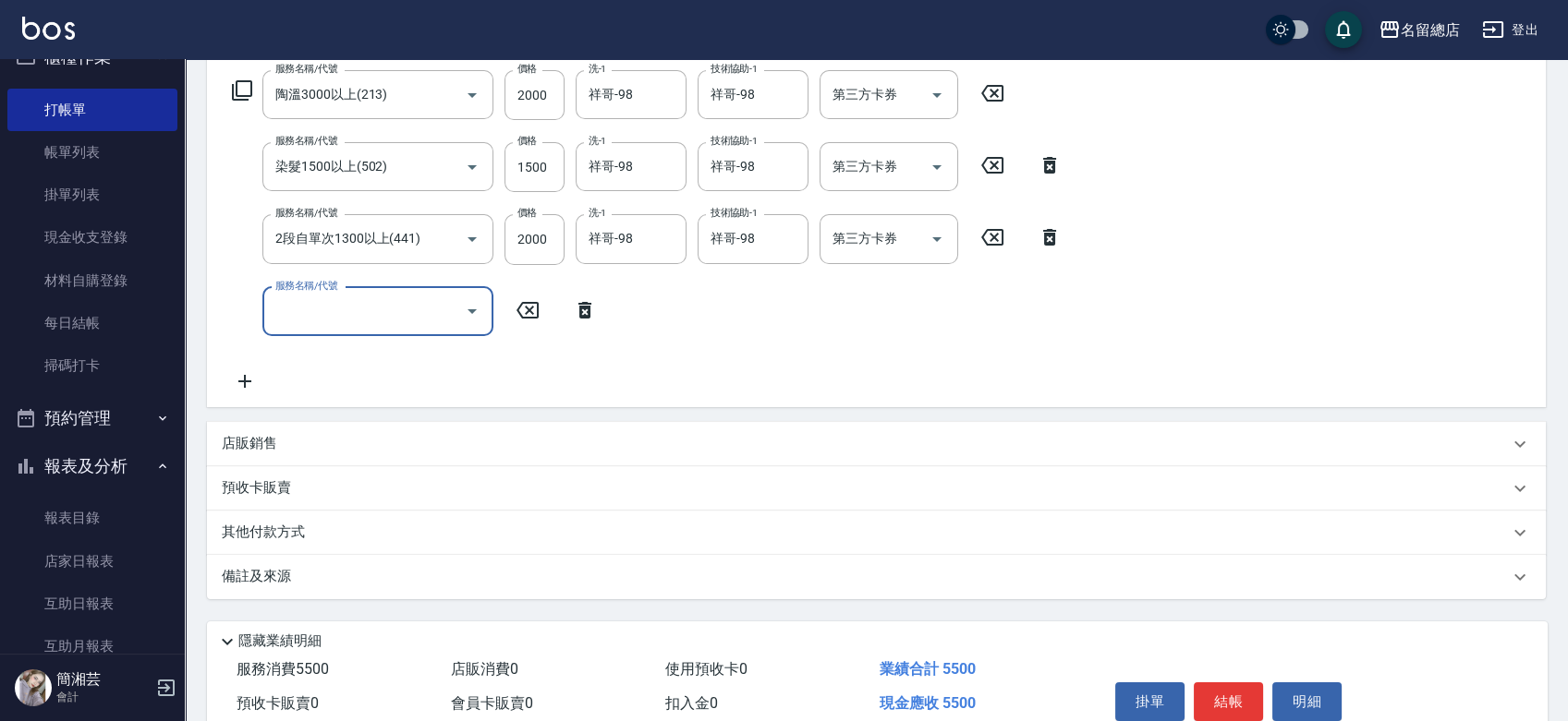
scroll to position [308, 0]
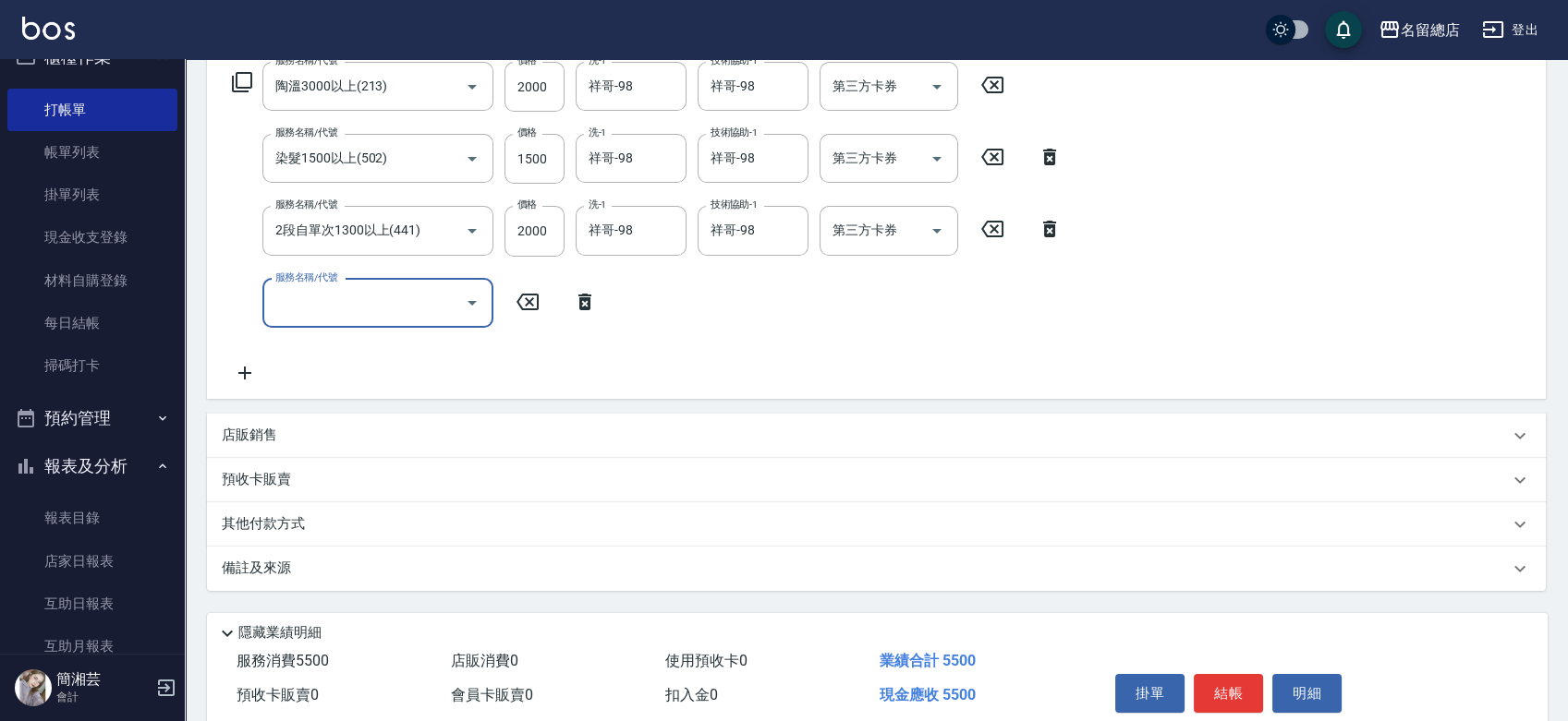
click at [321, 511] on div "其他付款方式" at bounding box center [876, 524] width 1339 height 44
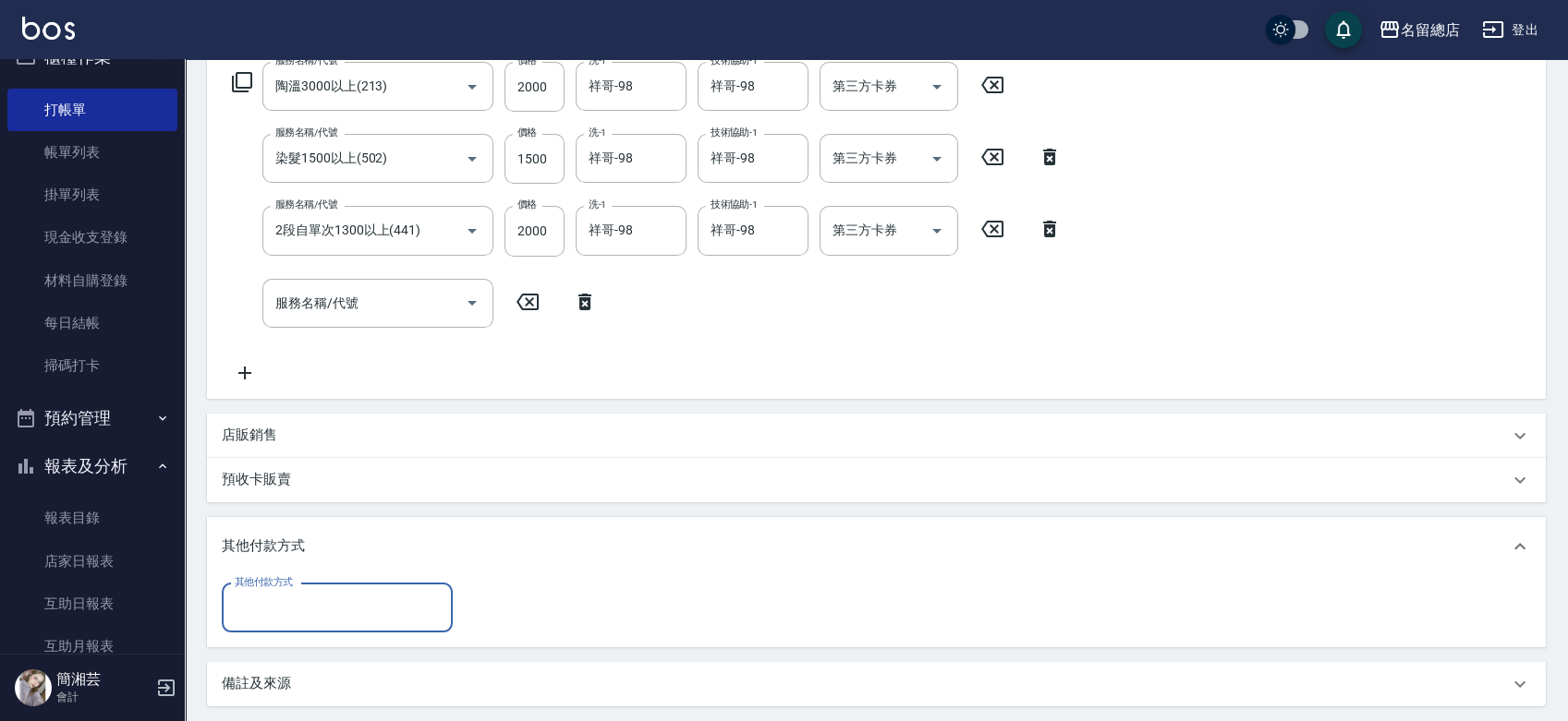
scroll to position [0, 0]
click at [300, 595] on input "其他付款方式" at bounding box center [337, 608] width 214 height 33
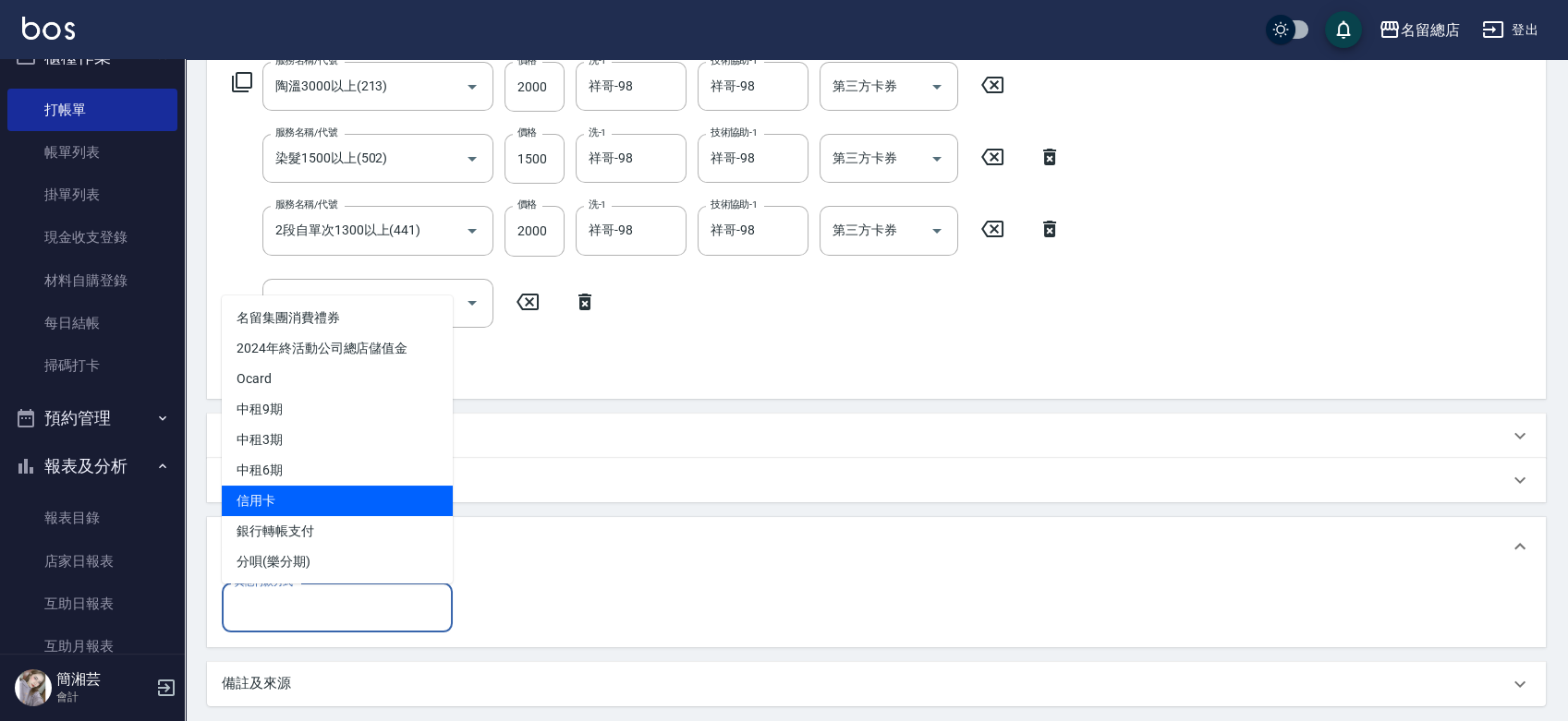
click at [306, 500] on span "信用卡" at bounding box center [337, 500] width 231 height 31
type input "信用卡"
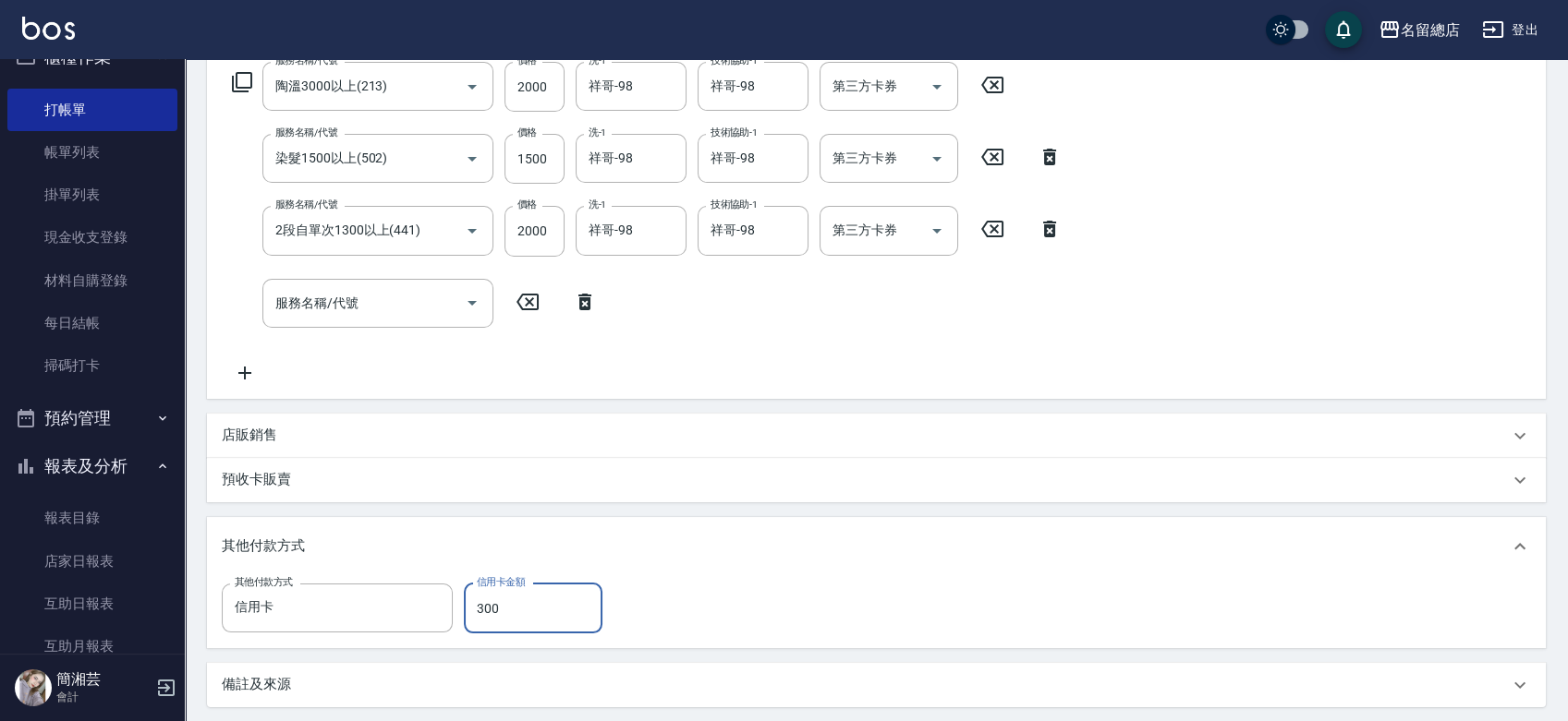
type input "3000"
type input "[DATE] 16:08"
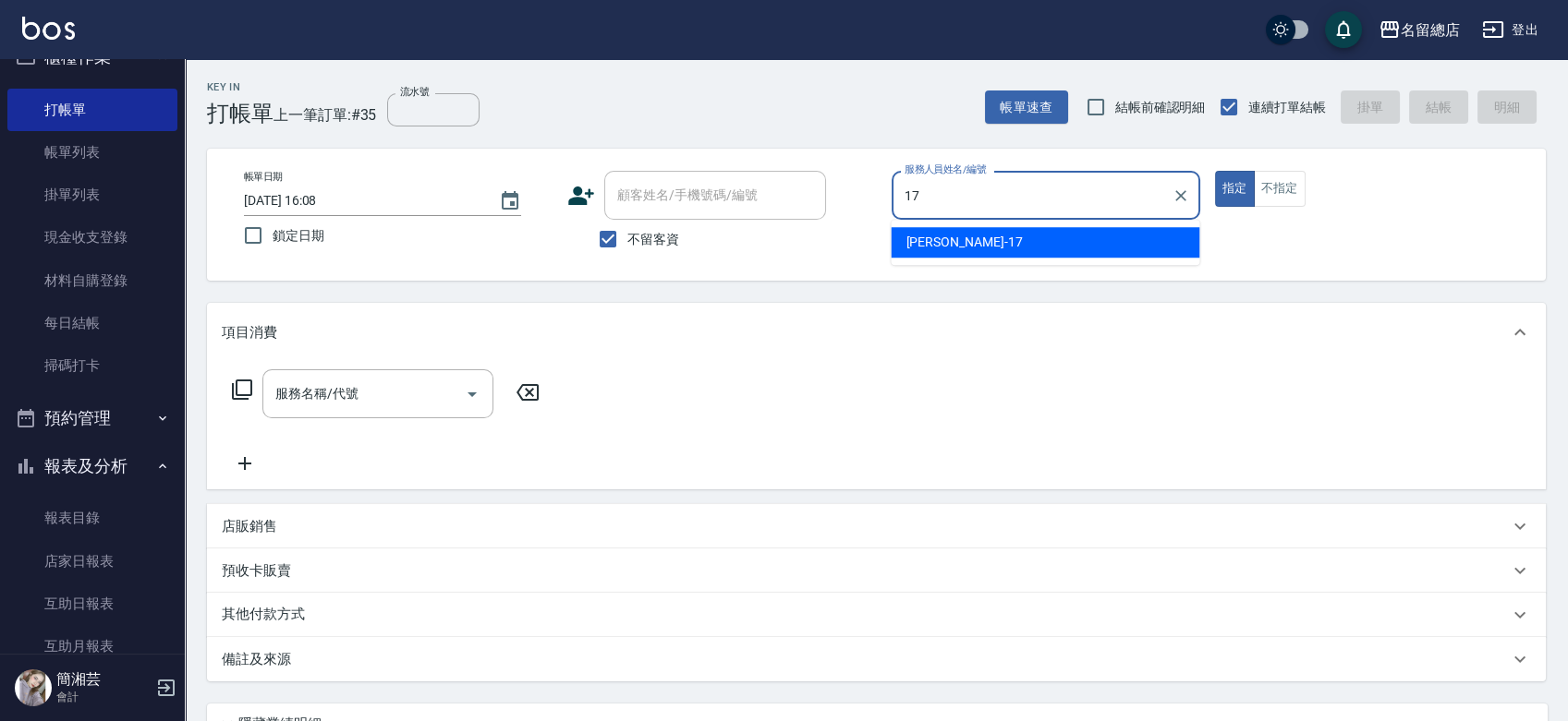
type input "[PERSON_NAME]-17"
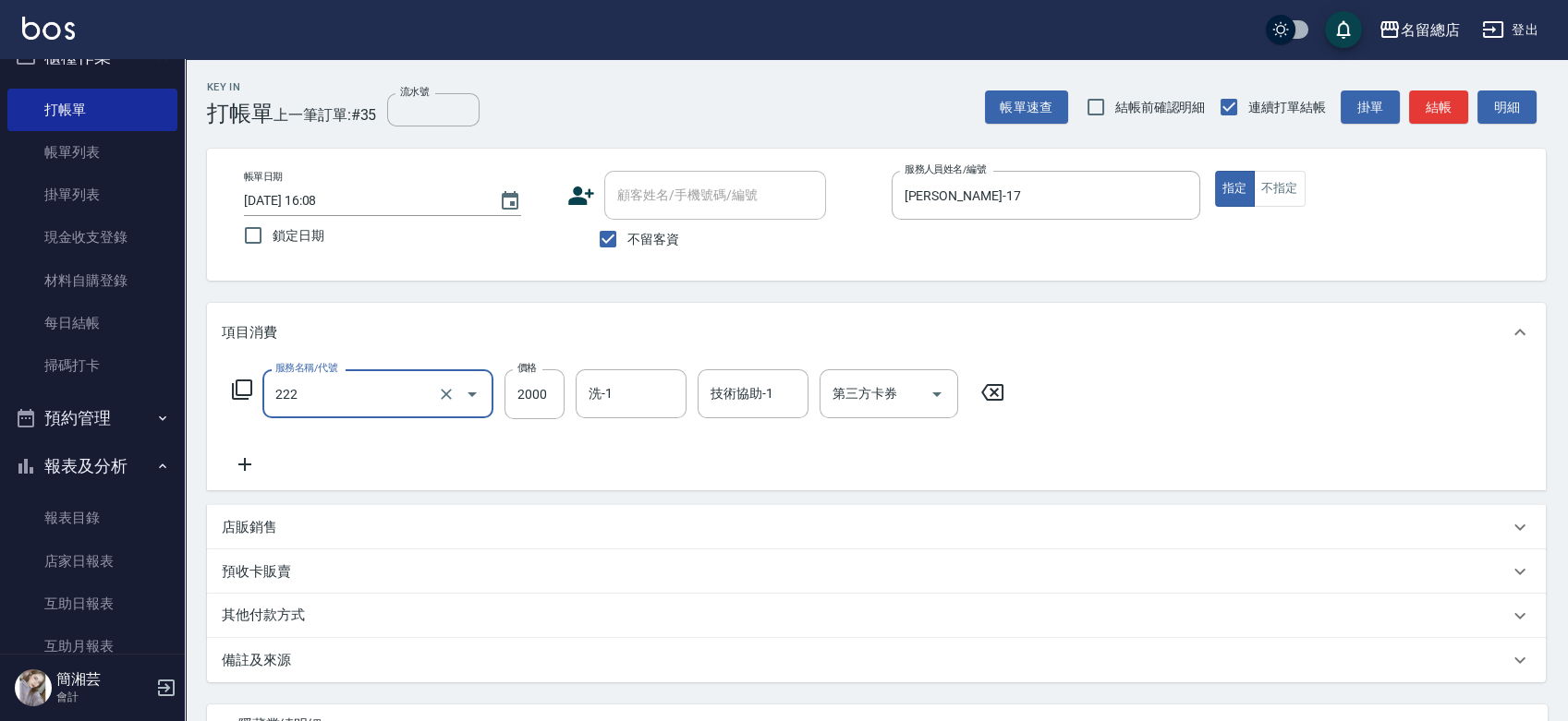
type input "燙髮2000以上(222)"
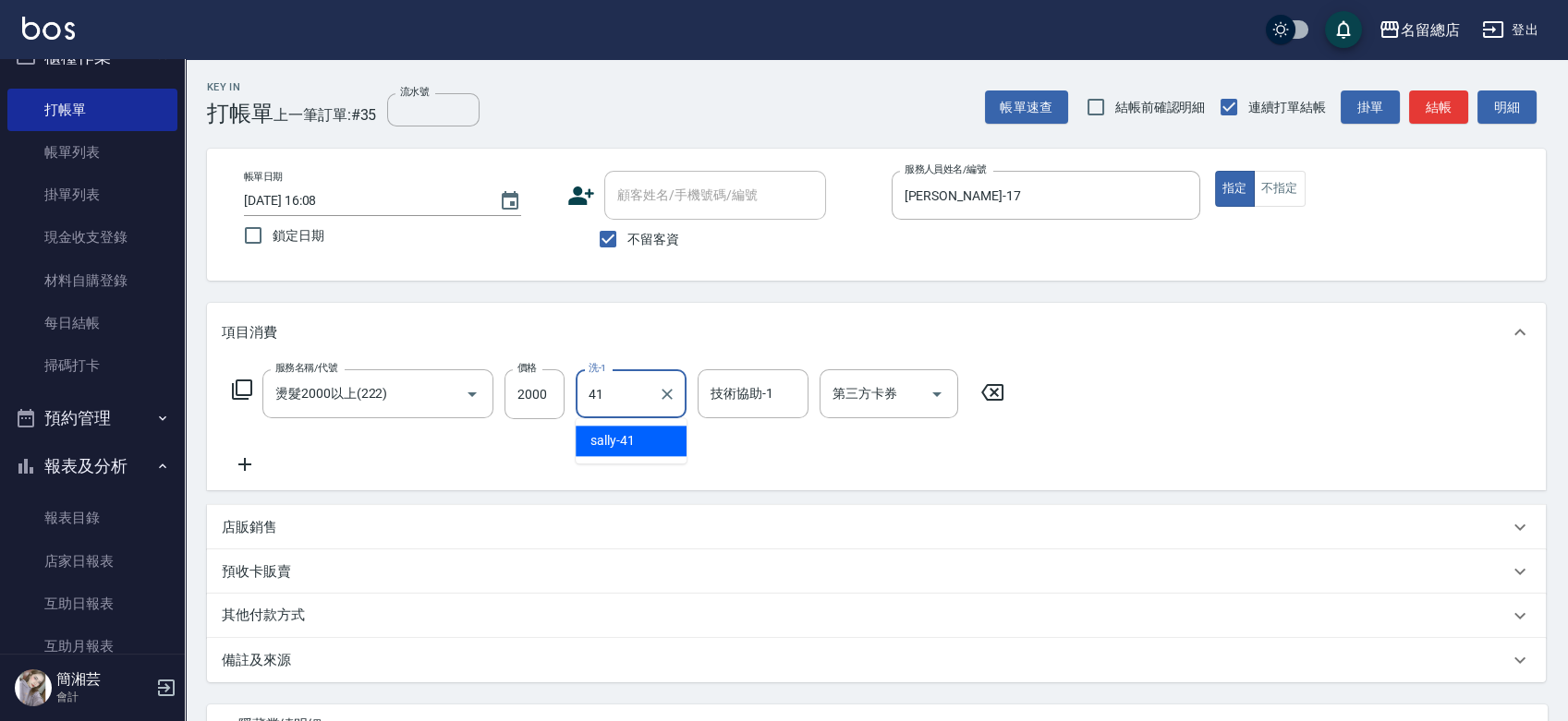
type input "[PERSON_NAME]-41"
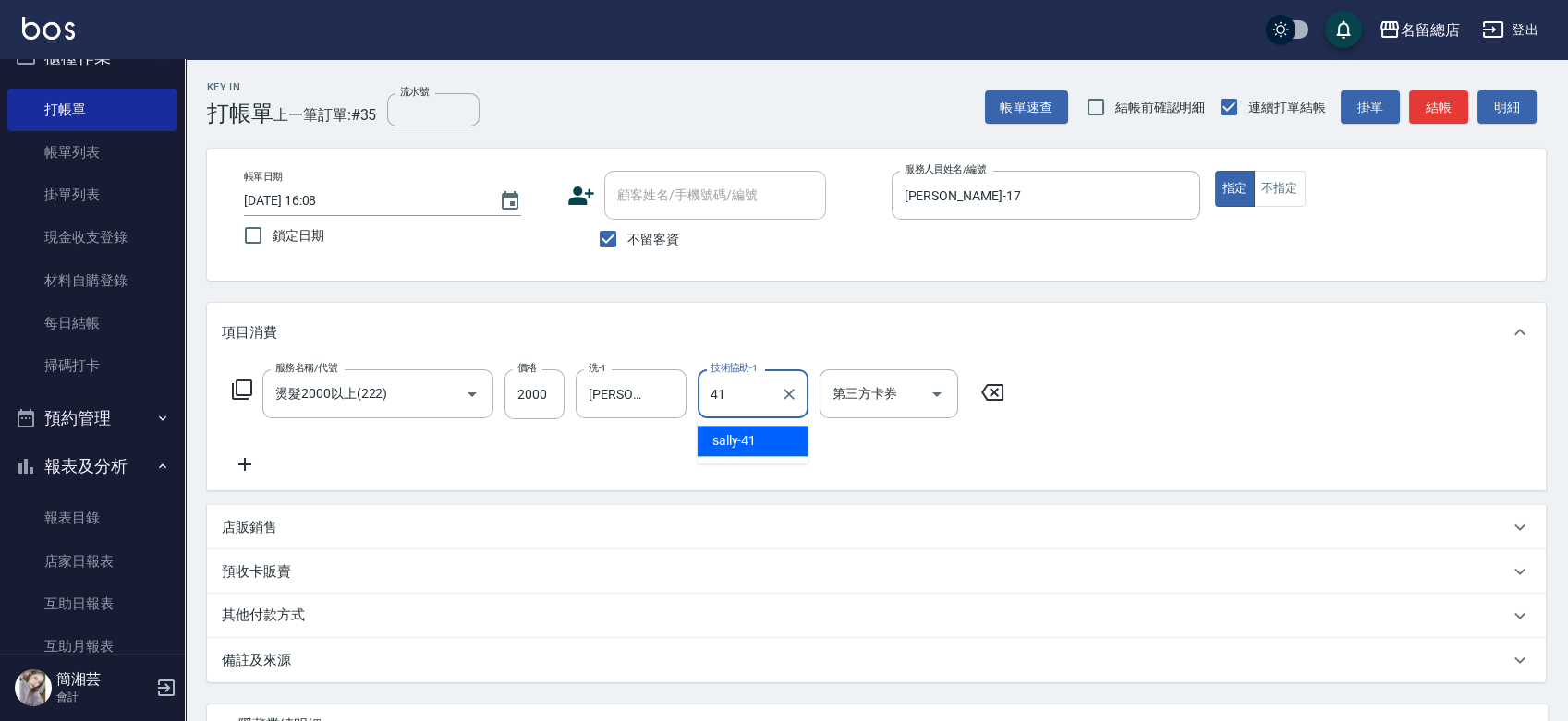
type input "[PERSON_NAME]-41"
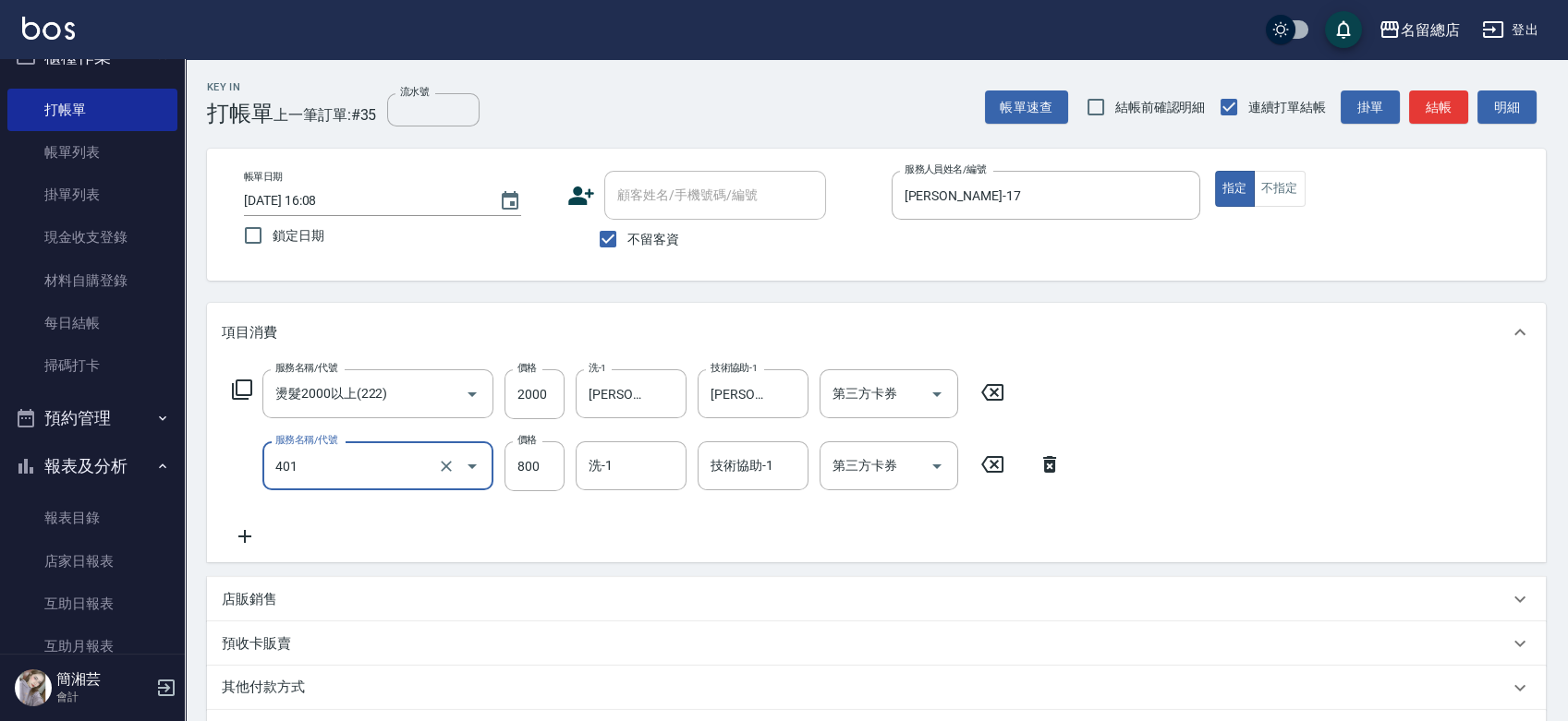
type input "自備護髮(401)"
type input "1500"
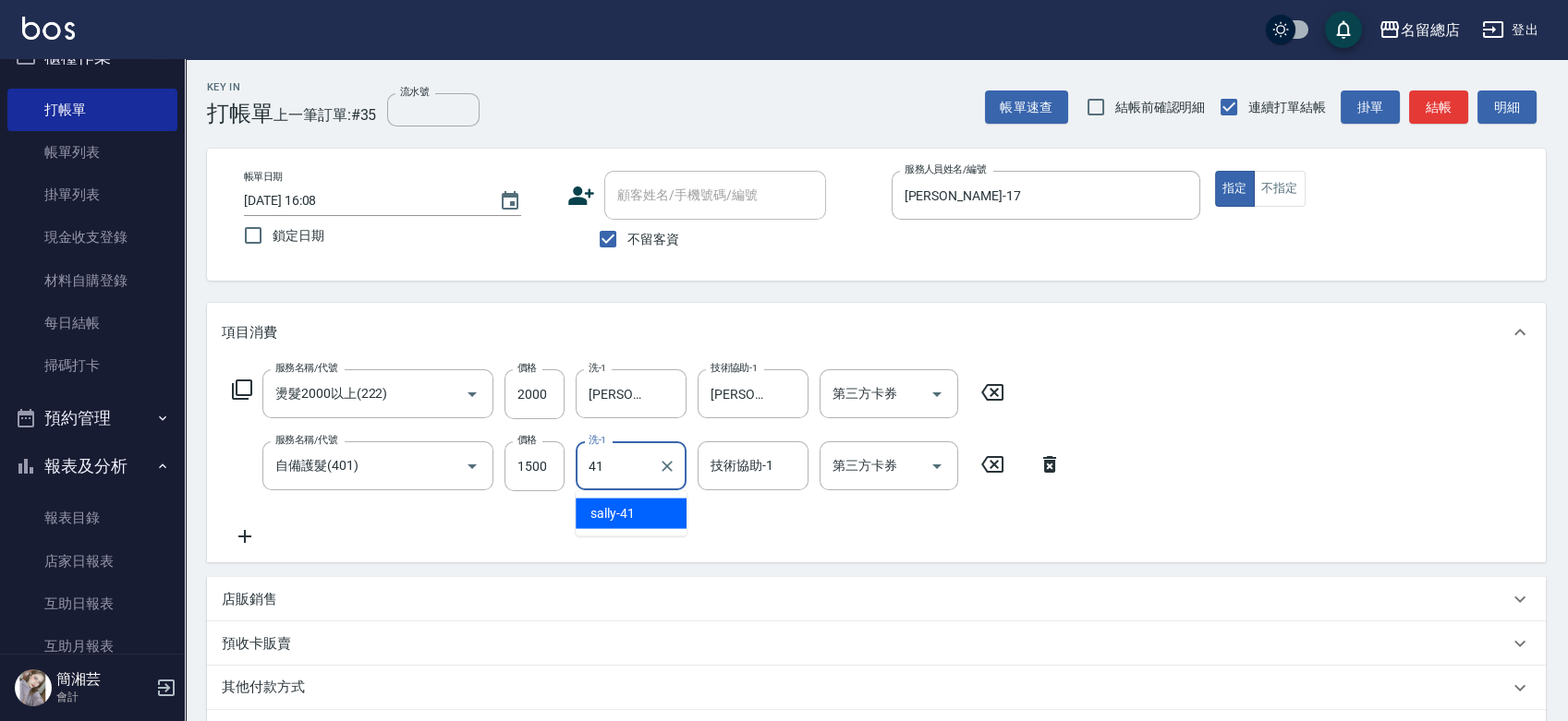
type input "[PERSON_NAME]-41"
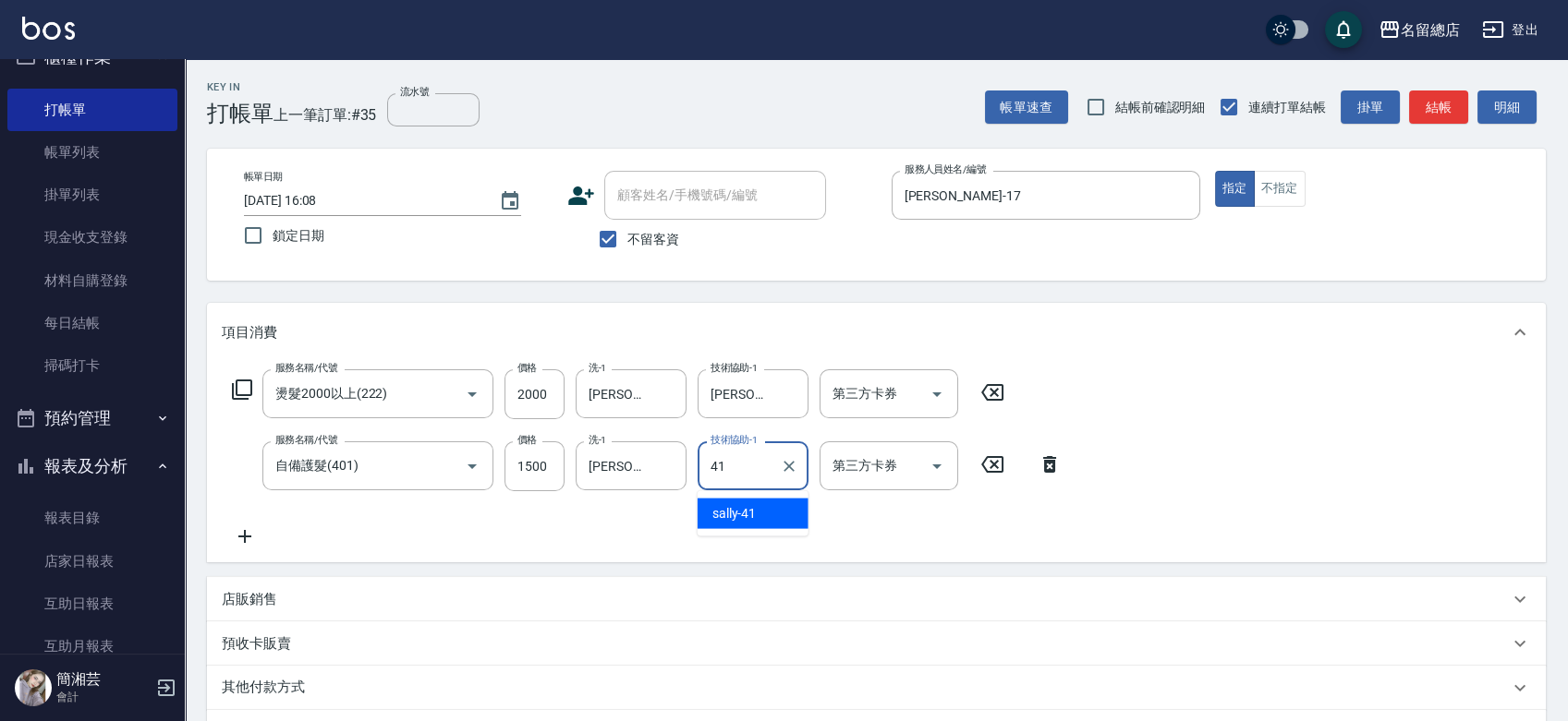
type input "[PERSON_NAME]-41"
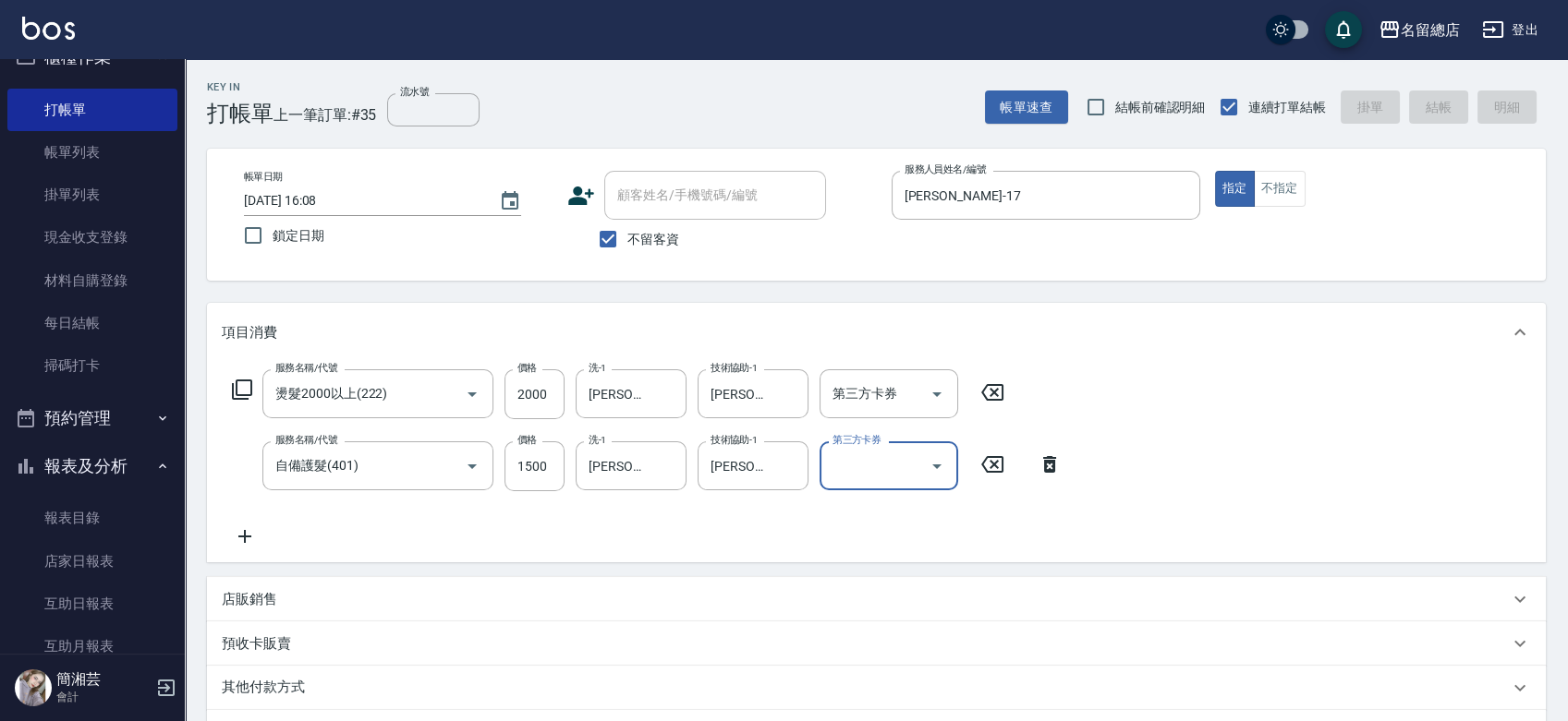
type input "[DATE] 16:09"
